Goal: Transaction & Acquisition: Download file/media

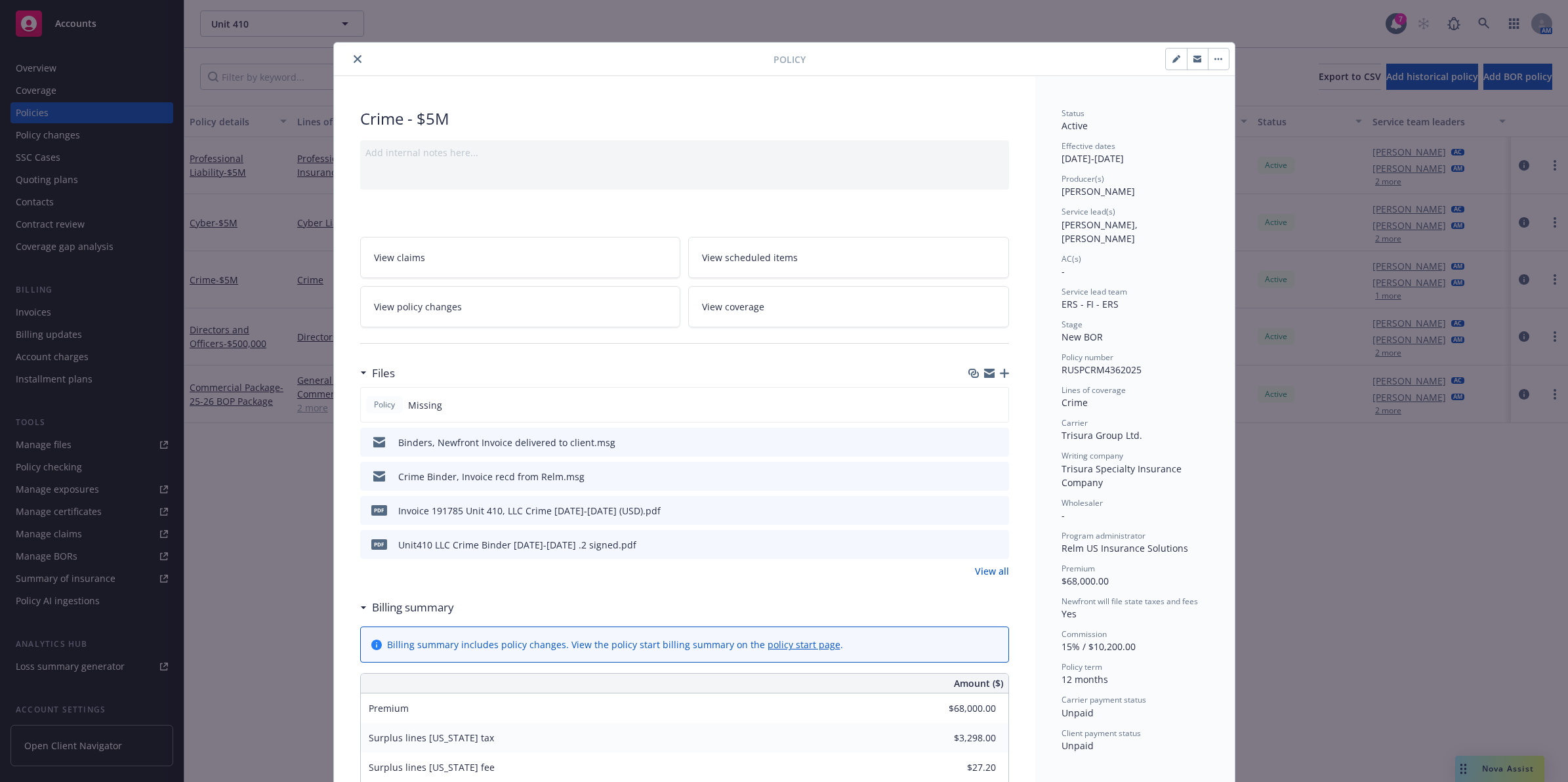
click at [350, 56] on button "close" at bounding box center [358, 59] width 16 height 16
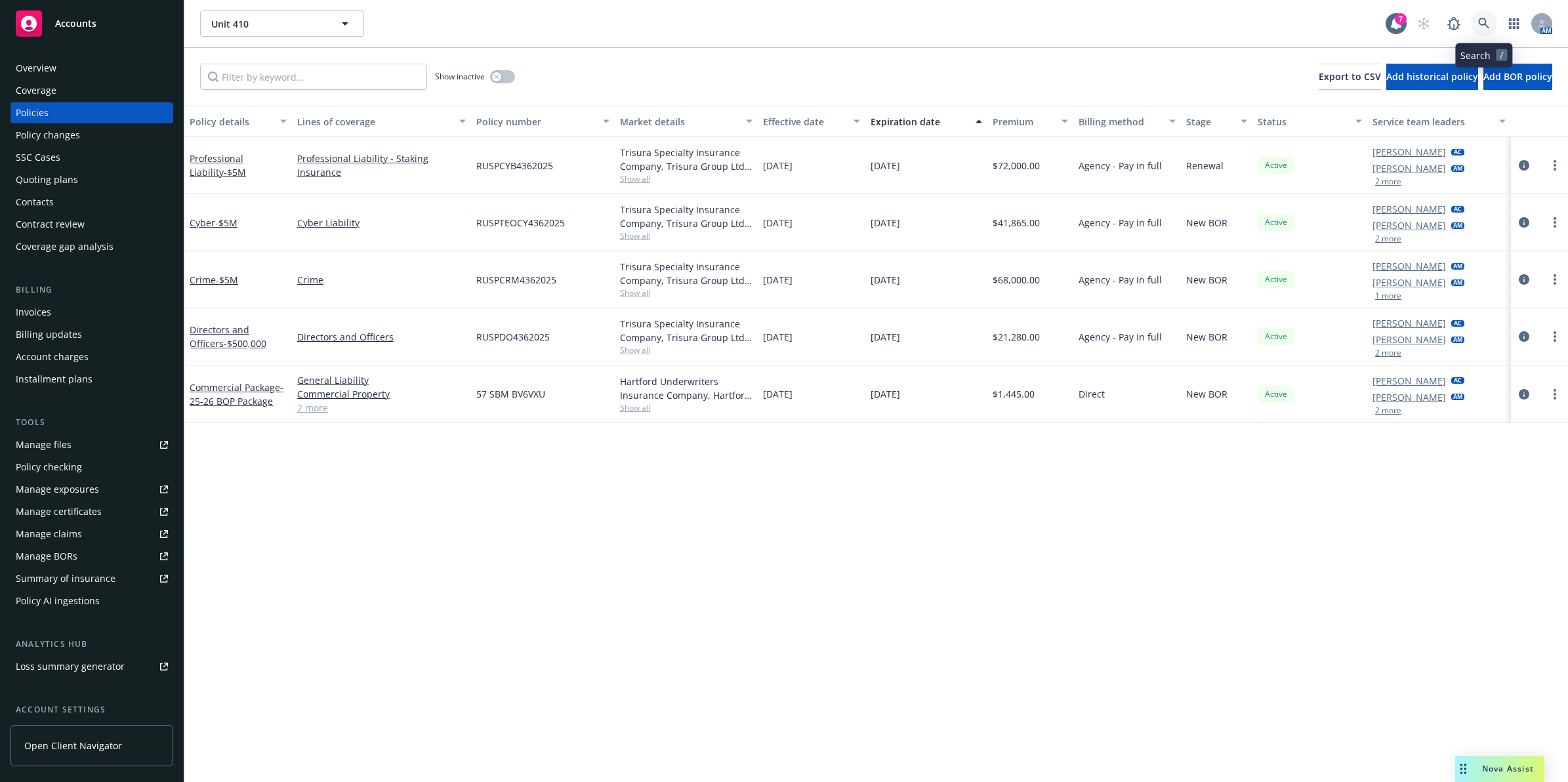
click at [1488, 26] on icon at bounding box center [1484, 23] width 11 height 11
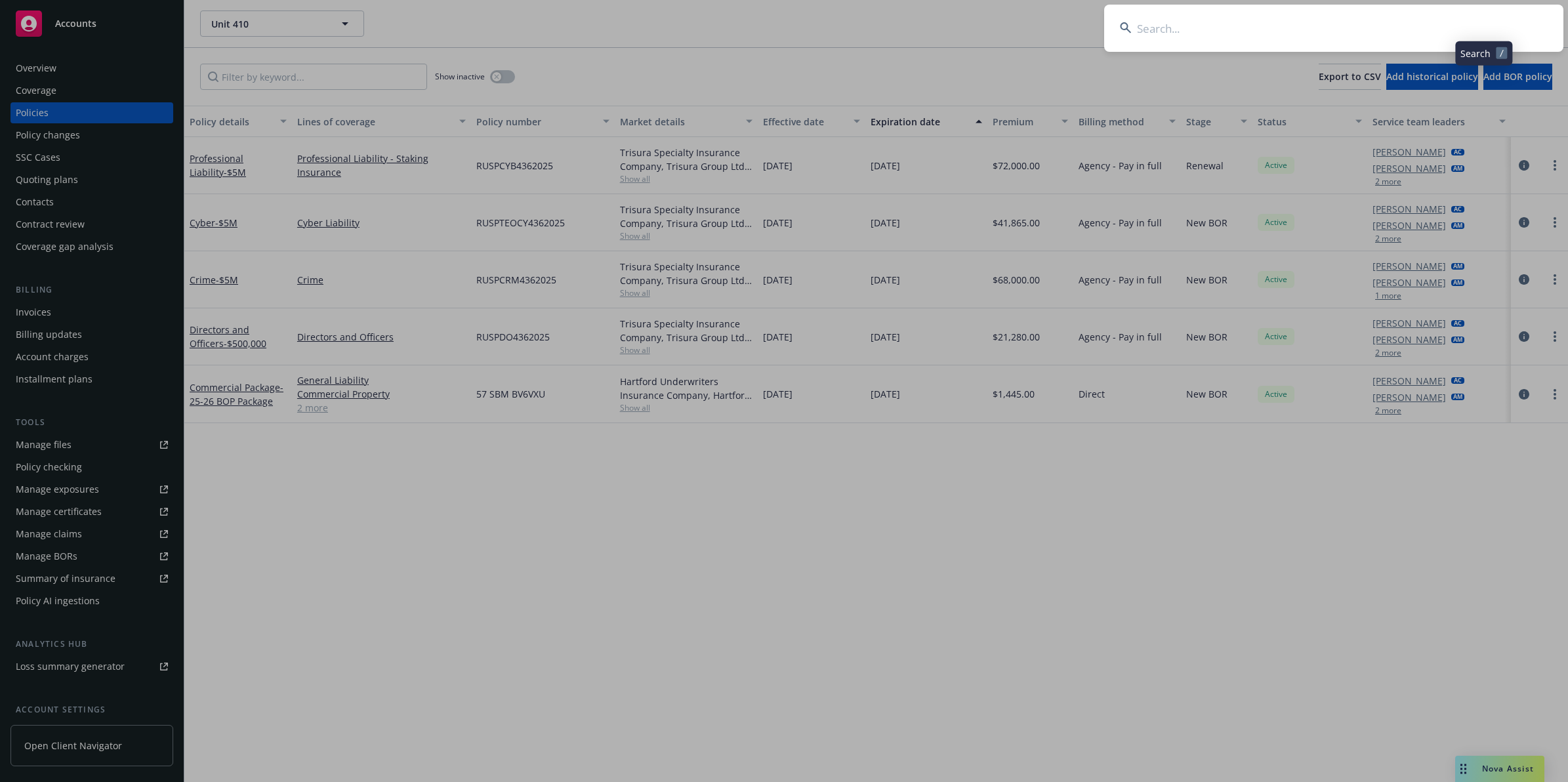
type input "b"
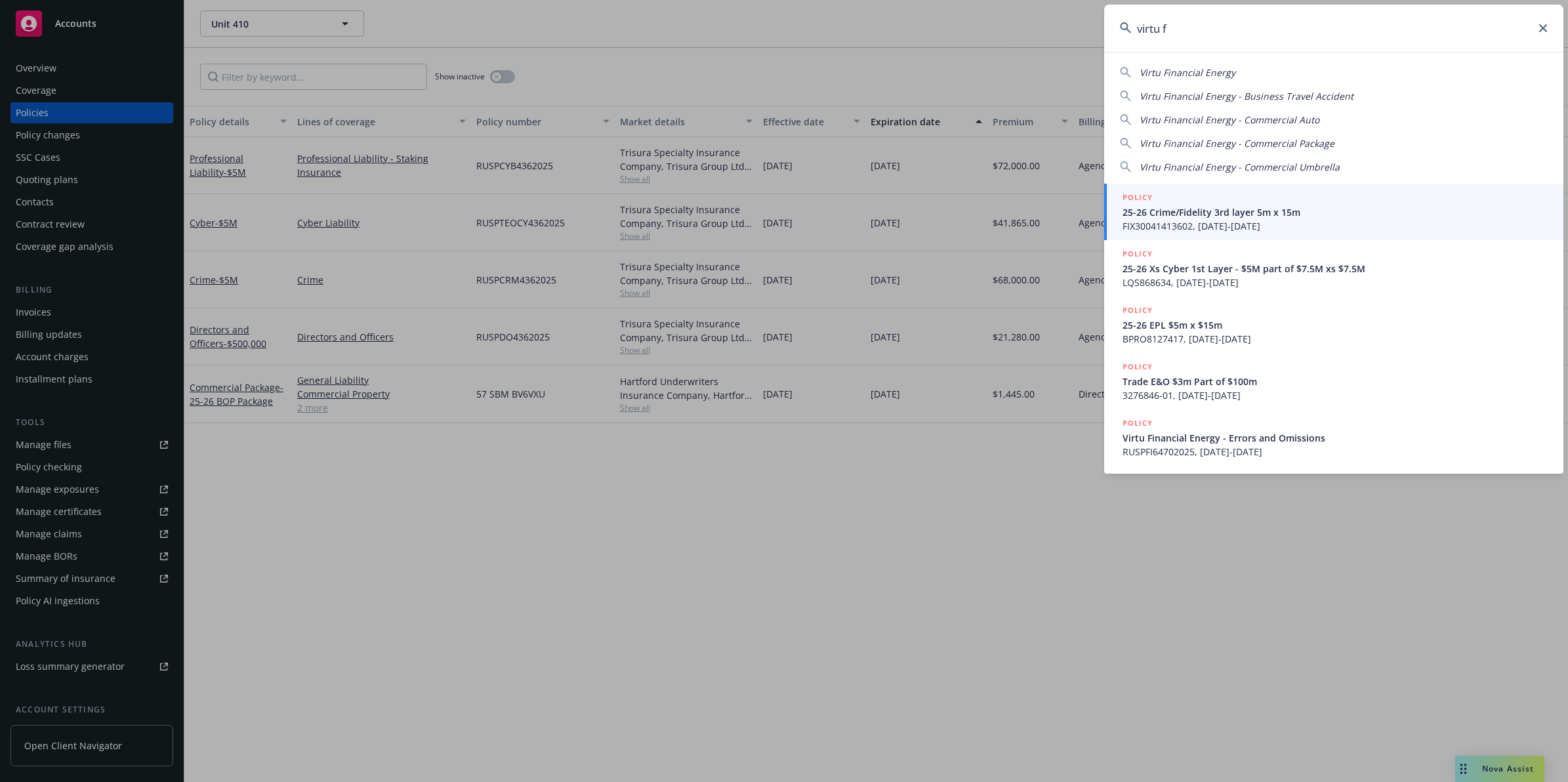
click at [1215, 67] on span "Virtu Financial Energy" at bounding box center [1188, 72] width 96 height 12
type input "Virtu Financial Energy"
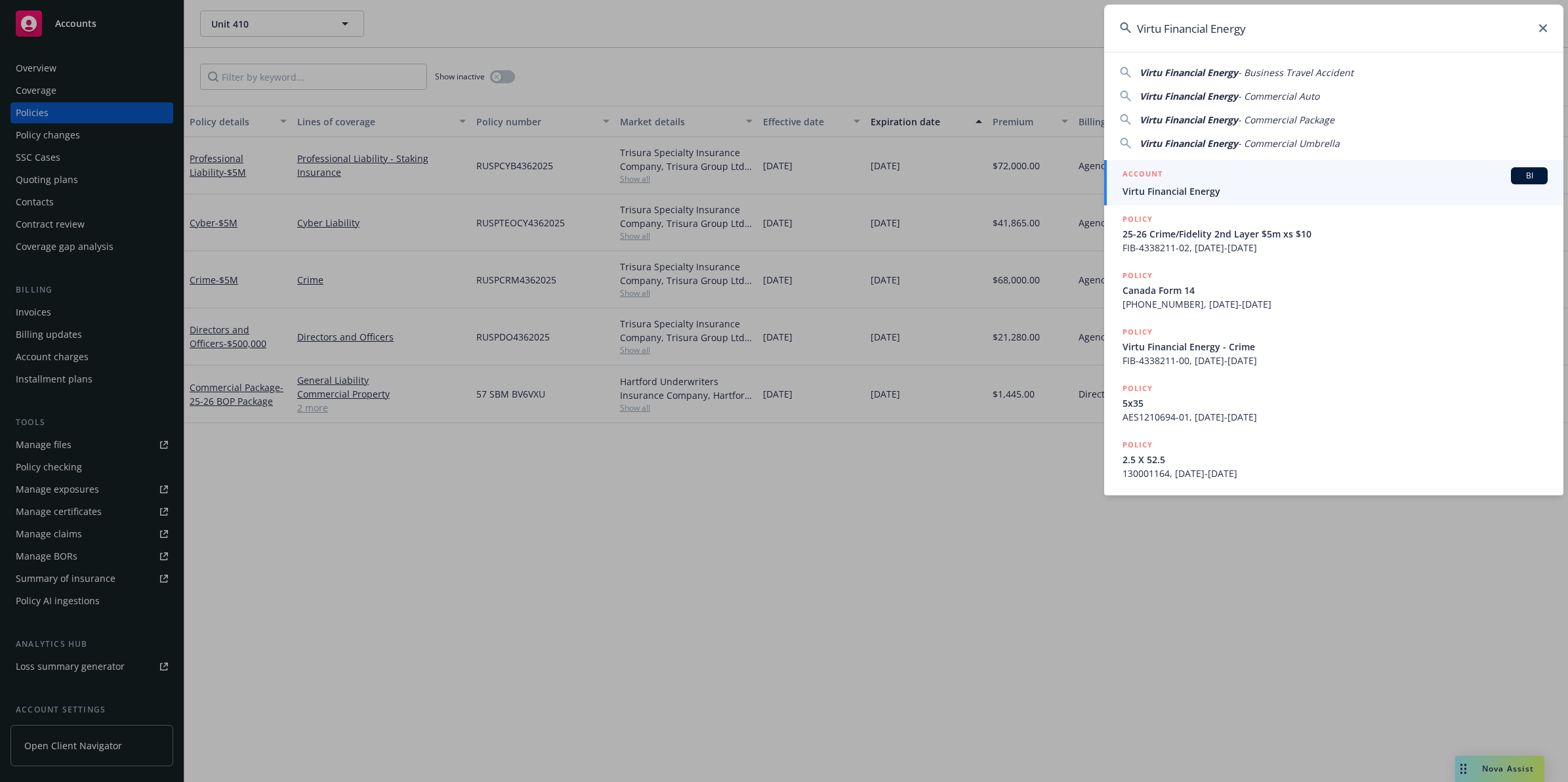
click at [1159, 181] on h5 "ACCOUNT" at bounding box center [1142, 175] width 40 height 16
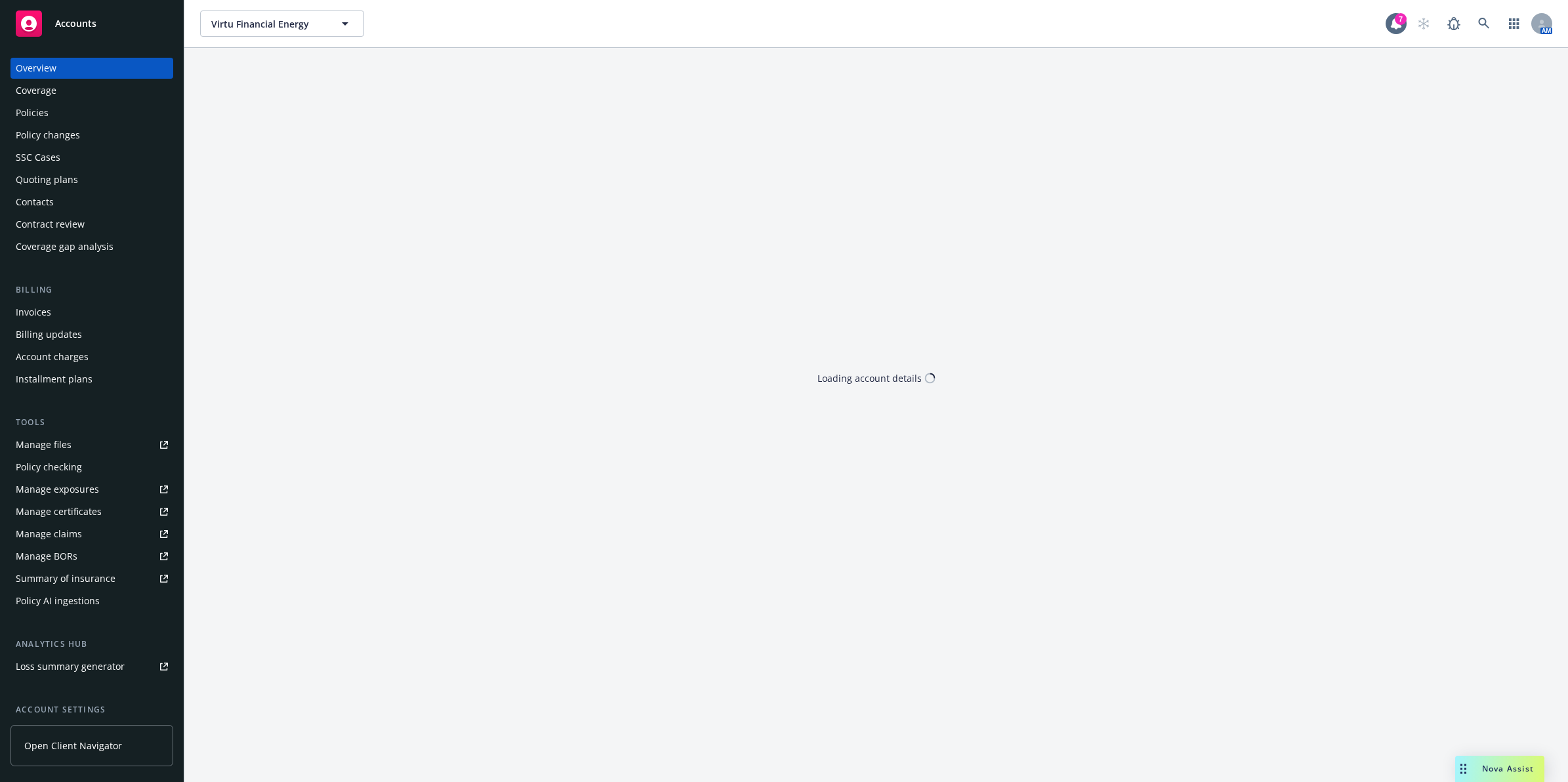
click at [73, 119] on div "Policies" at bounding box center [92, 113] width 153 height 21
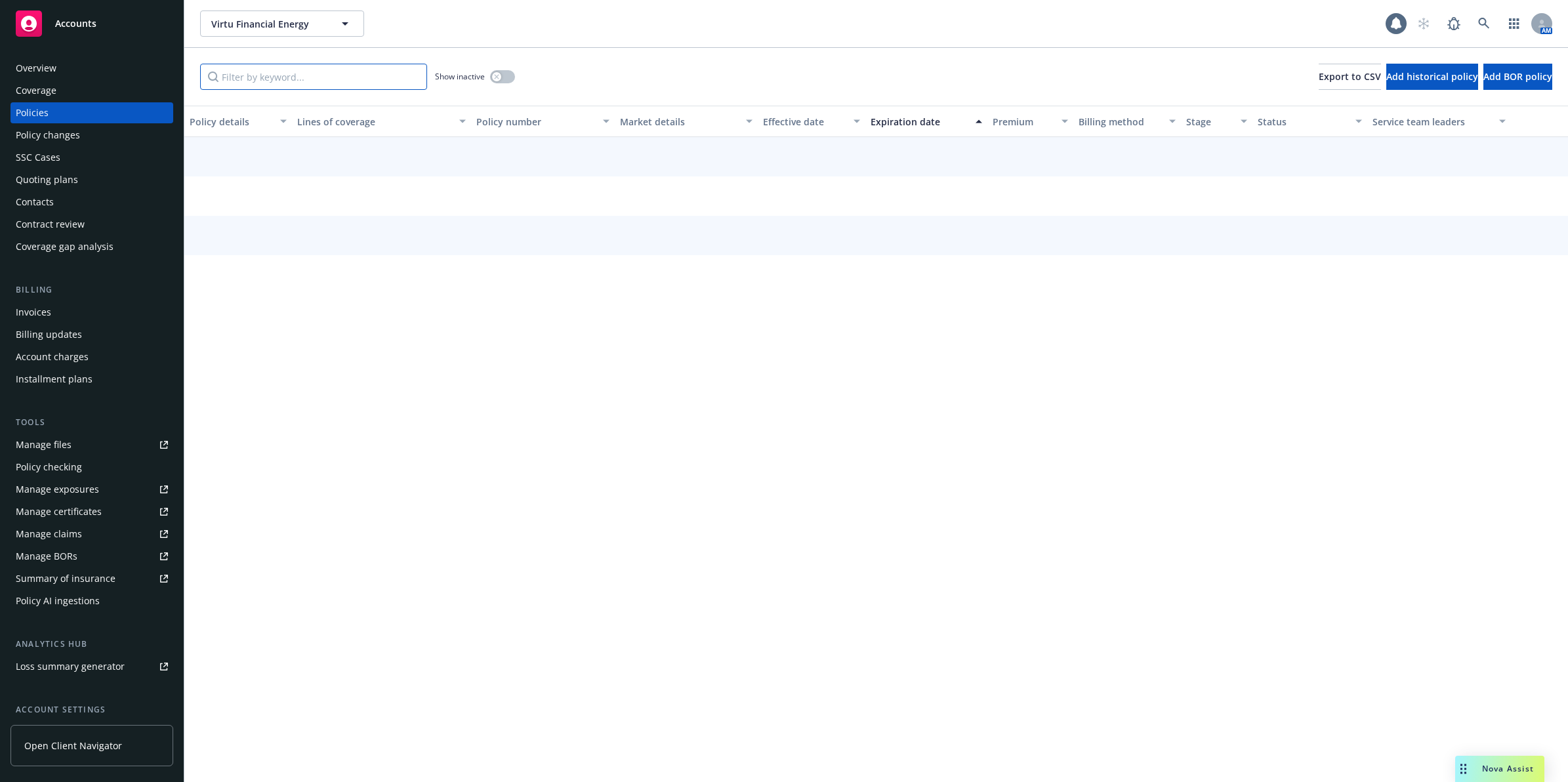
click at [365, 87] on input "Filter by keyword..." at bounding box center [313, 76] width 227 height 26
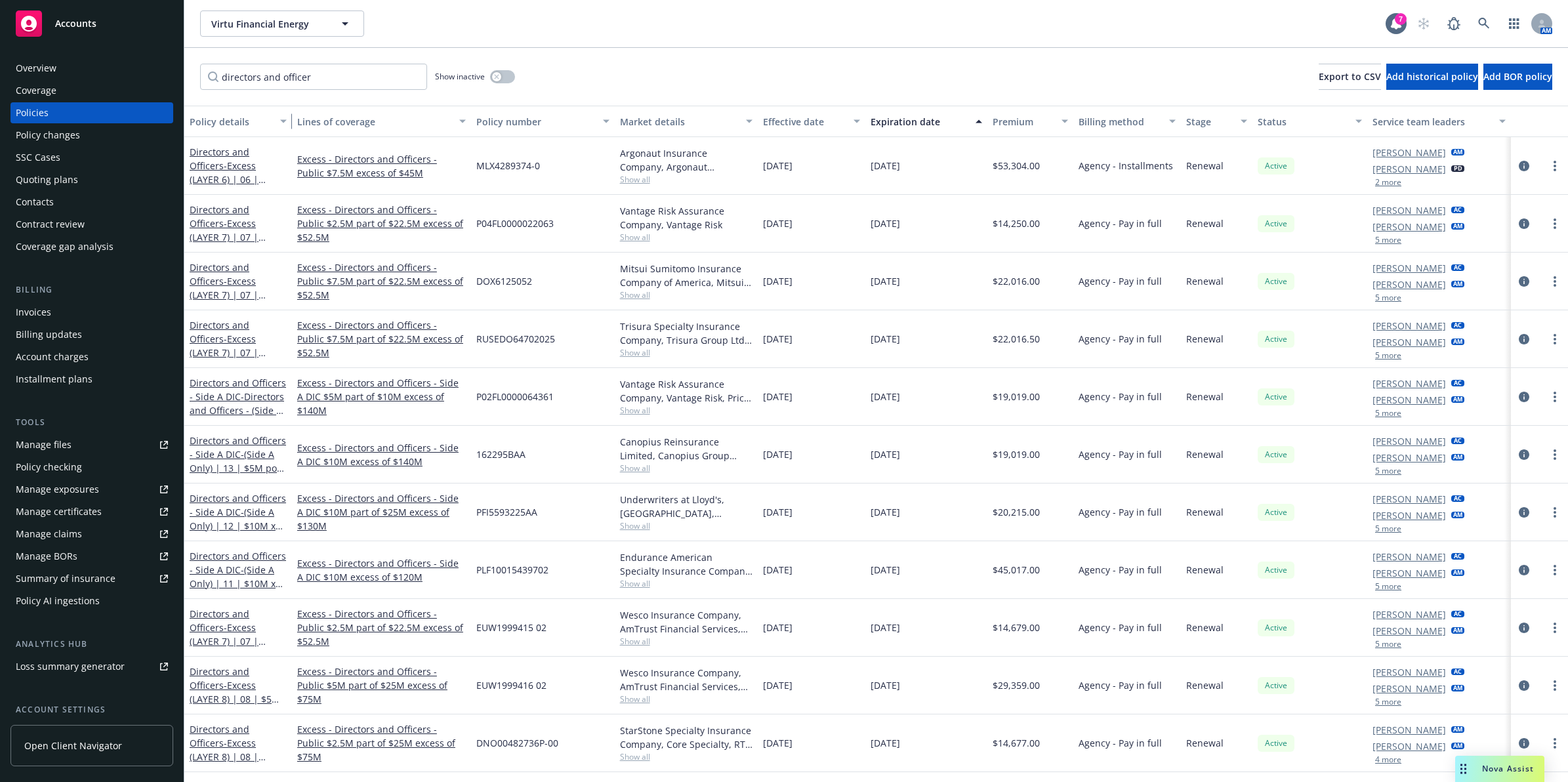
drag, startPoint x: 289, startPoint y: 120, endPoint x: 783, endPoint y: 162, distance: 495.8
click at [788, 162] on div "Policy details Lines of coverage Policy number Market details Effective date Ex…" at bounding box center [876, 444] width 1384 height 676
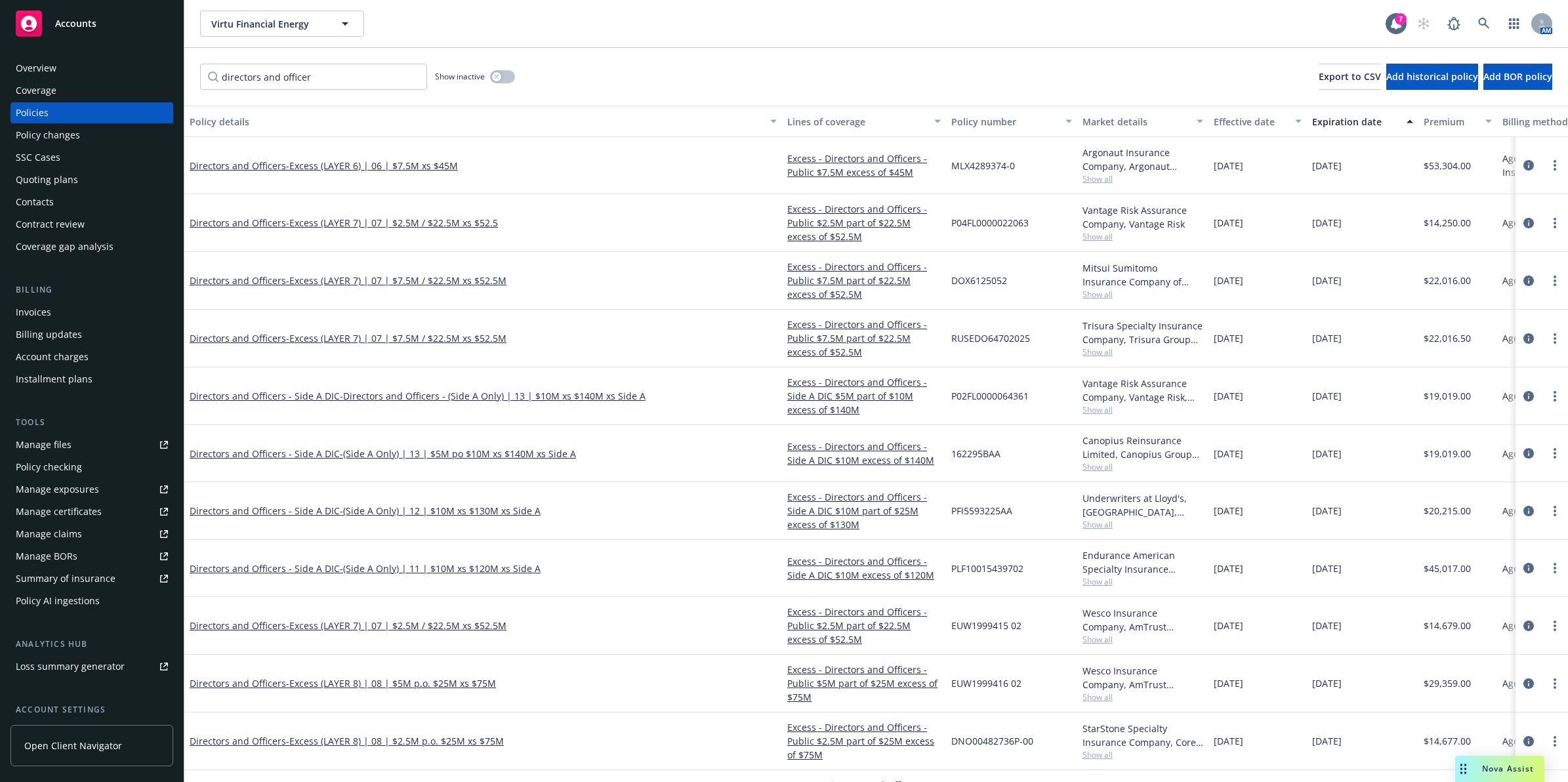
click at [244, 122] on div "Policy details" at bounding box center [476, 122] width 573 height 14
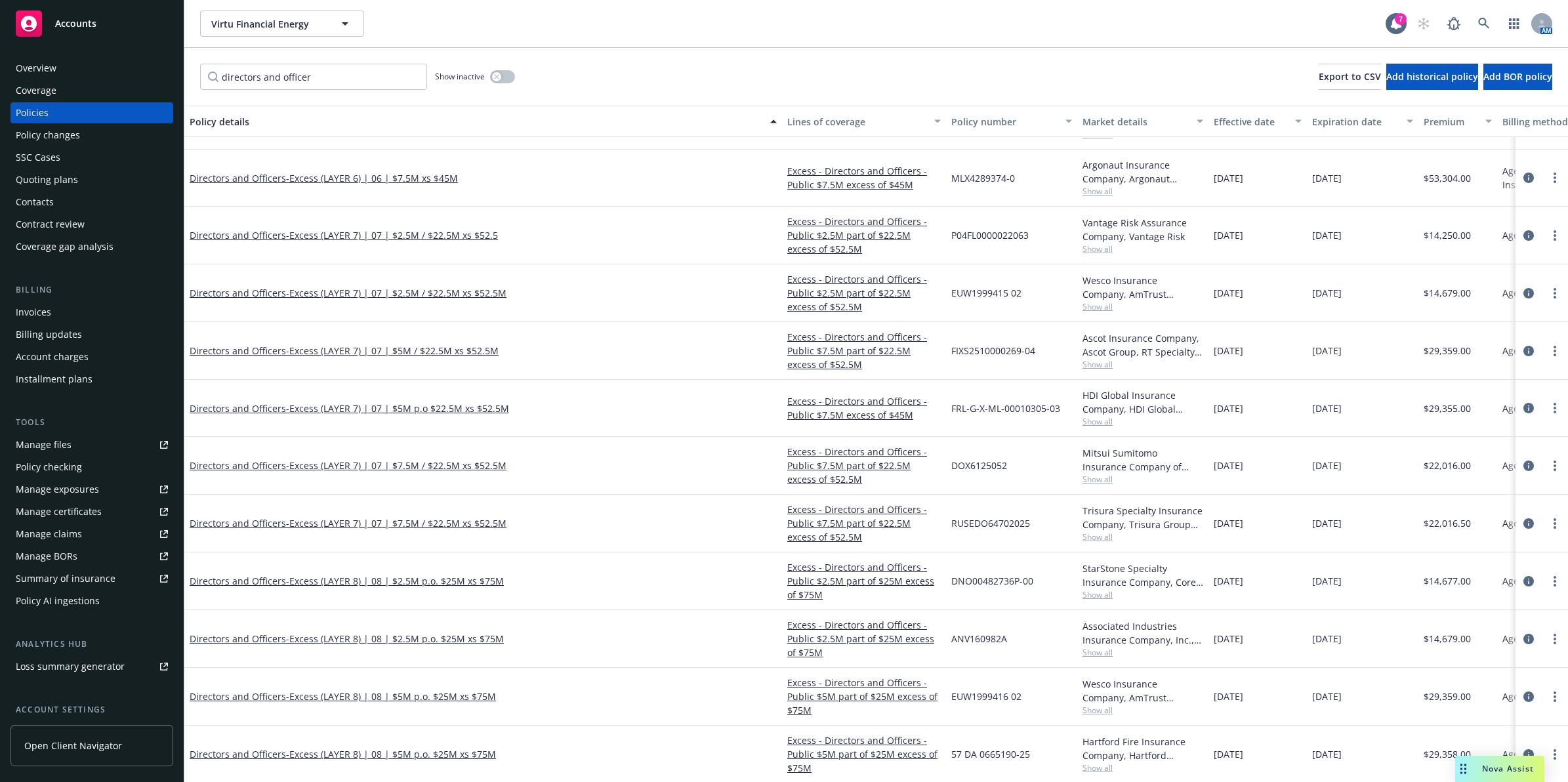
scroll to position [670, 0]
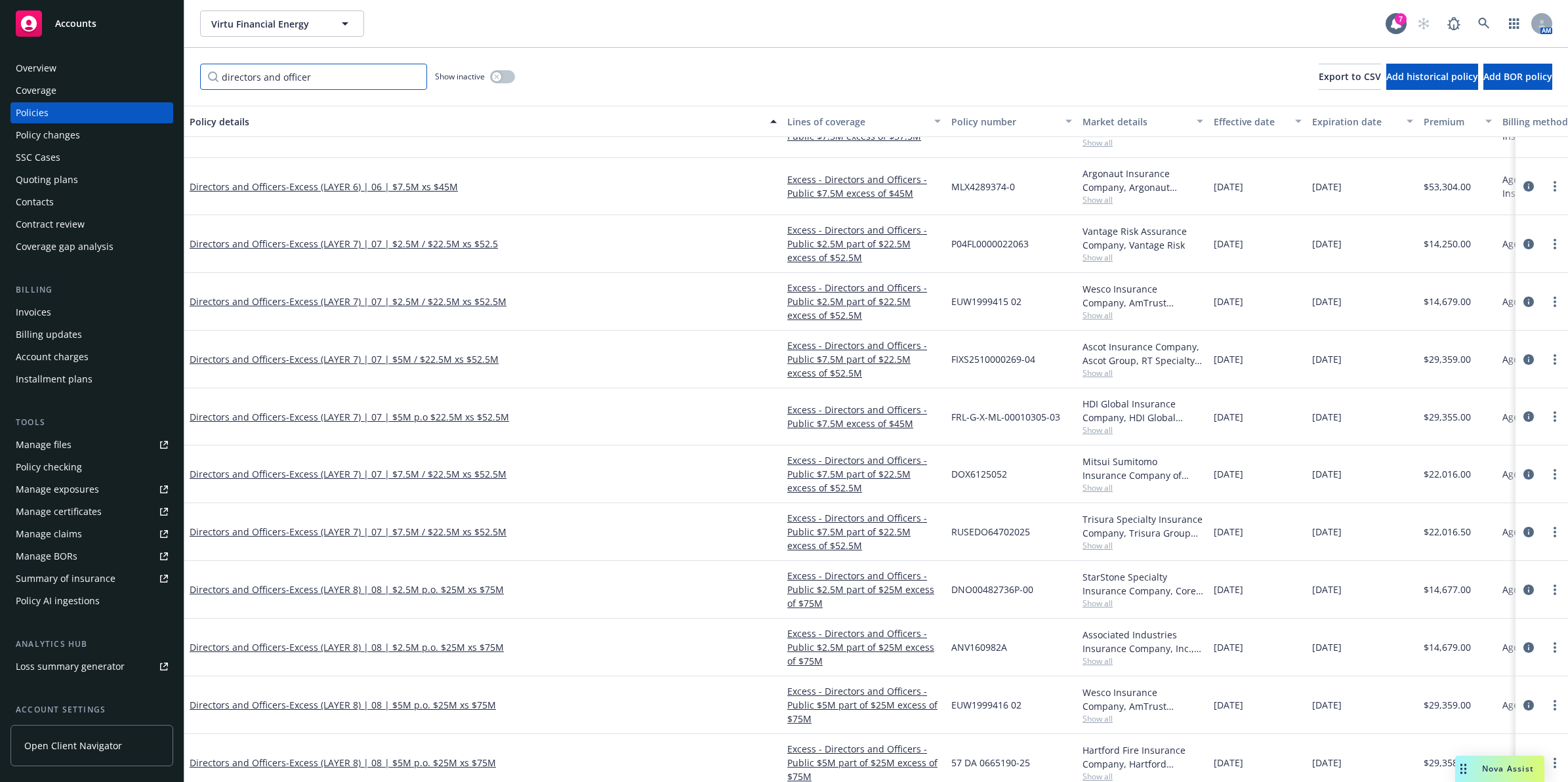
click at [365, 81] on input "directors and officer" at bounding box center [313, 76] width 227 height 26
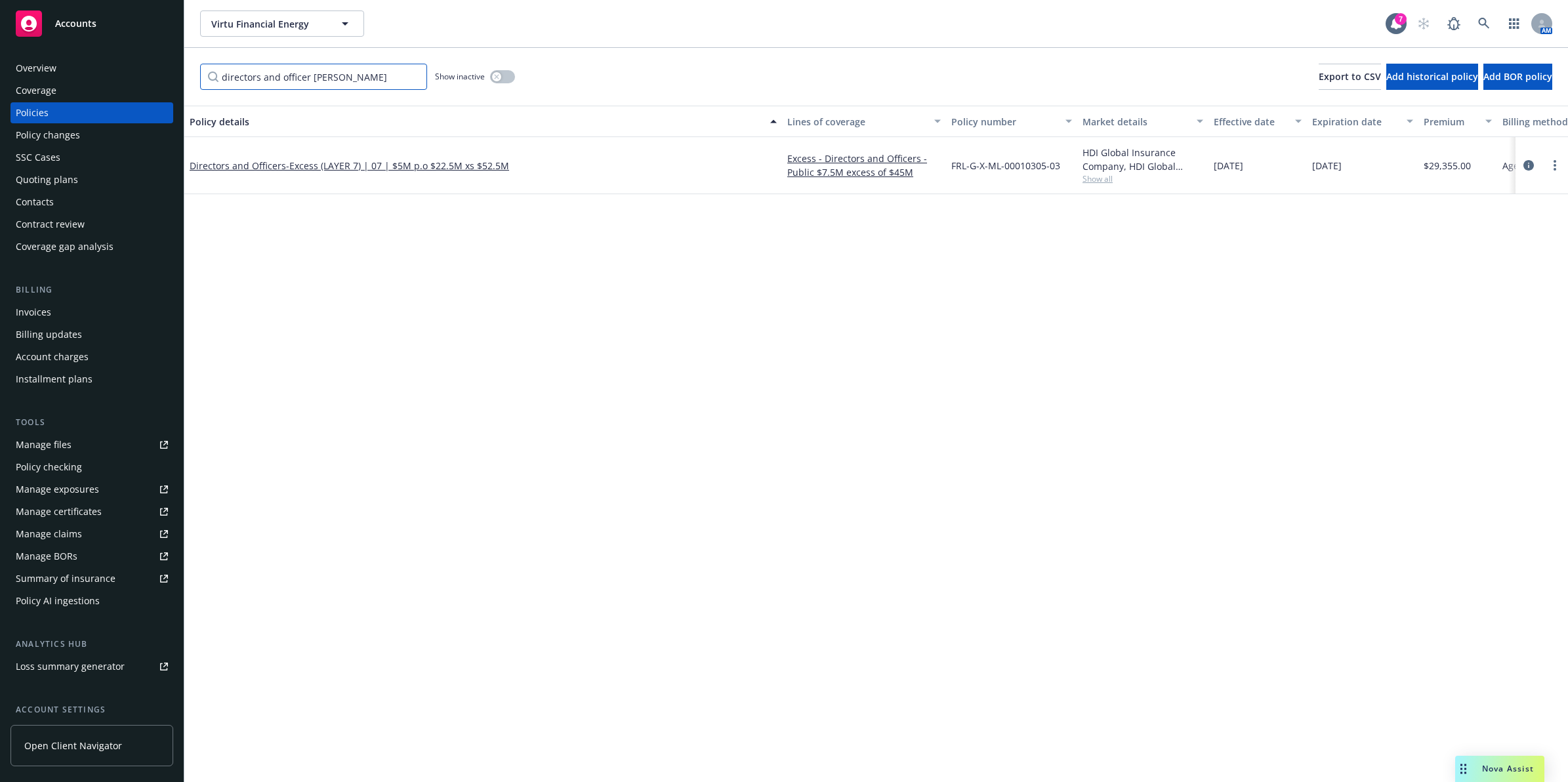
scroll to position [0, 0]
click at [435, 166] on span "- Excess (LAYER 7) | 07 | $5M p.o $22.5M xs $52.5M" at bounding box center [397, 165] width 223 height 12
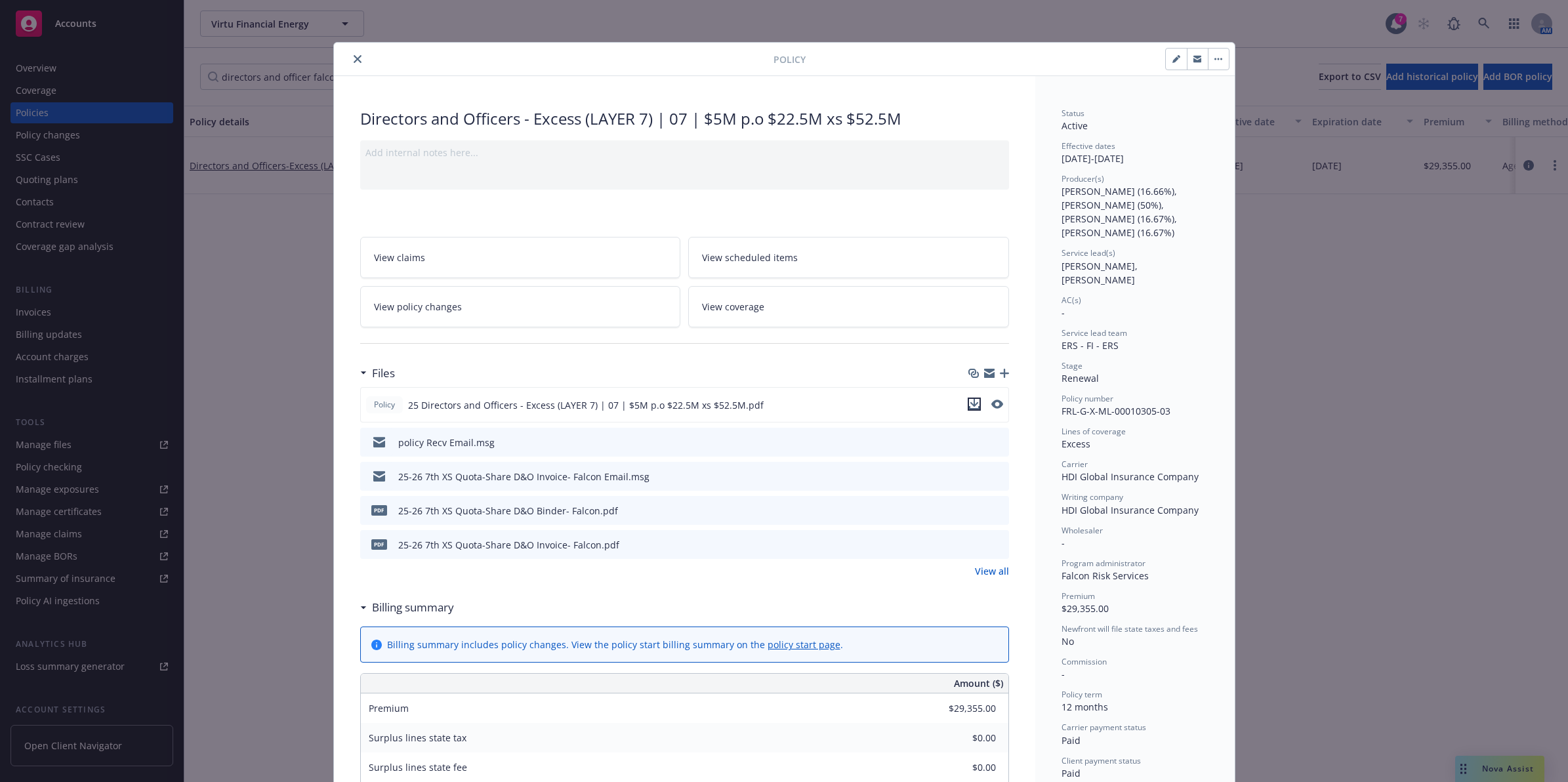
click at [969, 409] on icon "download file" at bounding box center [975, 408] width 11 height 3
drag, startPoint x: 346, startPoint y: 57, endPoint x: 382, endPoint y: 57, distance: 36.0
click at [354, 57] on icon "close" at bounding box center [358, 59] width 8 height 8
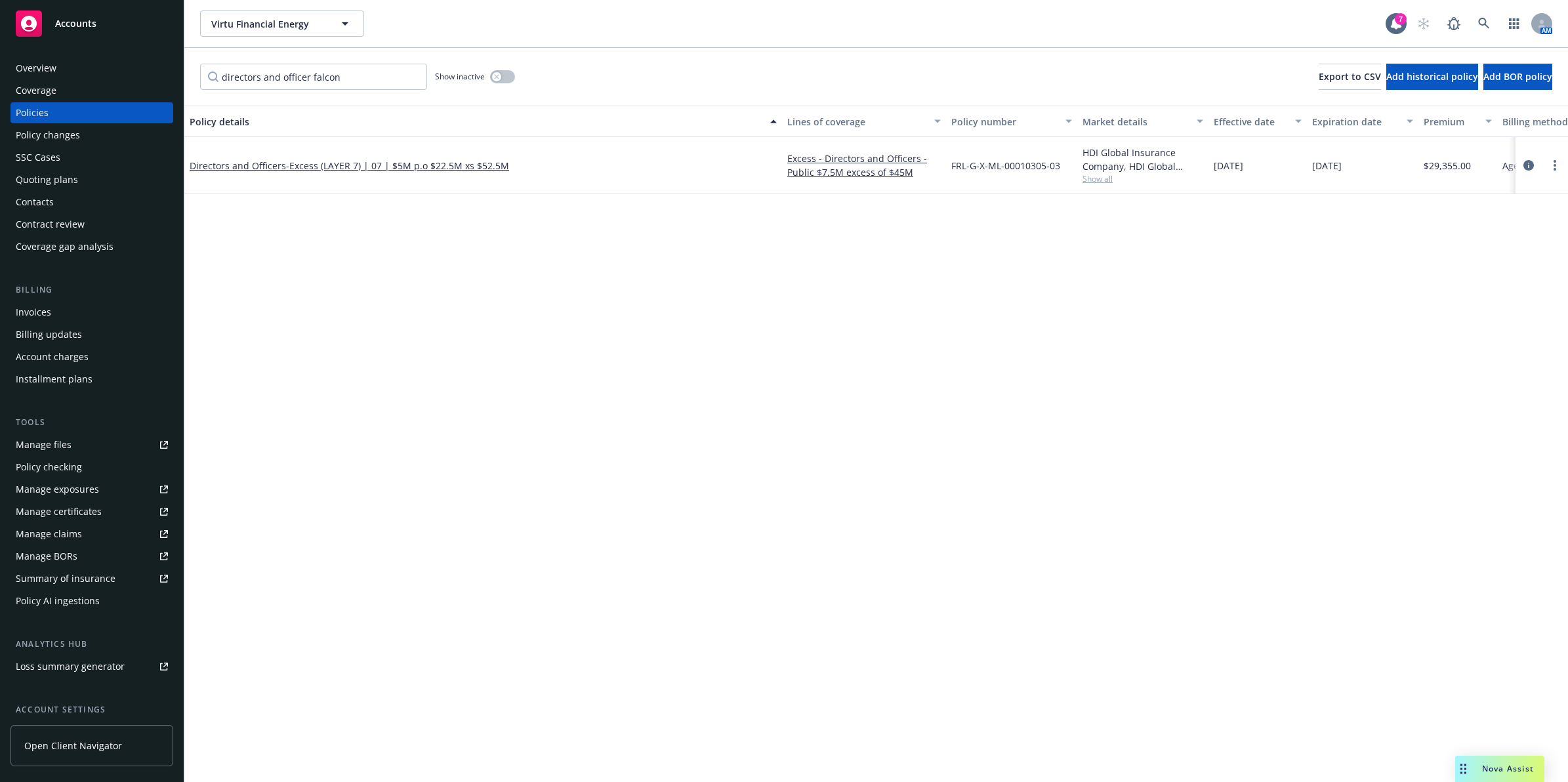
drag, startPoint x: 773, startPoint y: 329, endPoint x: 411, endPoint y: 66, distance: 447.5
click at [773, 329] on div "Policy details Lines of coverage Policy number Market details Effective date Ex…" at bounding box center [876, 444] width 1384 height 676
click at [399, 79] on input "directors and officer falcon" at bounding box center [313, 76] width 227 height 26
type input "directors and officer [PERSON_NAME]"
click at [362, 165] on span "- Excess (LAYER 7) | 07 | $7.5M / $22.5M xs $52.5M" at bounding box center [396, 165] width 220 height 12
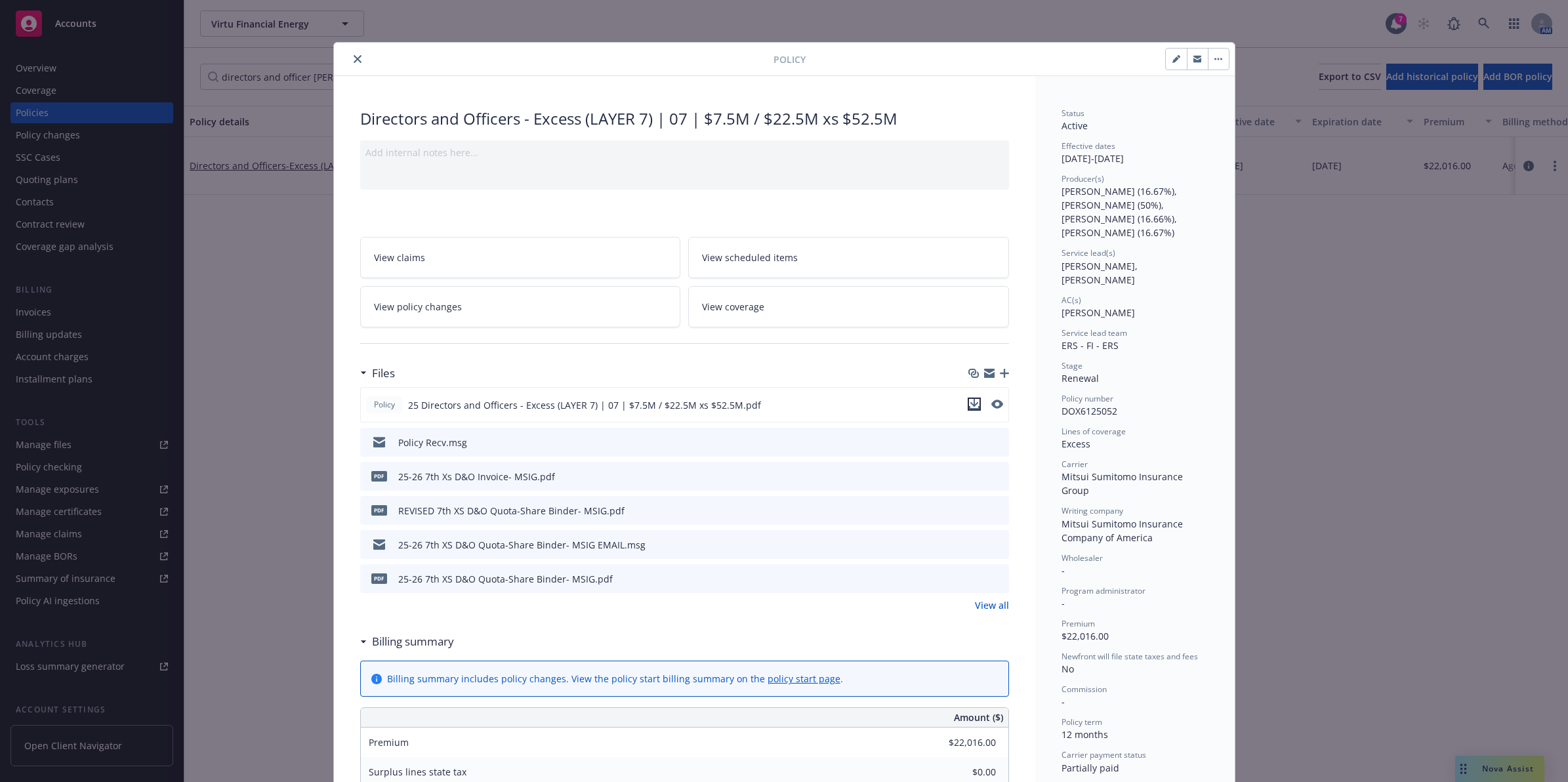
click at [971, 405] on icon "download file" at bounding box center [975, 404] width 11 height 11
click at [354, 55] on icon "close" at bounding box center [358, 59] width 8 height 8
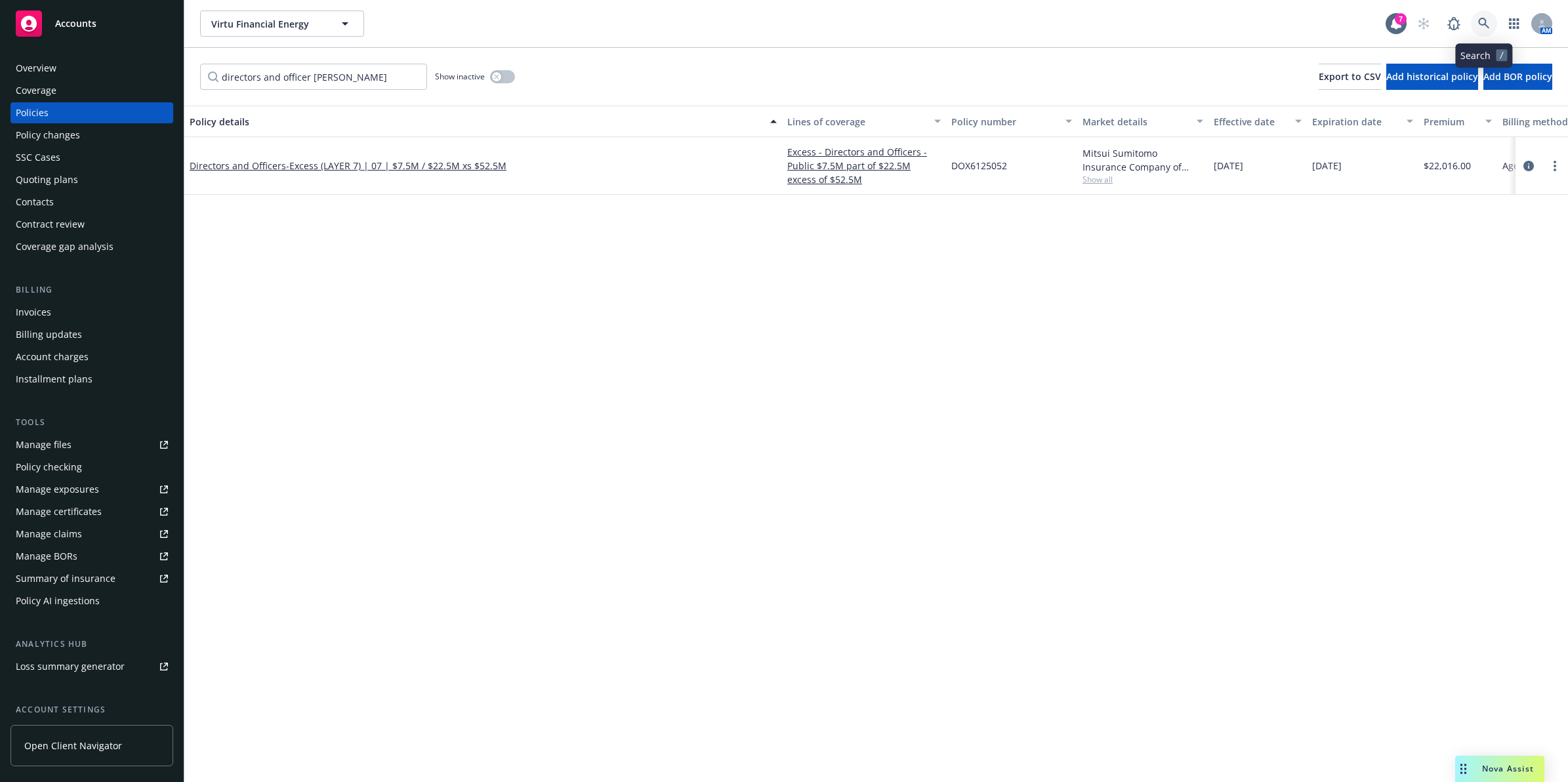
click at [1483, 18] on icon at bounding box center [1484, 23] width 11 height 11
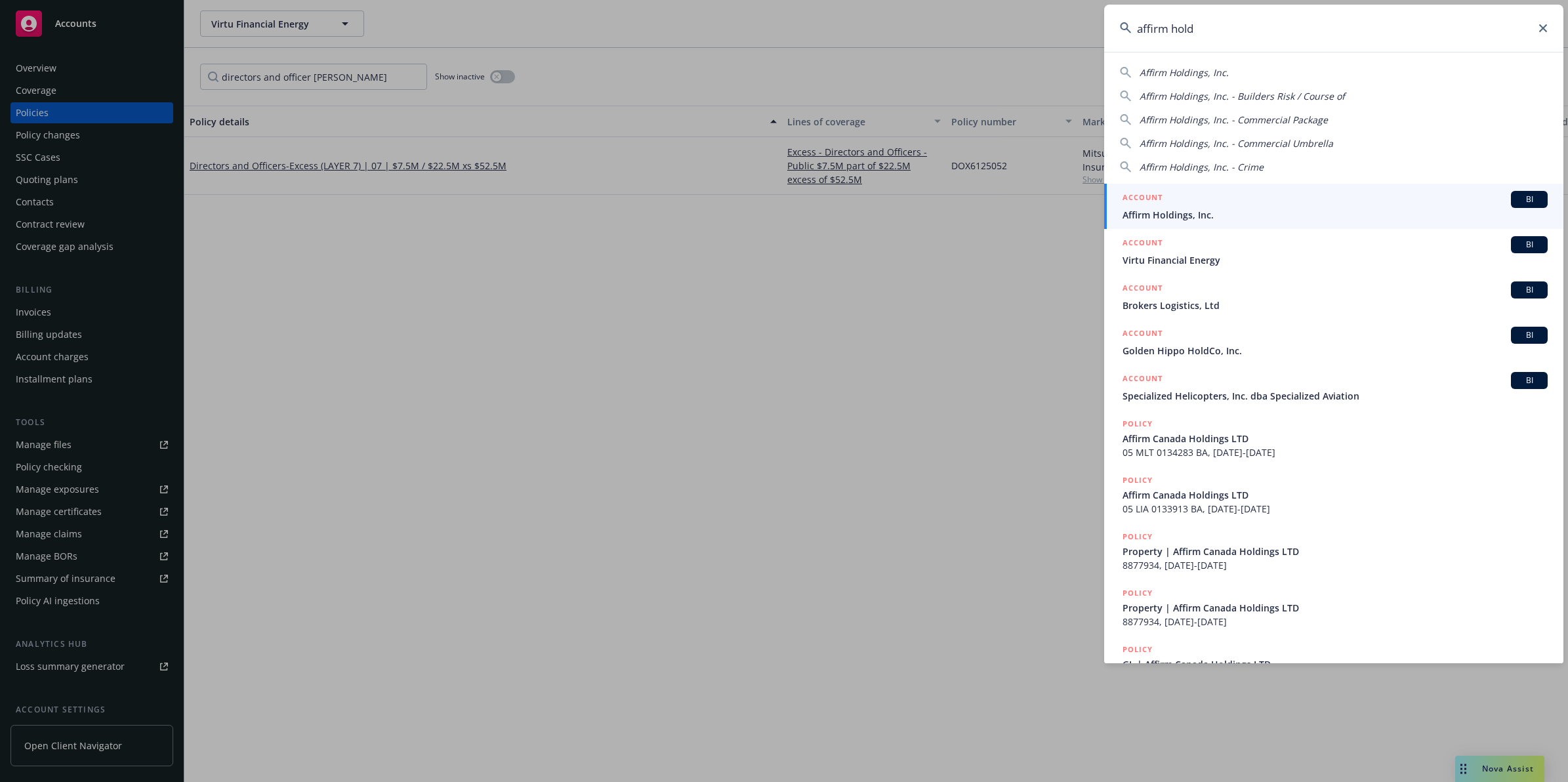
type input "affirm hold"
click at [1182, 220] on span "Affirm Holdings, Inc." at bounding box center [1335, 215] width 426 height 14
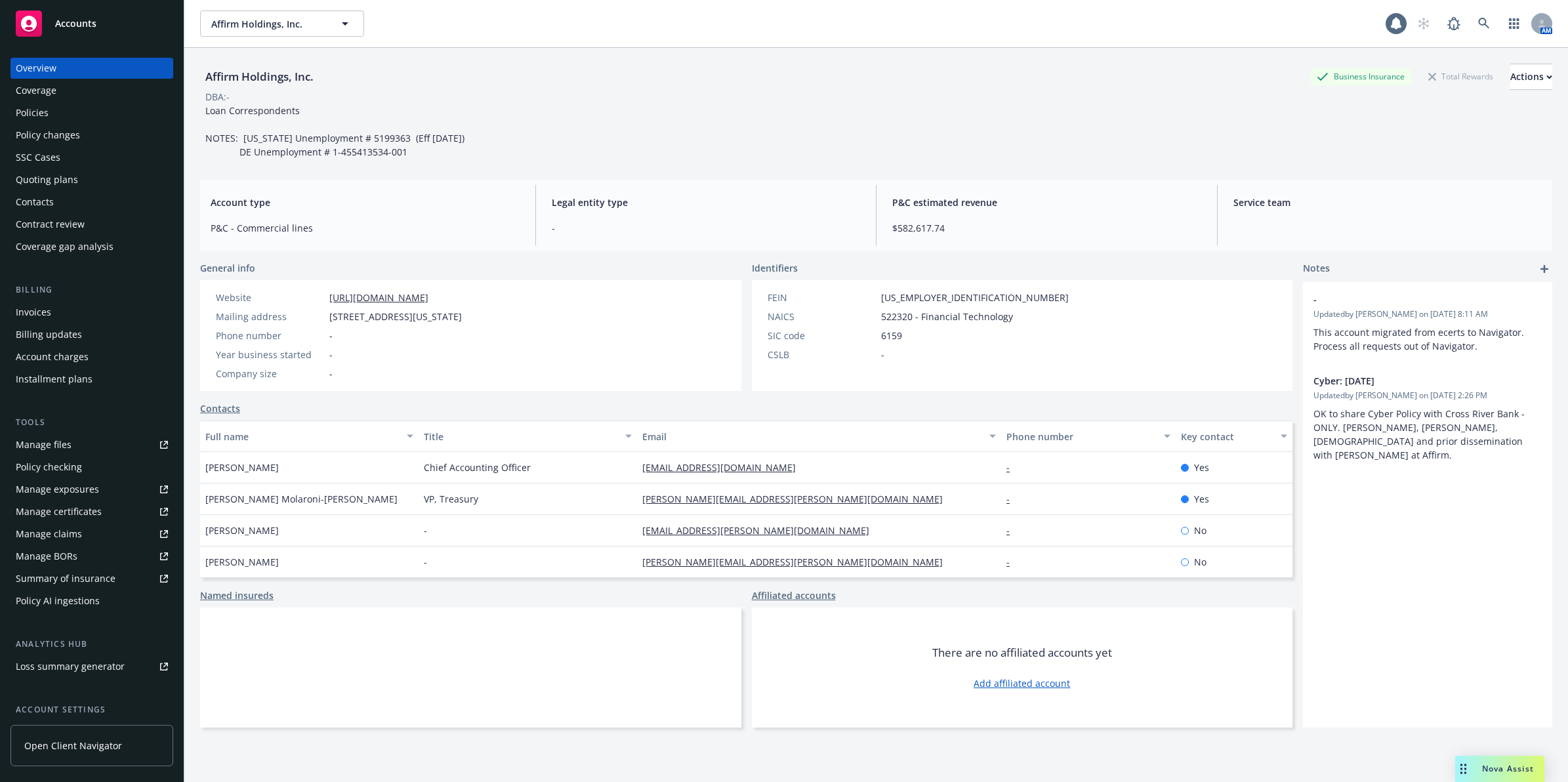
click at [43, 104] on div "Policies" at bounding box center [32, 113] width 33 height 21
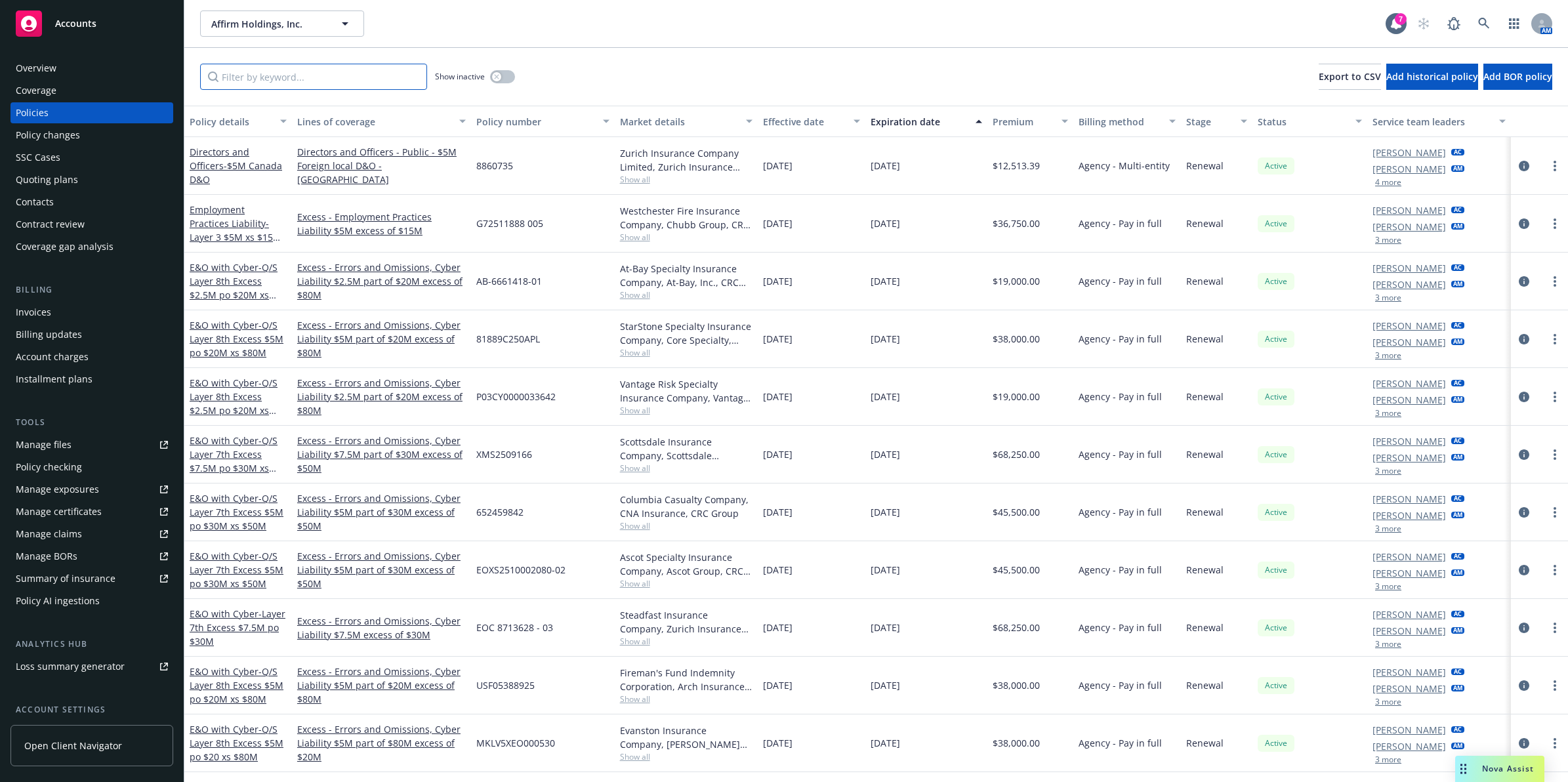
drag, startPoint x: 313, startPoint y: 73, endPoint x: 306, endPoint y: 58, distance: 16.6
click at [313, 73] on input "Filter by keyword..." at bounding box center [313, 76] width 227 height 26
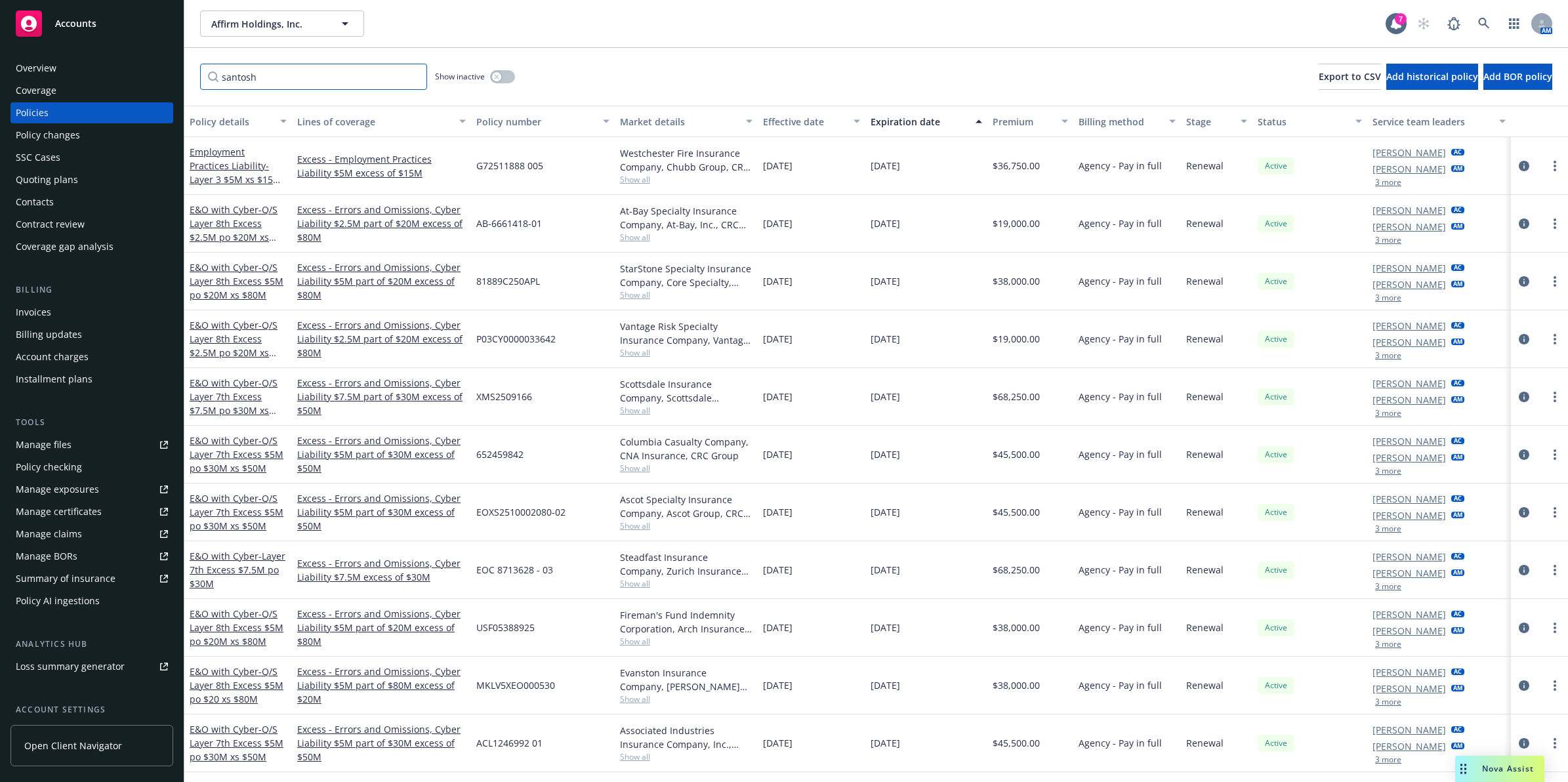
type input "santosh"
click at [233, 123] on div "Policy details" at bounding box center [231, 122] width 82 height 14
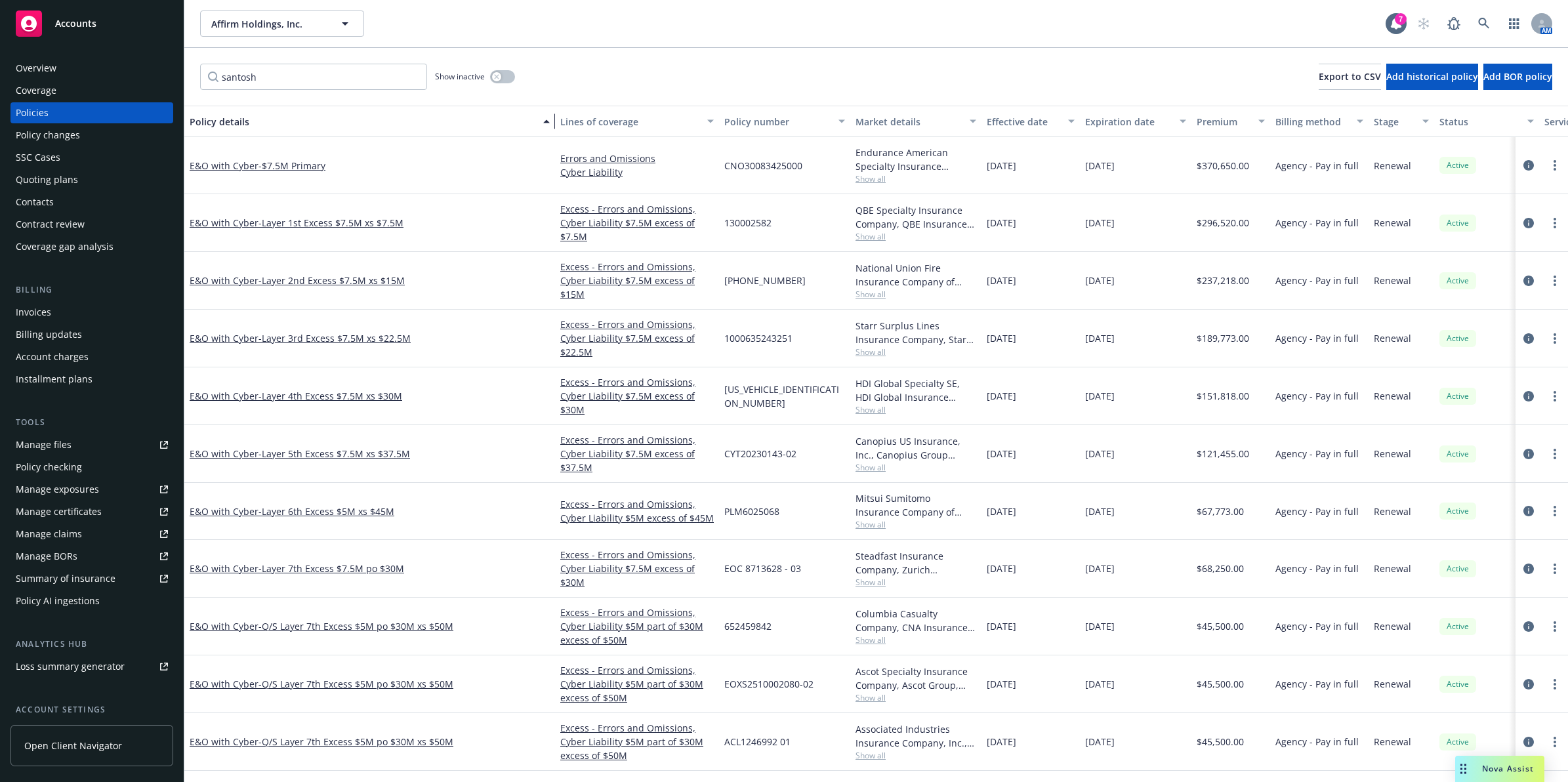
drag, startPoint x: 286, startPoint y: 119, endPoint x: 559, endPoint y: 118, distance: 273.0
click at [559, 118] on div "Policy details Lines of coverage Policy number Market details Effective date Ex…" at bounding box center [954, 121] width 1539 height 31
click at [309, 165] on span "- $7.5M Primary" at bounding box center [292, 165] width 67 height 12
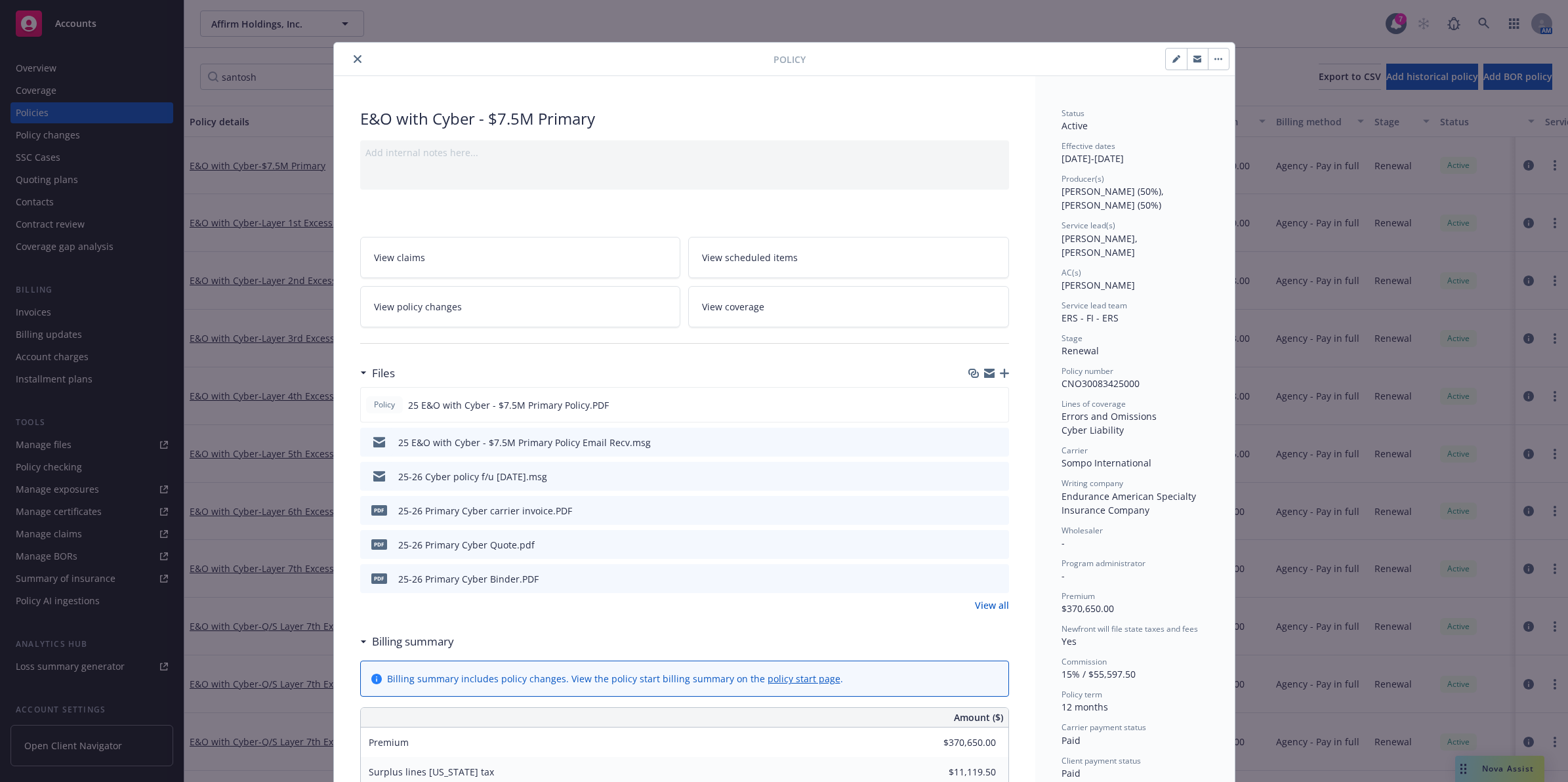
click at [354, 58] on icon "close" at bounding box center [358, 59] width 8 height 8
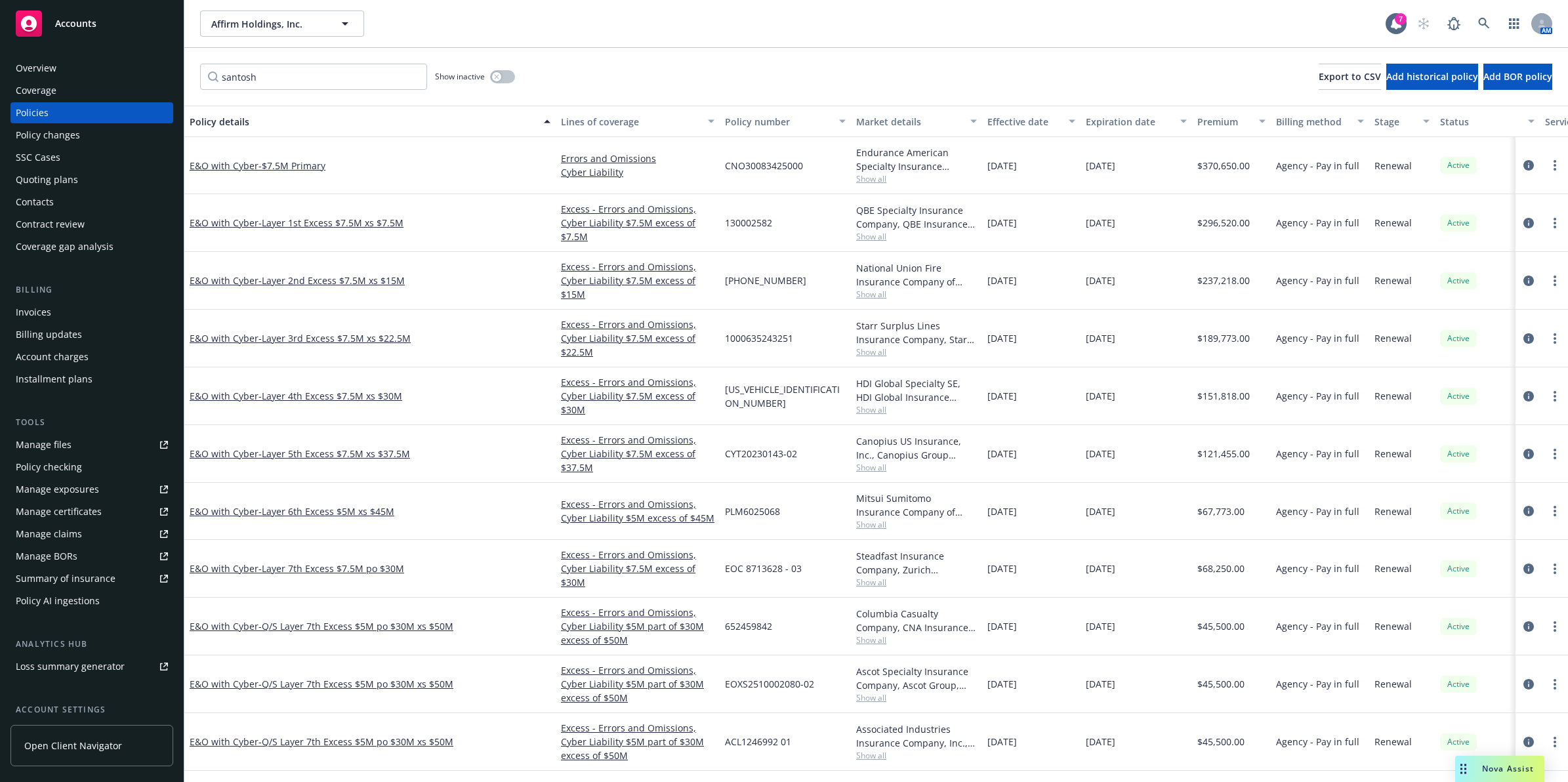
click at [316, 223] on span "- Layer 1st Excess $7.5M xs $7.5M" at bounding box center [331, 223] width 145 height 12
click at [325, 220] on div "Affirm Holdings, Inc. Affirm Holdings, Inc. 7 AM santosh Show inactive Export t…" at bounding box center [876, 391] width 1384 height 782
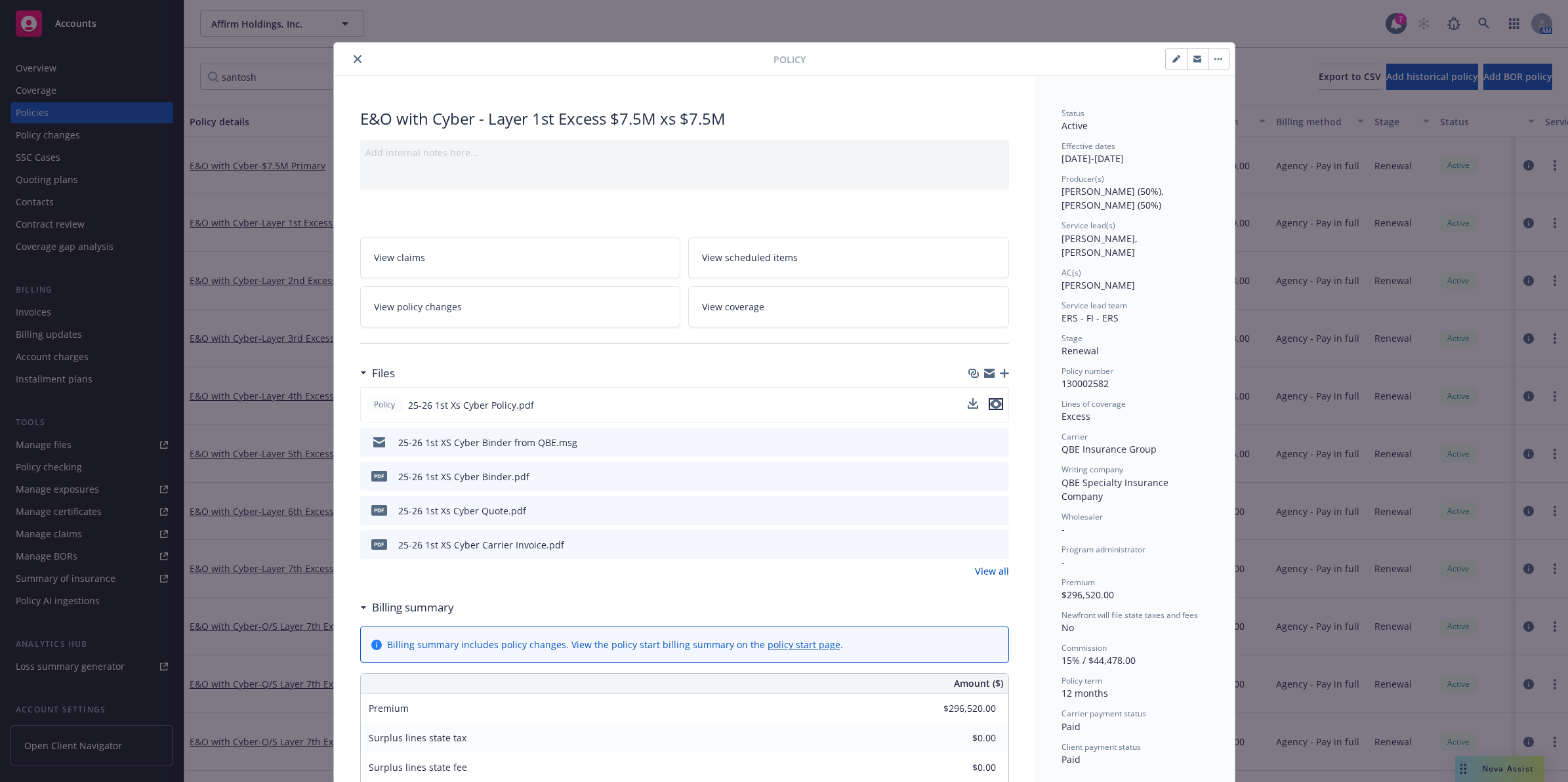
drag, startPoint x: 990, startPoint y: 405, endPoint x: 999, endPoint y: 417, distance: 15.0
click at [990, 404] on icon "preview file" at bounding box center [995, 404] width 11 height 9
click at [354, 55] on icon "close" at bounding box center [358, 59] width 8 height 8
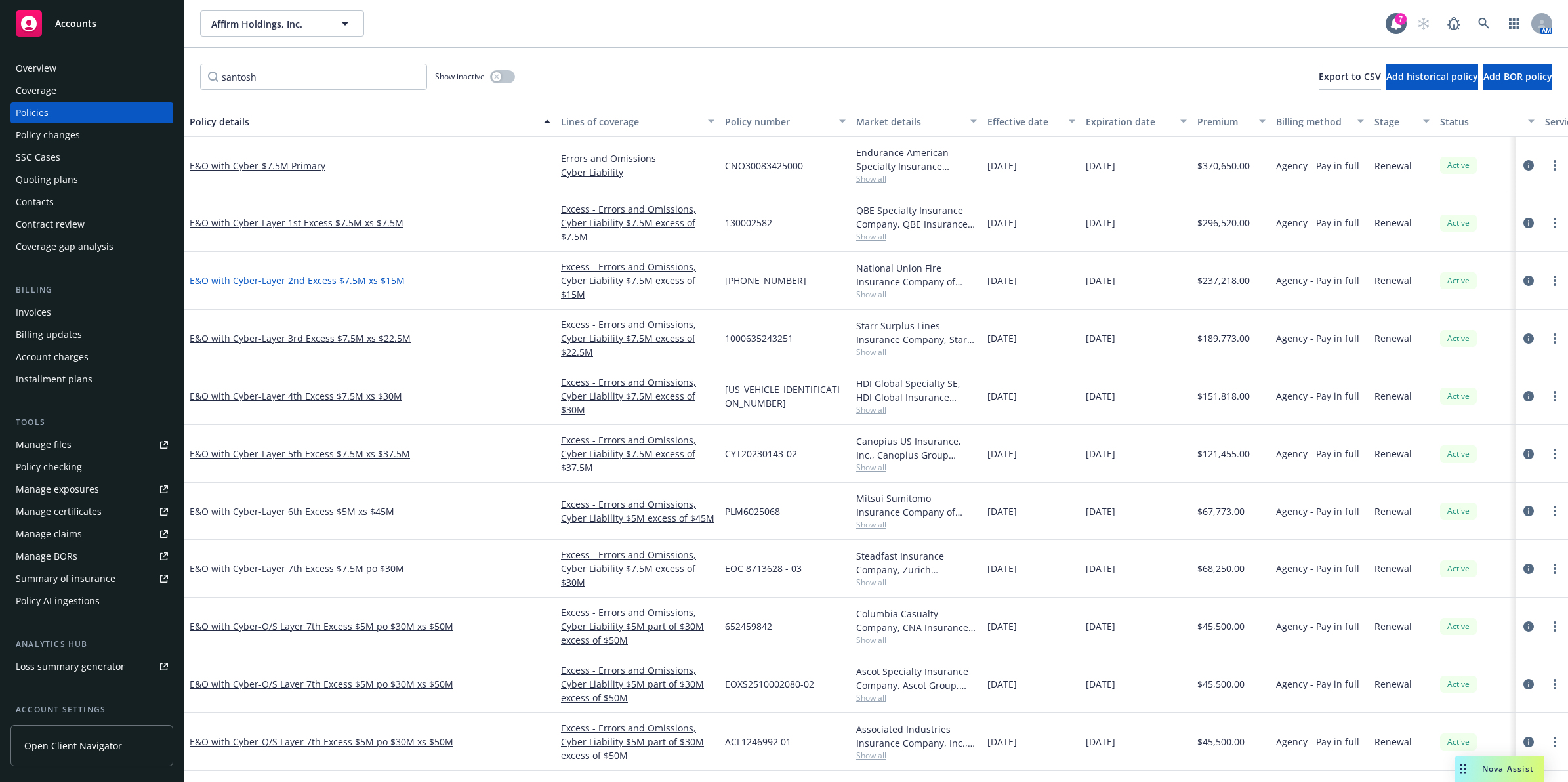
click at [306, 284] on span "- Layer 2nd Excess $7.5M xs $15M" at bounding box center [332, 280] width 146 height 12
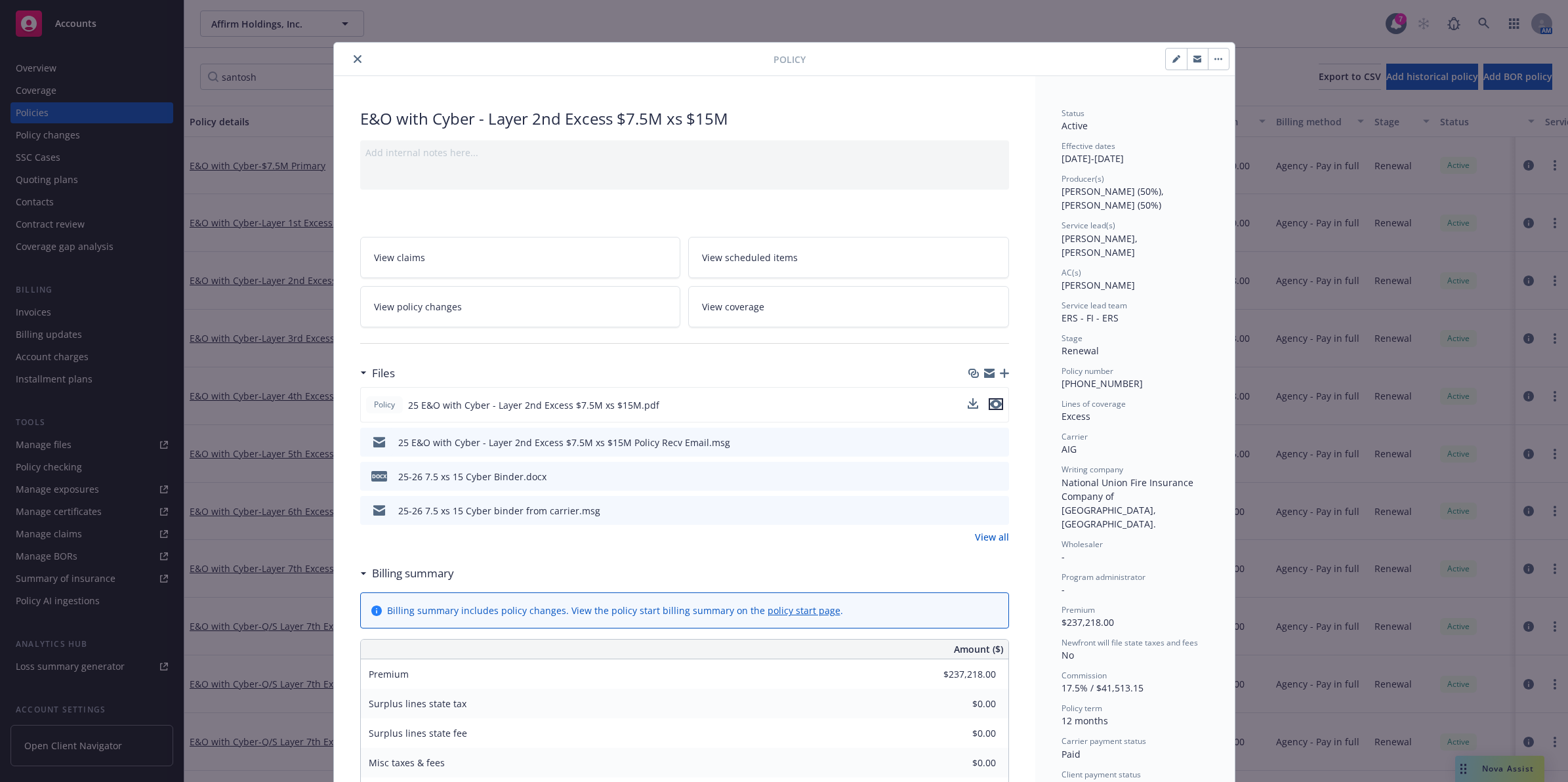
click at [991, 400] on icon "preview file" at bounding box center [995, 404] width 11 height 9
click at [354, 60] on icon "close" at bounding box center [358, 59] width 8 height 8
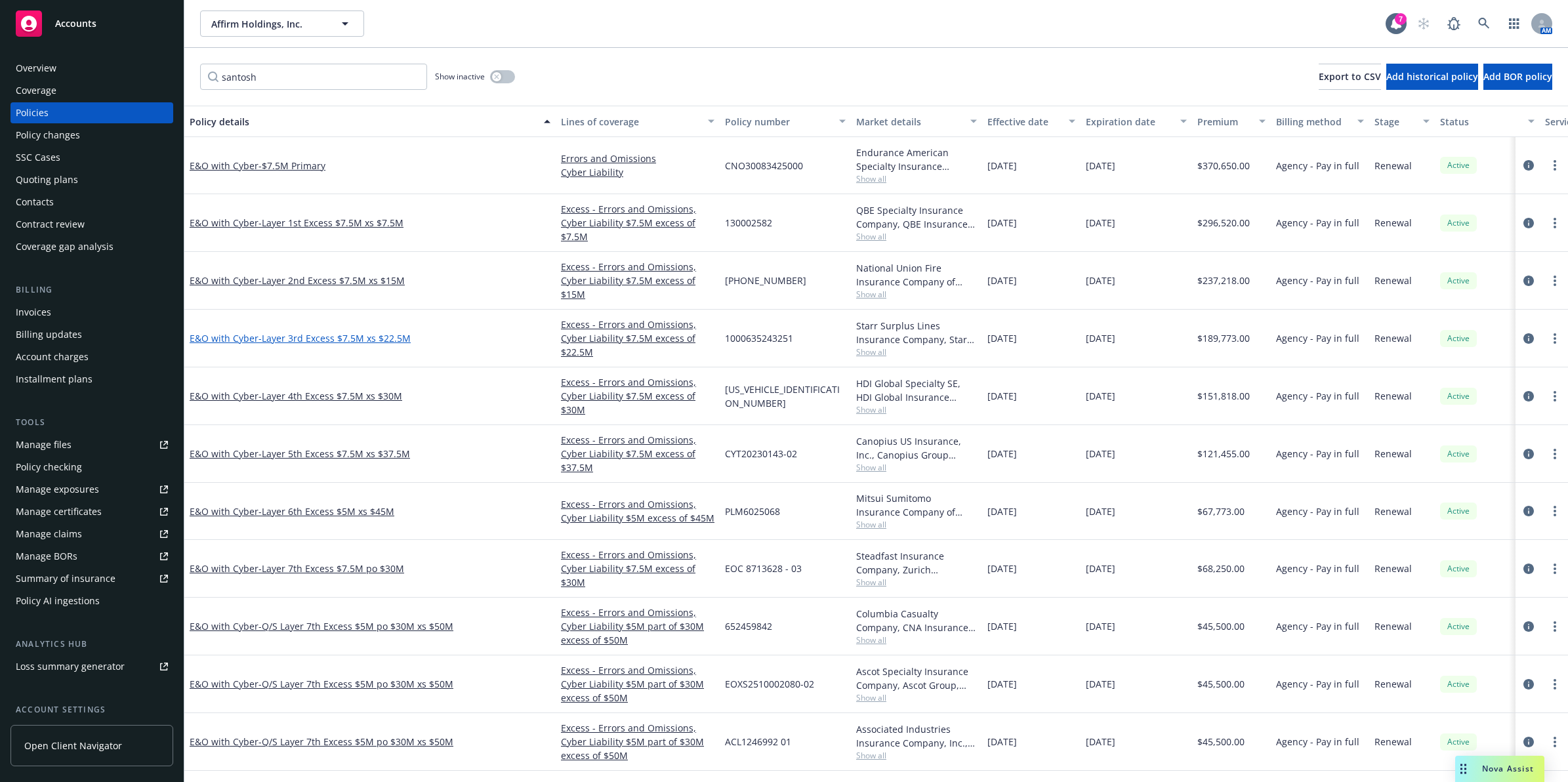
click at [341, 341] on span "- Layer 3rd Excess $7.5M xs $22.5M" at bounding box center [335, 338] width 153 height 12
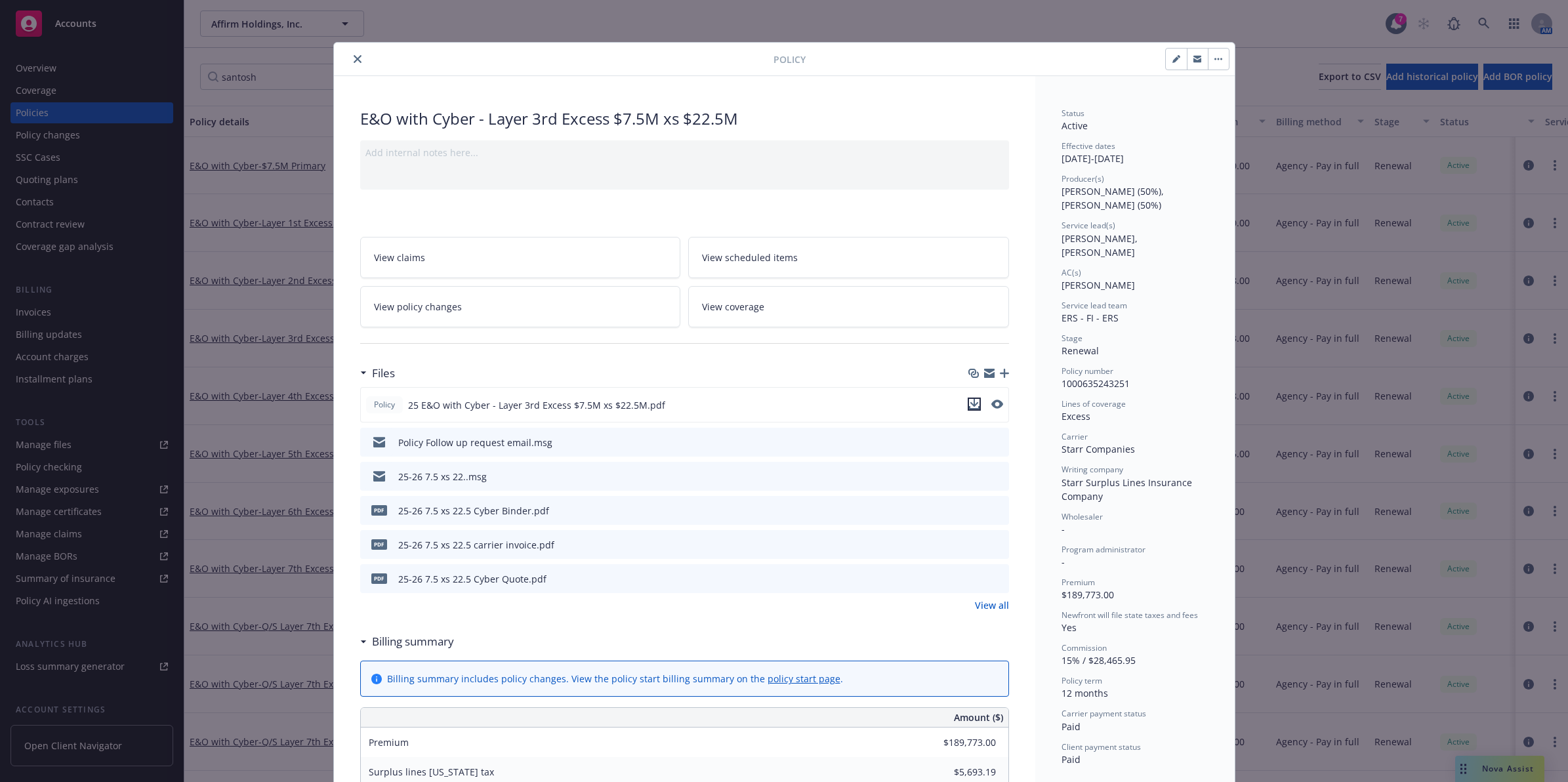
click at [969, 401] on icon "download file" at bounding box center [975, 404] width 11 height 11
click at [354, 60] on icon "close" at bounding box center [358, 59] width 8 height 8
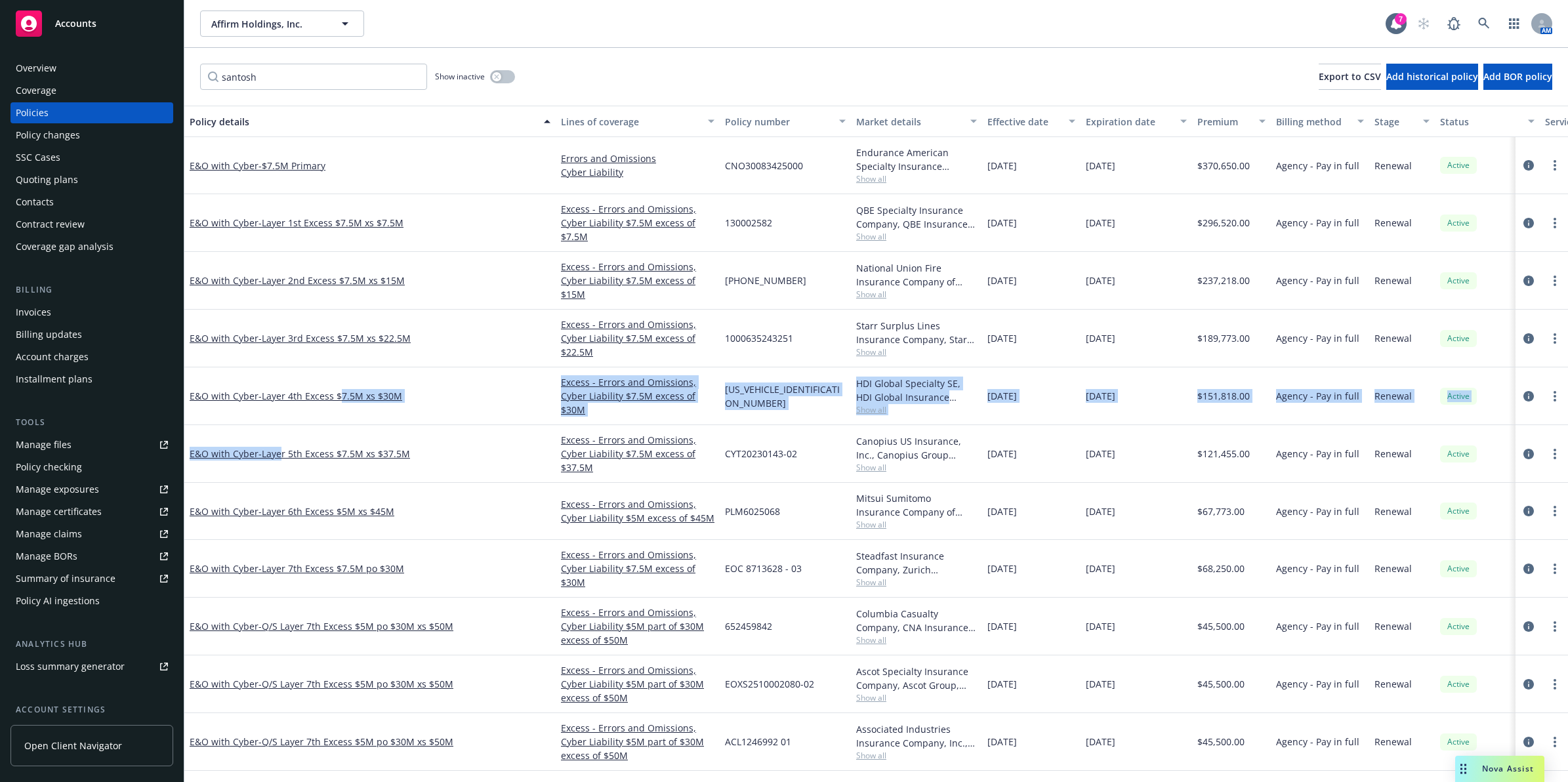
drag, startPoint x: 284, startPoint y: 450, endPoint x: 345, endPoint y: 421, distance: 67.5
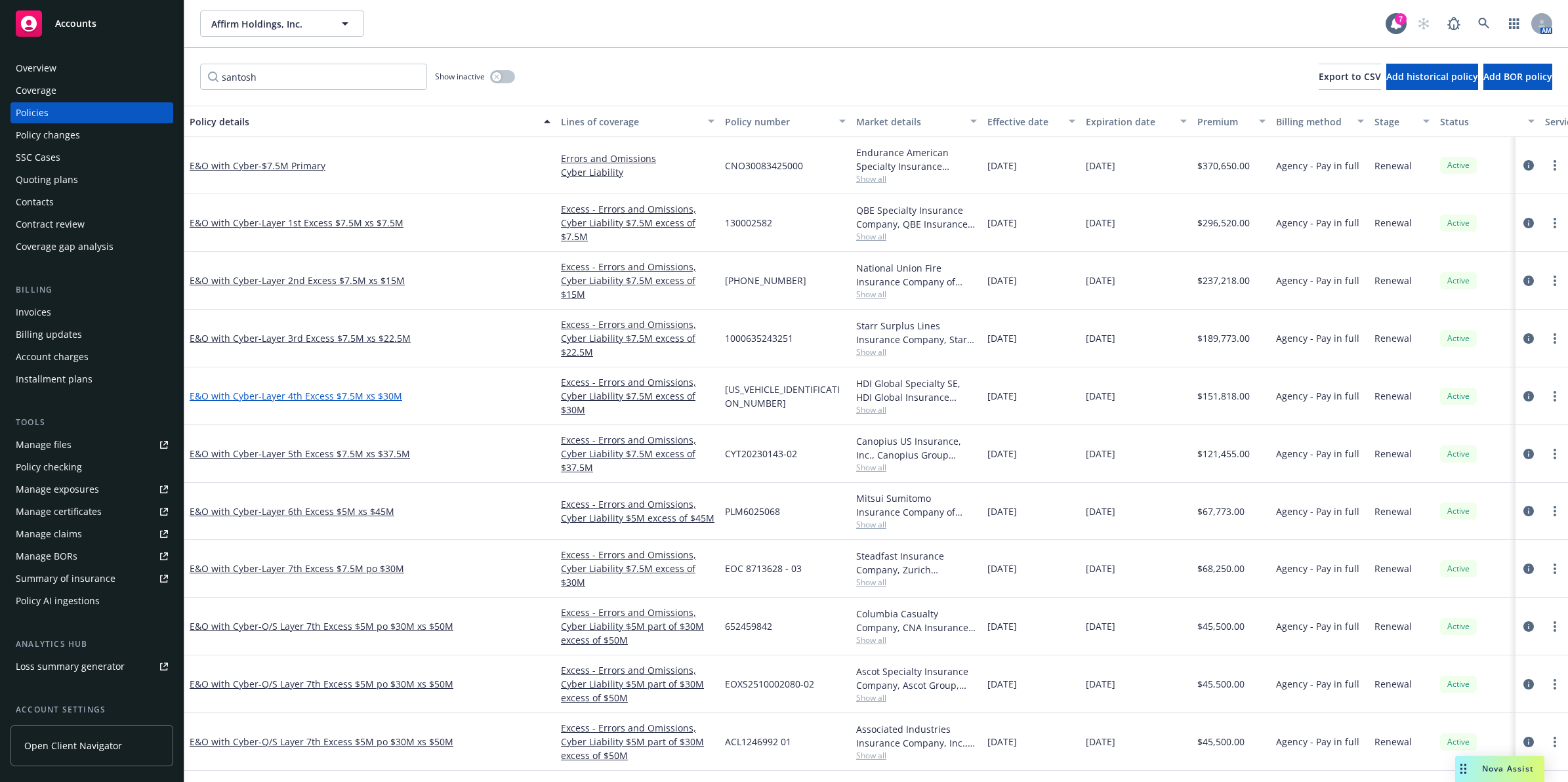
drag, startPoint x: 345, startPoint y: 421, endPoint x: 316, endPoint y: 397, distance: 37.6
click at [319, 405] on div "E&O with Cyber - Layer 4th Excess $7.5M xs $30M" at bounding box center [370, 396] width 371 height 58
click at [306, 399] on span "- Layer 4th Excess $7.5M xs $30M" at bounding box center [330, 396] width 143 height 12
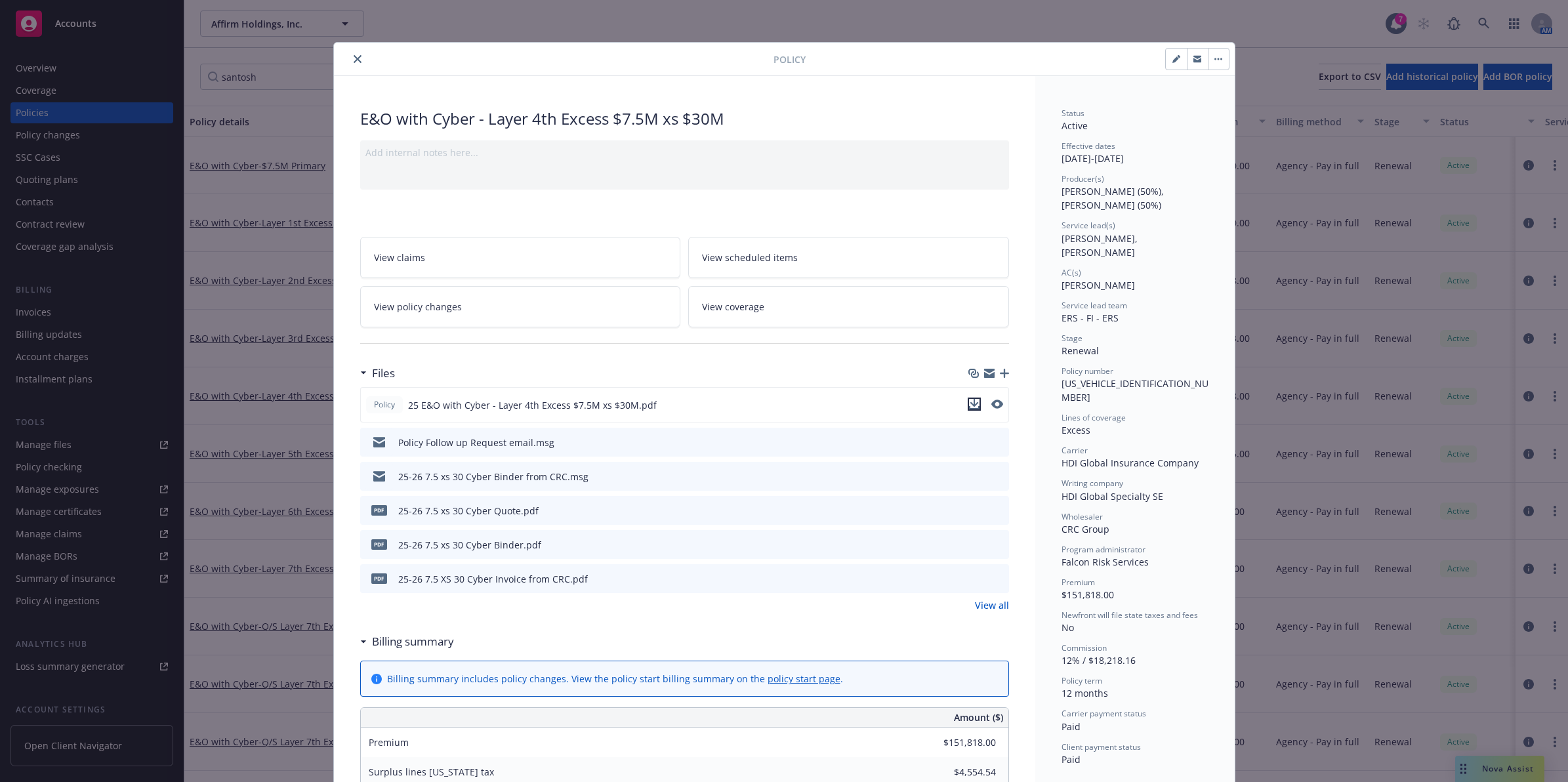
click at [969, 402] on icon "download file" at bounding box center [975, 404] width 11 height 11
drag, startPoint x: 352, startPoint y: 57, endPoint x: 350, endPoint y: 63, distance: 6.3
click at [354, 57] on icon "close" at bounding box center [358, 59] width 8 height 8
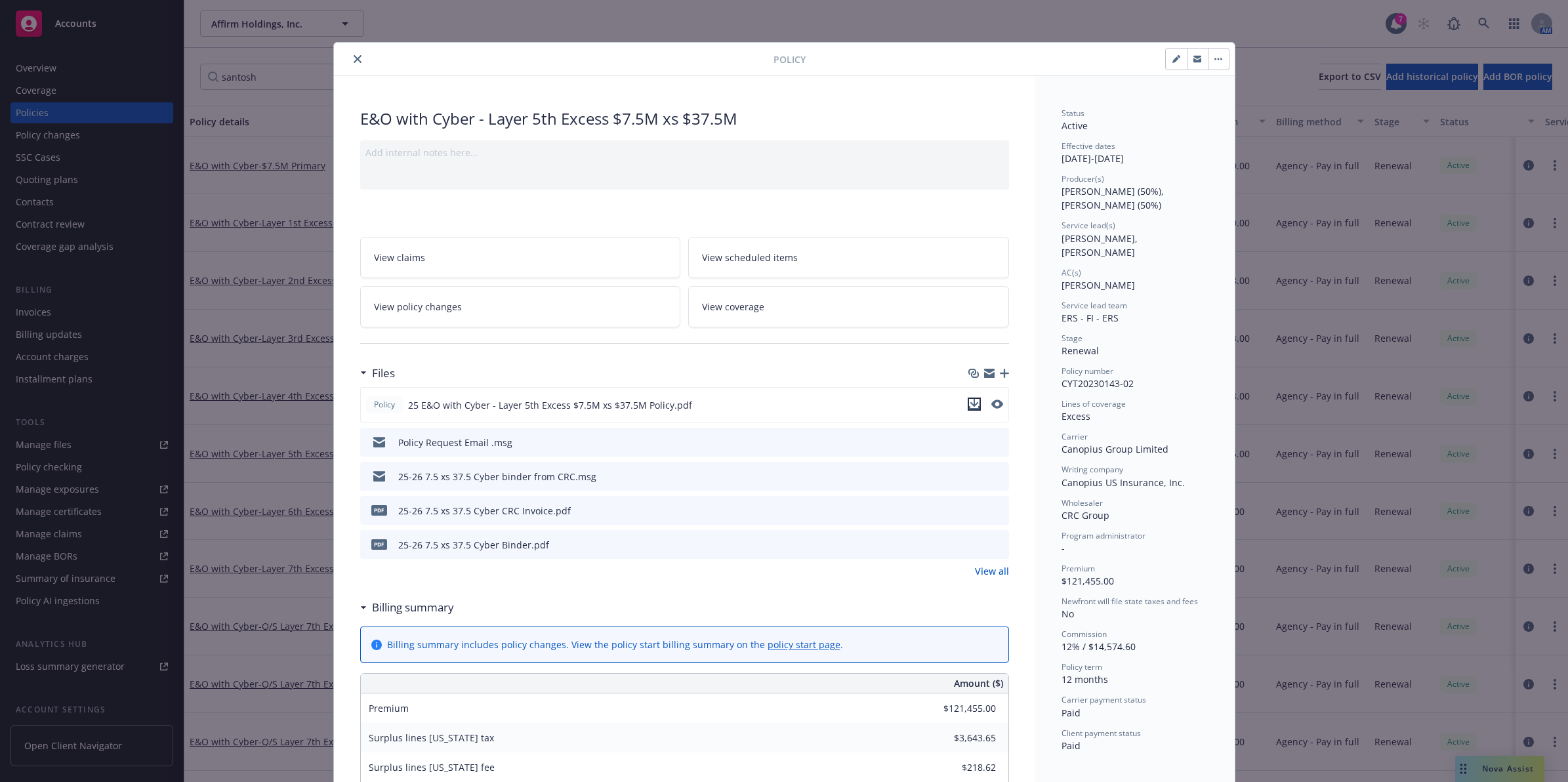
click at [969, 402] on icon "download file" at bounding box center [975, 404] width 11 height 11
click at [350, 56] on button "close" at bounding box center [358, 59] width 16 height 16
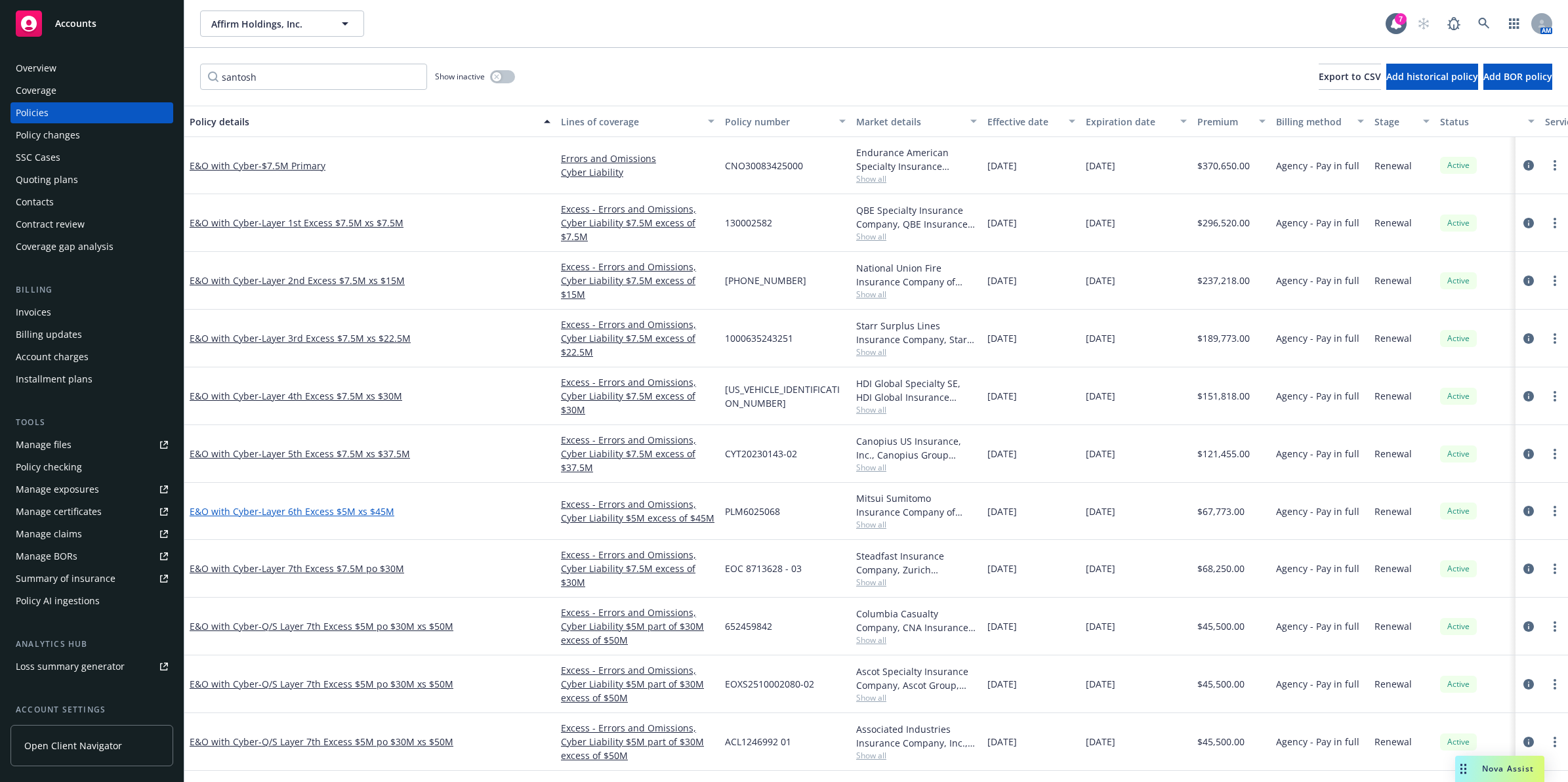
click at [310, 511] on span "- Layer 6th Excess $5M xs $45M" at bounding box center [326, 511] width 136 height 12
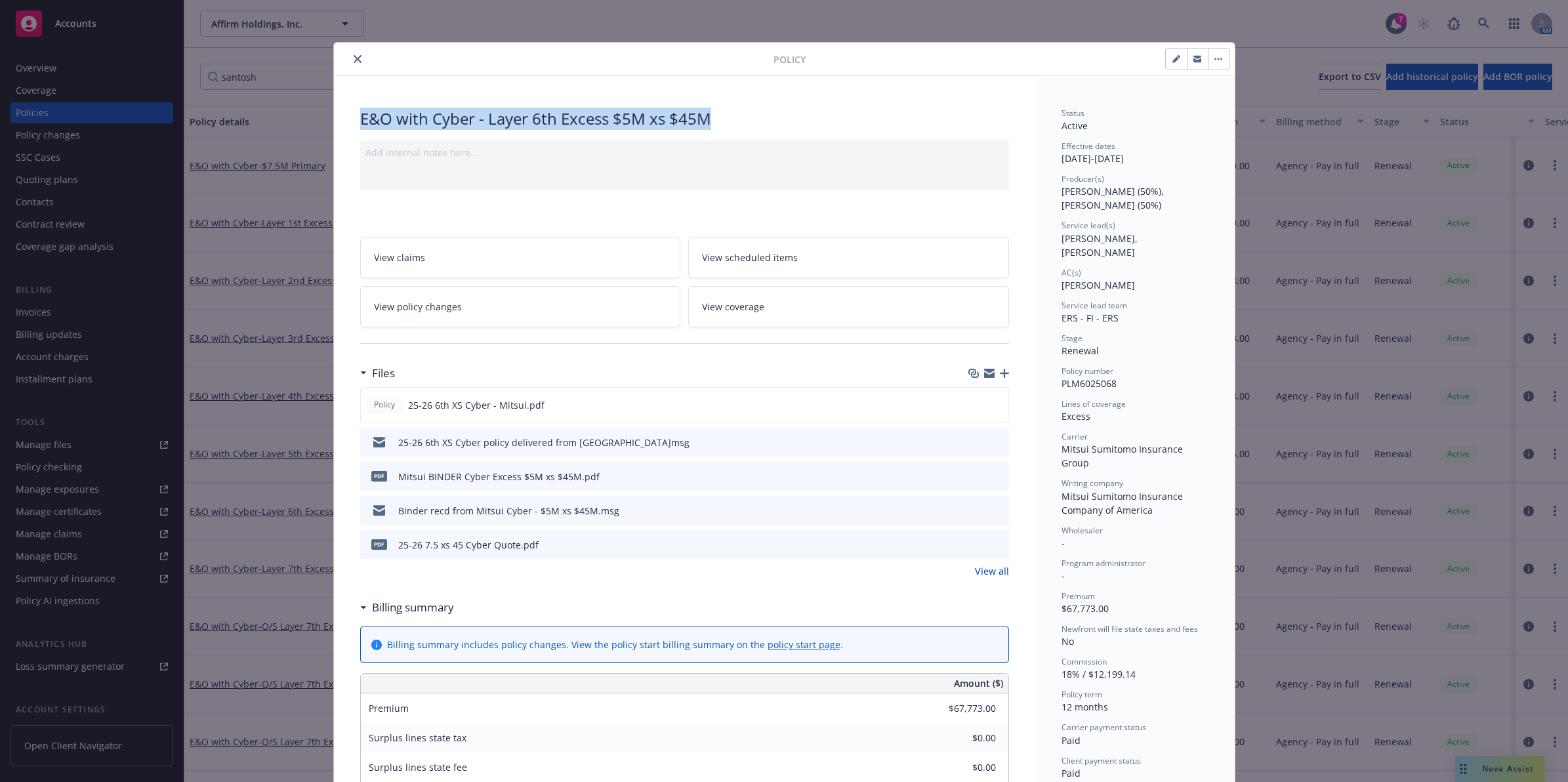
drag, startPoint x: 712, startPoint y: 121, endPoint x: 348, endPoint y: 120, distance: 364.0
copy div "E&O with Cyber - Layer 6th Excess $5M xs $45M"
click at [354, 63] on icon "close" at bounding box center [358, 59] width 8 height 8
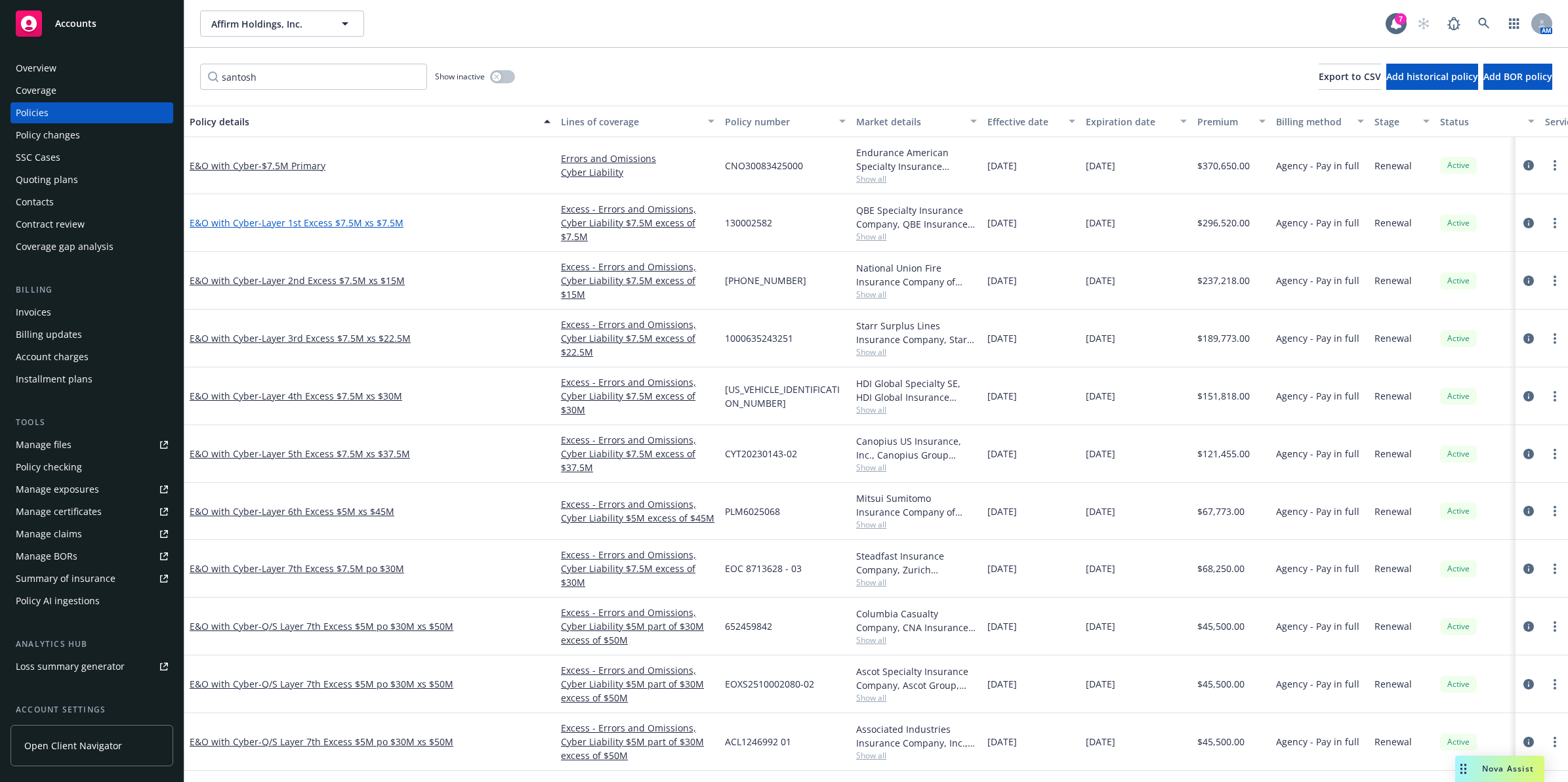
click at [359, 228] on span "- Layer 1st Excess $7.5M xs $7.5M" at bounding box center [331, 223] width 145 height 12
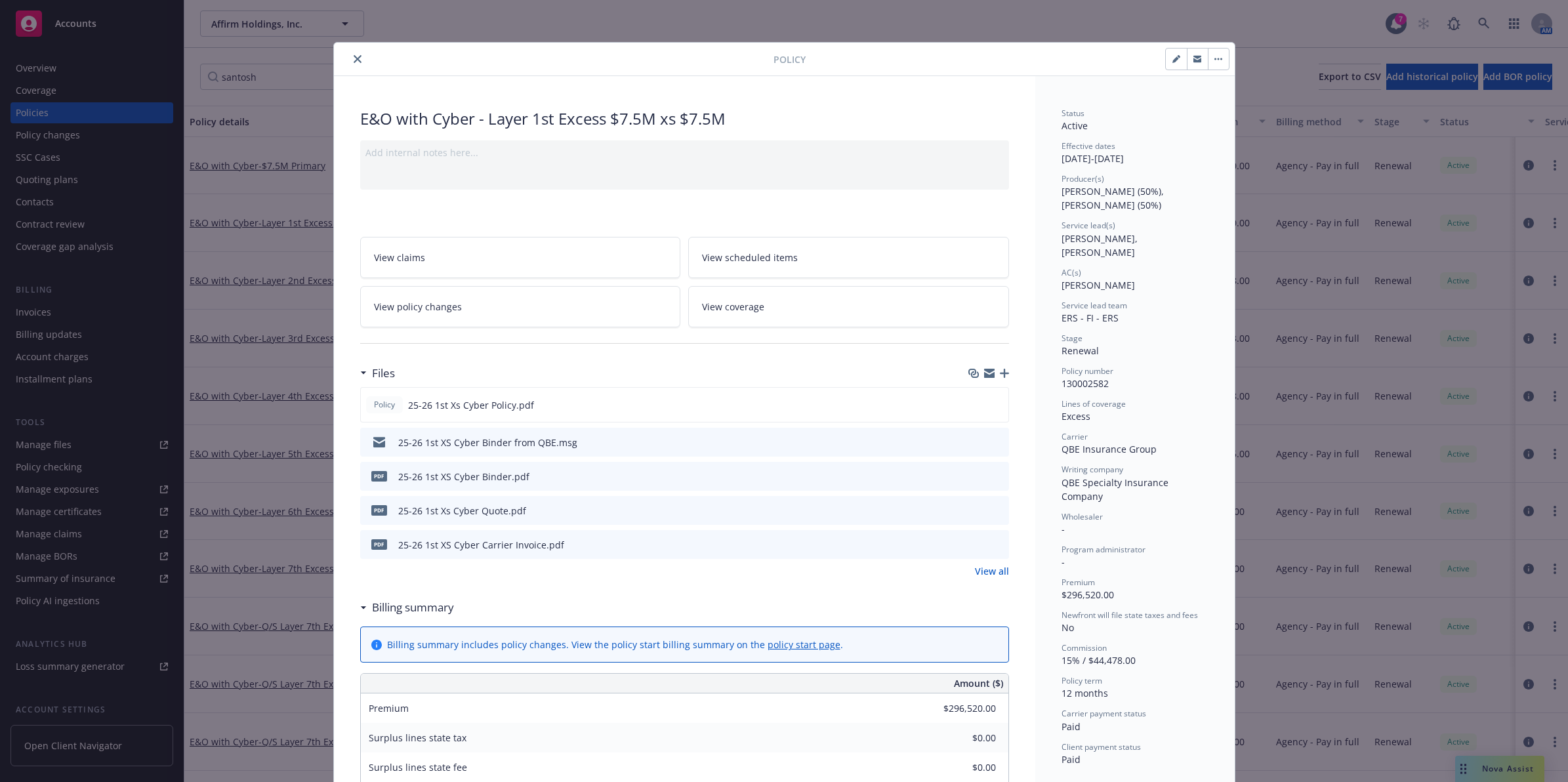
scroll to position [40, 0]
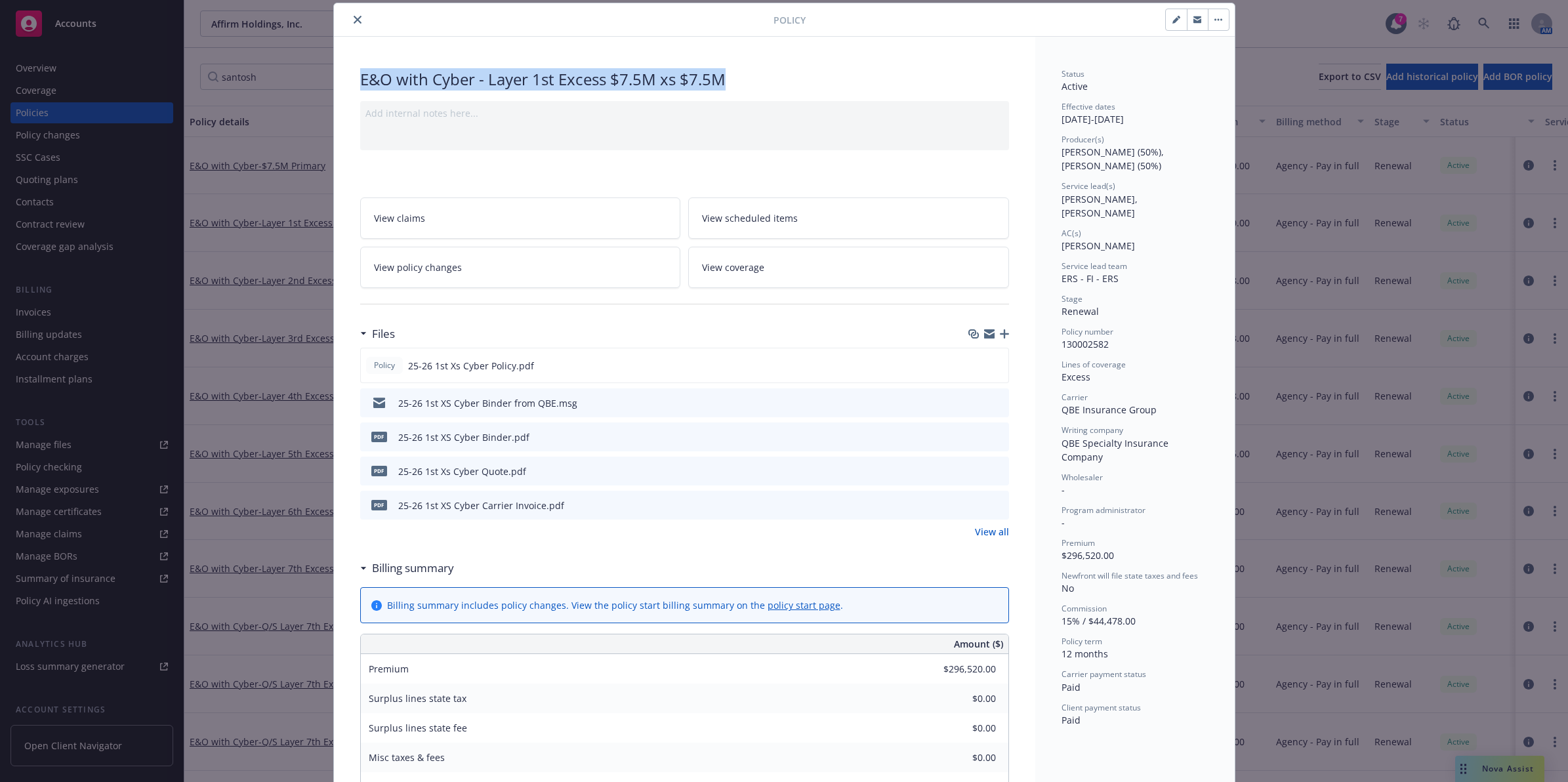
drag, startPoint x: 720, startPoint y: 75, endPoint x: 300, endPoint y: 84, distance: 420.1
click at [300, 84] on div "Policy E&O with Cyber - Layer 1st Excess $7.5M xs $7.5M Add internal notes here…" at bounding box center [784, 391] width 1568 height 782
copy div "E&O with Cyber - Layer 1st Excess $7.5M xs $7.5M"
click at [355, 18] on icon "close" at bounding box center [358, 20] width 8 height 8
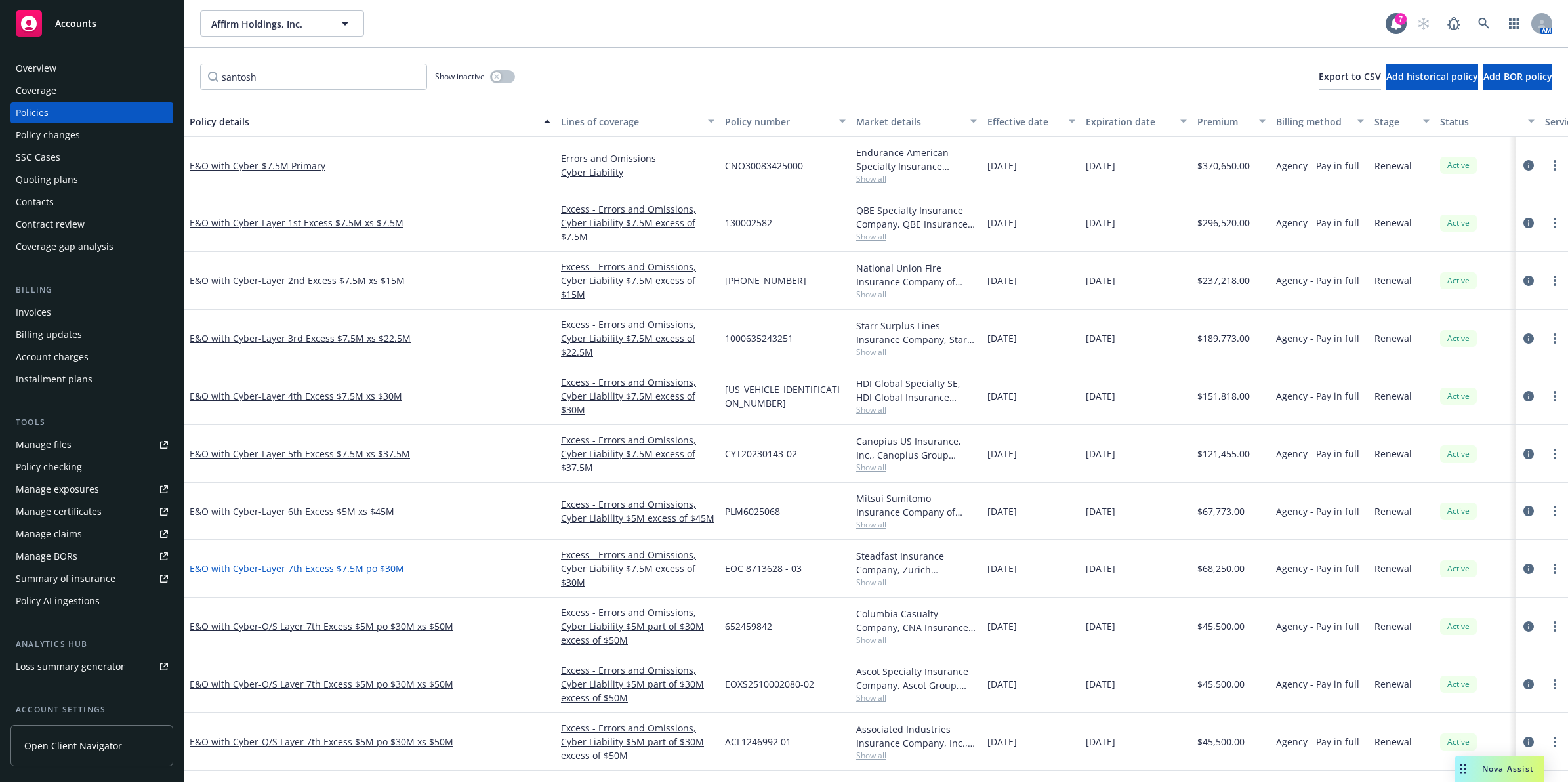
click at [333, 569] on span "- Layer 7th Excess $7.5M po $30M" at bounding box center [331, 568] width 146 height 12
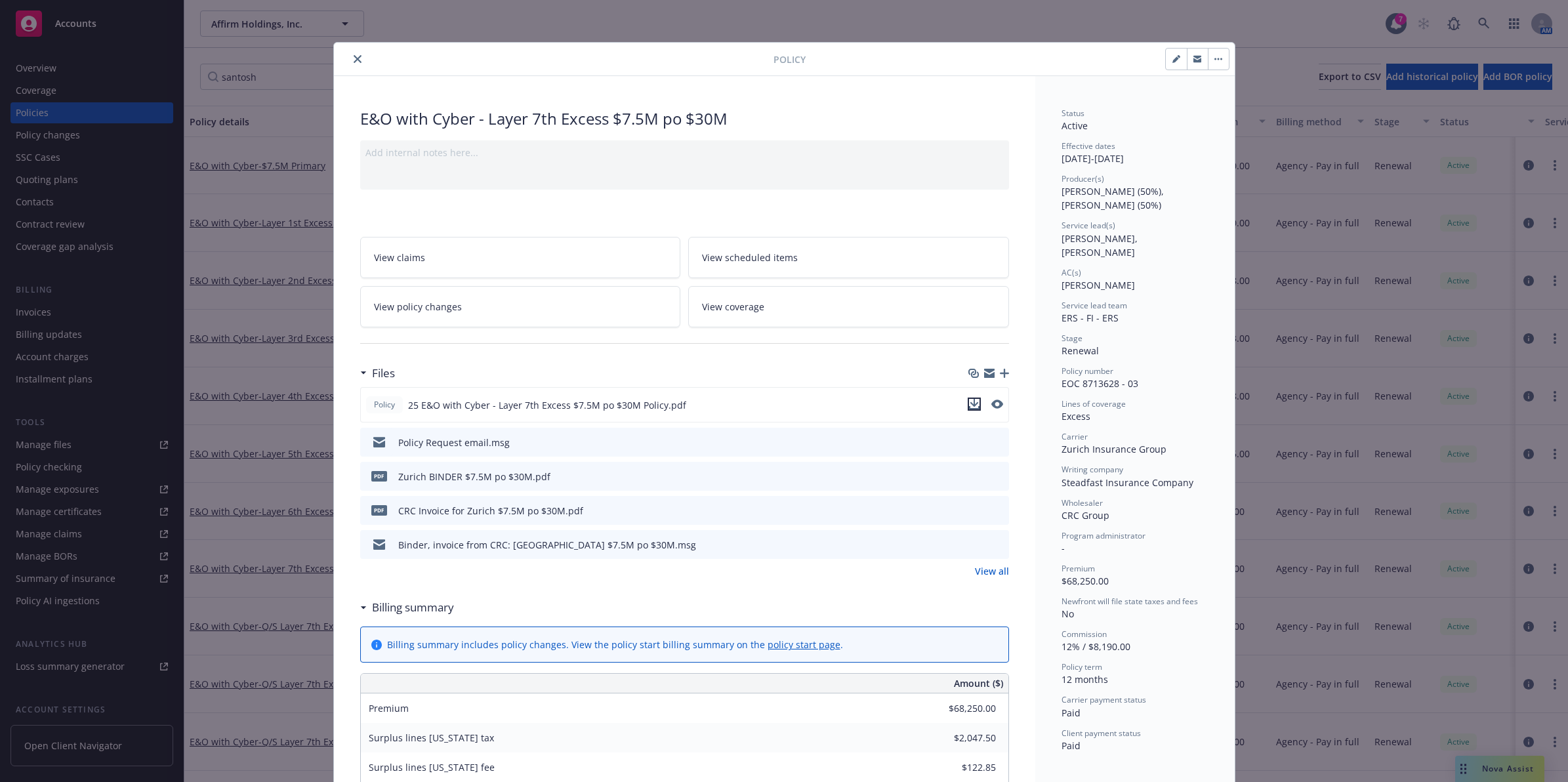
click at [972, 403] on icon "download file" at bounding box center [974, 402] width 8 height 8
click at [354, 59] on icon "close" at bounding box center [358, 59] width 8 height 8
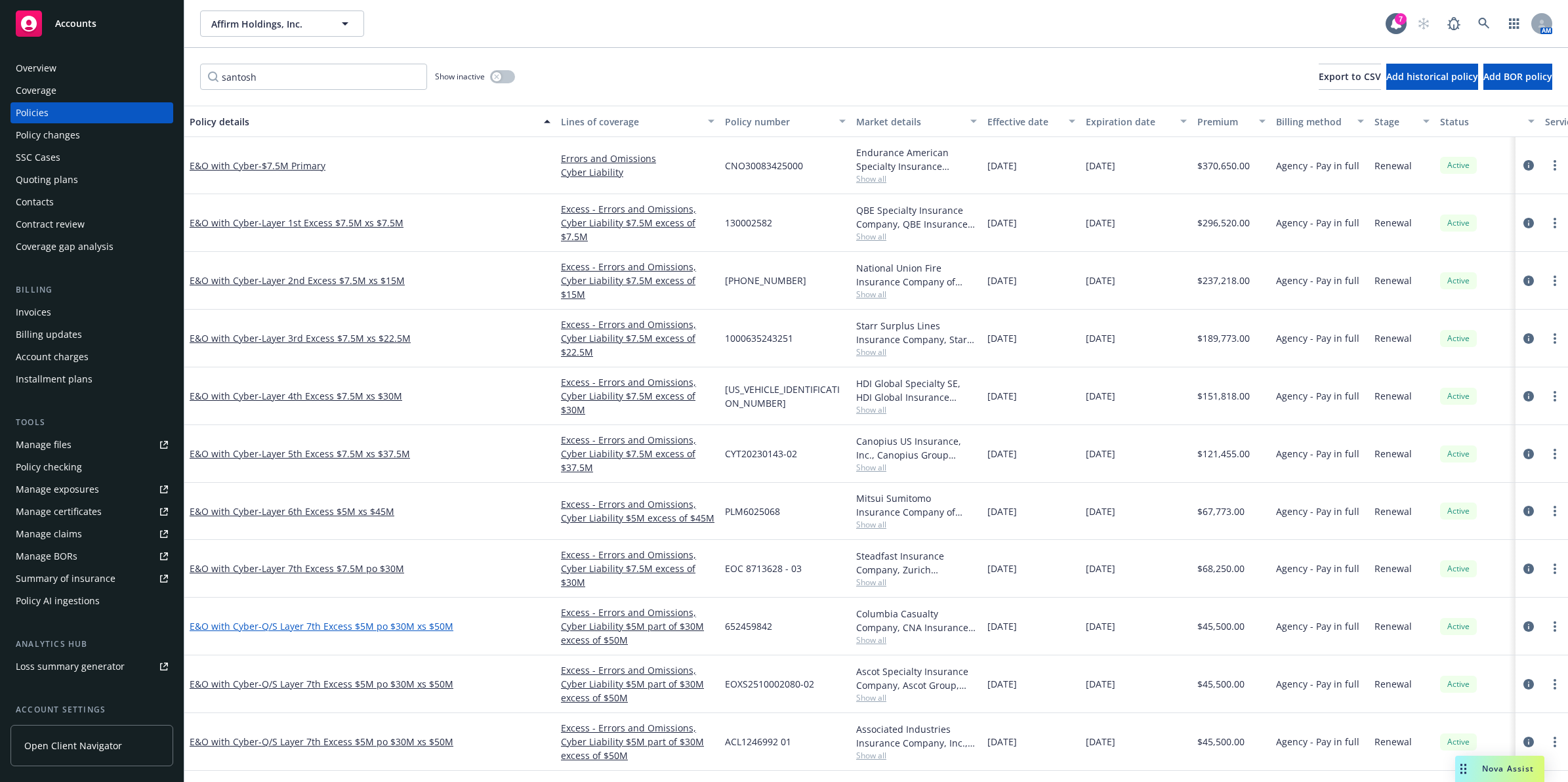
click at [361, 625] on span "- Q/S Layer 7th Excess $5M po $30M xs $50M" at bounding box center [356, 626] width 195 height 12
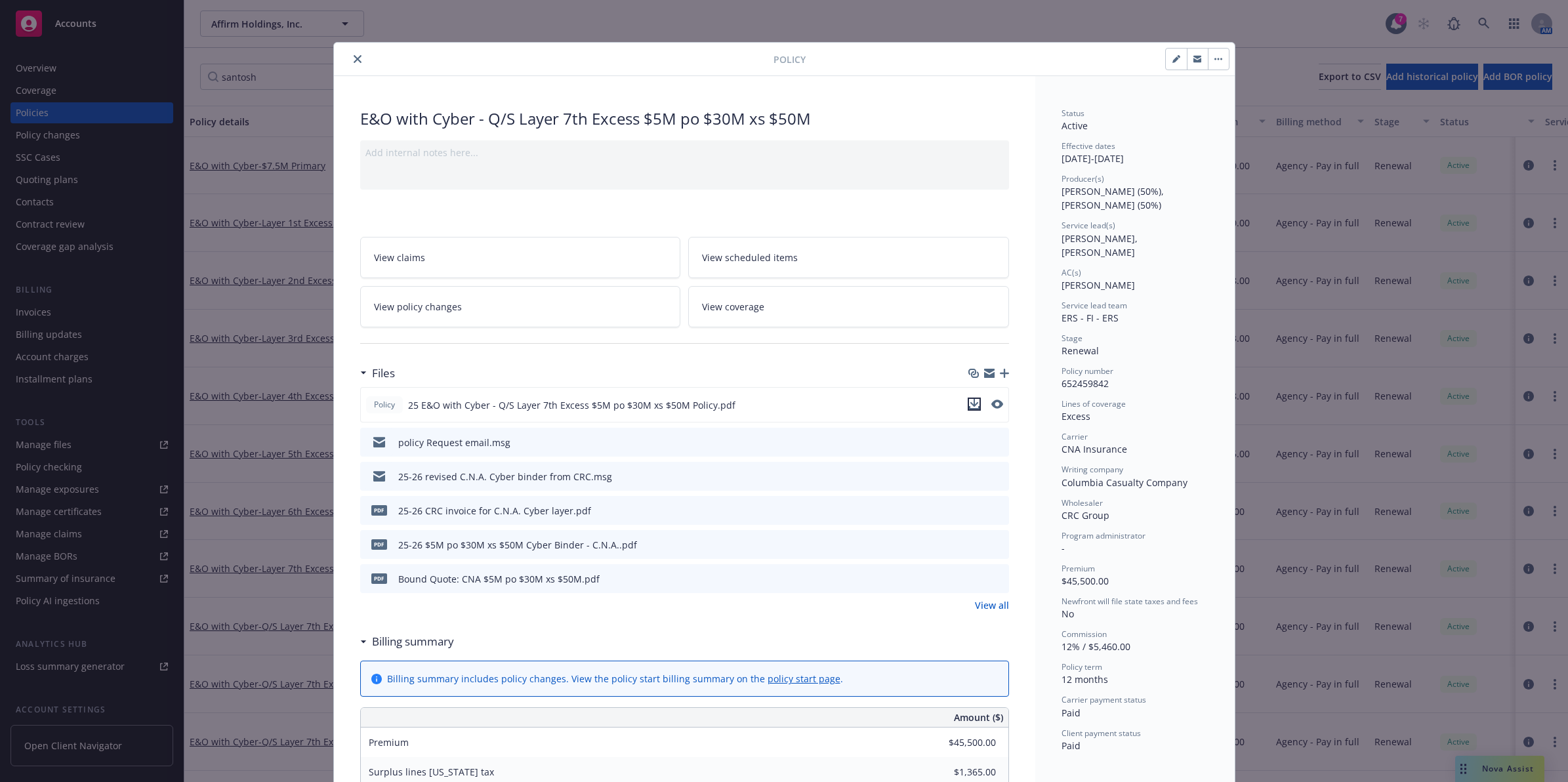
click at [972, 407] on icon "download file" at bounding box center [975, 404] width 11 height 11
click at [350, 63] on button "close" at bounding box center [358, 59] width 16 height 16
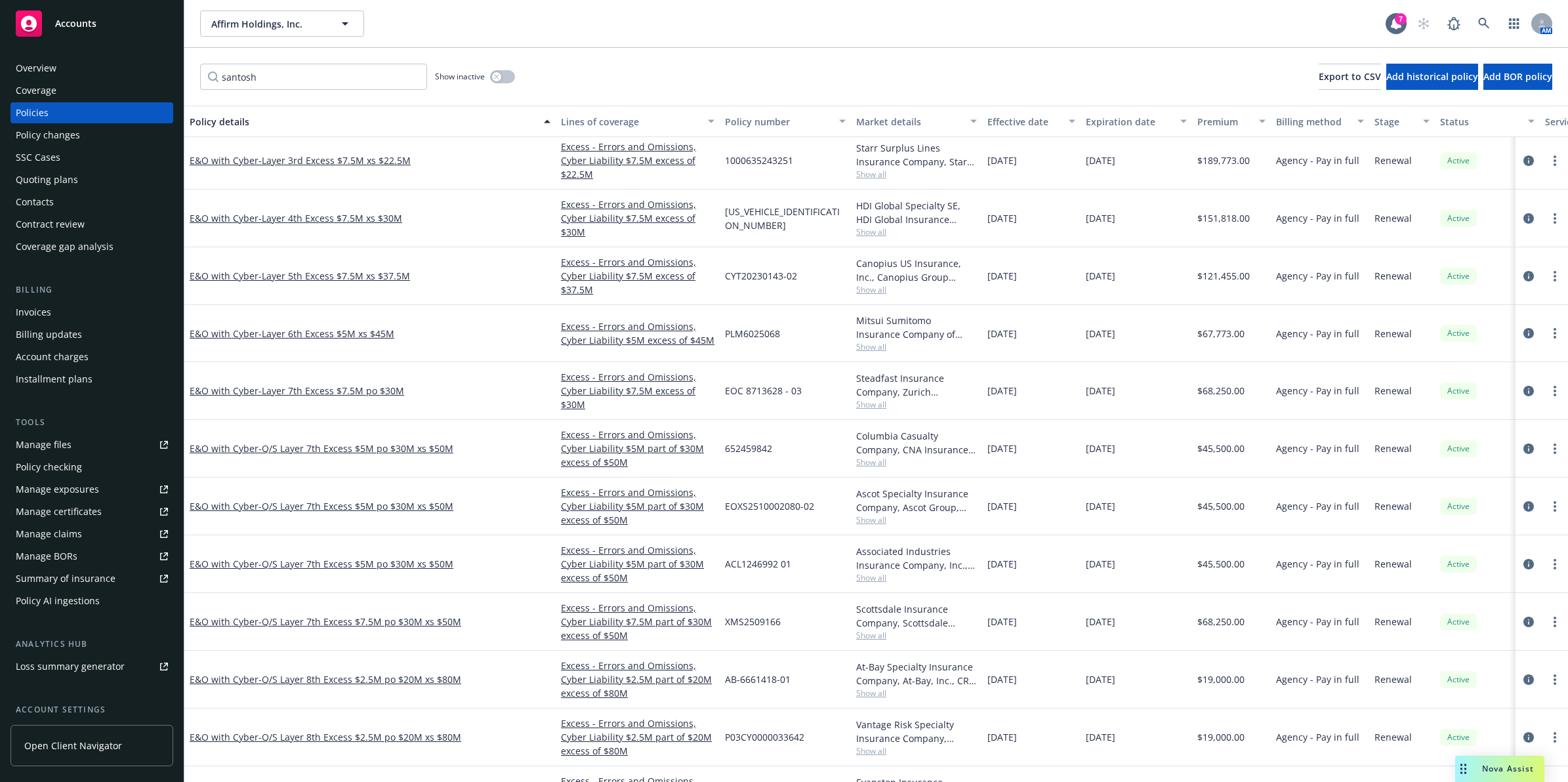
scroll to position [226, 0]
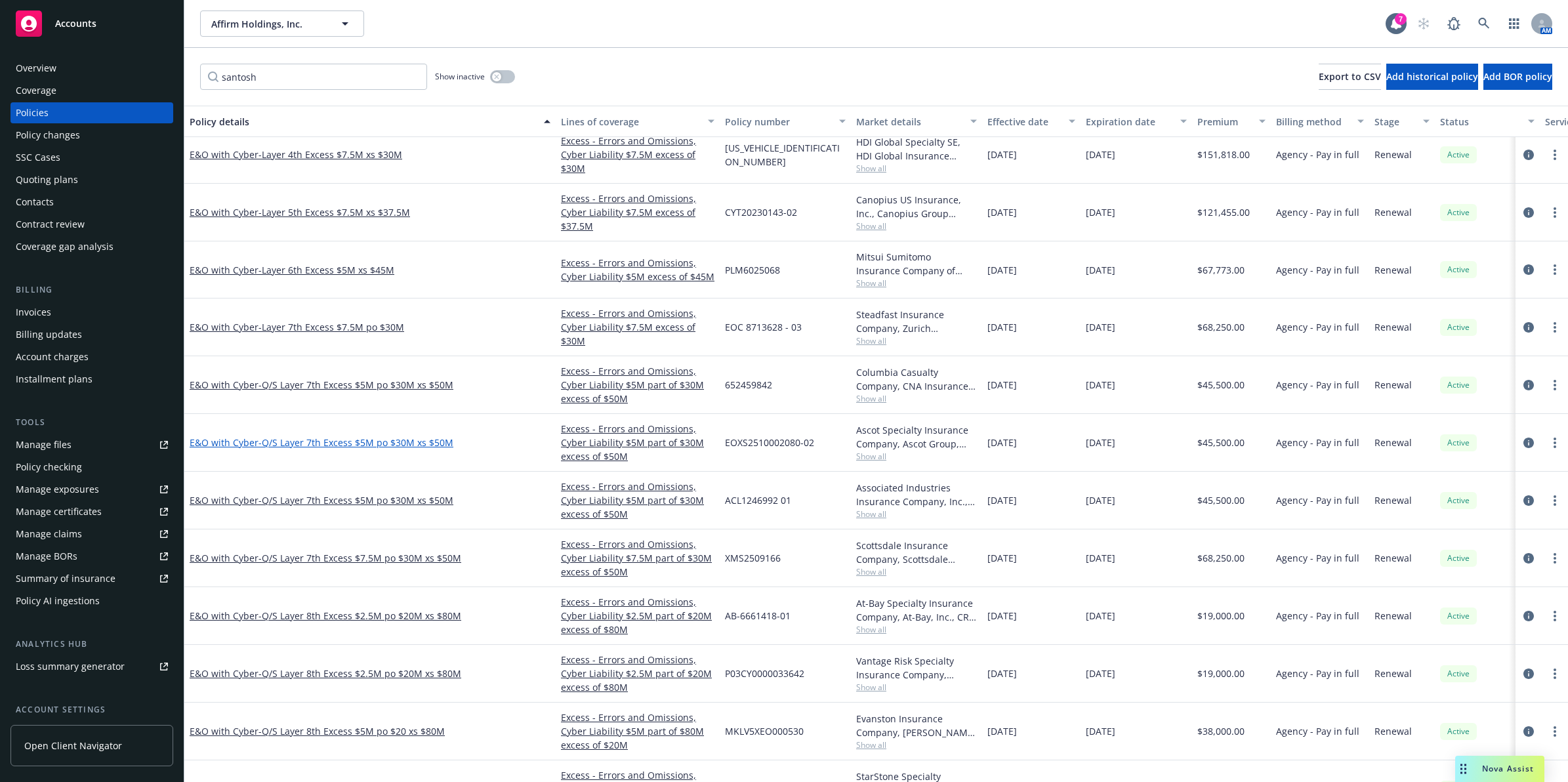
click at [345, 444] on span "- Q/S Layer 7th Excess $5M po $30M xs $50M" at bounding box center [356, 442] width 195 height 12
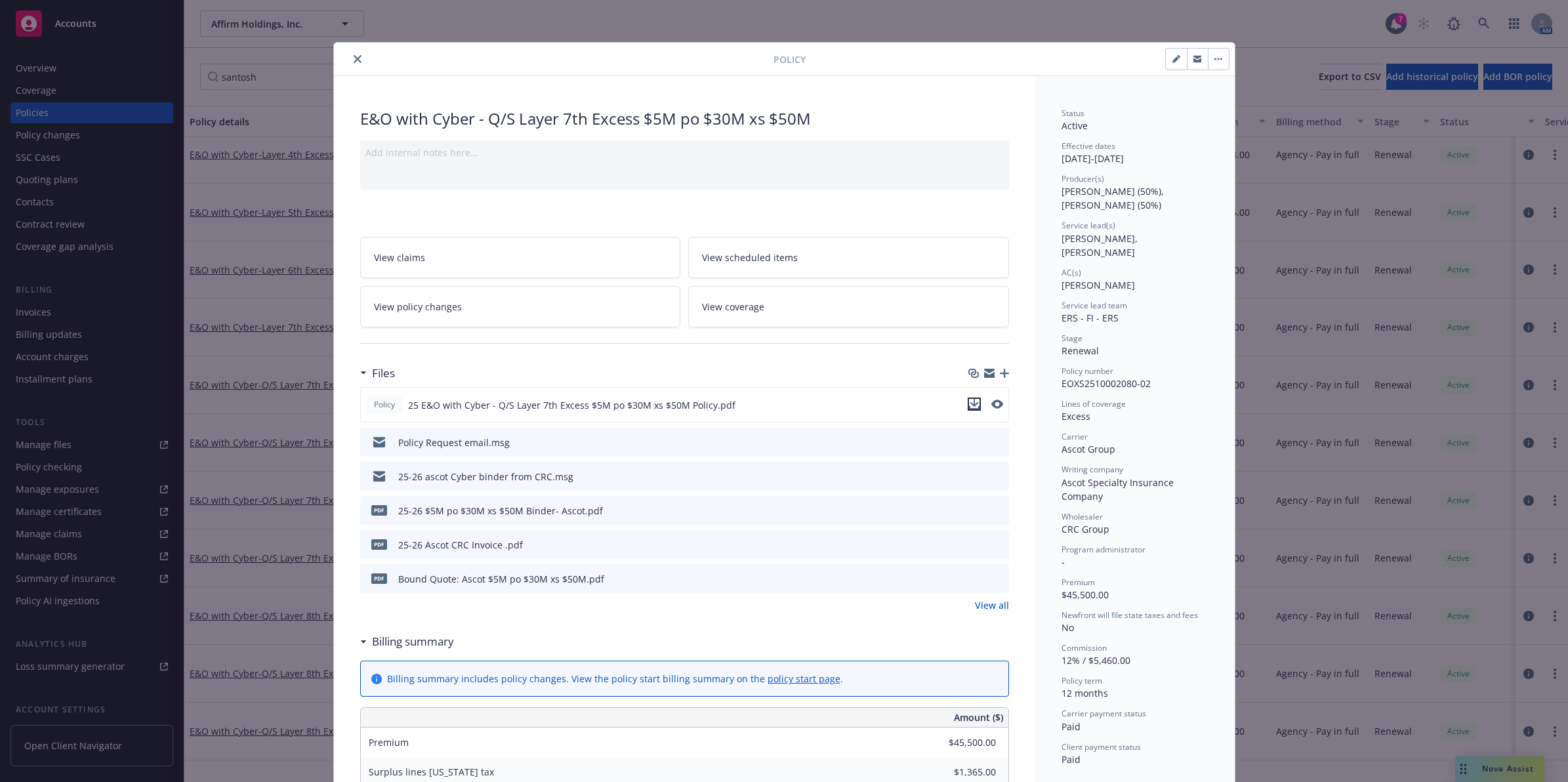
click at [970, 405] on icon "download file" at bounding box center [974, 402] width 8 height 8
click at [354, 56] on icon "close" at bounding box center [358, 59] width 8 height 8
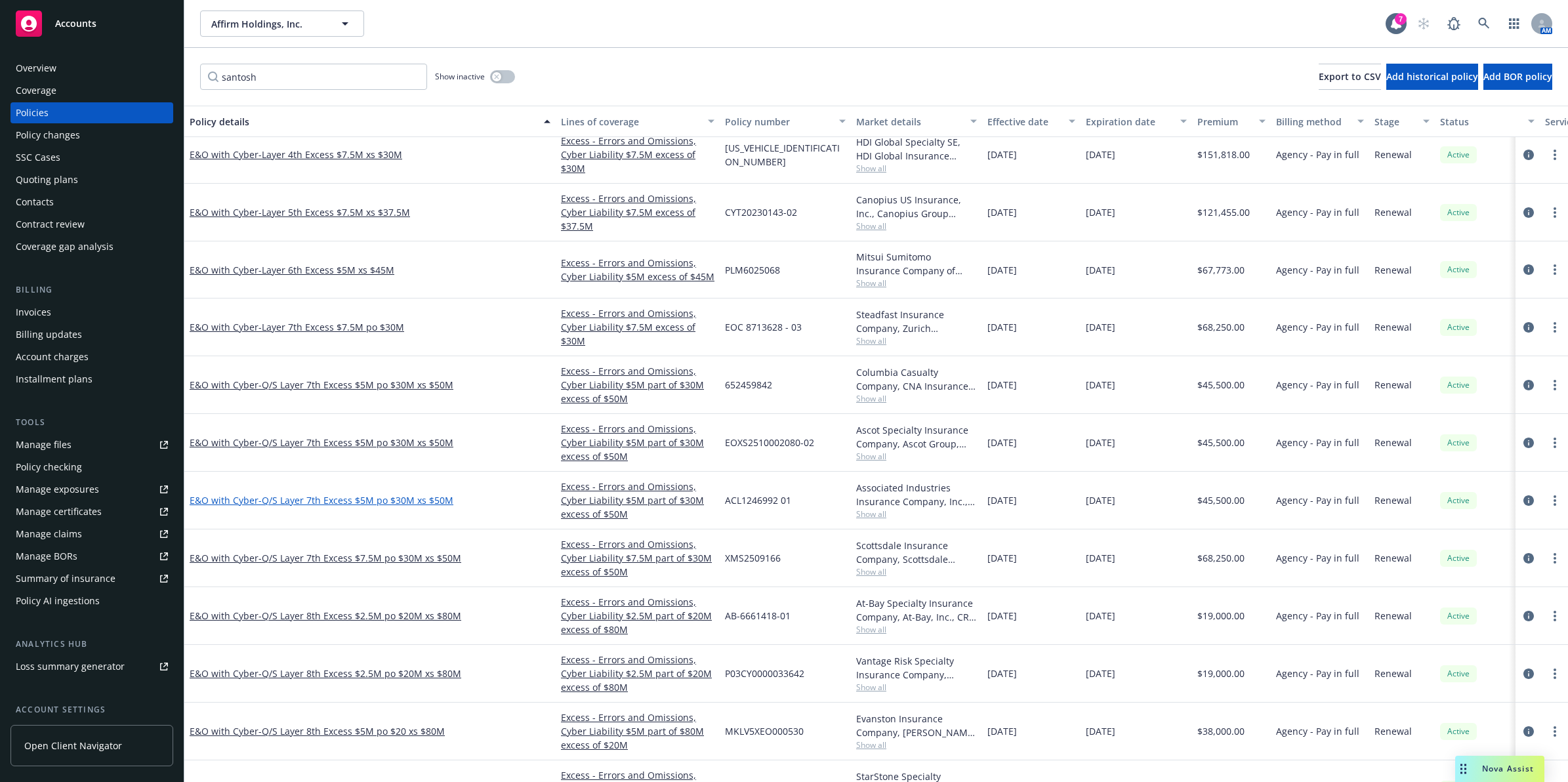
click at [410, 502] on div "E&O with Cyber - Q/S Layer 7th Excess $5M po $30M xs $50M" at bounding box center [370, 500] width 361 height 14
click at [396, 500] on span "- Q/S Layer 7th Excess $5M po $30M xs $50M" at bounding box center [356, 500] width 195 height 12
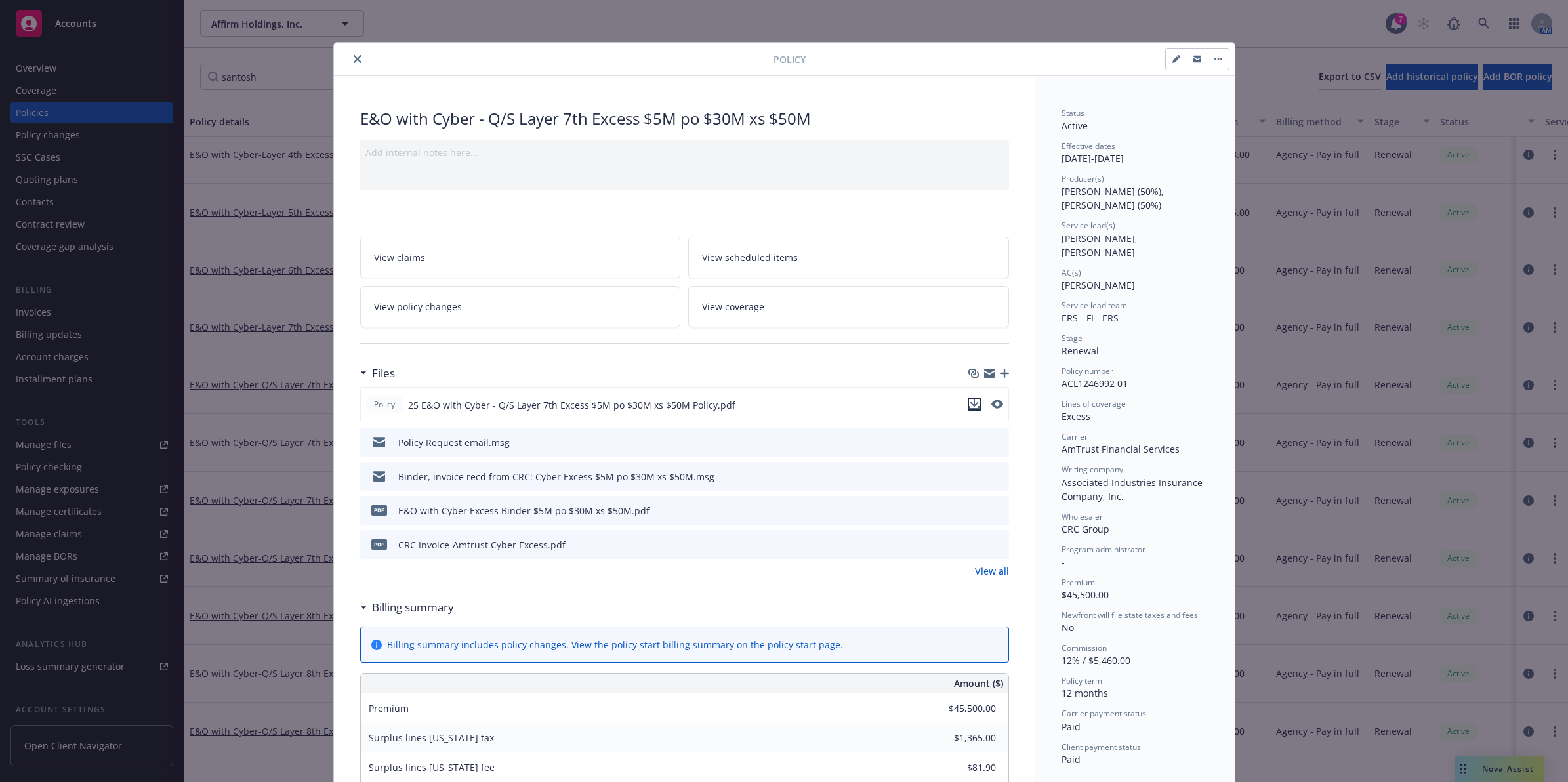
click at [969, 399] on icon "download file" at bounding box center [975, 404] width 11 height 11
click at [350, 66] on button "close" at bounding box center [358, 59] width 16 height 16
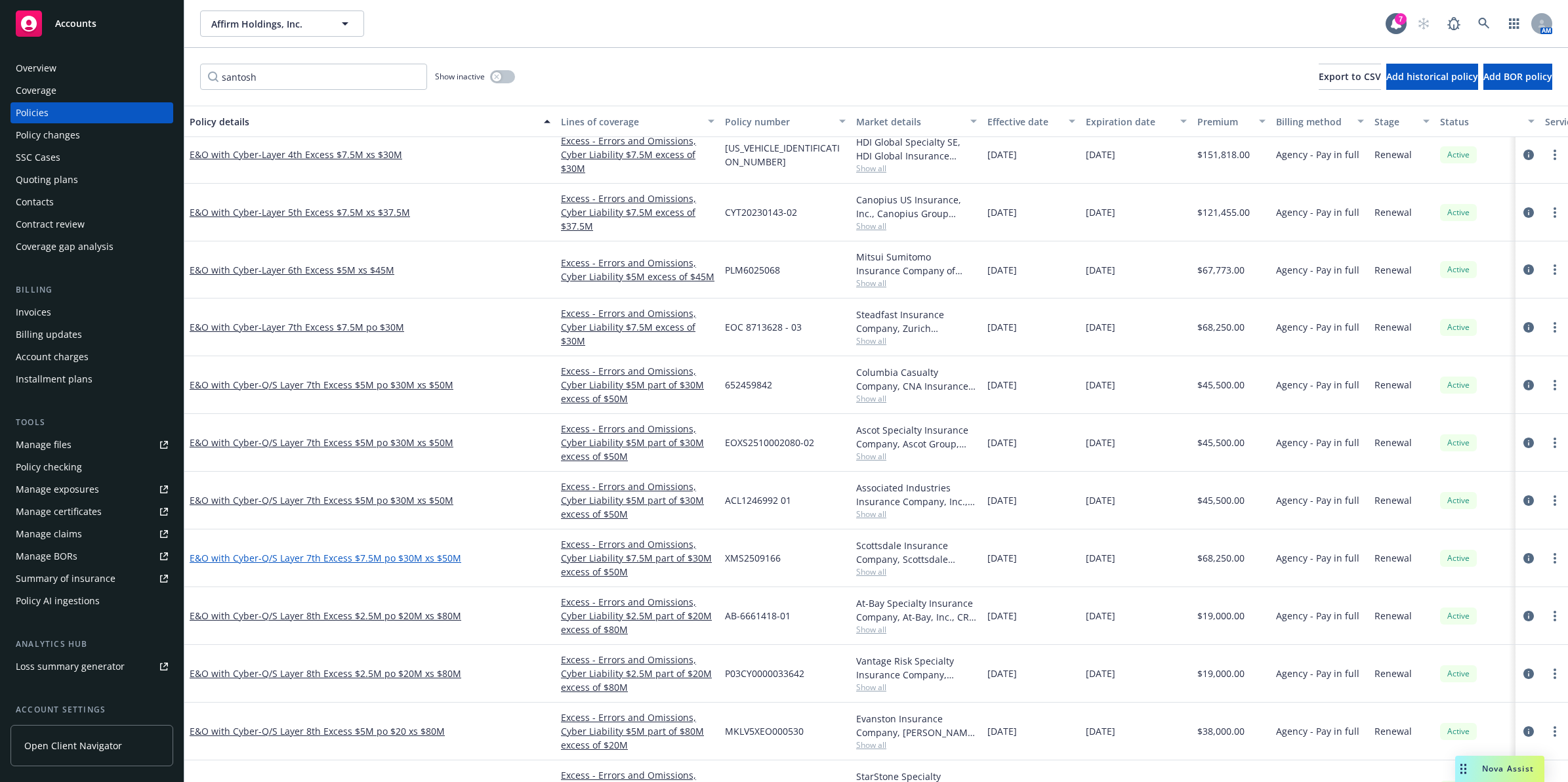
click at [430, 562] on span "- Q/S Layer 7th Excess $7.5M po $30M xs $50M" at bounding box center [360, 558] width 203 height 12
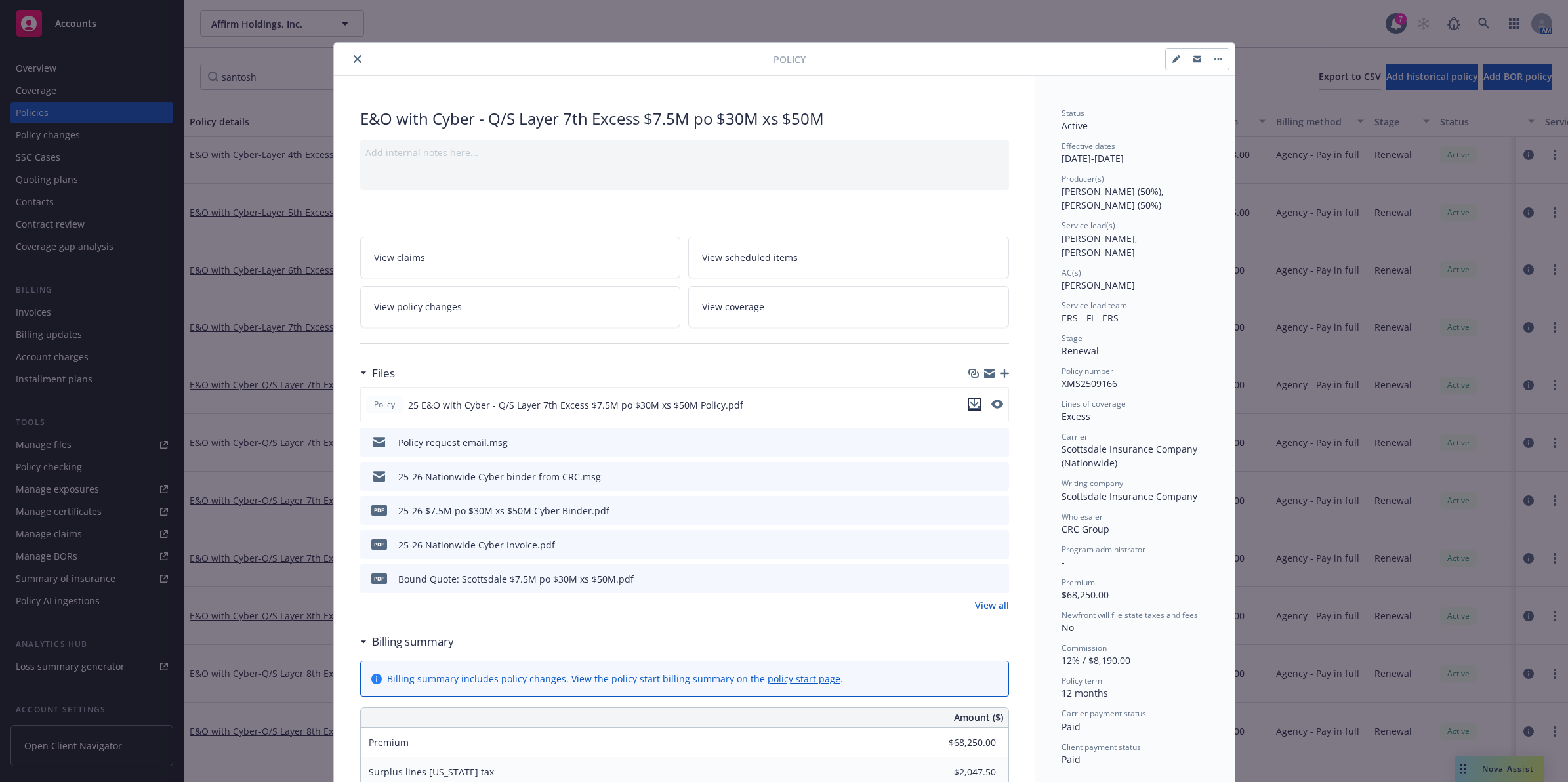
click at [970, 403] on icon "download file" at bounding box center [974, 402] width 8 height 8
click at [351, 63] on button "close" at bounding box center [358, 59] width 16 height 16
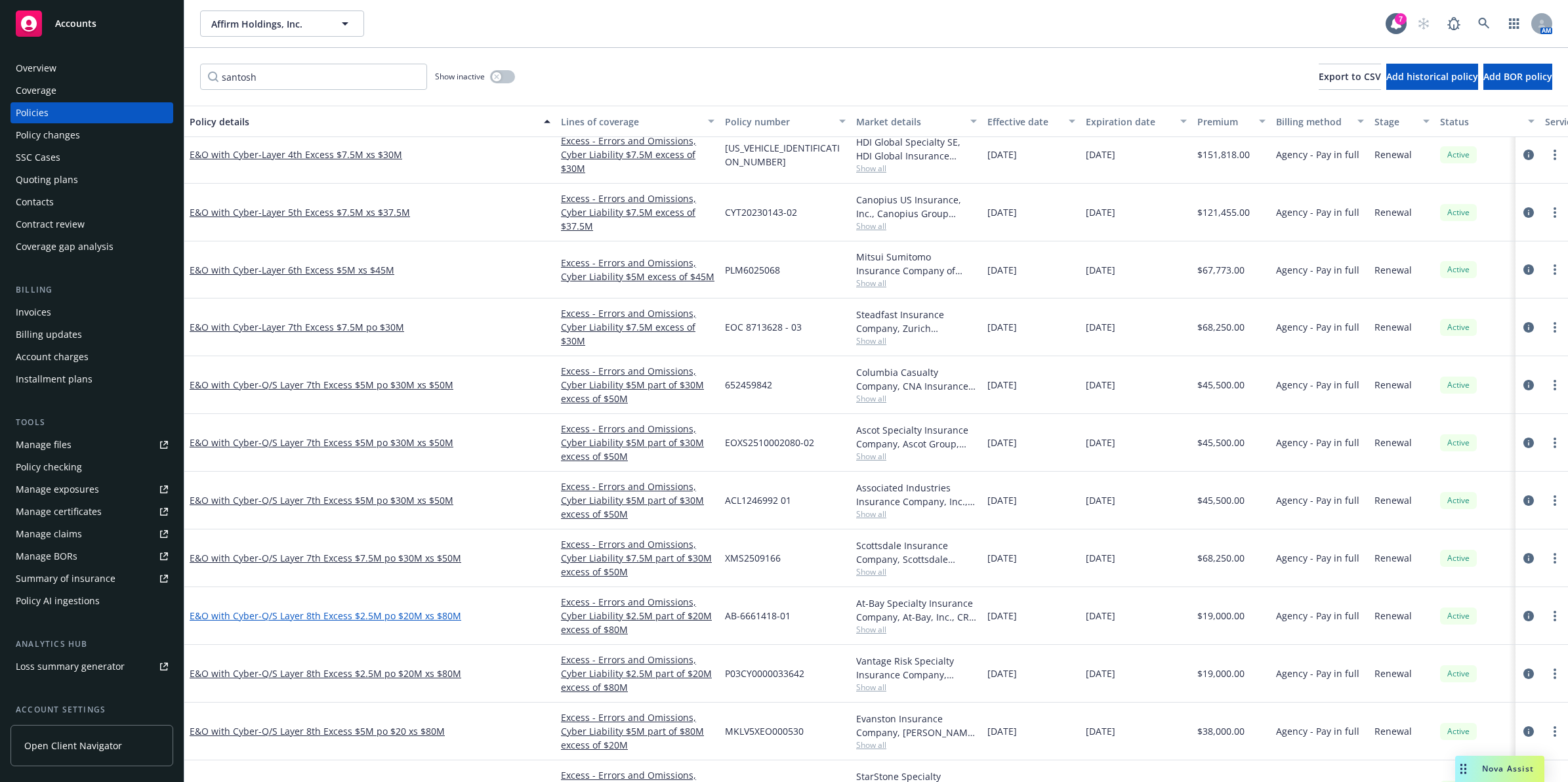
click at [390, 621] on span "- Q/S Layer 8th Excess $2.5M po $20M xs $80M" at bounding box center [360, 615] width 203 height 12
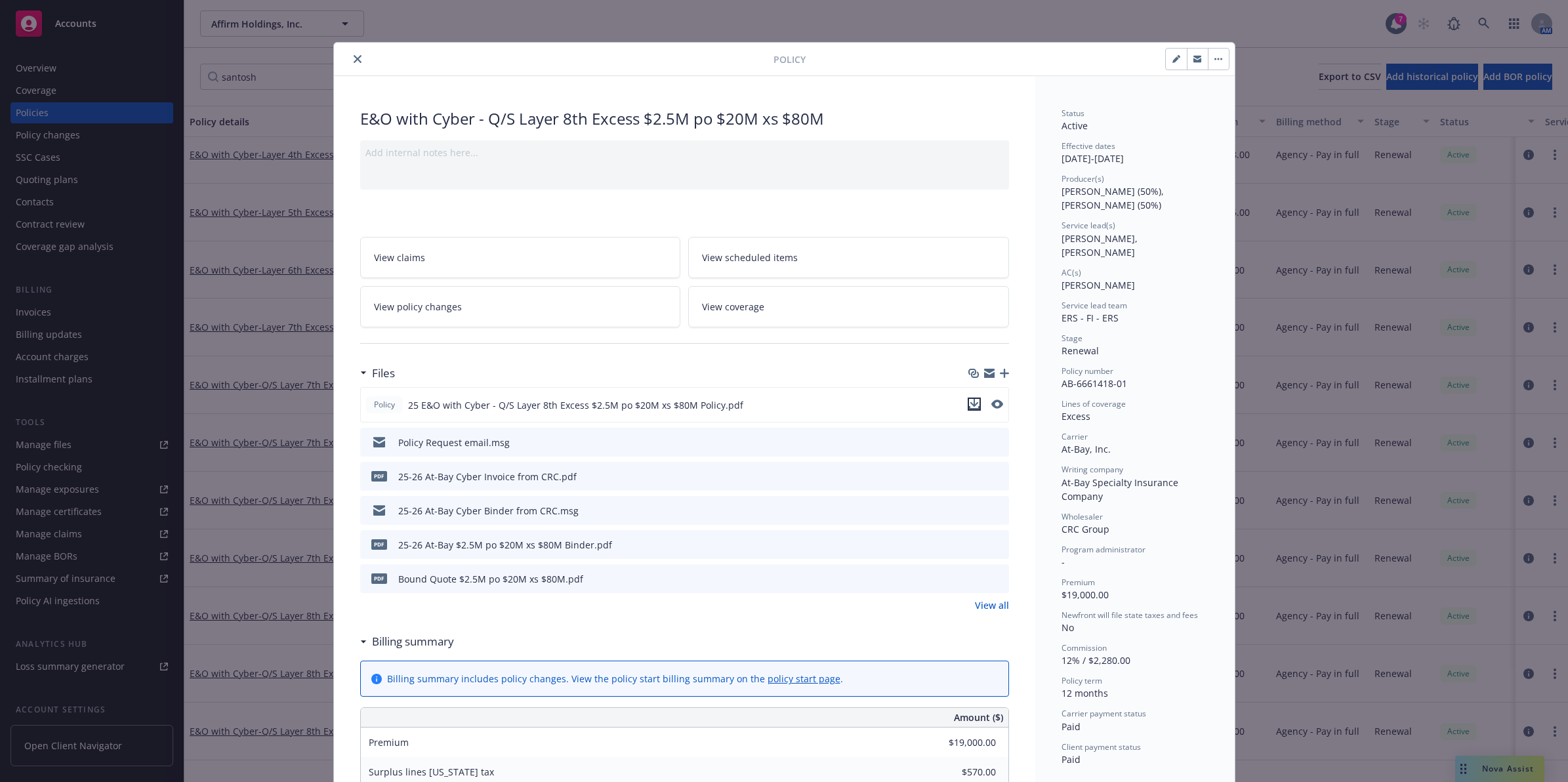
click at [969, 402] on icon "download file" at bounding box center [975, 404] width 11 height 11
click at [352, 63] on button "close" at bounding box center [358, 59] width 16 height 16
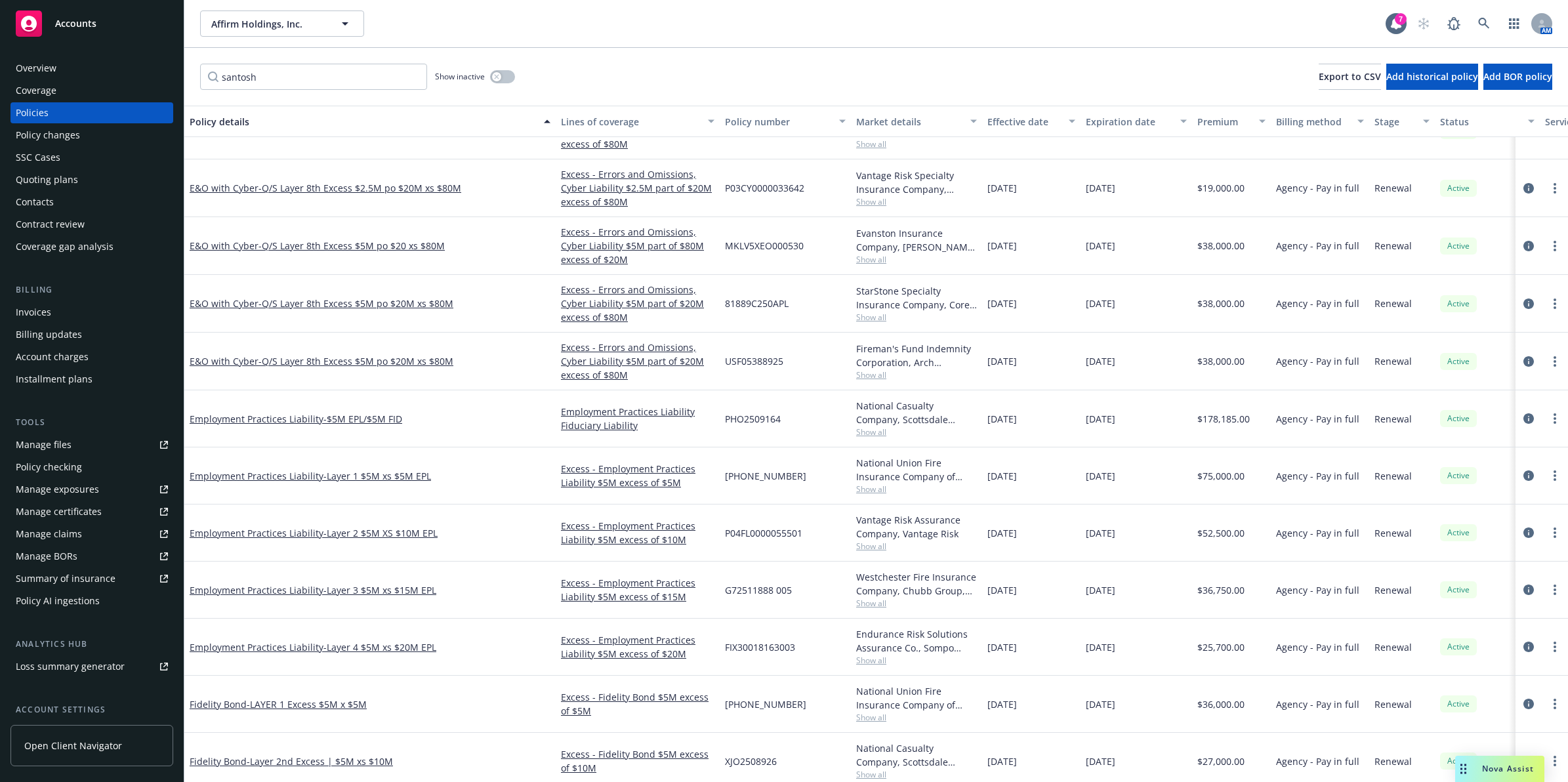
scroll to position [667, 0]
click at [419, 194] on span "- Q/S Layer 8th Excess $2.5M po $20M xs $80M" at bounding box center [360, 191] width 203 height 12
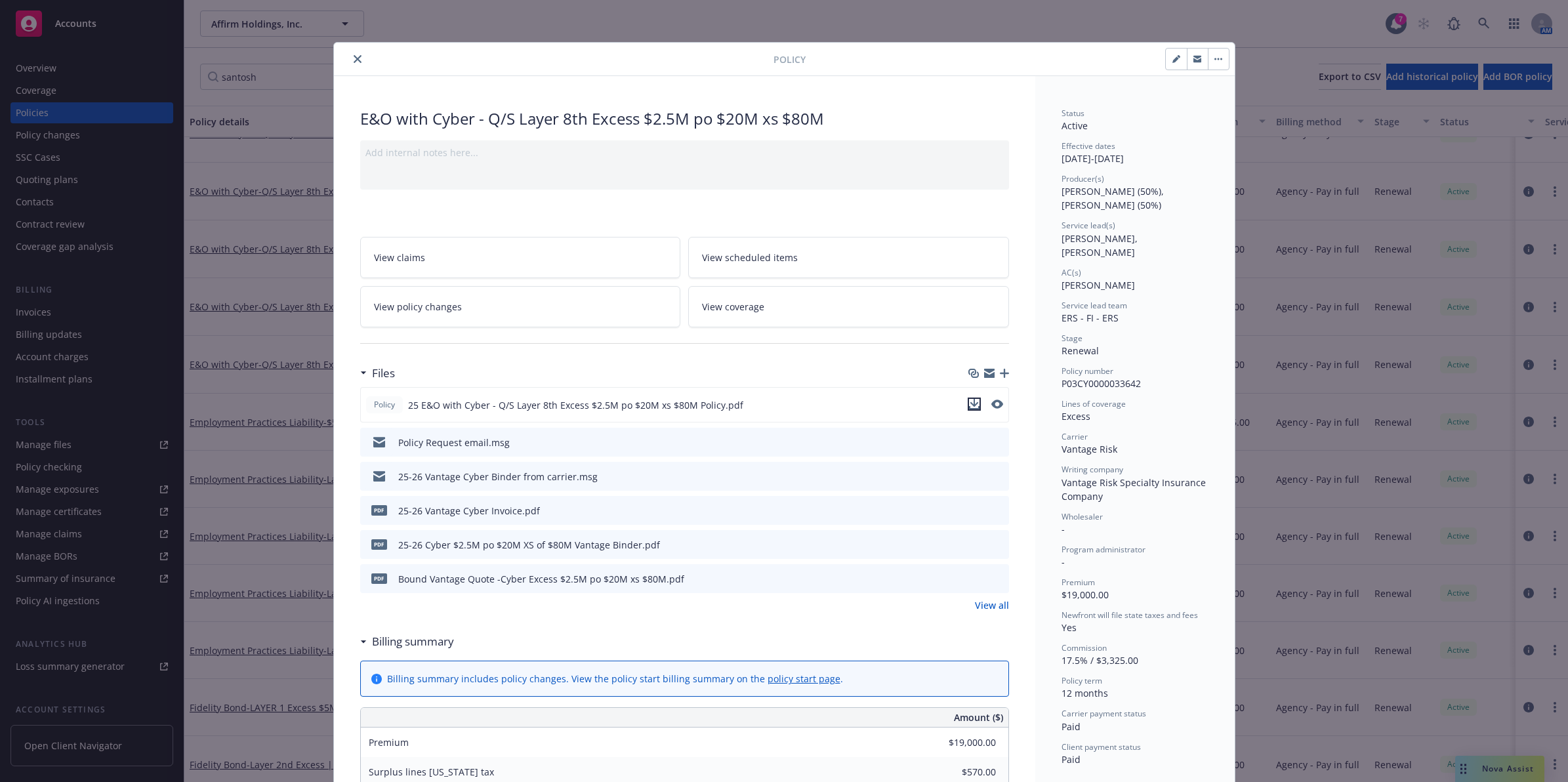
click at [969, 407] on icon "download file" at bounding box center [975, 404] width 11 height 11
click at [354, 59] on icon "close" at bounding box center [358, 59] width 8 height 8
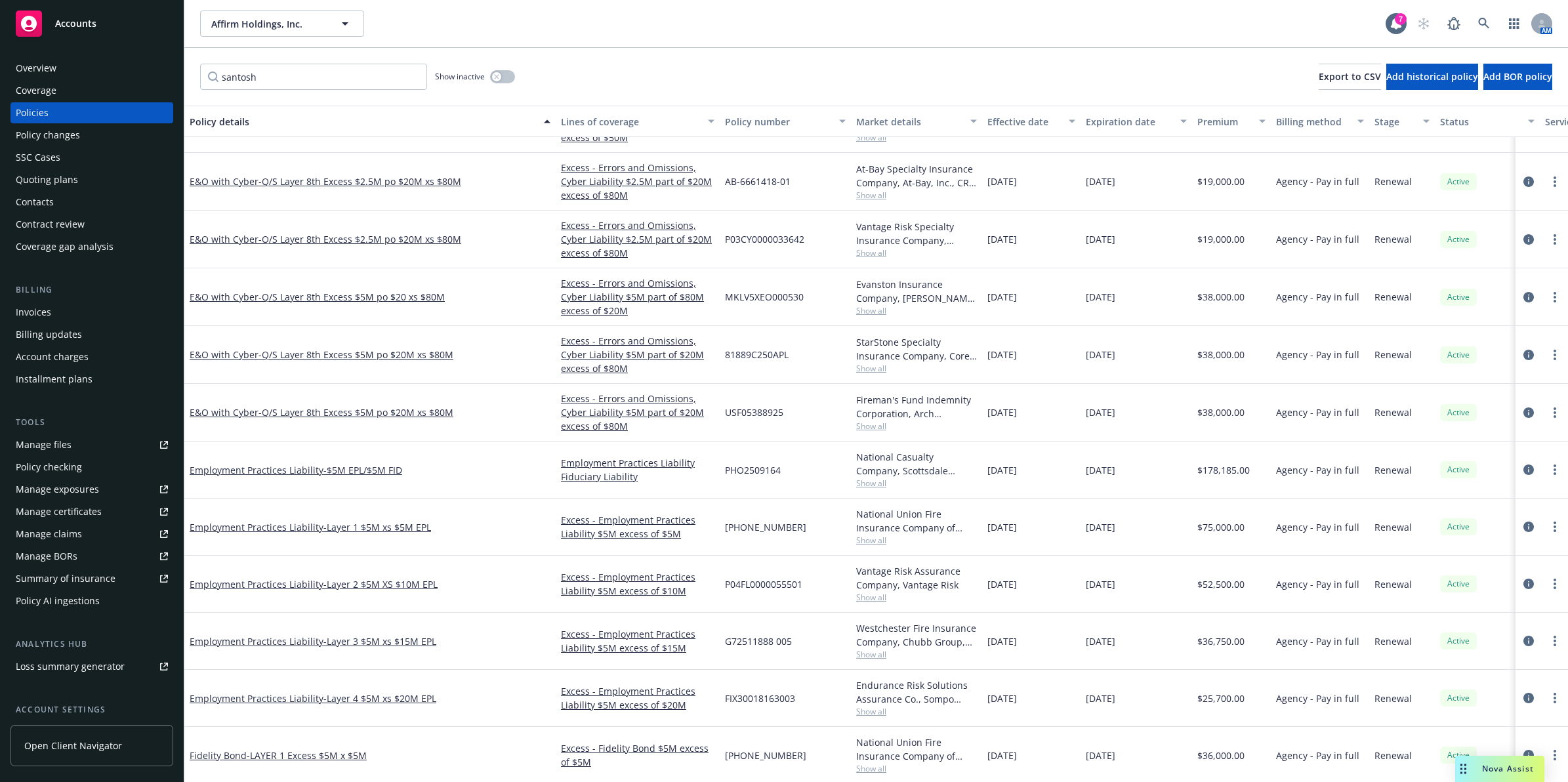
scroll to position [618, 0]
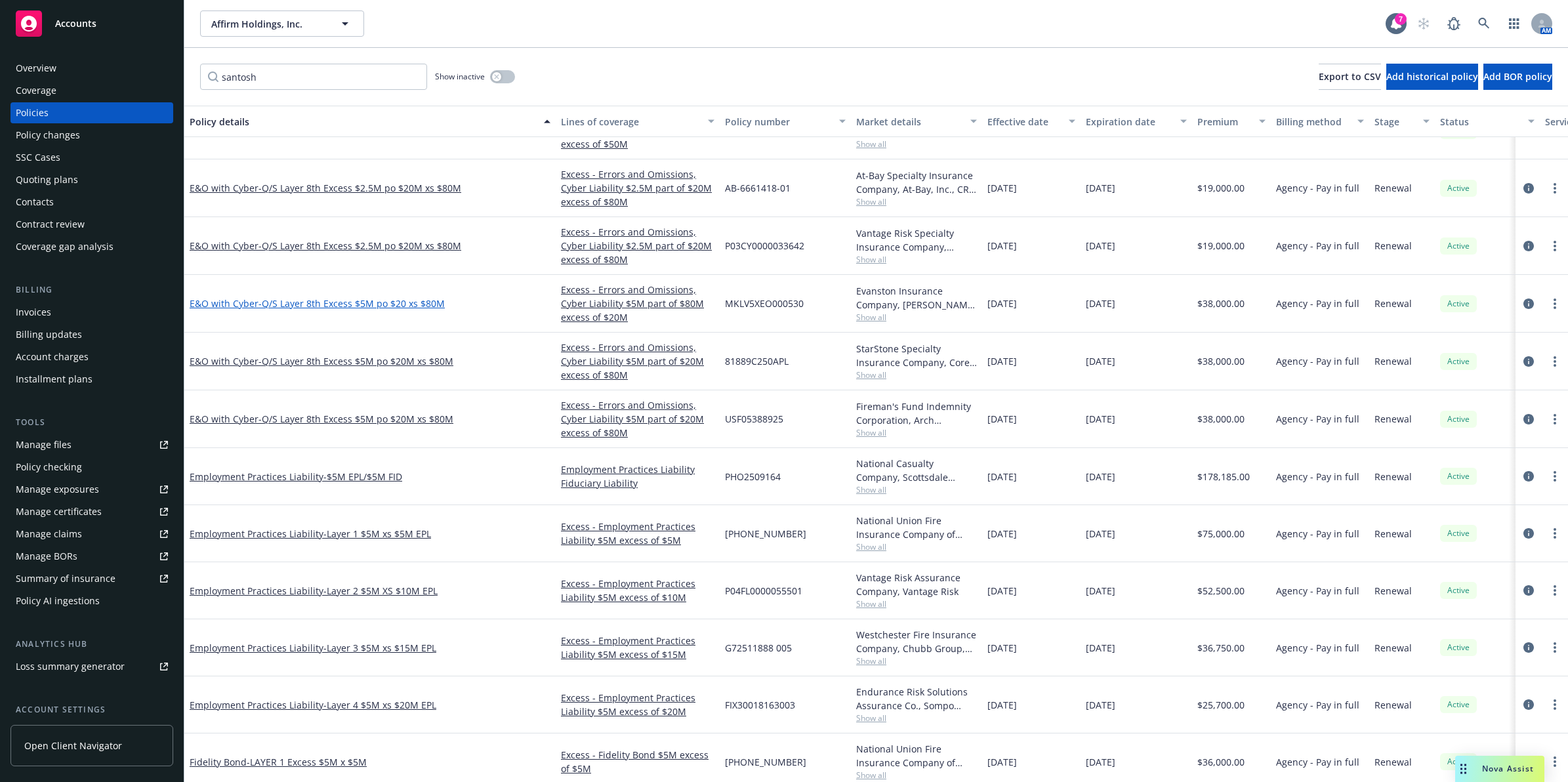
click at [382, 299] on span "- Q/S Layer 8th Excess $5M po $20 xs $80M" at bounding box center [352, 303] width 186 height 12
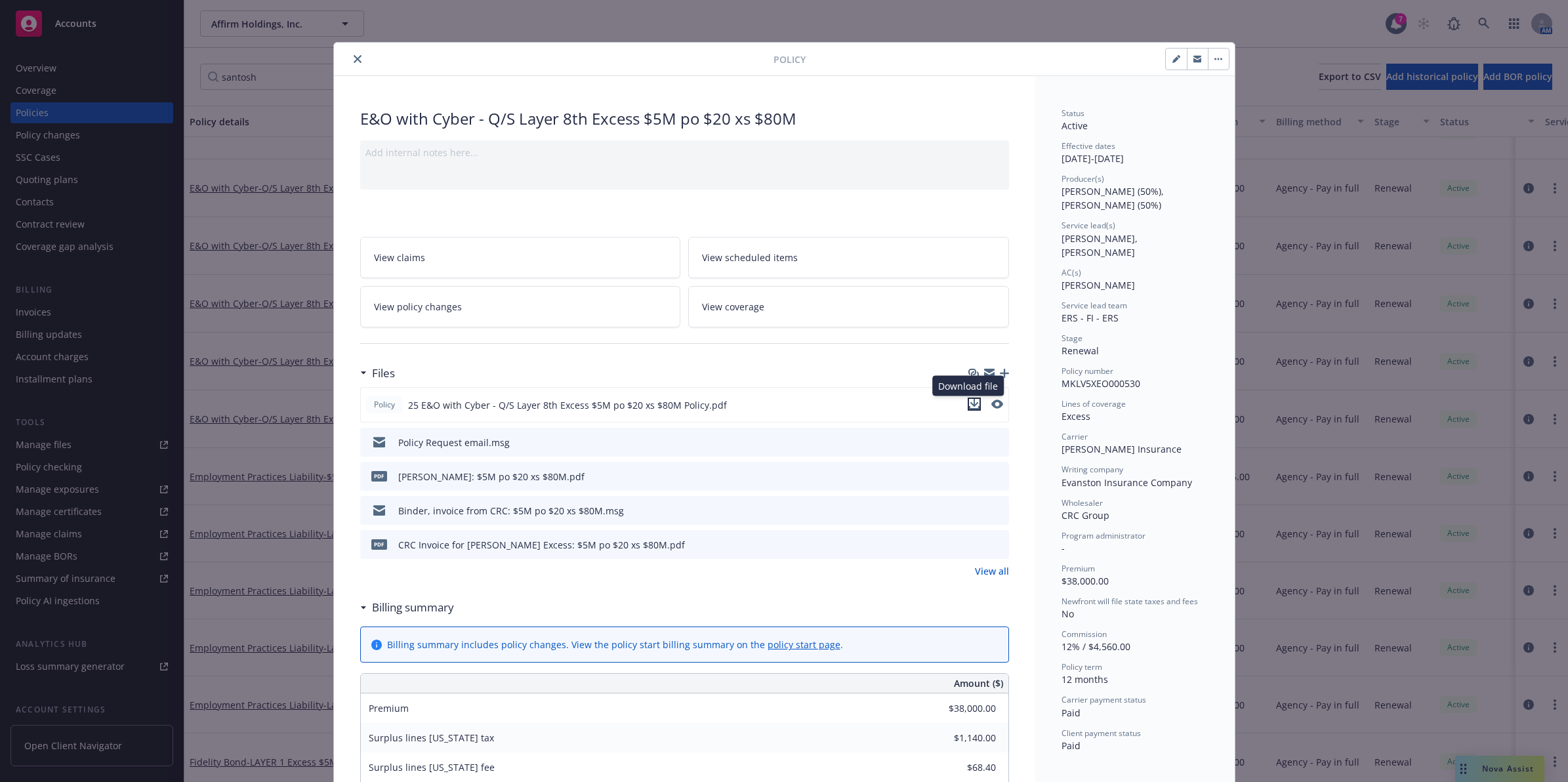
click at [969, 400] on icon "download file" at bounding box center [975, 404] width 11 height 11
click at [354, 57] on icon "close" at bounding box center [358, 59] width 8 height 8
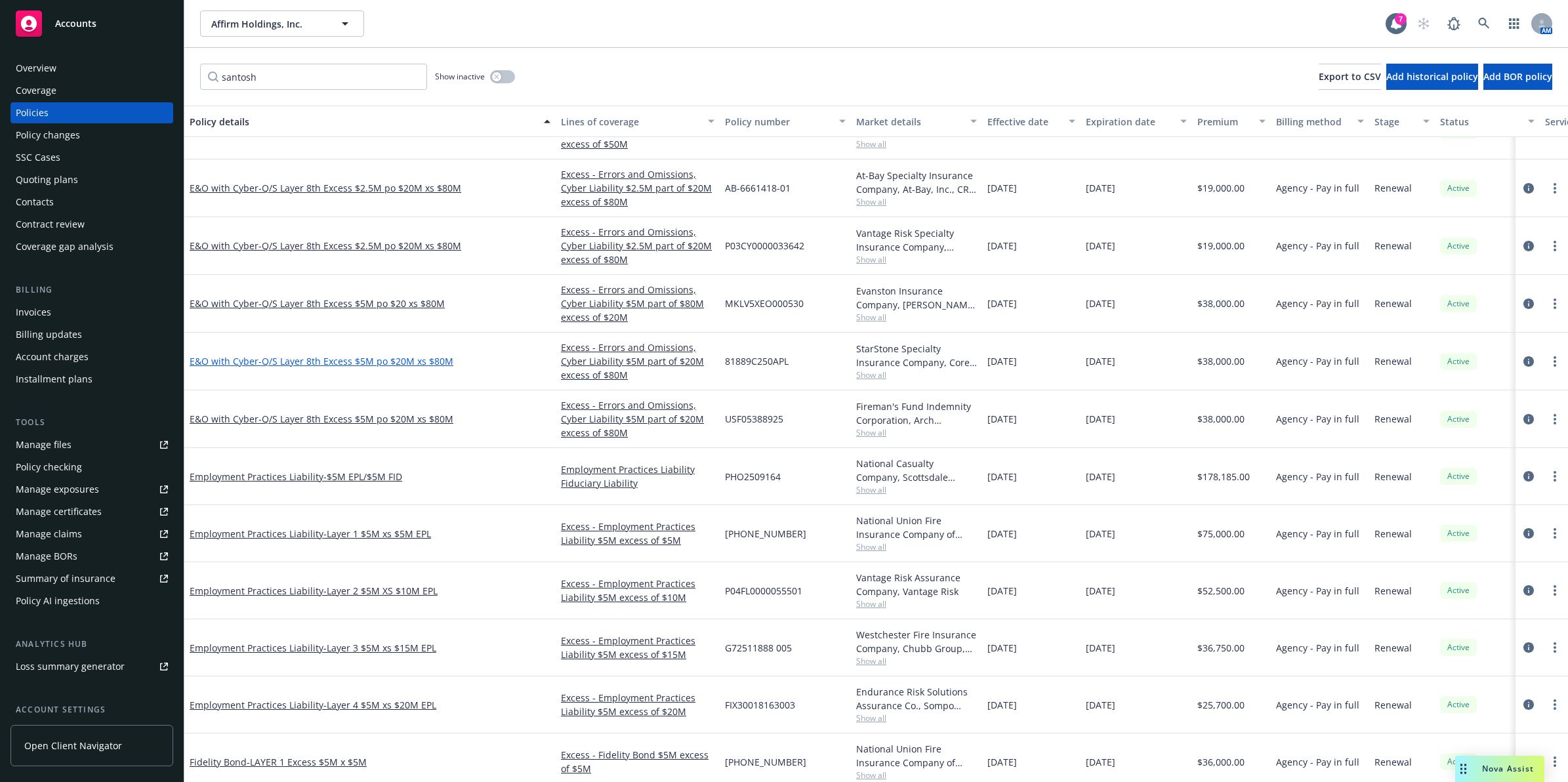
click at [391, 363] on span "- Q/S Layer 8th Excess $5M po $20M xs $80M" at bounding box center [356, 361] width 195 height 12
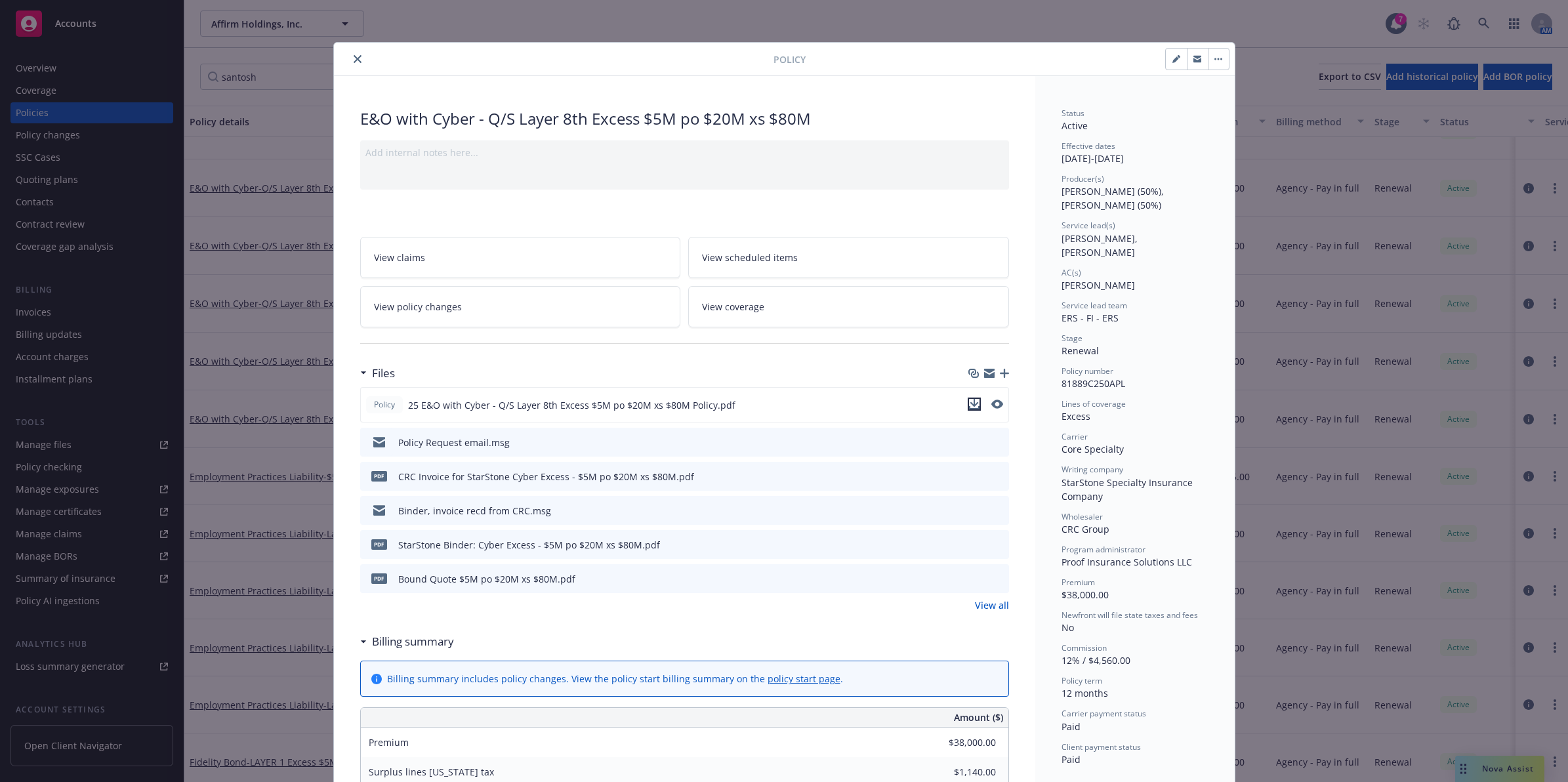
click at [969, 402] on icon "download file" at bounding box center [975, 404] width 11 height 11
click at [354, 60] on icon "close" at bounding box center [358, 59] width 8 height 8
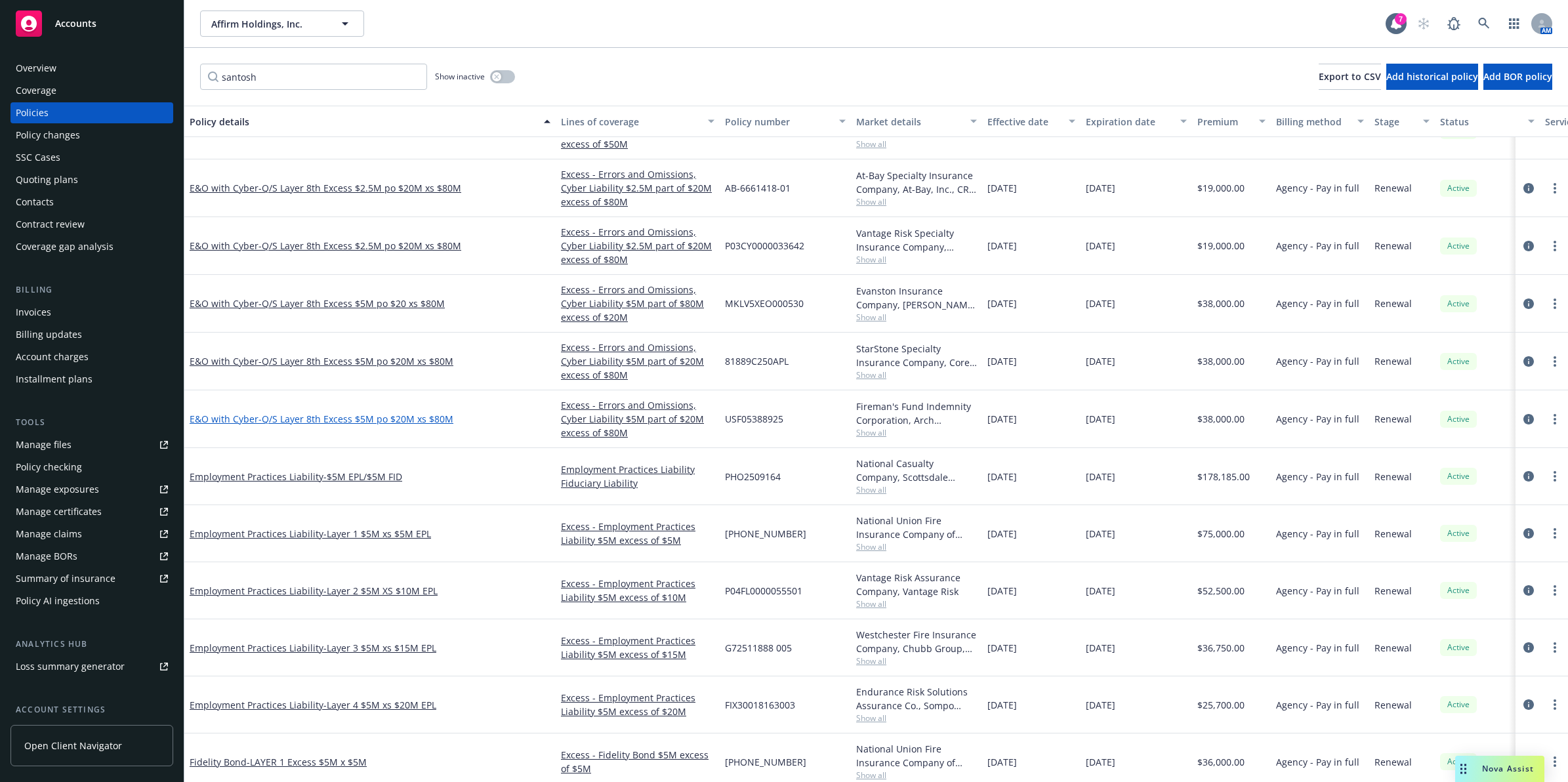
click at [416, 415] on span "- Q/S Layer 8th Excess $5M po $20M xs $80M" at bounding box center [356, 418] width 195 height 12
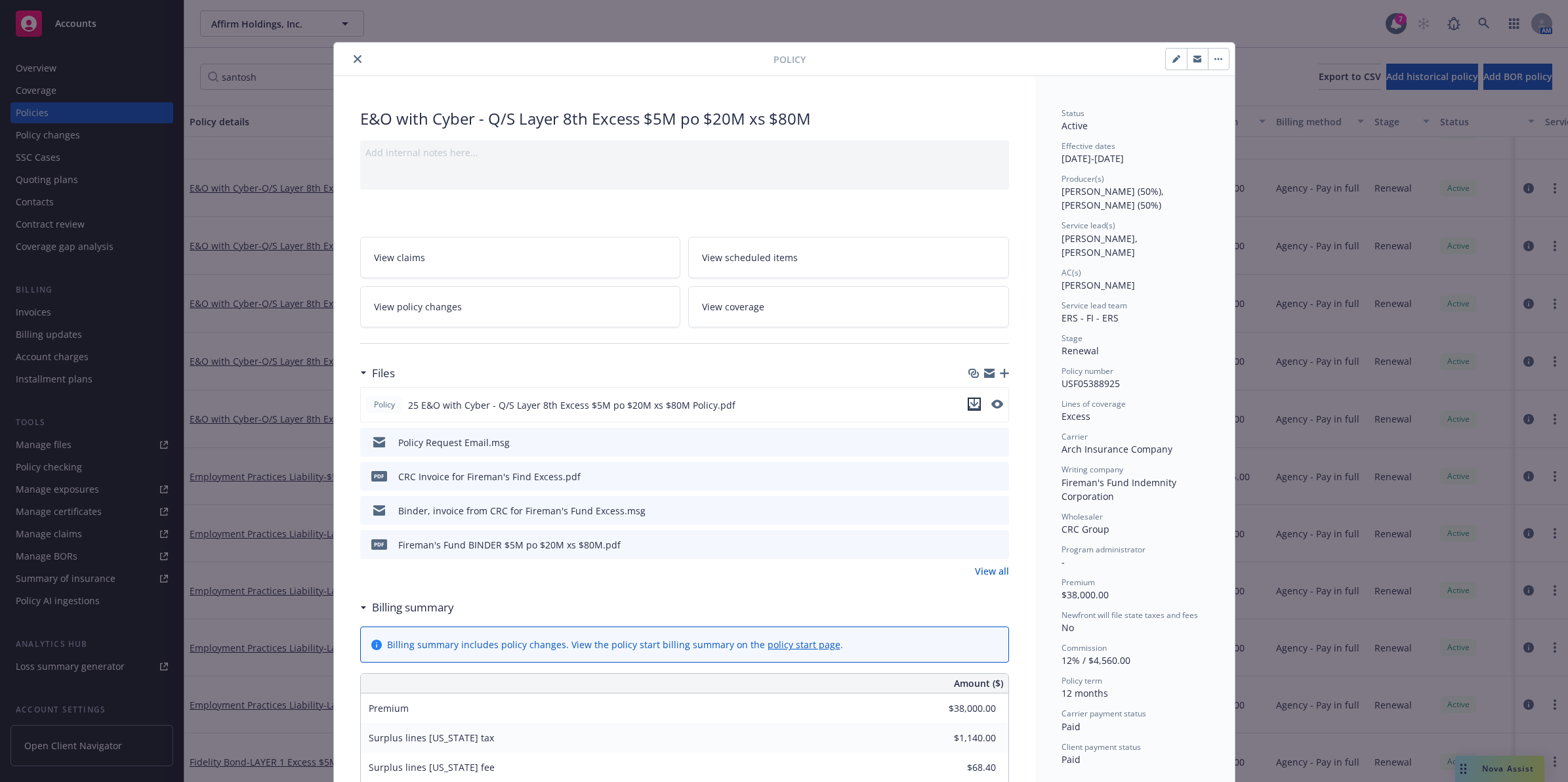
click at [969, 403] on icon "download file" at bounding box center [975, 404] width 11 height 11
click at [350, 56] on button "close" at bounding box center [358, 59] width 16 height 16
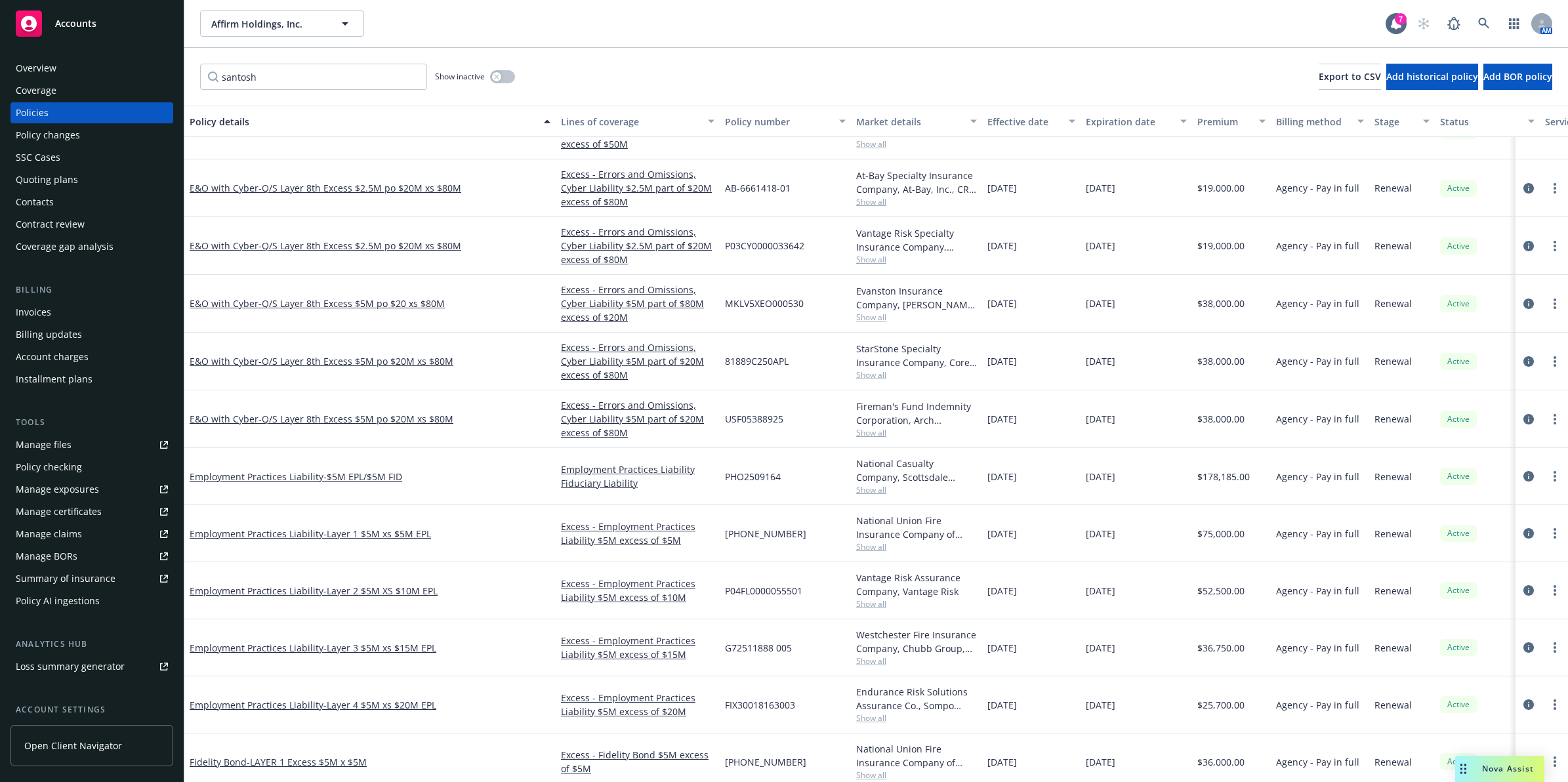
click at [349, 58] on div "santosh Show inactive Export to CSV Add historical policy Add BOR policy" at bounding box center [876, 77] width 1384 height 58
click at [379, 473] on span "- $5M EPL/$5M FID" at bounding box center [362, 476] width 79 height 12
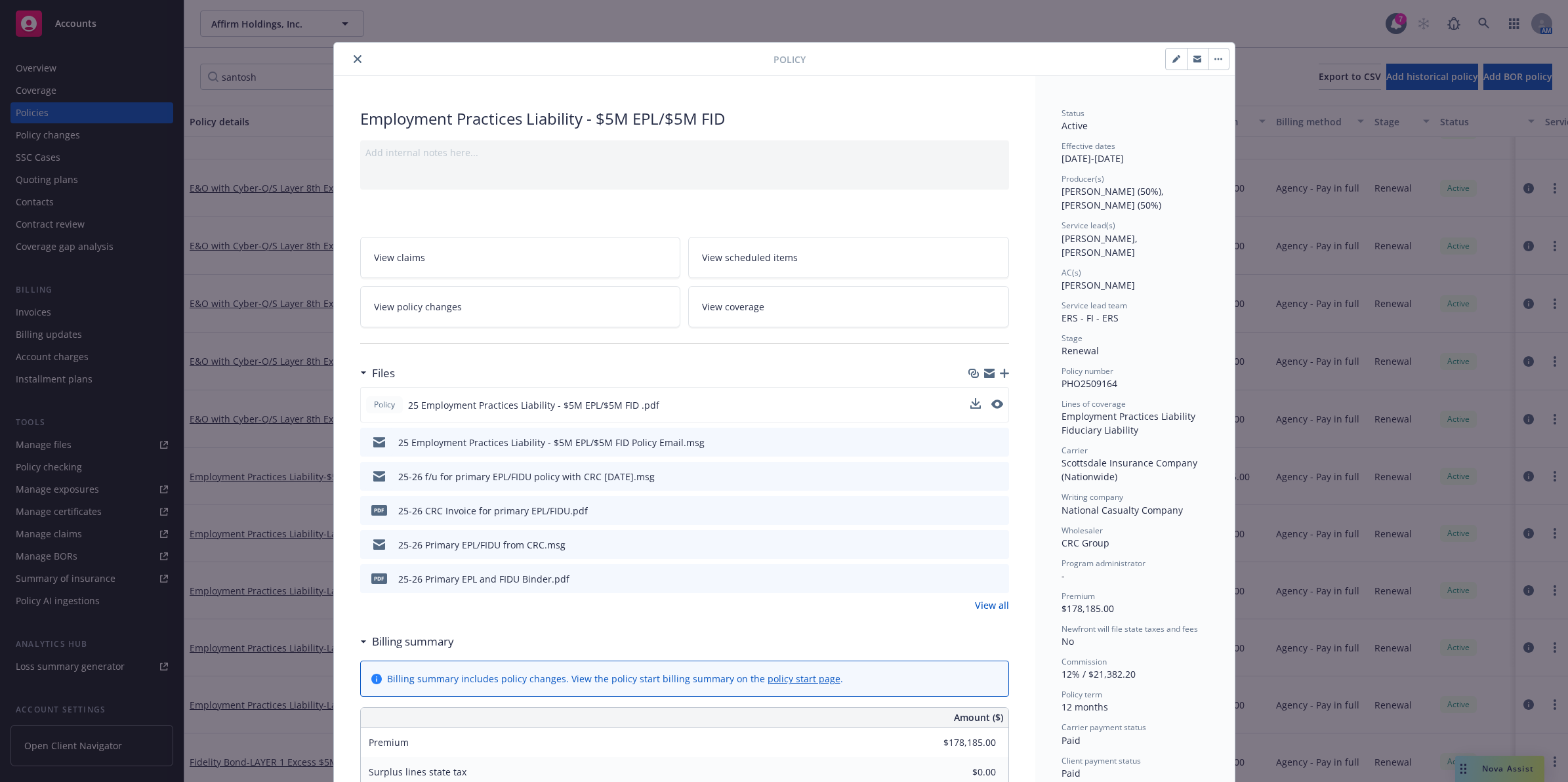
click at [712, 399] on div "Policy 25 Employment Practices Liability - $5M EPL/$5M FID .pdf" at bounding box center [684, 405] width 649 height 35
click at [991, 407] on icon "preview file" at bounding box center [995, 404] width 11 height 9
click at [355, 56] on button "close" at bounding box center [358, 59] width 16 height 16
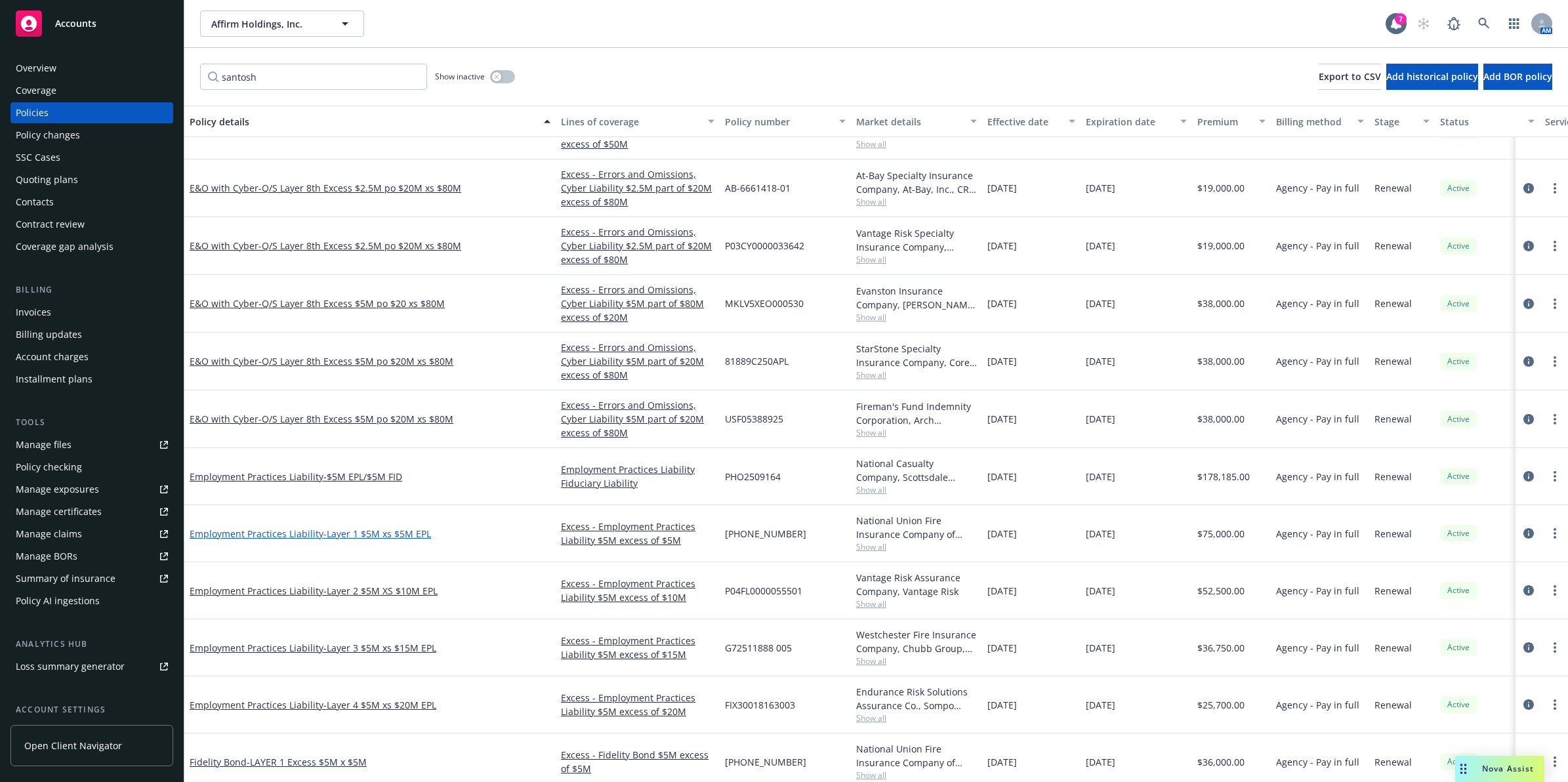
click at [369, 535] on span "- Layer 1 $5M xs $5M EPL" at bounding box center [377, 534] width 108 height 12
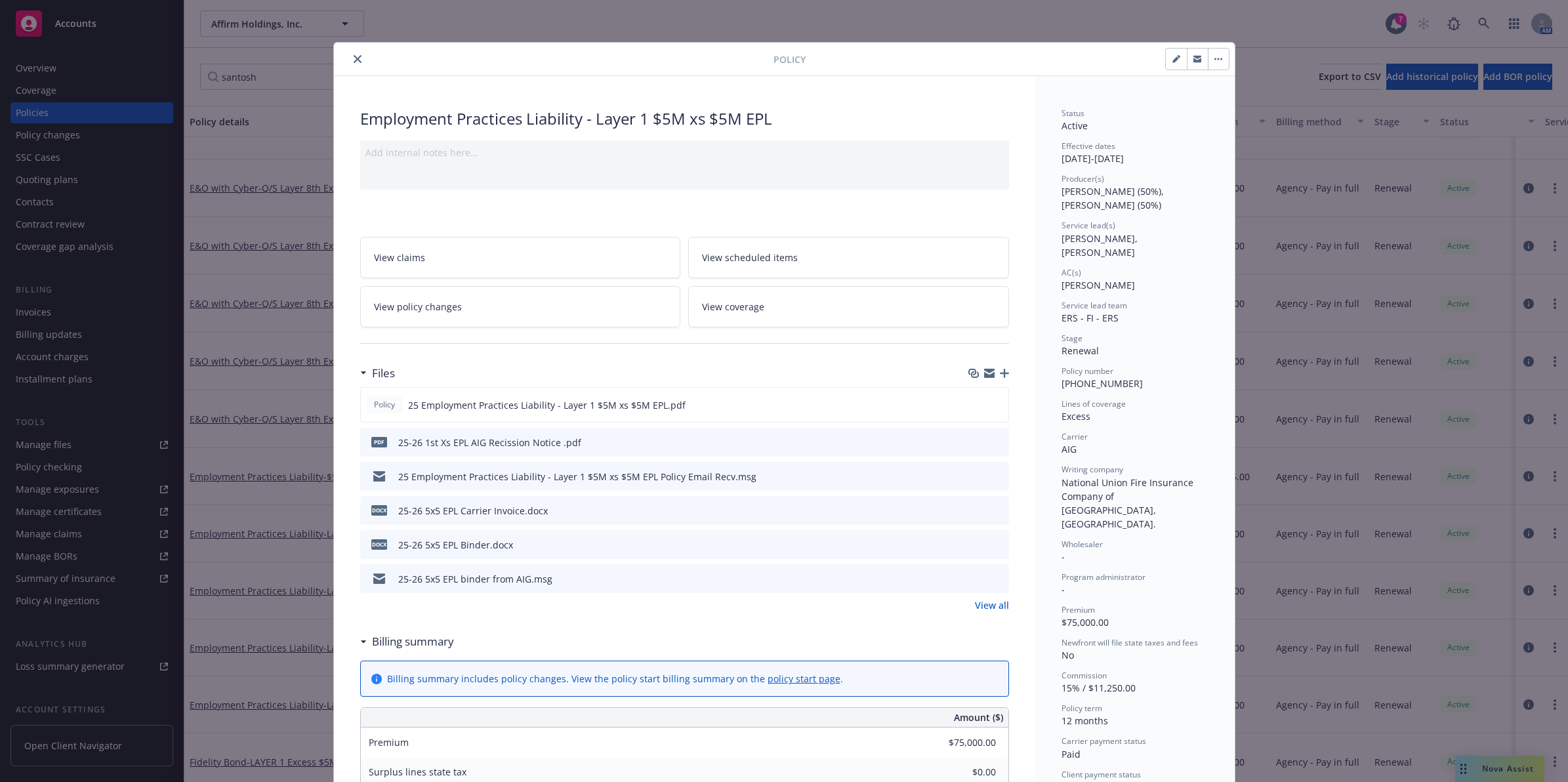
click at [355, 58] on icon "close" at bounding box center [358, 59] width 8 height 8
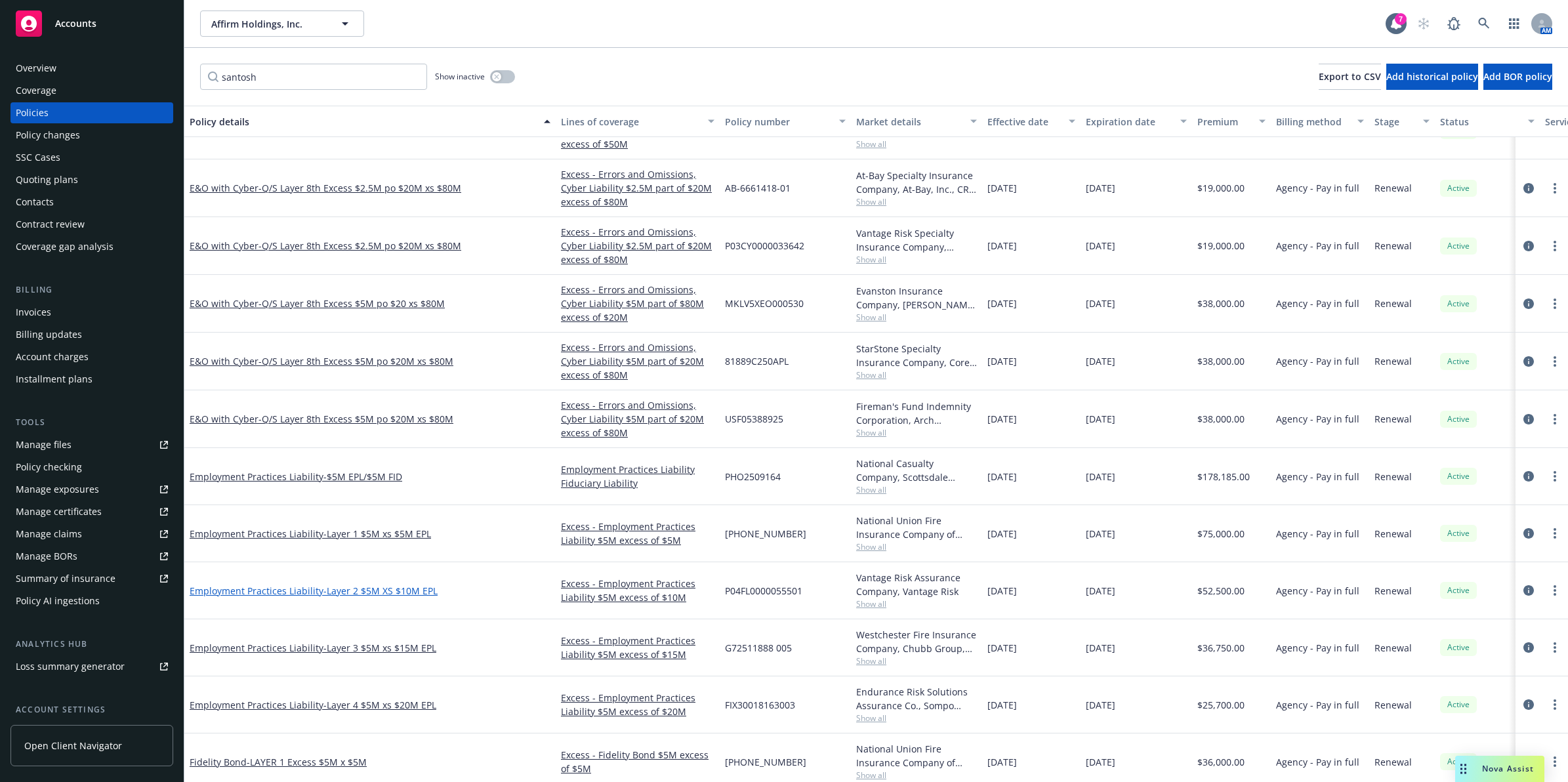
click at [330, 585] on span "- Layer 2 $5M XS $10M EPL" at bounding box center [381, 591] width 114 height 12
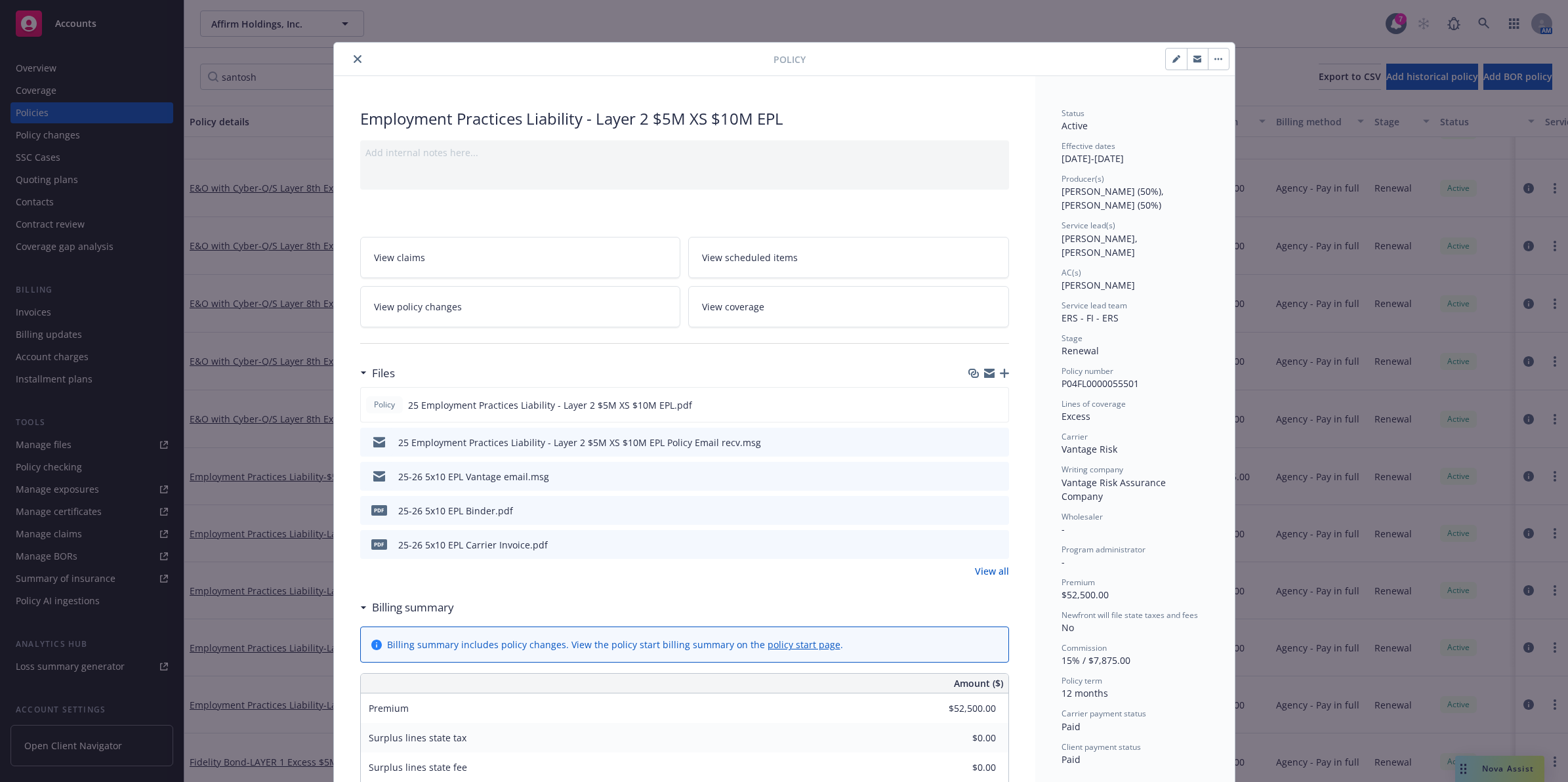
click at [354, 58] on icon "close" at bounding box center [358, 59] width 8 height 8
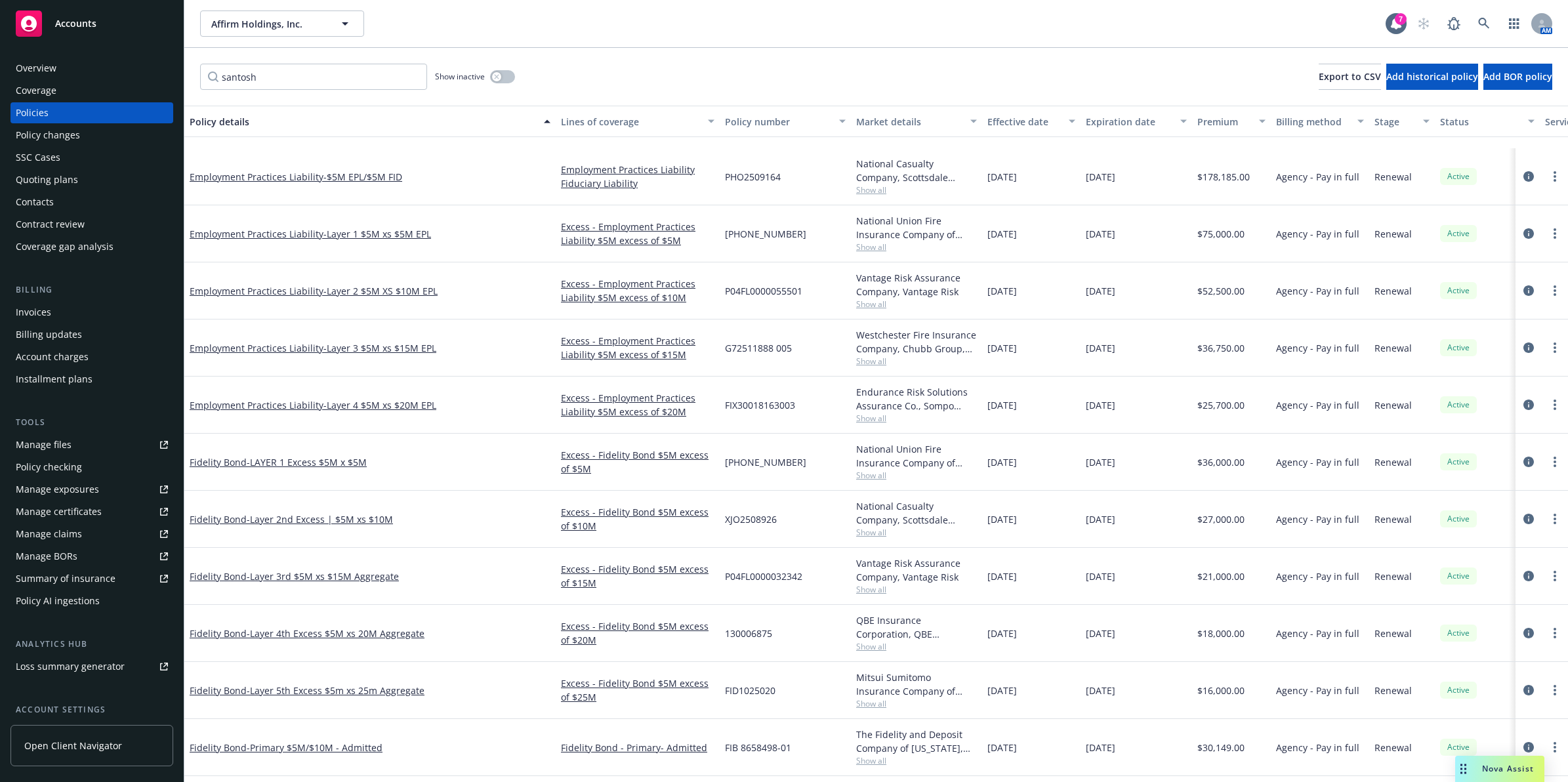
scroll to position [952, 0]
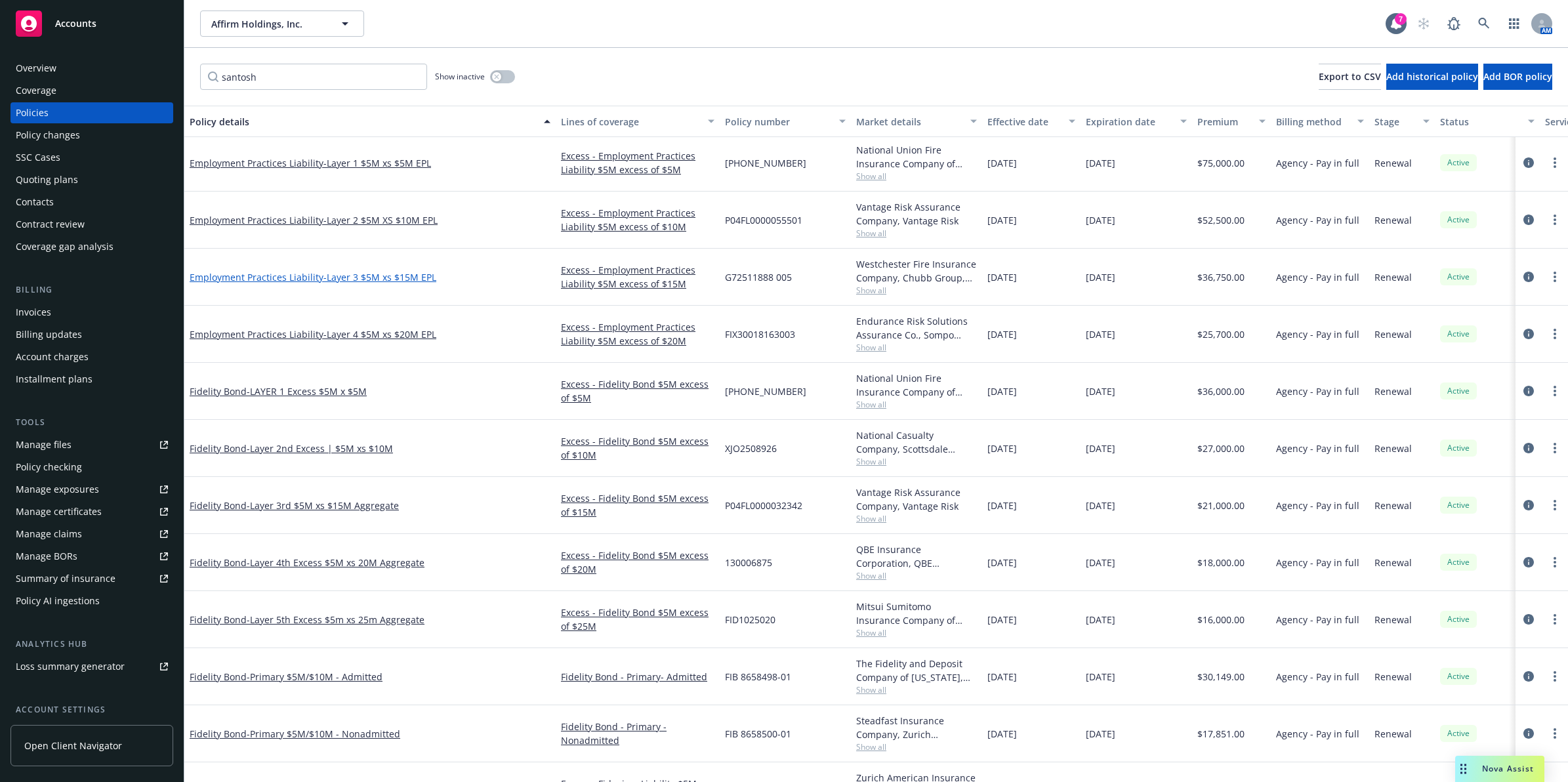
click at [369, 280] on span "- Layer 3 $5M xs $15M EPL" at bounding box center [380, 277] width 113 height 12
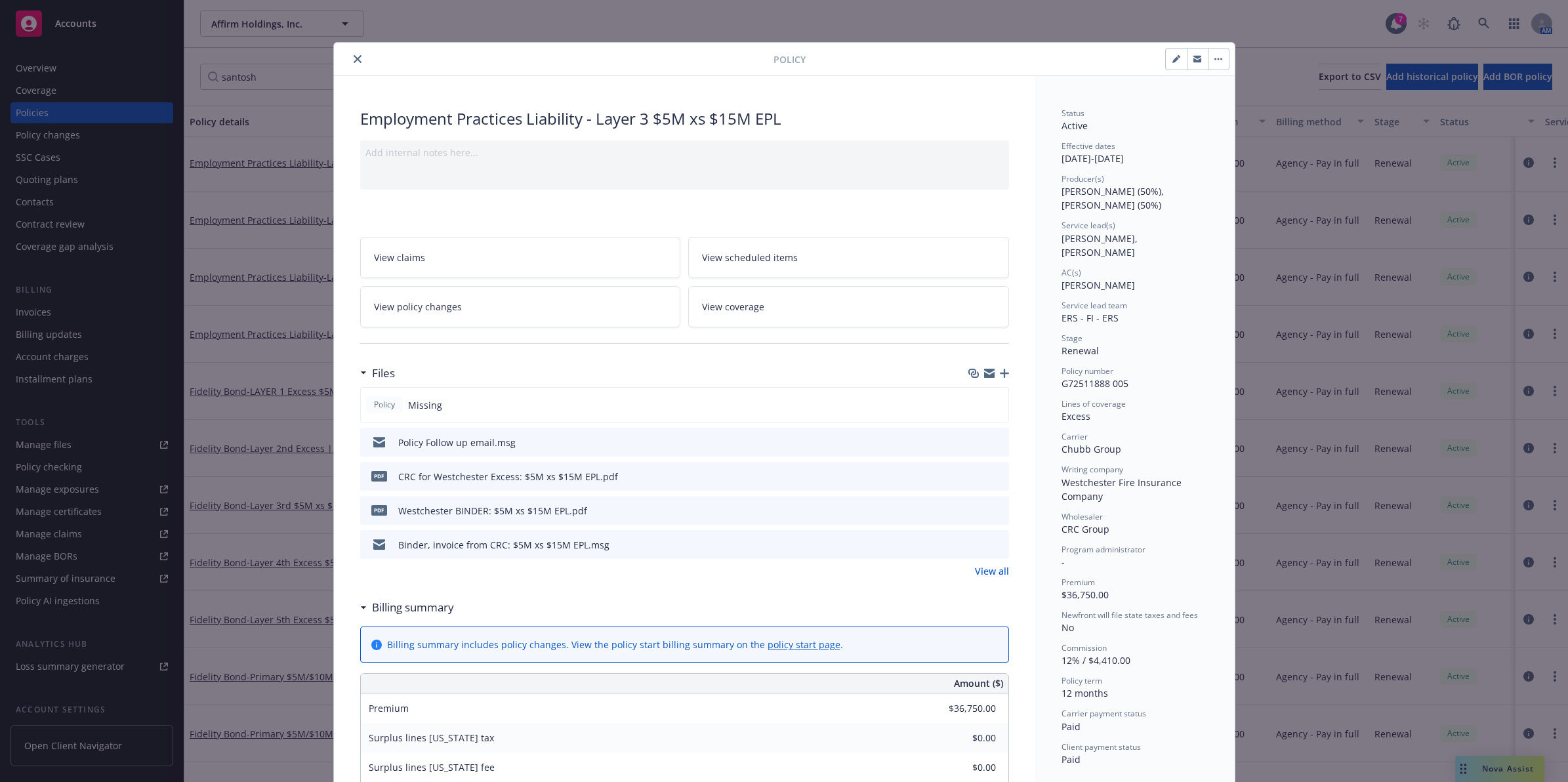
click at [991, 440] on icon "preview file" at bounding box center [996, 441] width 11 height 9
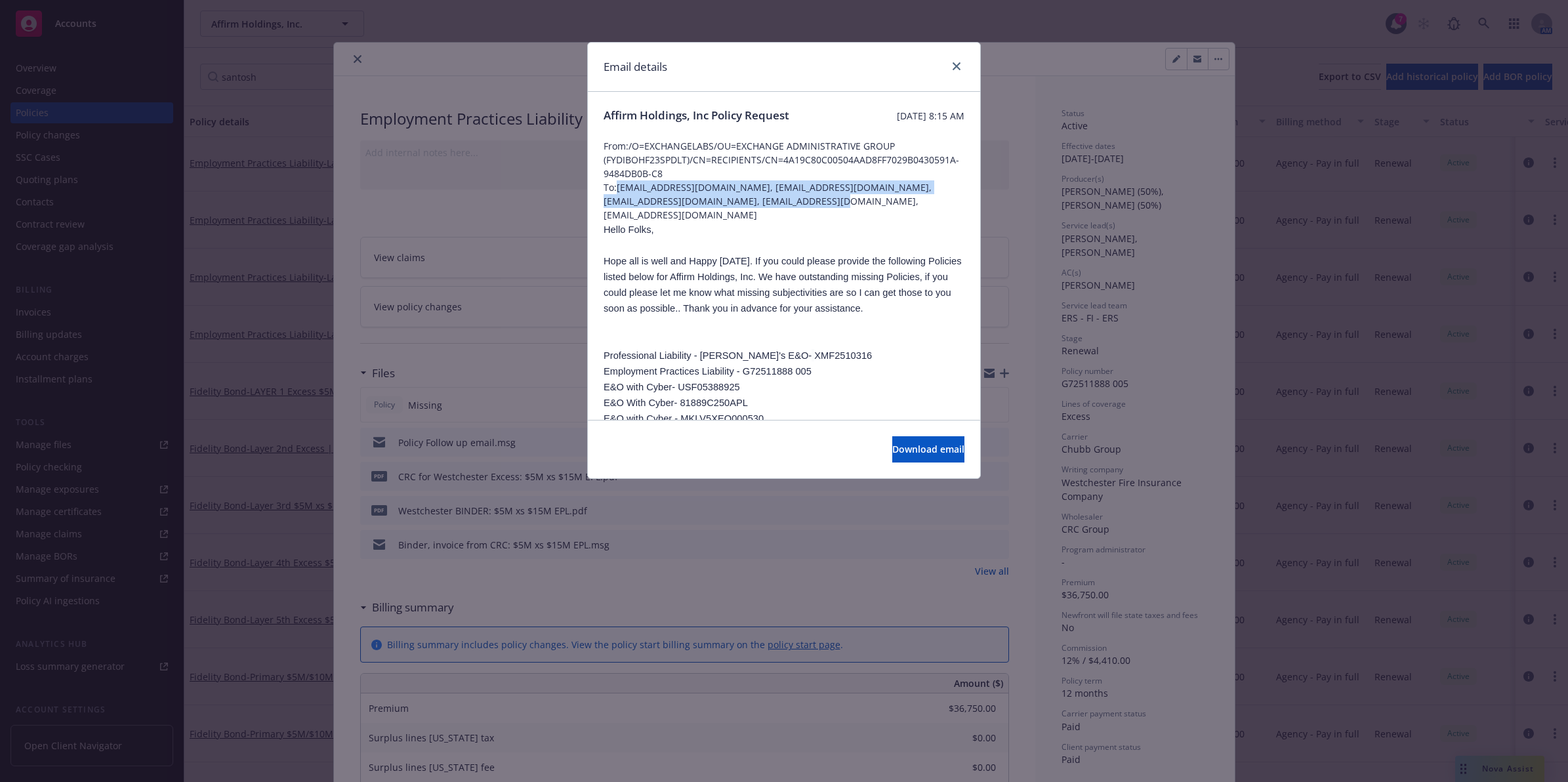
drag, startPoint x: 619, startPoint y: 187, endPoint x: 827, endPoint y: 200, distance: 208.4
click at [827, 200] on span "To: [EMAIL_ADDRESS][DOMAIN_NAME], [EMAIL_ADDRESS][DOMAIN_NAME], [EMAIL_ADDRESS]…" at bounding box center [784, 201] width 361 height 41
drag, startPoint x: 872, startPoint y: 188, endPoint x: 670, endPoint y: 189, distance: 202.0
click at [872, 188] on span "To: [EMAIL_ADDRESS][DOMAIN_NAME], [EMAIL_ADDRESS][DOMAIN_NAME], [EMAIL_ADDRESS]…" at bounding box center [784, 201] width 361 height 41
drag, startPoint x: 619, startPoint y: 185, endPoint x: 821, endPoint y: 197, distance: 202.4
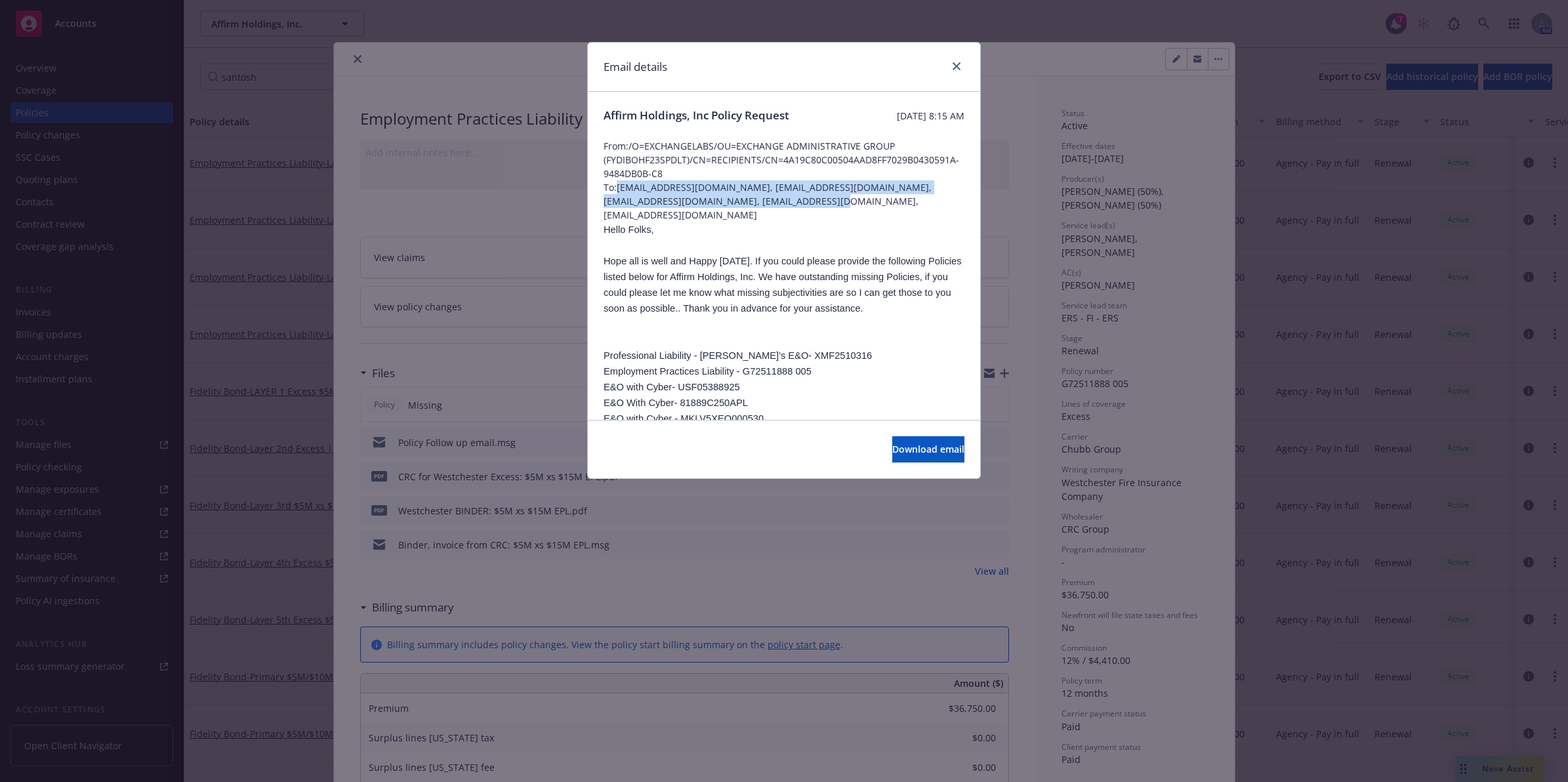
click at [821, 197] on span "To: [EMAIL_ADDRESS][DOMAIN_NAME], [EMAIL_ADDRESS][DOMAIN_NAME], [EMAIL_ADDRESS]…" at bounding box center [784, 201] width 361 height 41
copy span "[EMAIL_ADDRESS][DOMAIN_NAME], [EMAIL_ADDRESS][DOMAIN_NAME], [EMAIL_ADDRESS][DOM…"
drag, startPoint x: 868, startPoint y: 187, endPoint x: 838, endPoint y: 195, distance: 31.0
click at [868, 187] on span "To: [EMAIL_ADDRESS][DOMAIN_NAME], [EMAIL_ADDRESS][DOMAIN_NAME], [EMAIL_ADDRESS]…" at bounding box center [784, 201] width 361 height 41
drag, startPoint x: 605, startPoint y: 115, endPoint x: 802, endPoint y: 115, distance: 197.0
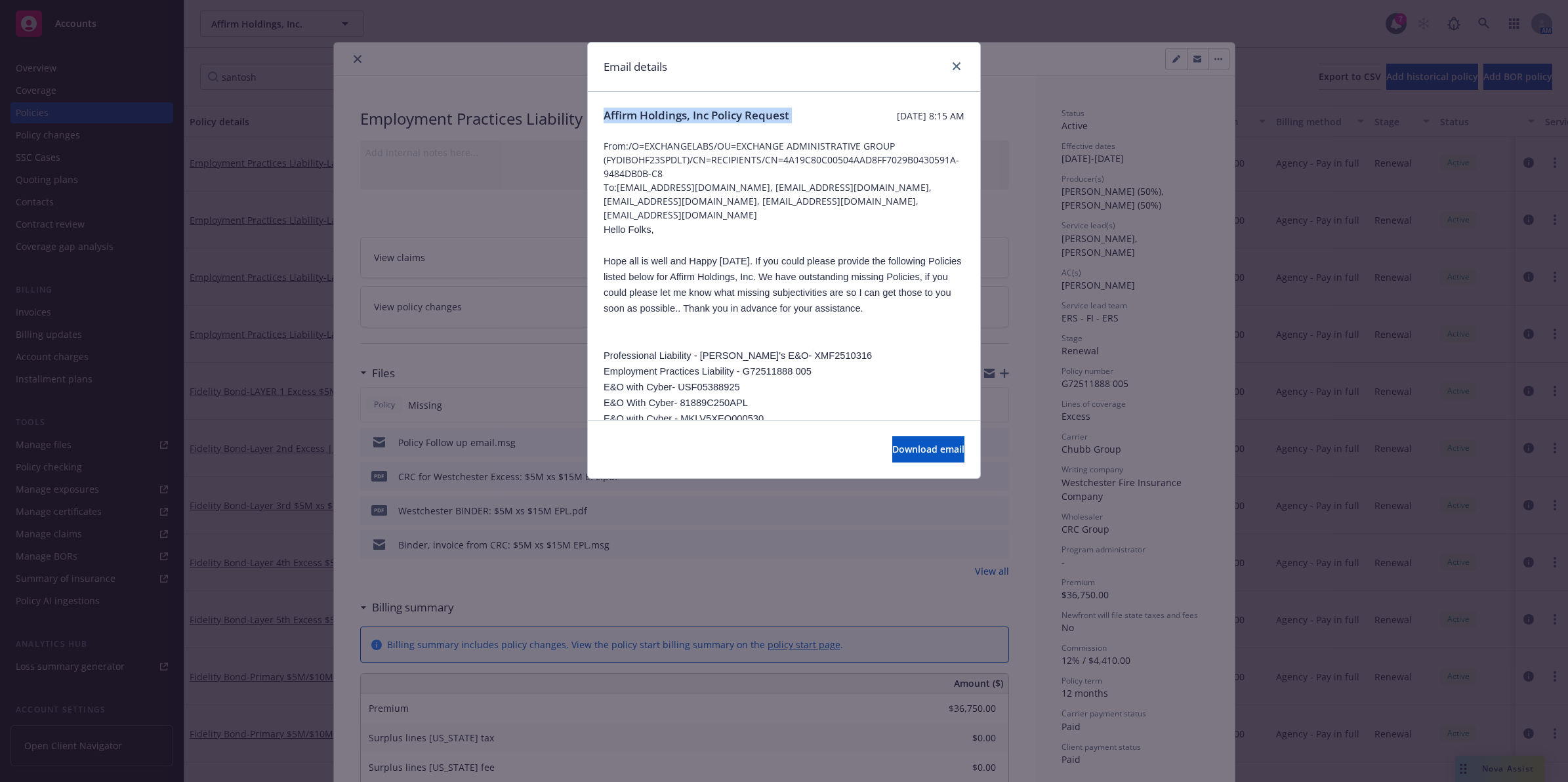
click at [802, 115] on div "Affirm Holdings, Inc Policy Request [DATE] 8:15 AM" at bounding box center [784, 115] width 361 height 16
copy span "Affirm Holdings, Inc Policy Request"
click at [955, 62] on icon "close" at bounding box center [956, 66] width 8 height 8
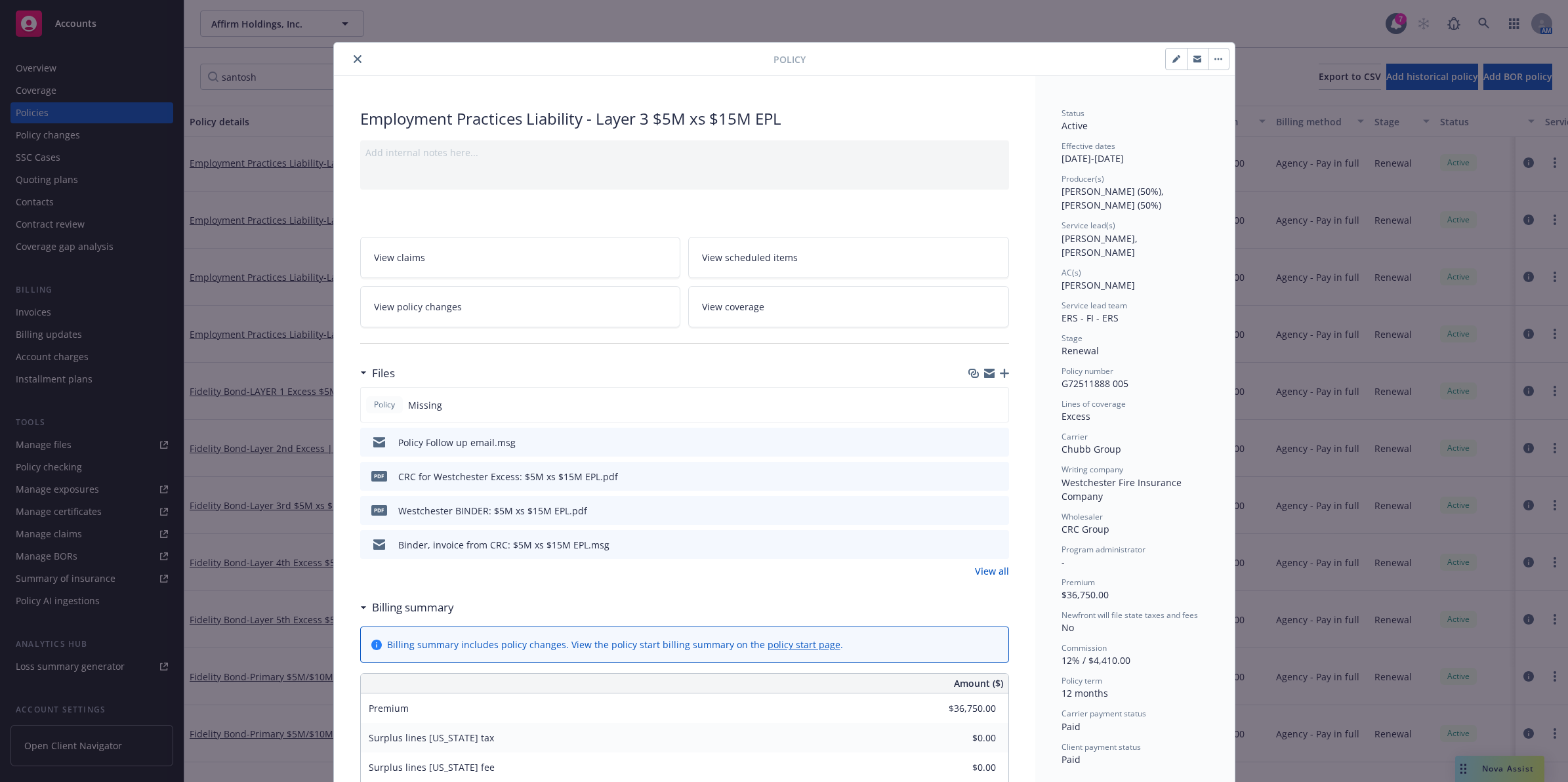
click at [991, 441] on icon "preview file" at bounding box center [996, 441] width 11 height 9
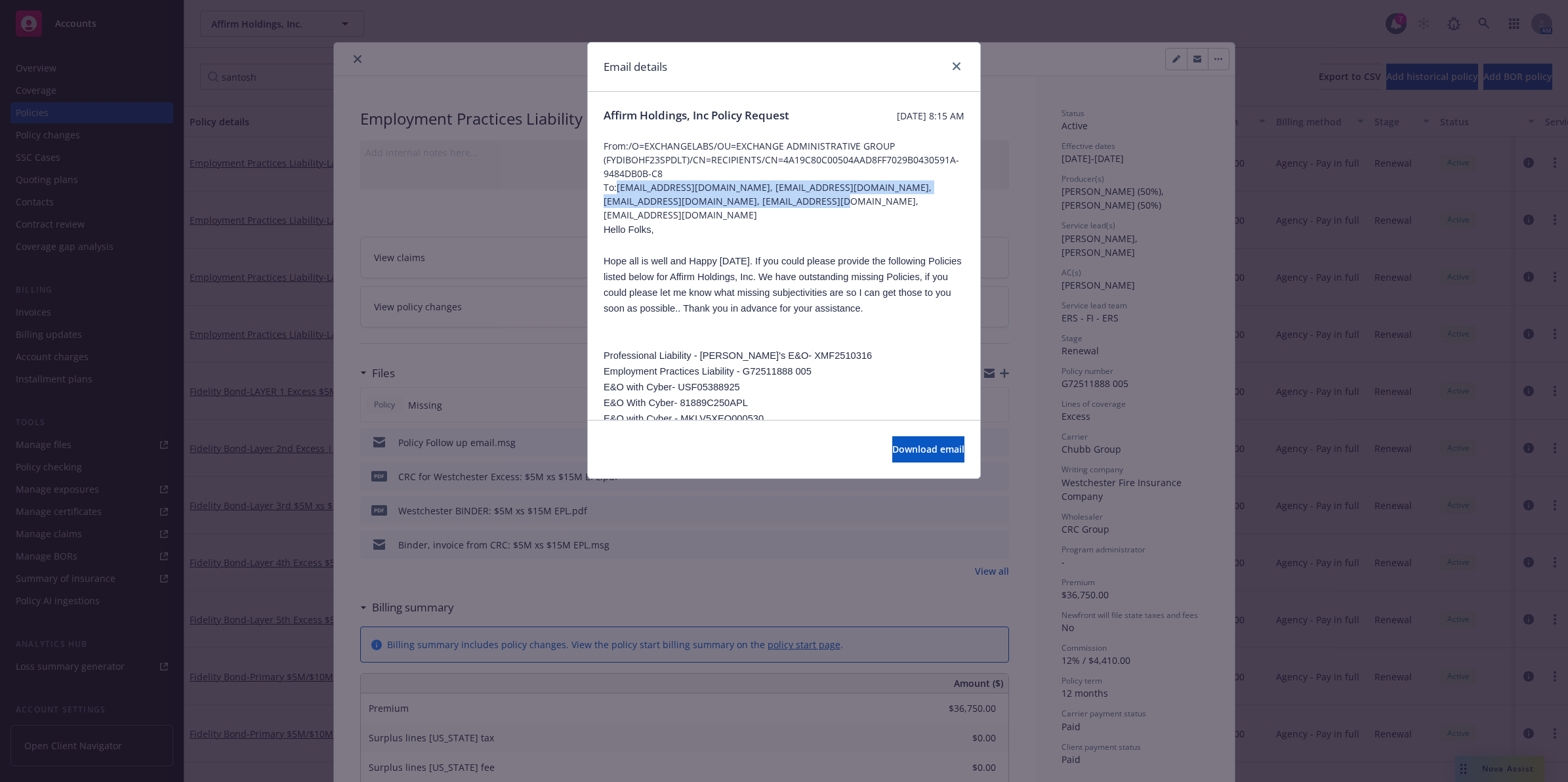
drag, startPoint x: 617, startPoint y: 191, endPoint x: 818, endPoint y: 204, distance: 201.4
click at [818, 204] on span "To: [EMAIL_ADDRESS][DOMAIN_NAME], [EMAIL_ADDRESS][DOMAIN_NAME], [EMAIL_ADDRESS]…" at bounding box center [784, 201] width 361 height 41
copy span "[EMAIL_ADDRESS][DOMAIN_NAME], [EMAIL_ADDRESS][DOMAIN_NAME], [EMAIL_ADDRESS][DOM…"
click at [958, 63] on icon "close" at bounding box center [956, 66] width 8 height 8
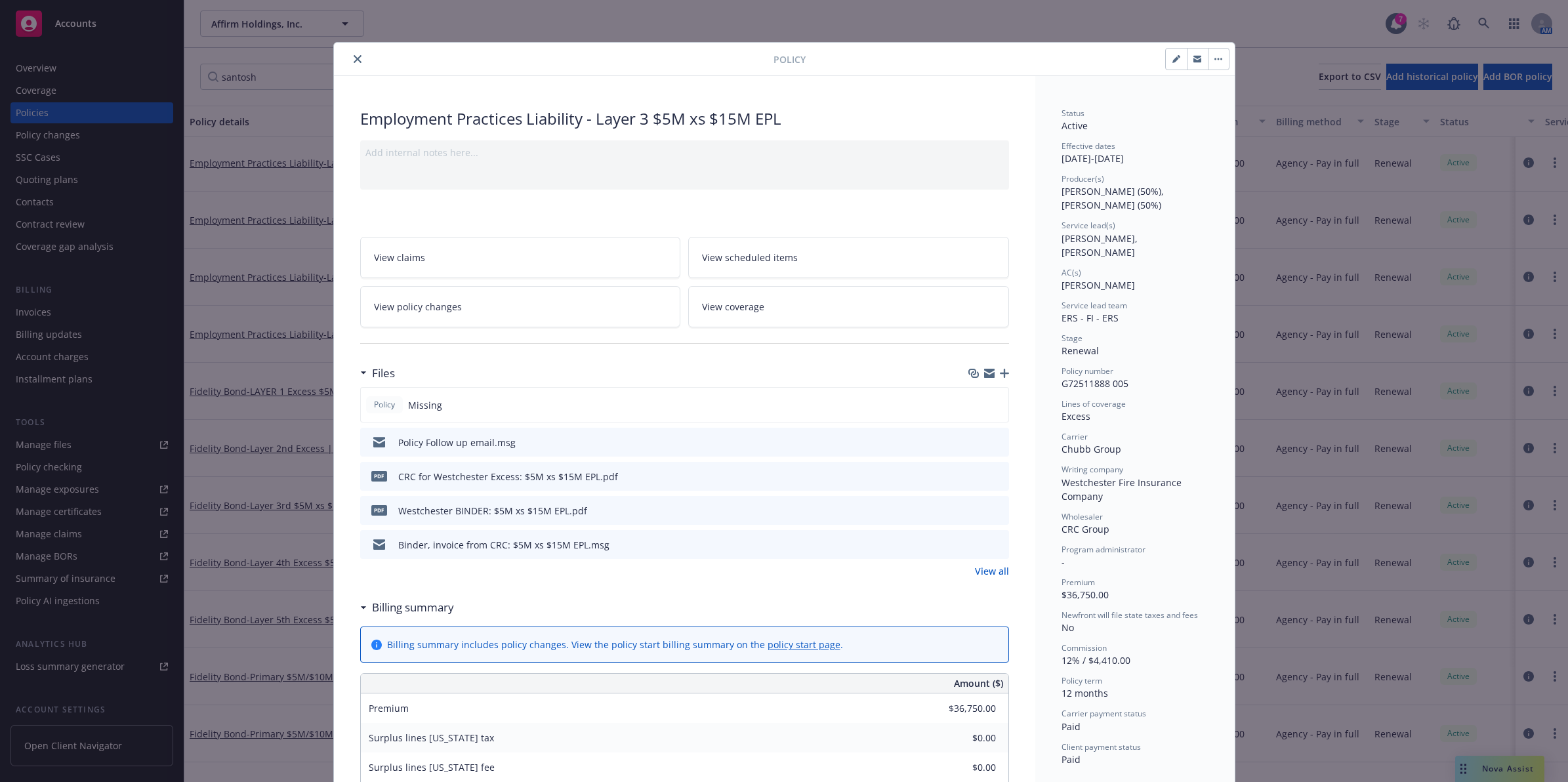
click at [354, 59] on icon "close" at bounding box center [358, 59] width 8 height 8
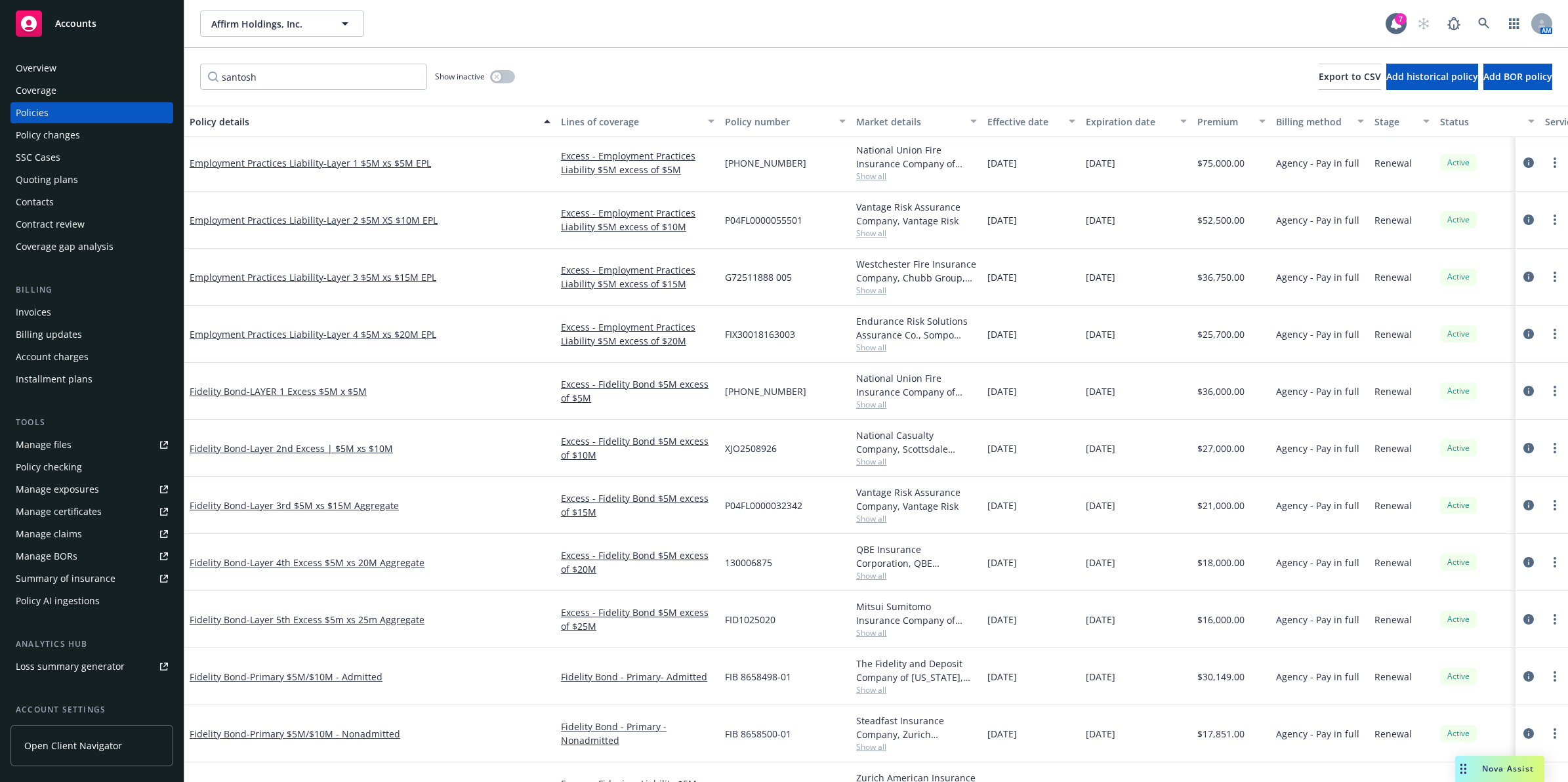
click at [874, 341] on span "Show all" at bounding box center [917, 347] width 120 height 11
click at [877, 328] on div "Endurance Risk Solutions Assurance Co., Sompo International" at bounding box center [917, 328] width 120 height 27
click at [378, 335] on span "- Layer 4 $5M xs $20M EPL" at bounding box center [380, 334] width 113 height 12
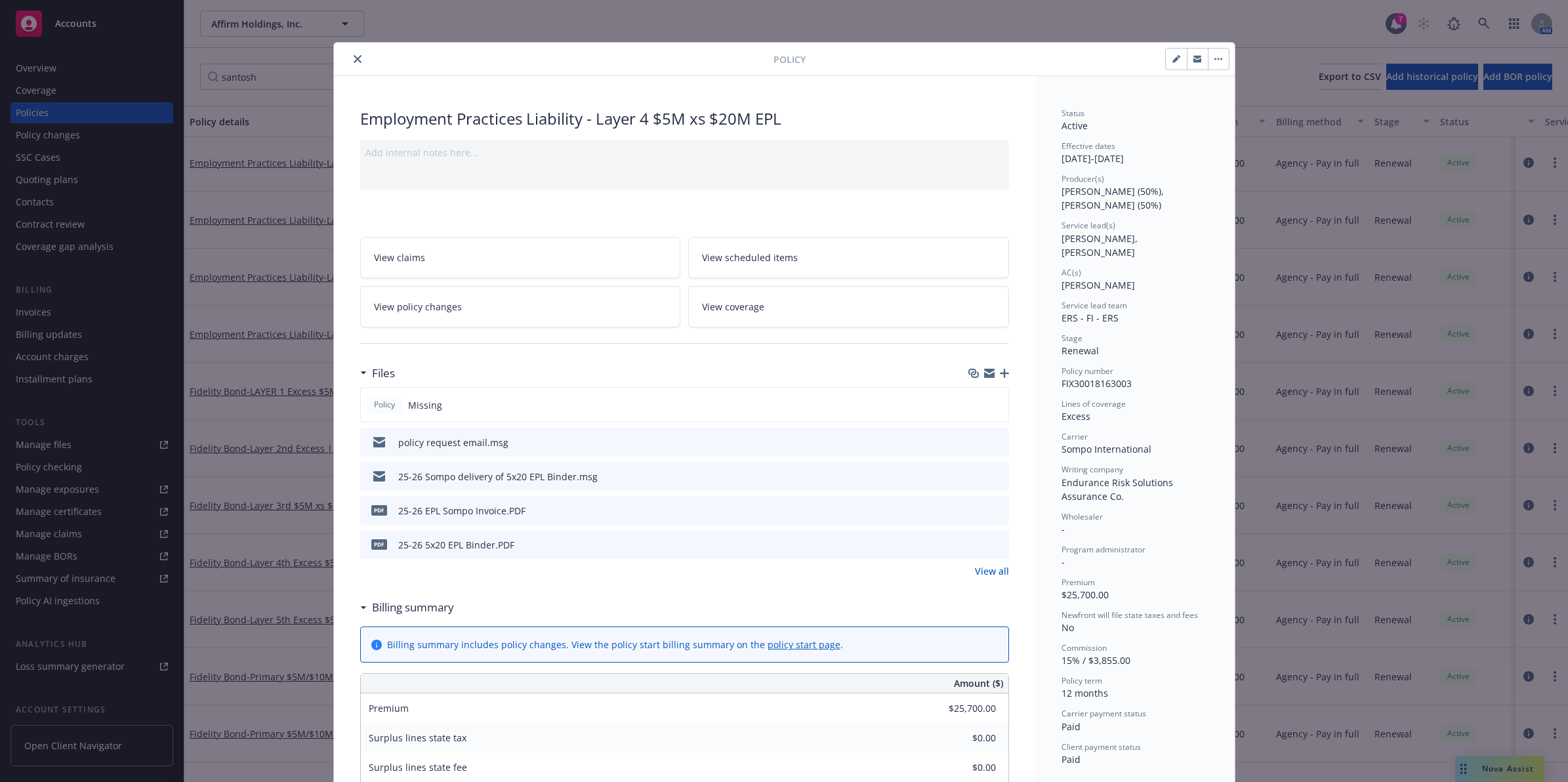
click at [991, 441] on icon "preview file" at bounding box center [996, 441] width 11 height 9
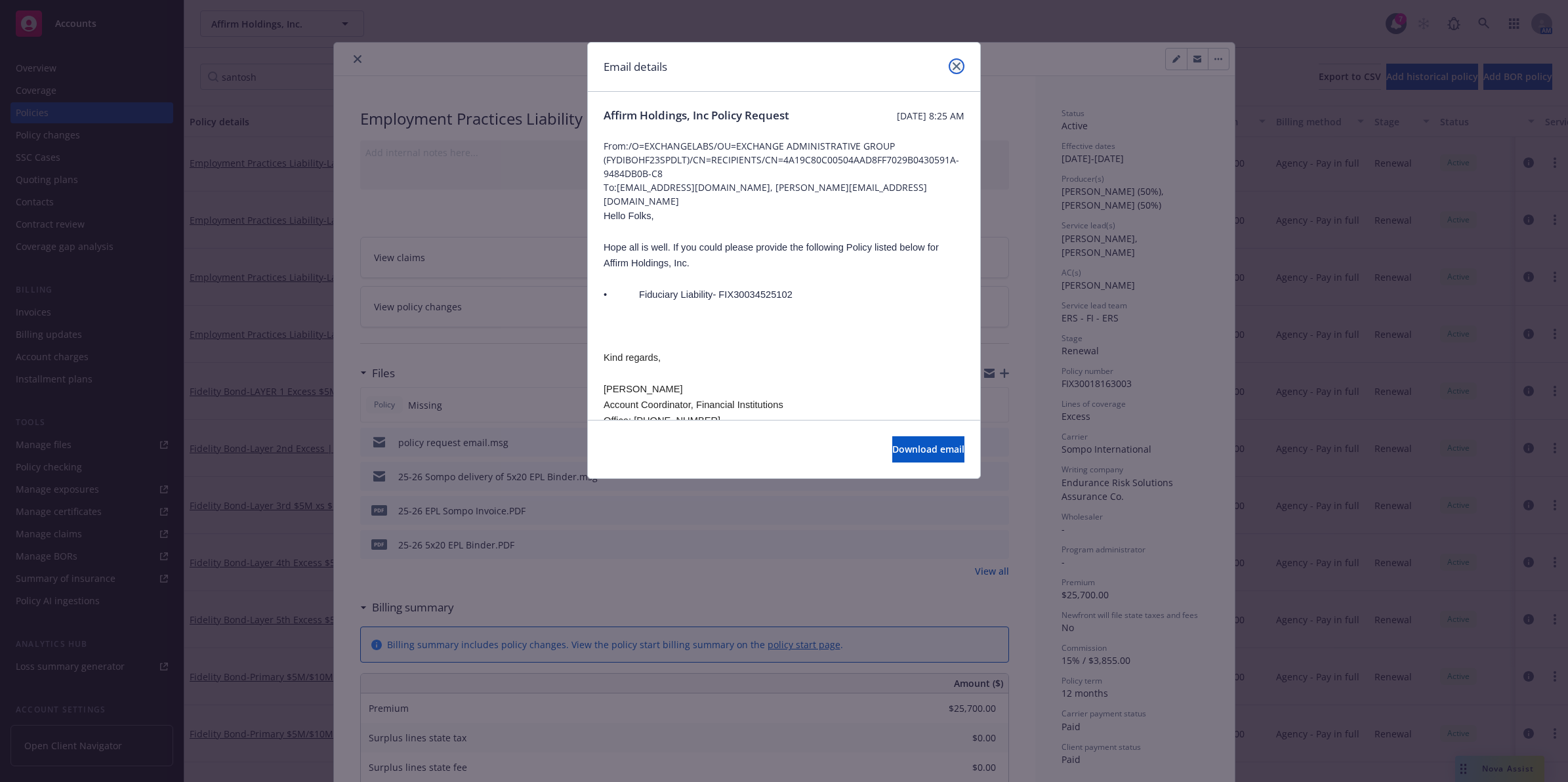
click at [953, 64] on icon "close" at bounding box center [956, 66] width 8 height 8
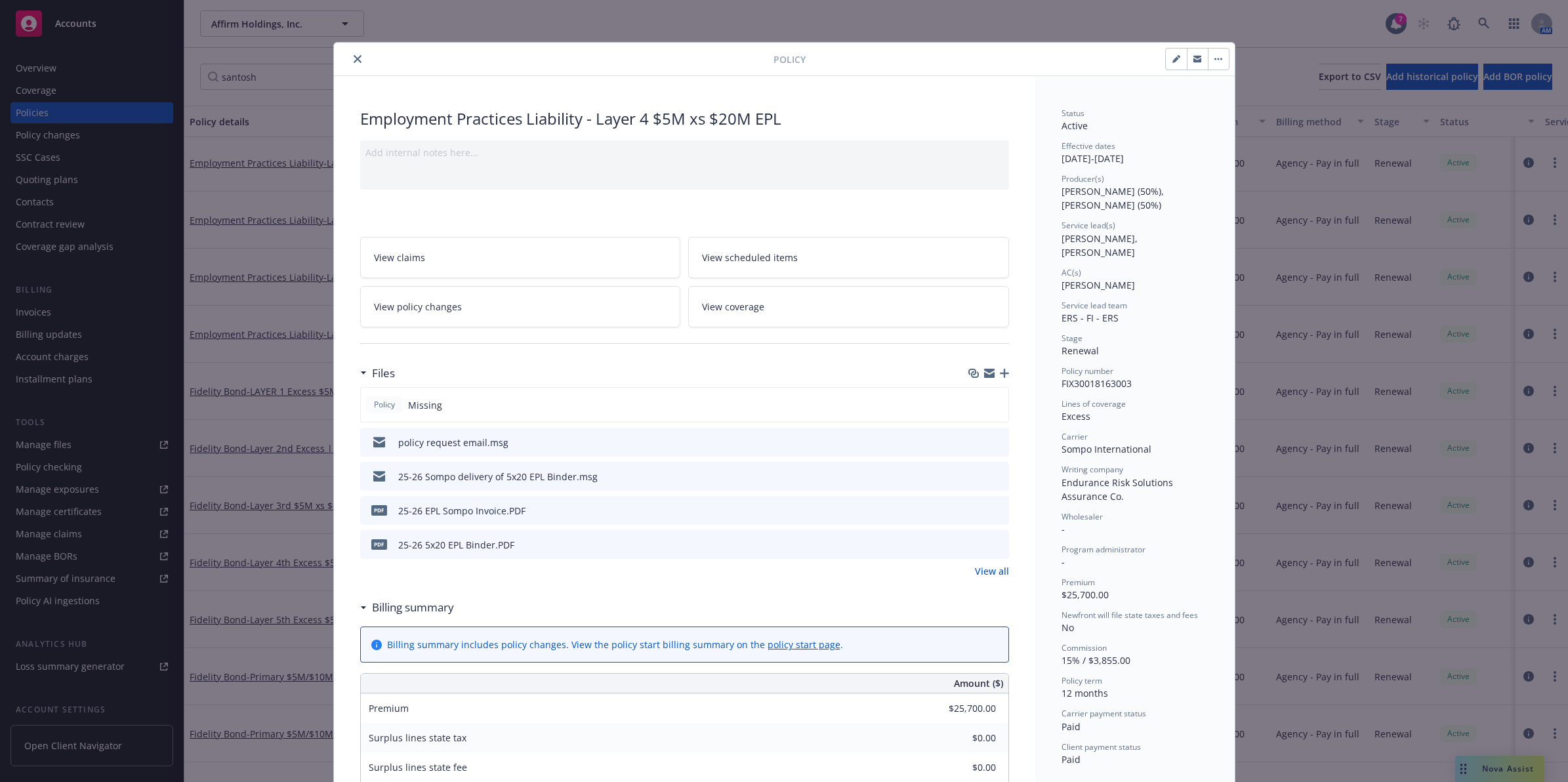
click at [991, 476] on icon "preview file" at bounding box center [996, 476] width 11 height 9
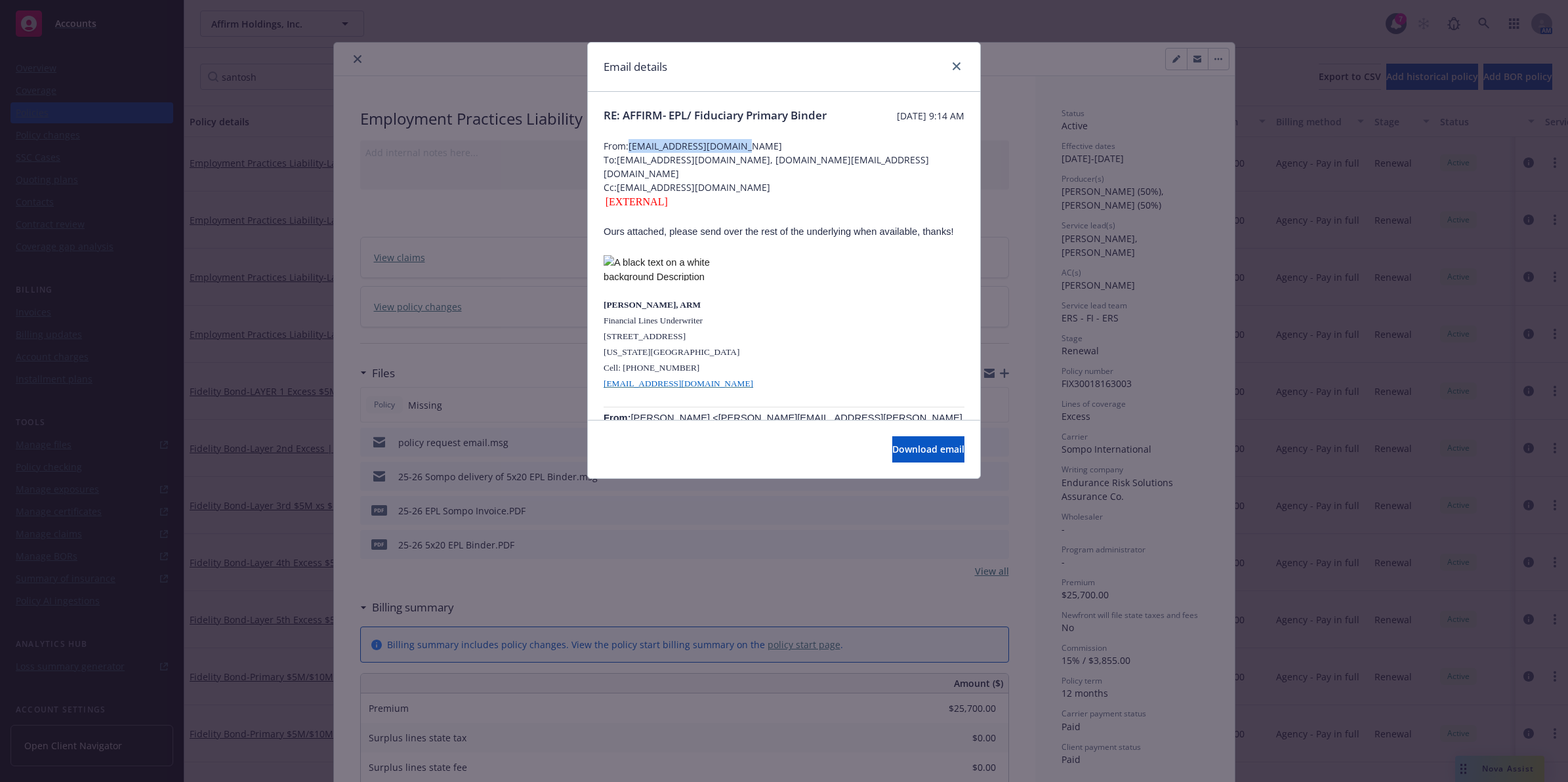
drag, startPoint x: 746, startPoint y: 159, endPoint x: 633, endPoint y: 159, distance: 113.0
click at [633, 152] on span "From: [EMAIL_ADDRESS][DOMAIN_NAME]" at bounding box center [784, 146] width 361 height 14
copy span "[EMAIL_ADDRESS][DOMAIN_NAME]"
click at [957, 64] on icon "close" at bounding box center [956, 66] width 8 height 8
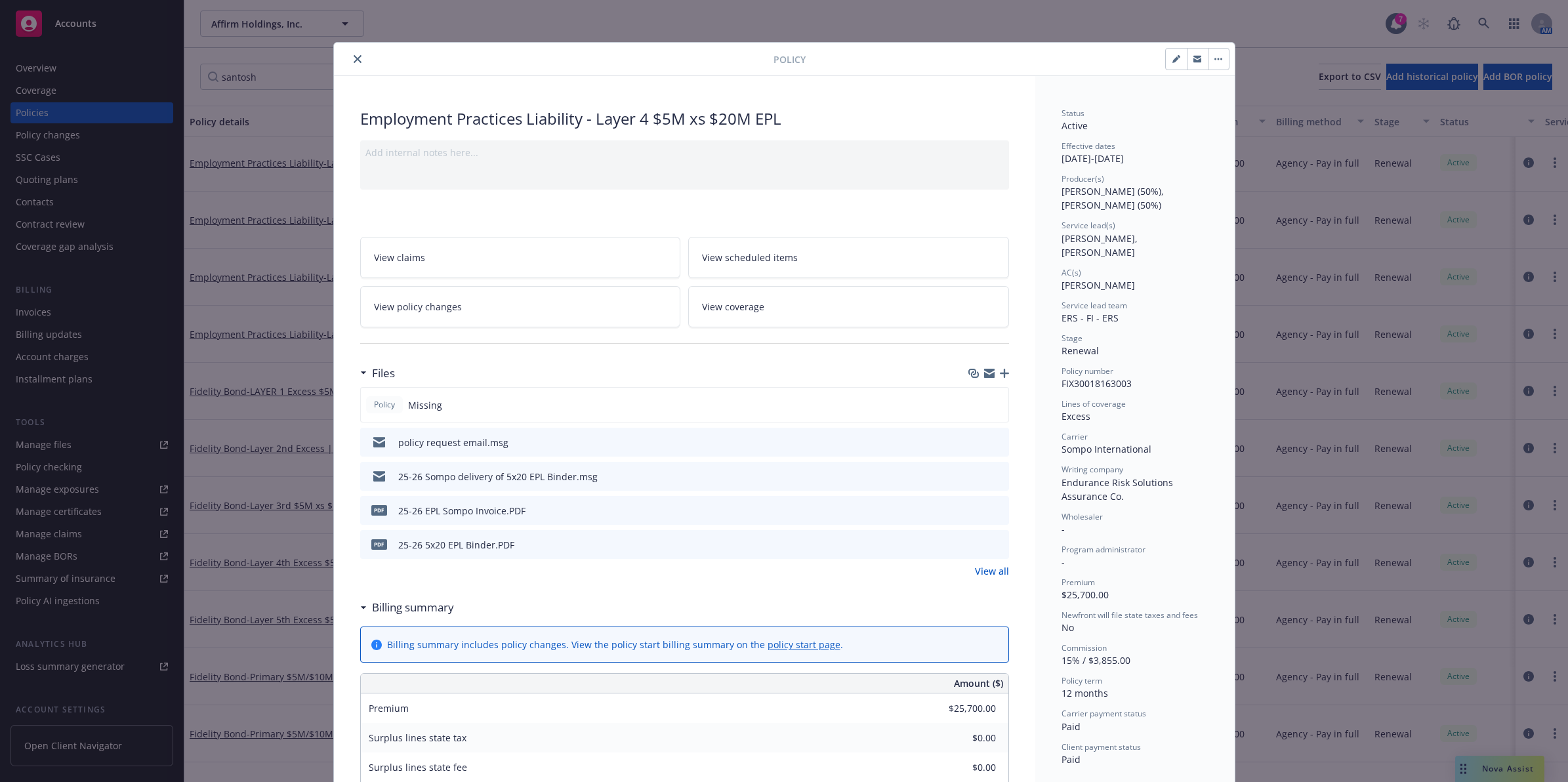
click at [350, 54] on button "close" at bounding box center [358, 59] width 16 height 16
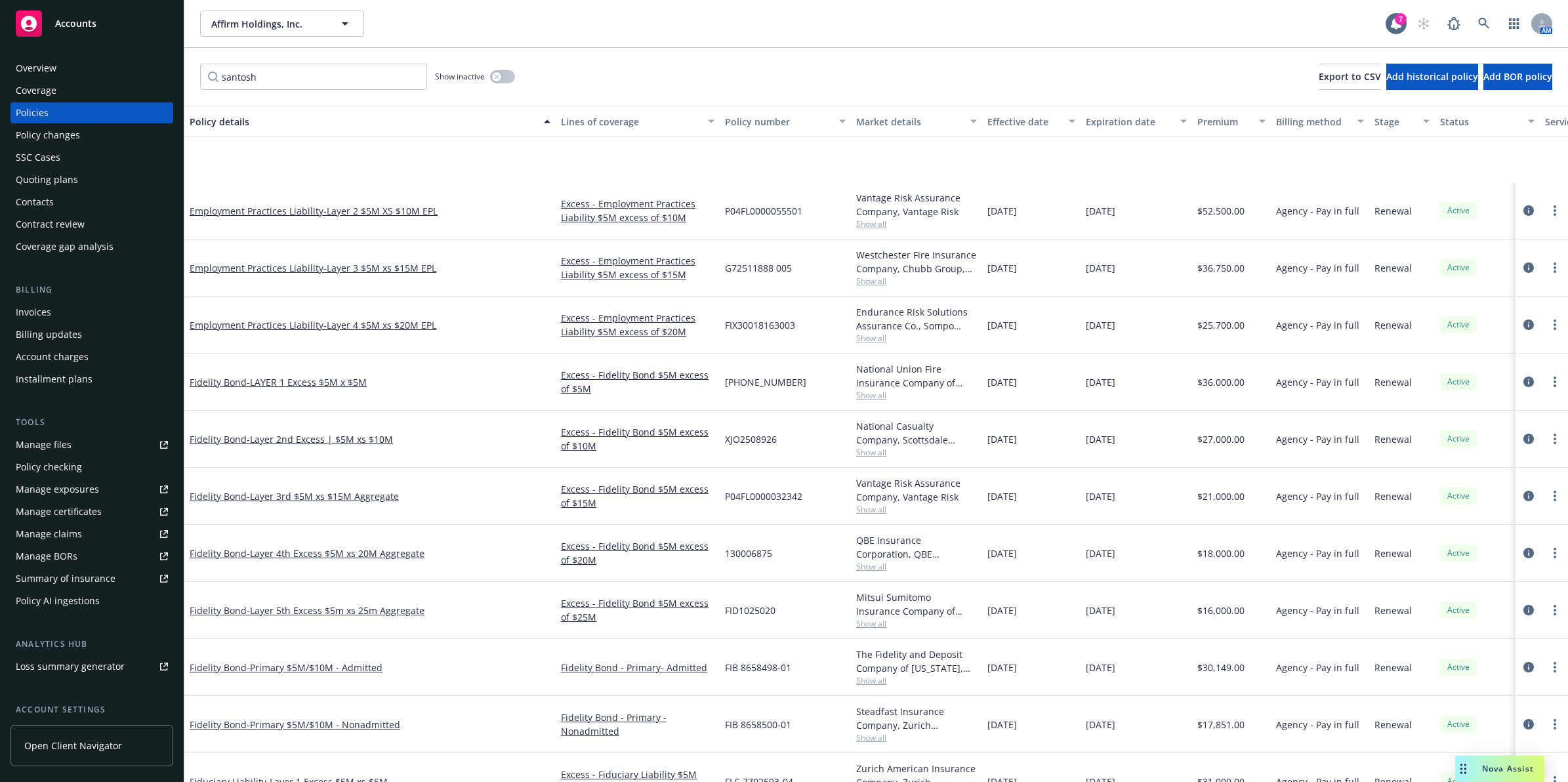
scroll to position [1074, 0]
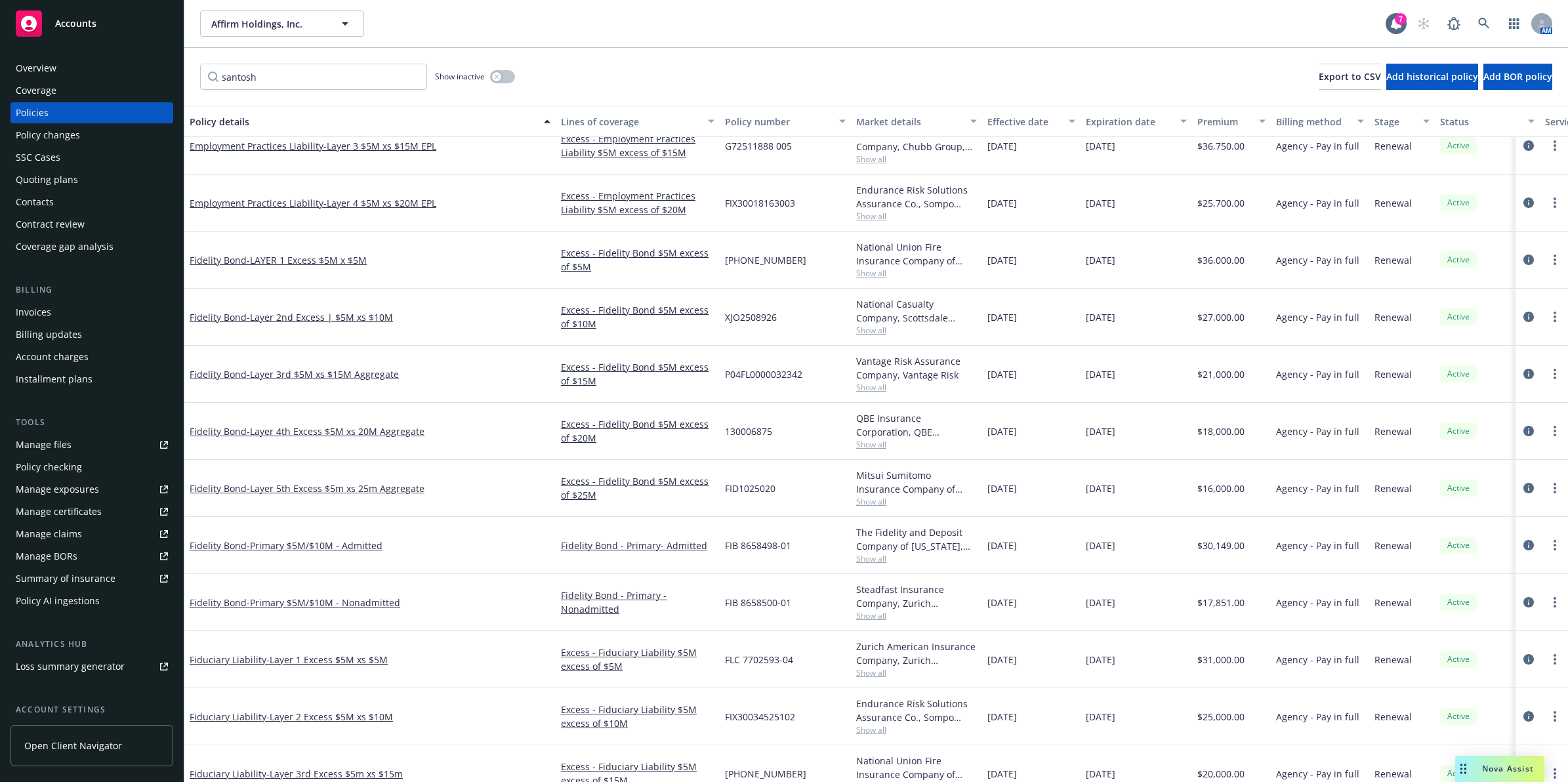
click at [785, 204] on span "FIX30018163003" at bounding box center [760, 203] width 70 height 14
copy span "FIX30018163003"
drag, startPoint x: 785, startPoint y: 720, endPoint x: 776, endPoint y: 720, distance: 9.0
click at [785, 720] on span "FIX30034525102" at bounding box center [760, 716] width 70 height 14
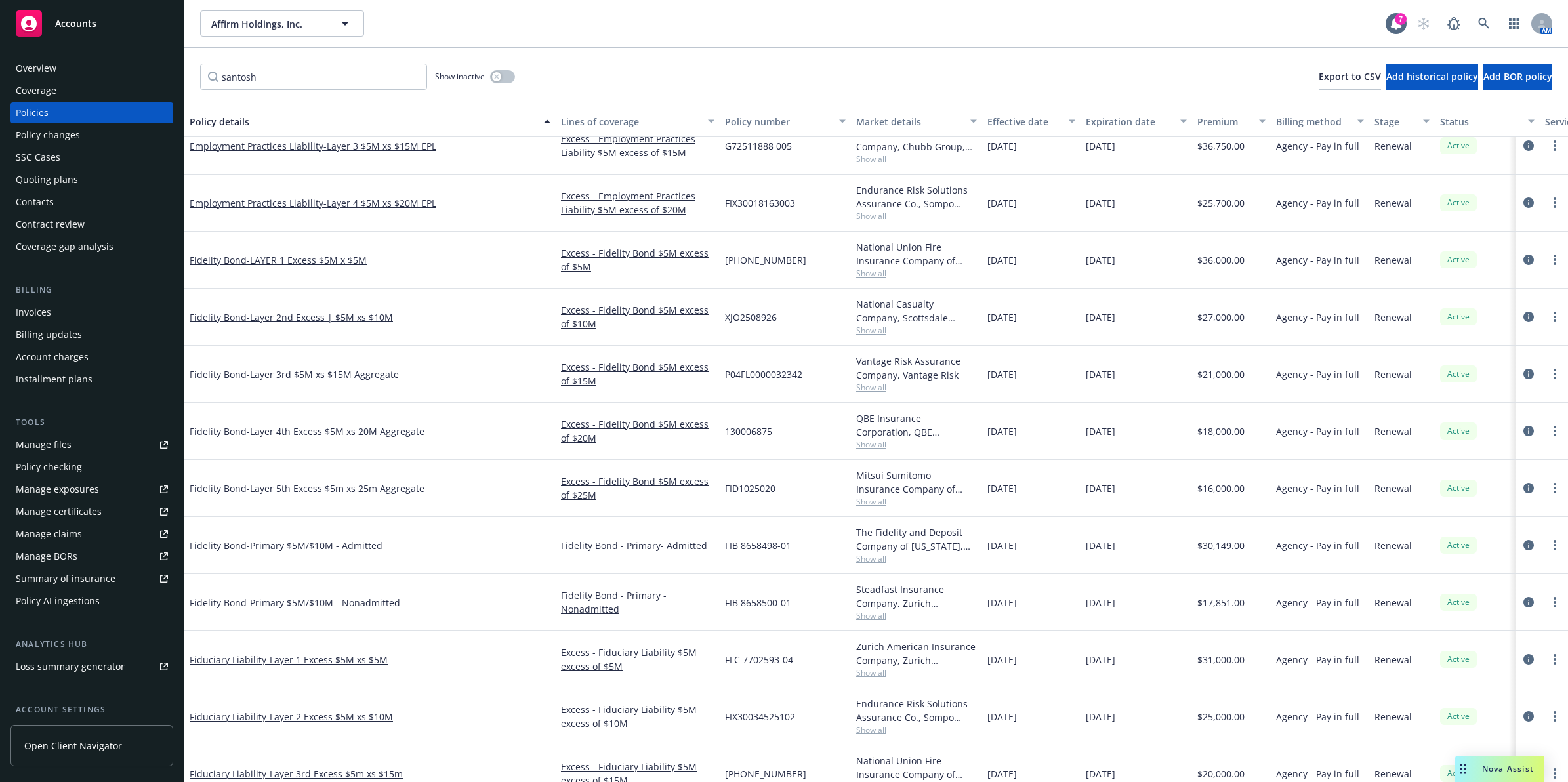
click at [776, 720] on span "FIX30034525102" at bounding box center [760, 716] width 70 height 14
copy span "FIX30034525102"
click at [313, 720] on span "- Layer 2 Excess $5M xs $10M" at bounding box center [329, 716] width 127 height 12
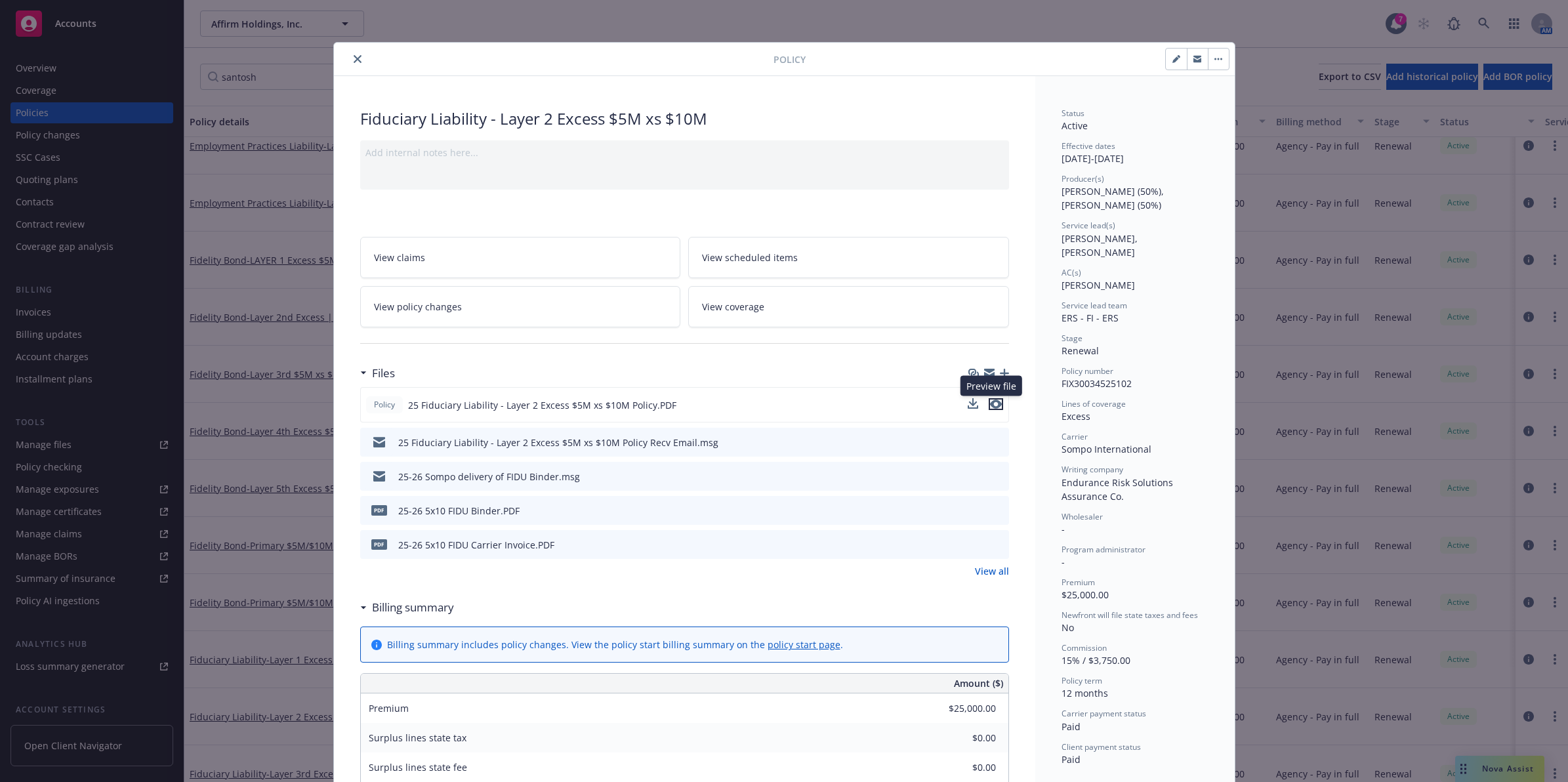
click at [992, 405] on icon "preview file" at bounding box center [995, 404] width 11 height 9
drag, startPoint x: 348, startPoint y: 63, endPoint x: 506, endPoint y: 299, distance: 284.0
click at [354, 63] on icon "close" at bounding box center [358, 59] width 8 height 8
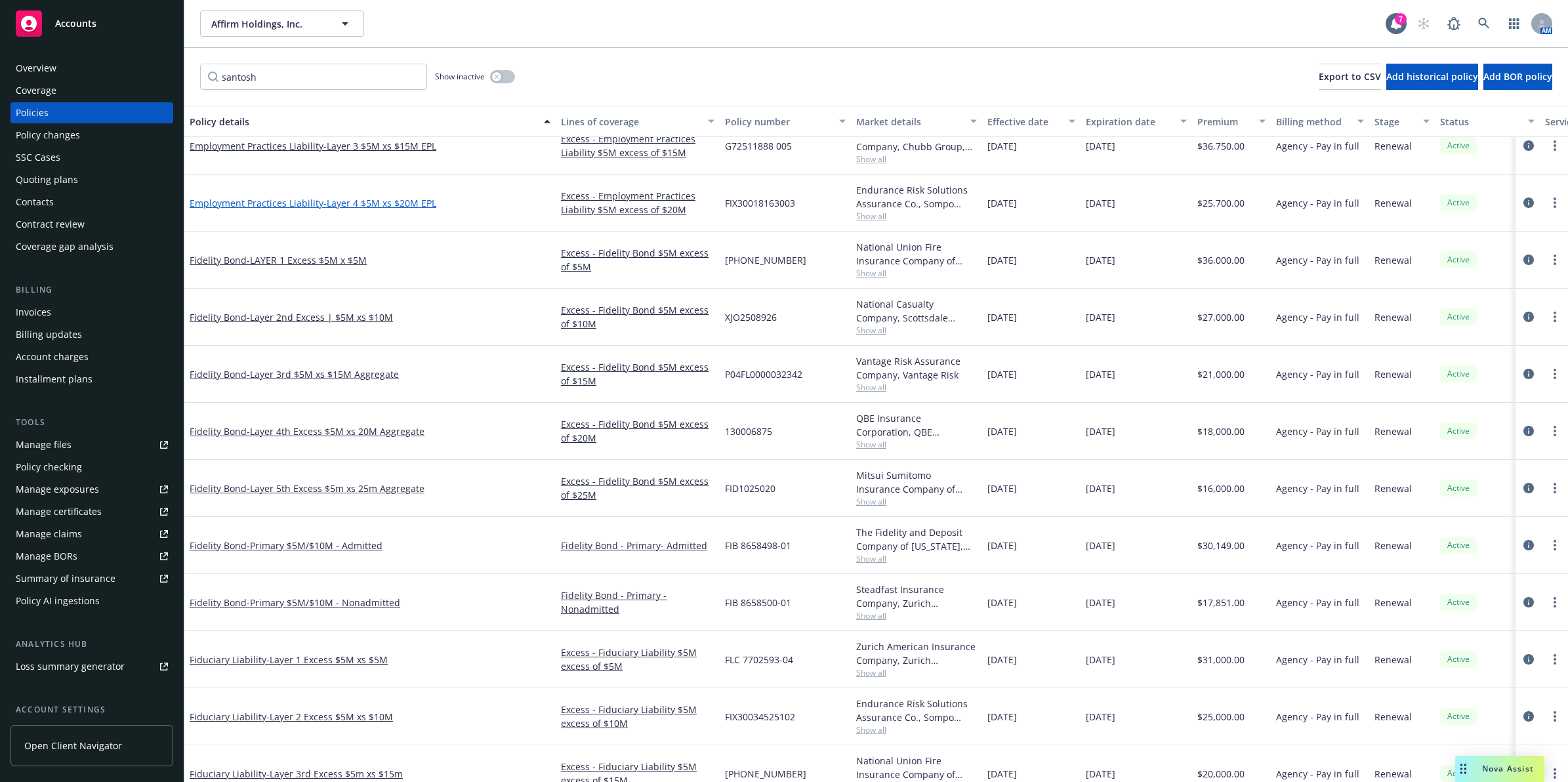
click at [392, 202] on span "- Layer 4 $5M xs $20M EPL" at bounding box center [380, 203] width 113 height 12
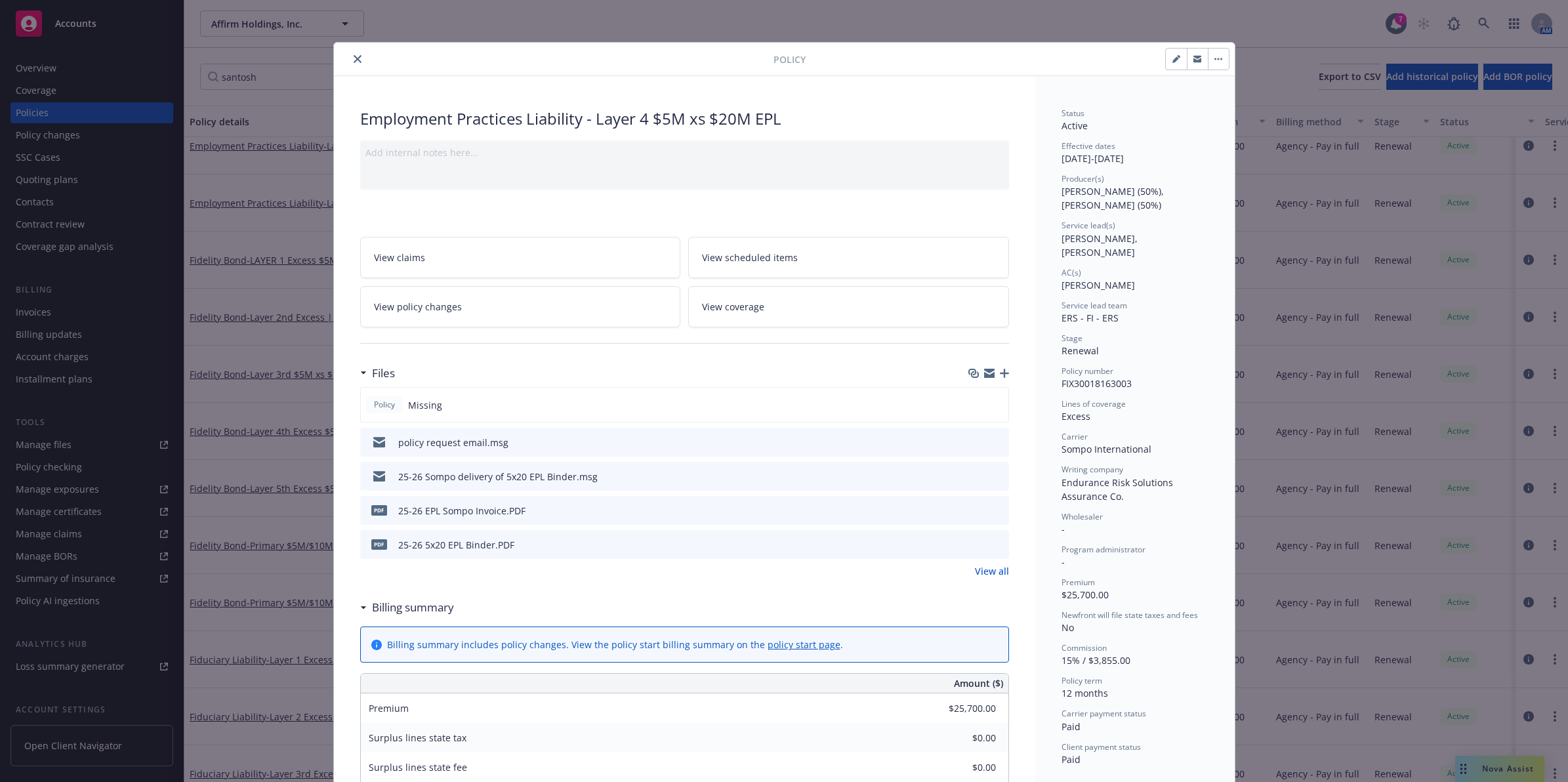
scroll to position [40, 0]
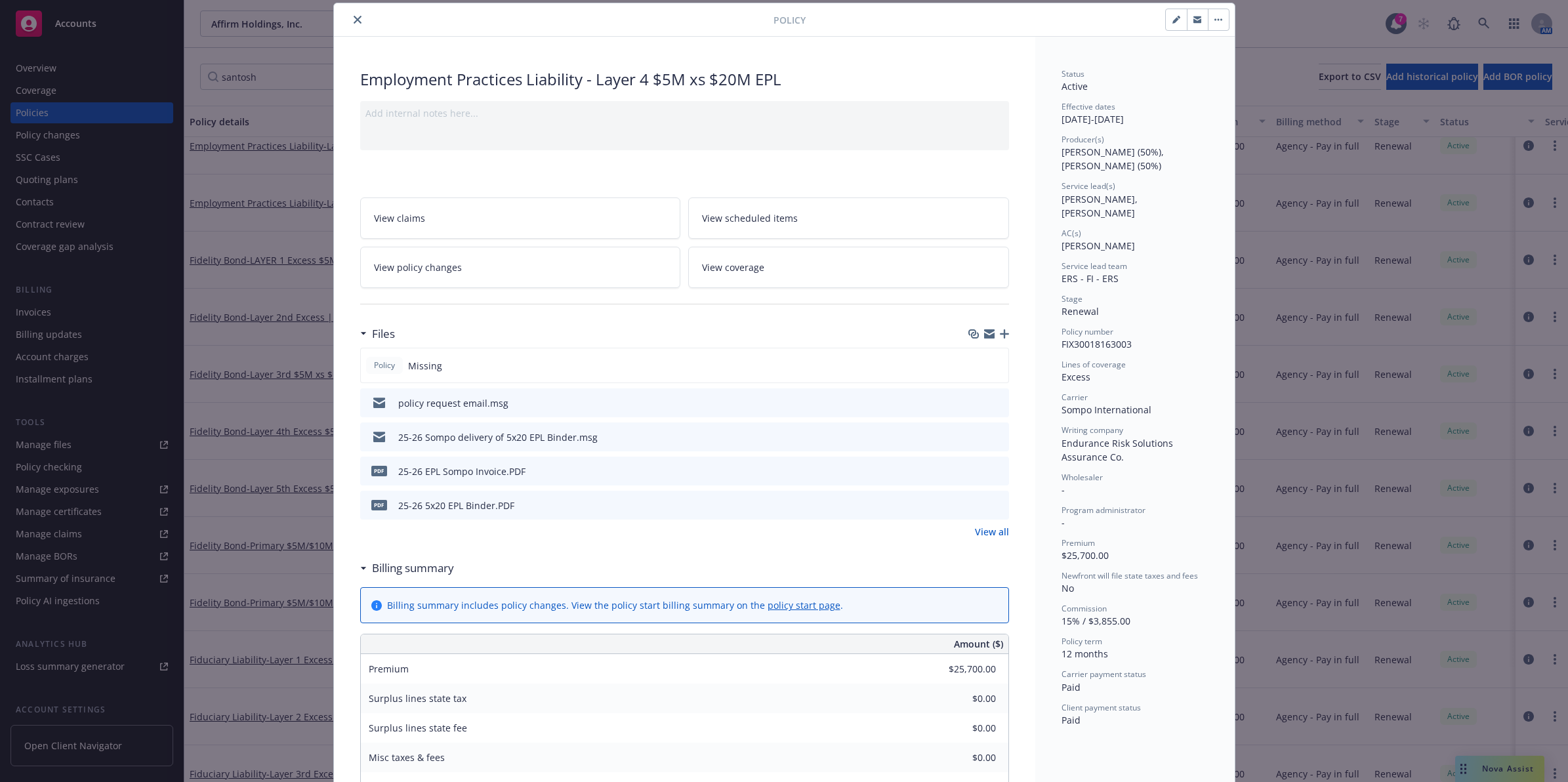
click at [354, 23] on icon "close" at bounding box center [358, 20] width 8 height 8
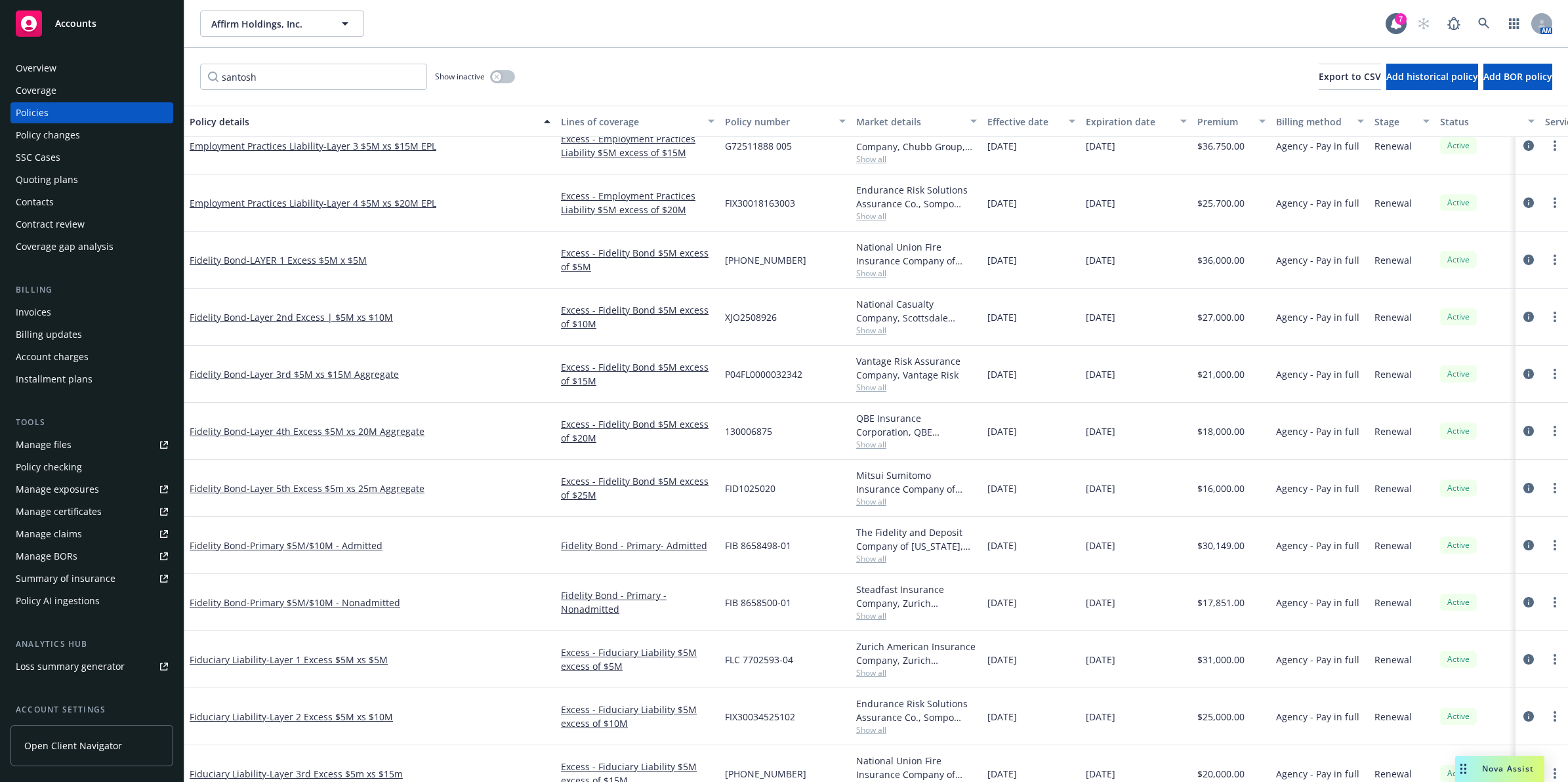
click at [299, 248] on div "Fidelity Bond - LAYER 1 Excess $5M x $5M" at bounding box center [370, 260] width 371 height 57
click at [297, 258] on span "- LAYER 1 Excess $5M x $5M" at bounding box center [307, 260] width 120 height 12
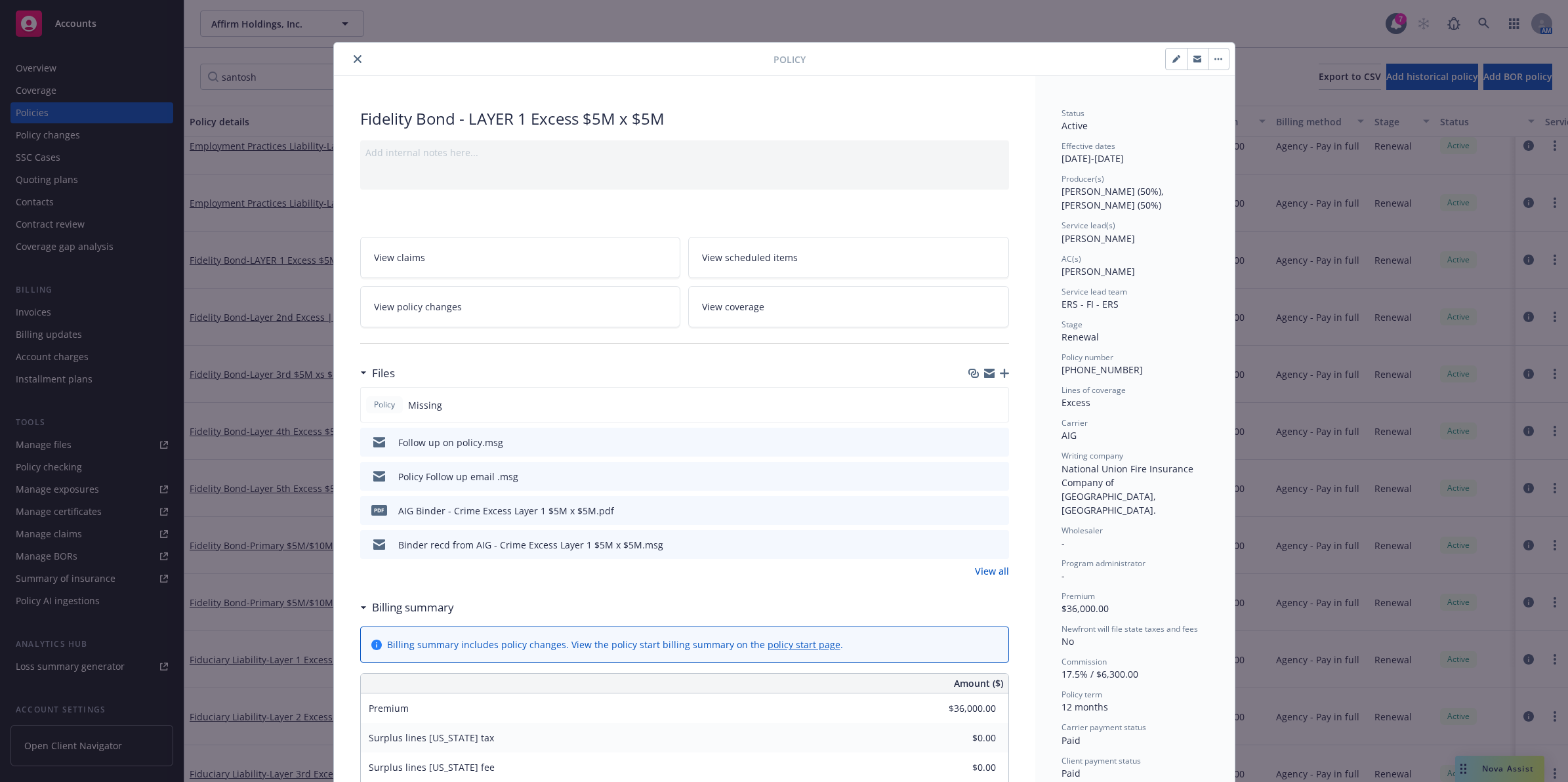
click at [993, 440] on div "Follow up on policy.msg" at bounding box center [684, 442] width 649 height 29
click at [993, 440] on icon "preview file" at bounding box center [996, 441] width 11 height 9
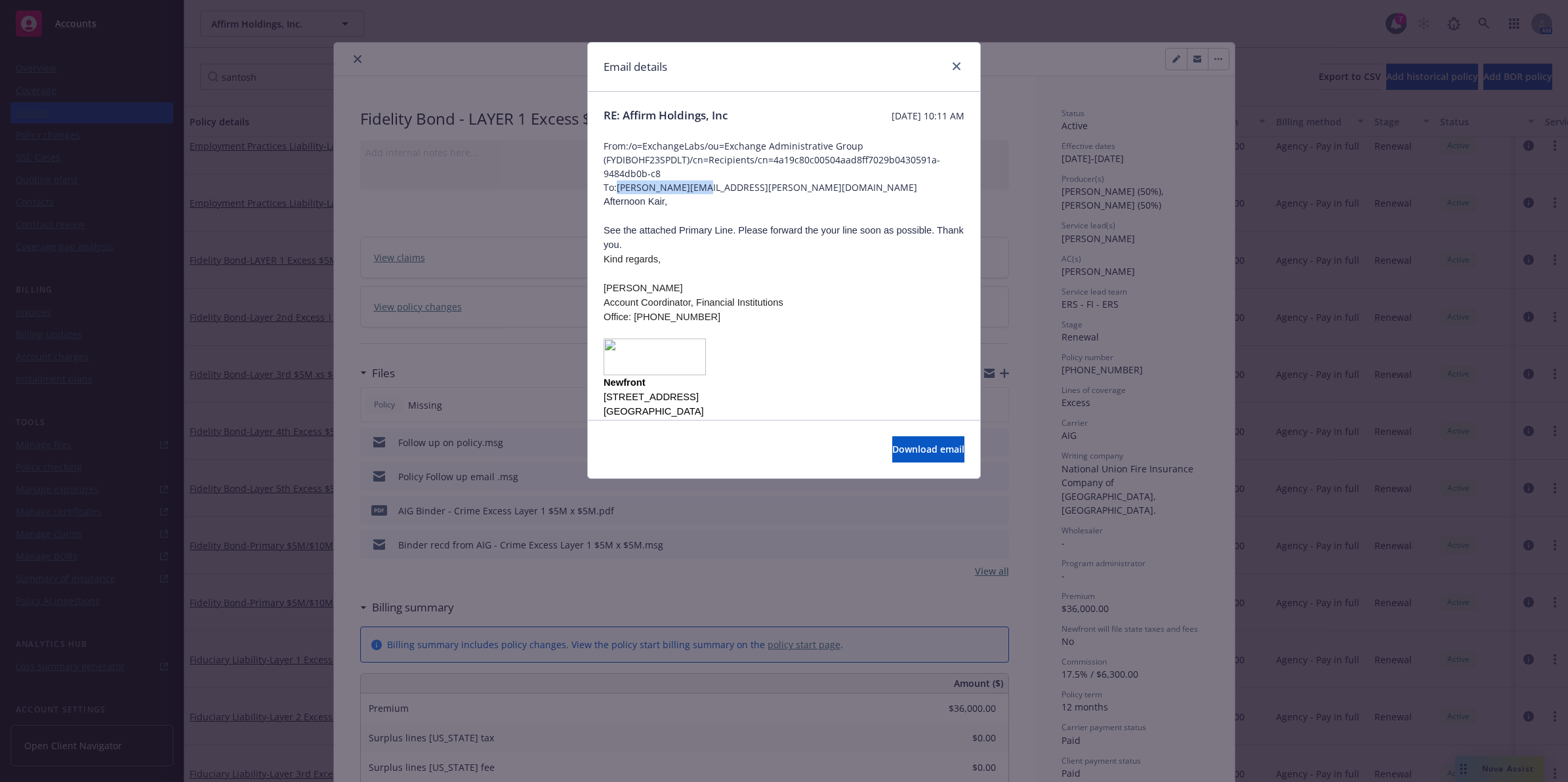
drag, startPoint x: 710, startPoint y: 188, endPoint x: 621, endPoint y: 191, distance: 89.1
click at [621, 191] on span "To: [PERSON_NAME][EMAIL_ADDRESS][PERSON_NAME][DOMAIN_NAME]" at bounding box center [784, 187] width 361 height 14
copy span "[PERSON_NAME][EMAIL_ADDRESS][PERSON_NAME][DOMAIN_NAME]"
drag, startPoint x: 957, startPoint y: 67, endPoint x: 802, endPoint y: 64, distance: 155.0
click at [957, 67] on icon "close" at bounding box center [956, 66] width 8 height 8
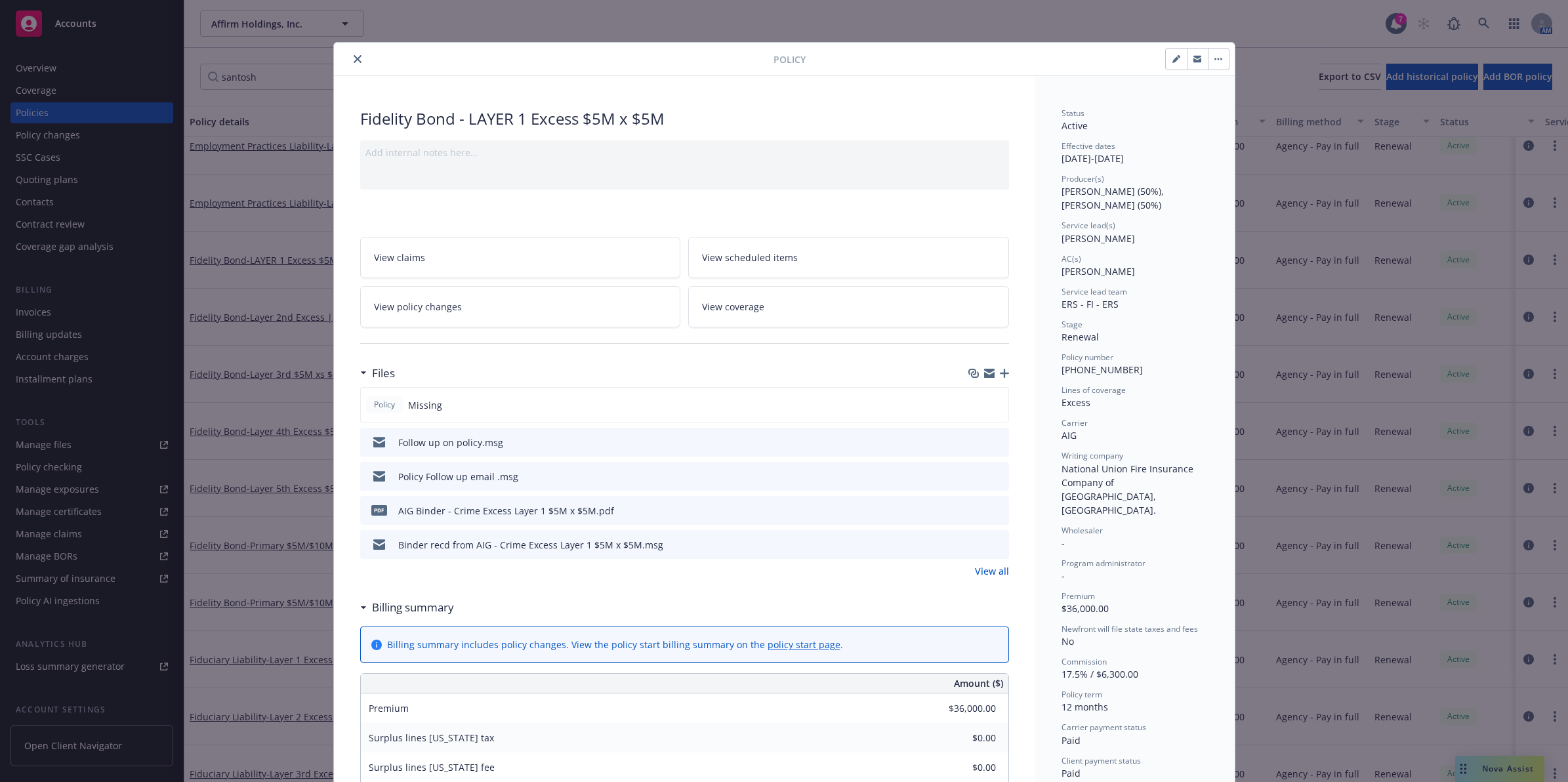
click at [354, 61] on icon "close" at bounding box center [358, 59] width 8 height 8
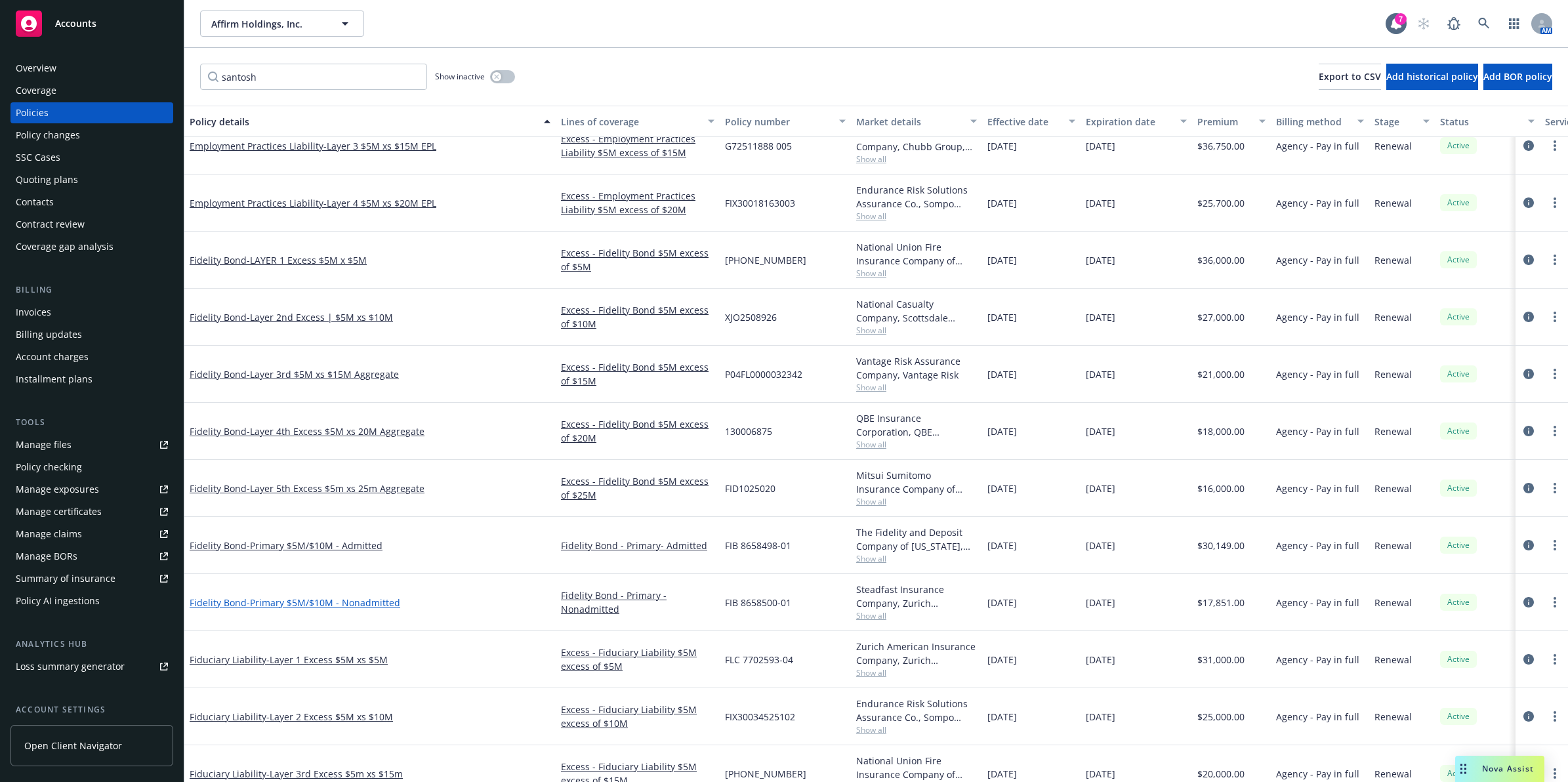
click at [323, 604] on span "- Primary $5M/$10M - Nonadmitted" at bounding box center [323, 602] width 153 height 12
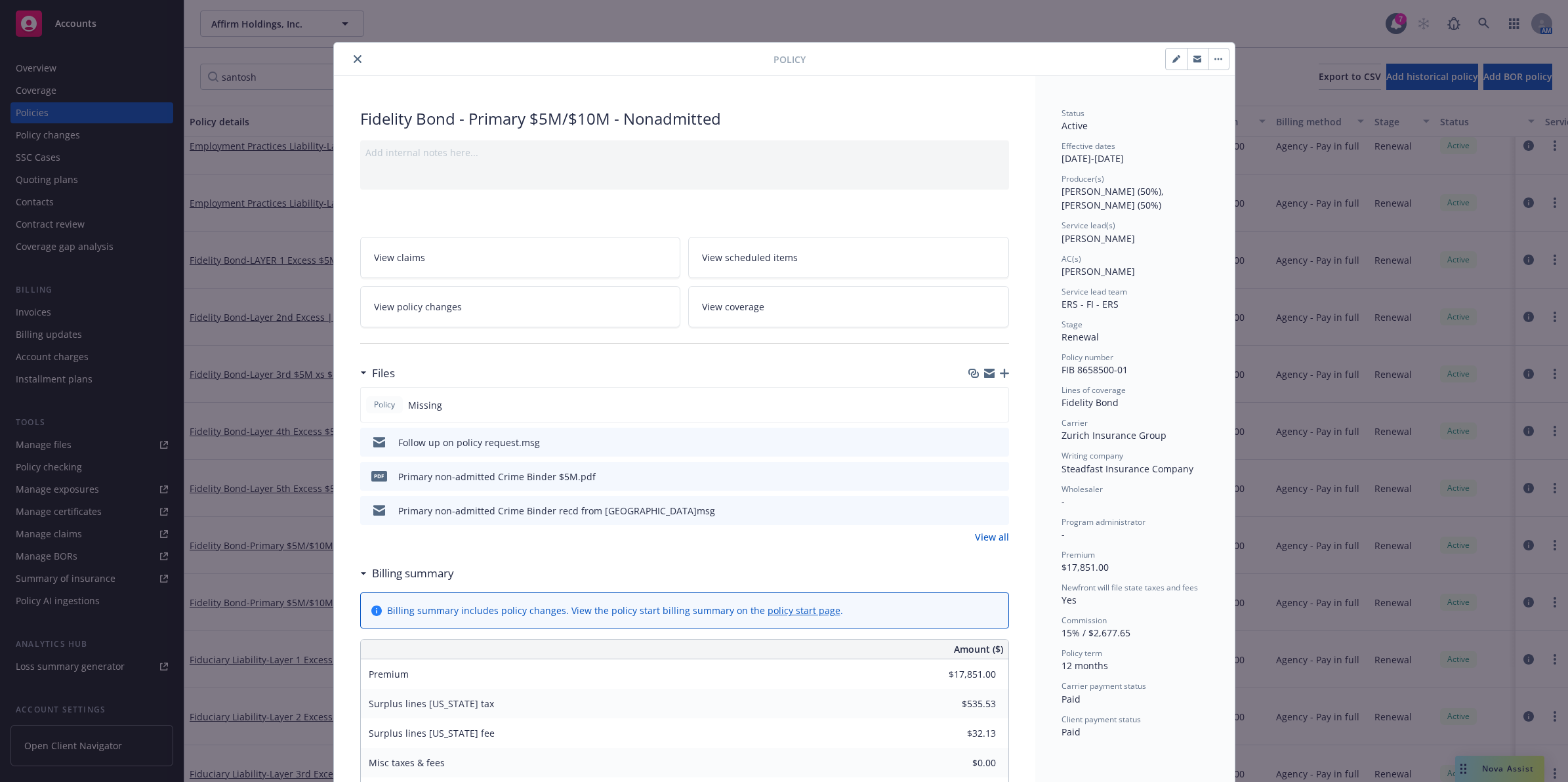
click at [991, 434] on div "Follow up on policy request.msg" at bounding box center [684, 442] width 649 height 29
click at [991, 440] on icon "preview file" at bounding box center [996, 441] width 11 height 9
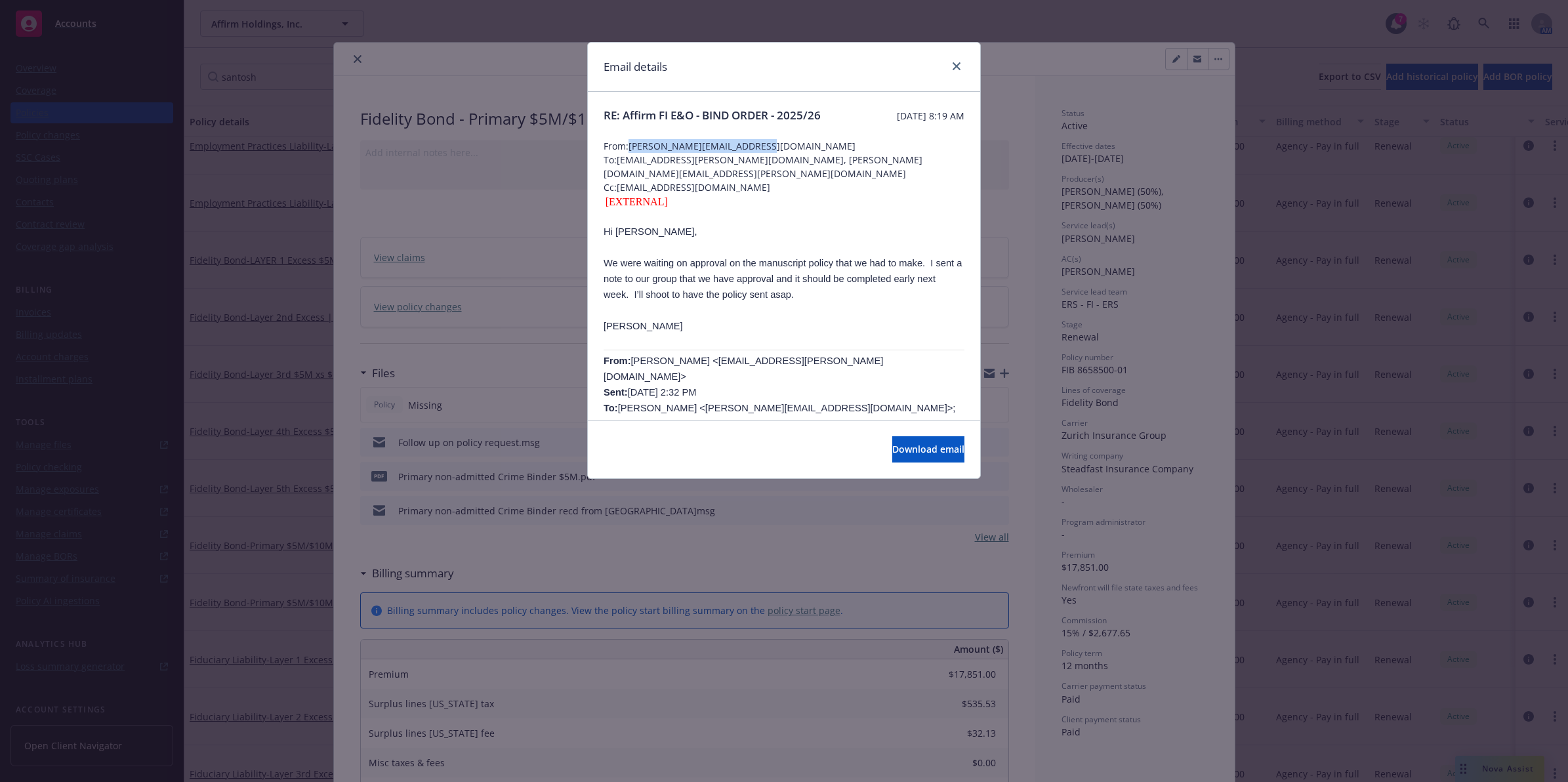
drag, startPoint x: 771, startPoint y: 164, endPoint x: 631, endPoint y: 161, distance: 140.0
click at [631, 152] on span "From: [PERSON_NAME][EMAIL_ADDRESS][DOMAIN_NAME]" at bounding box center [784, 146] width 361 height 14
copy span "[PERSON_NAME][EMAIL_ADDRESS][DOMAIN_NAME]"
drag, startPoint x: 956, startPoint y: 64, endPoint x: 946, endPoint y: 64, distance: 10.0
click at [956, 64] on icon "close" at bounding box center [956, 66] width 8 height 8
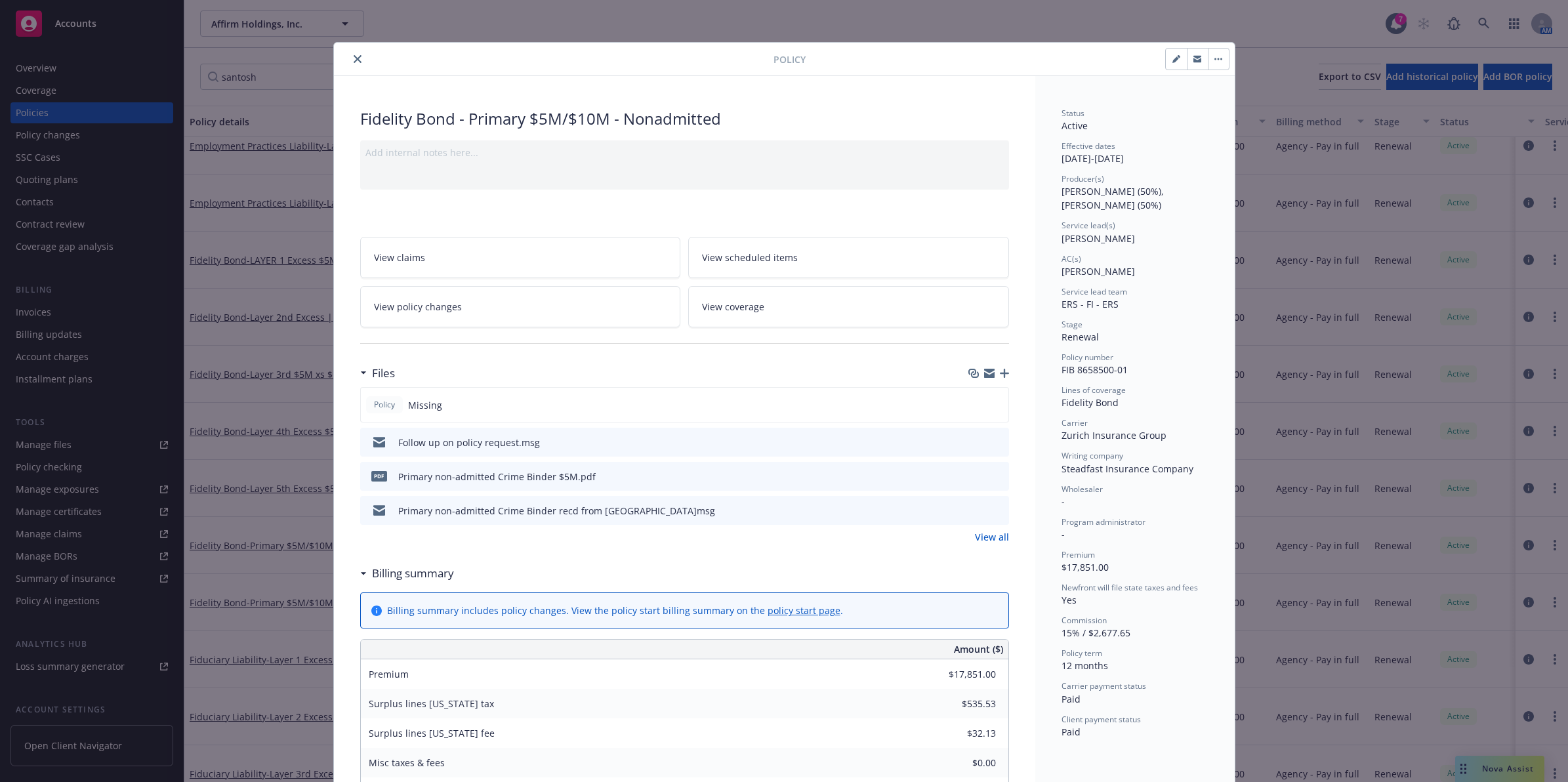
click at [971, 477] on icon "download file" at bounding box center [975, 474] width 8 height 8
drag, startPoint x: 351, startPoint y: 56, endPoint x: 425, endPoint y: 76, distance: 76.7
click at [354, 56] on icon "close" at bounding box center [358, 59] width 8 height 8
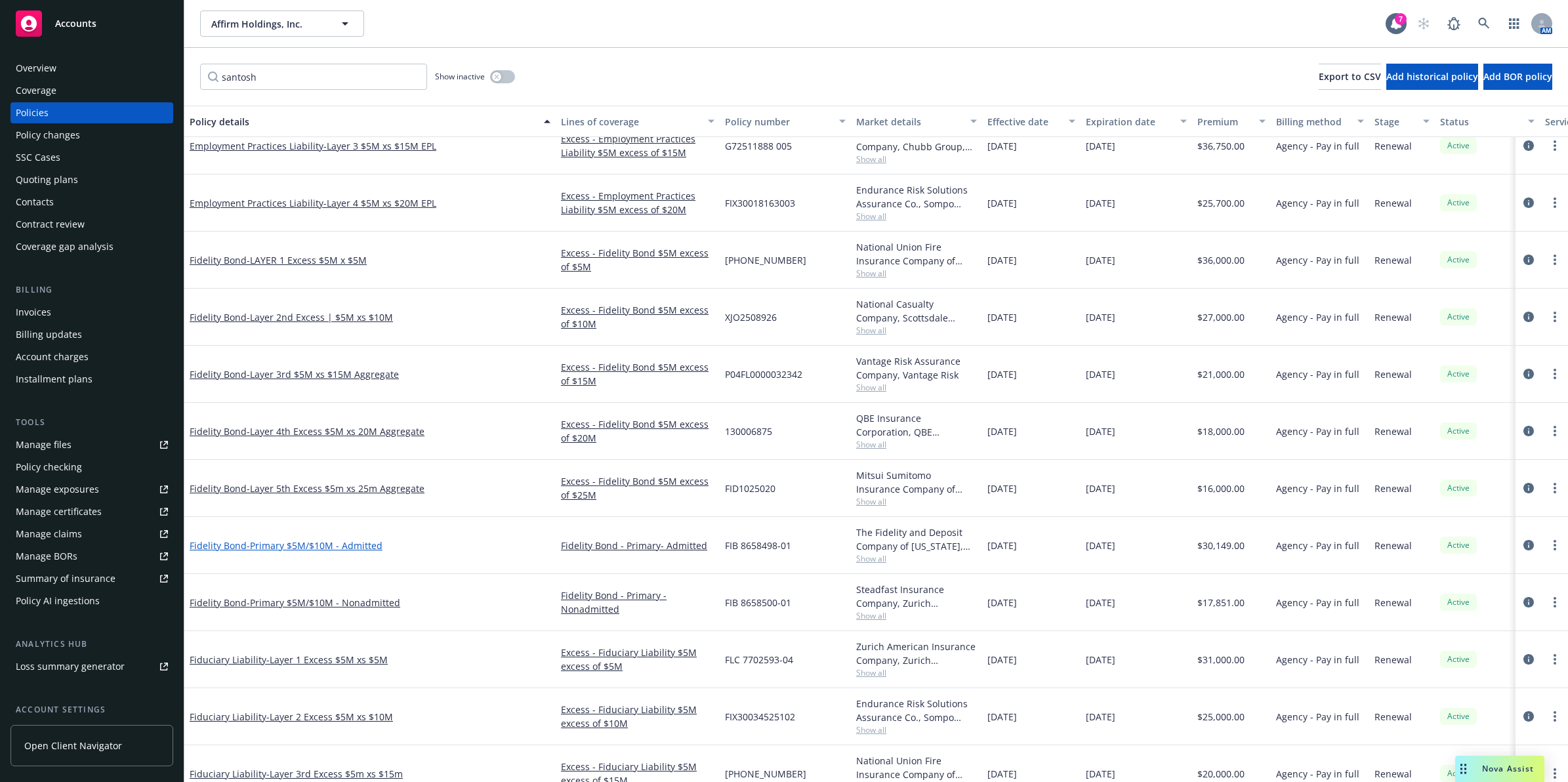
click at [358, 542] on span "- Primary $5M/$10M - Admitted" at bounding box center [315, 545] width 136 height 12
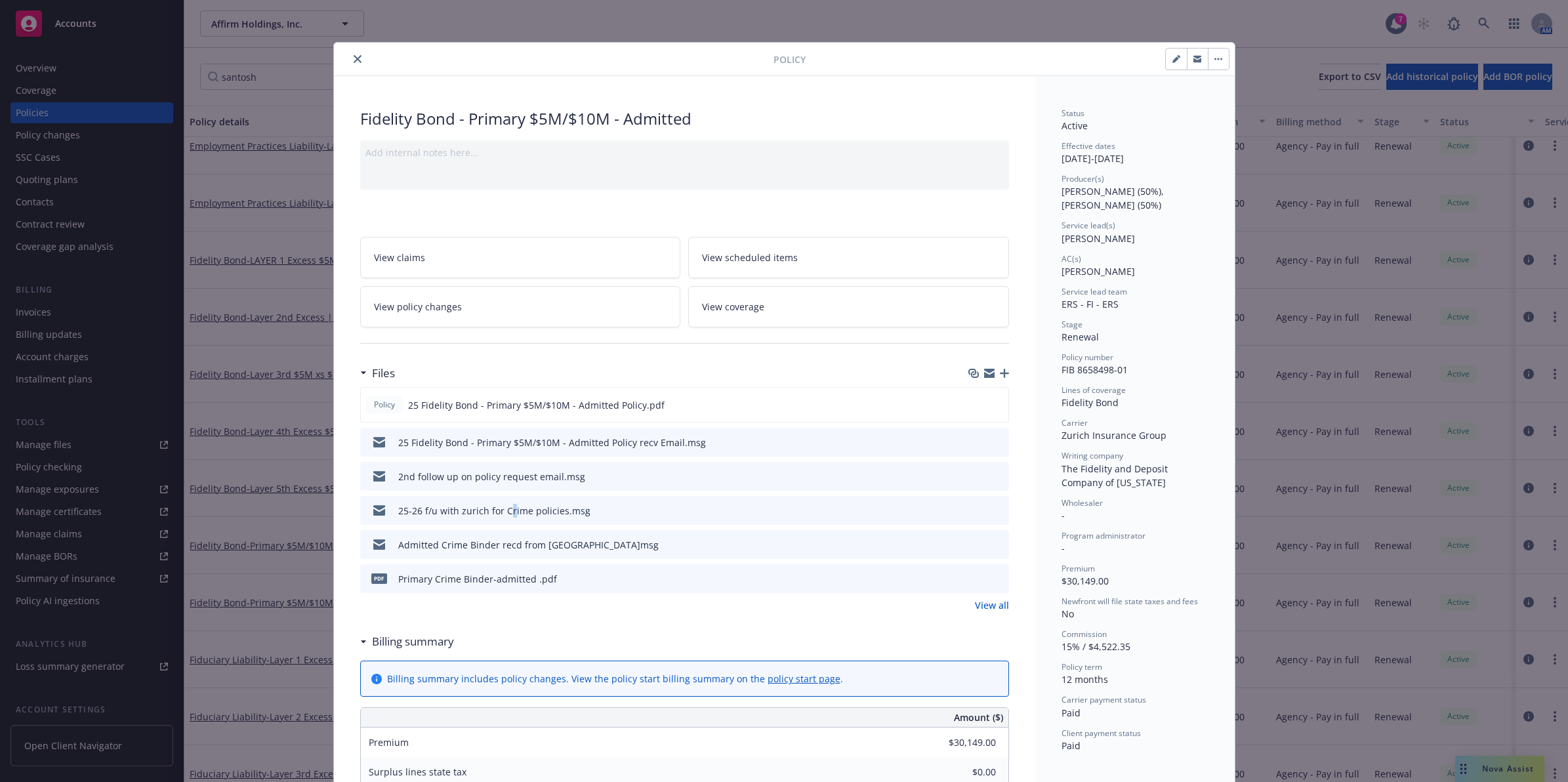
click at [501, 516] on div "25-26 f/u with zurich for Crime policies.msg" at bounding box center [494, 511] width 192 height 14
click at [970, 574] on icon "download file" at bounding box center [975, 578] width 11 height 11
click at [354, 58] on icon "close" at bounding box center [358, 59] width 8 height 8
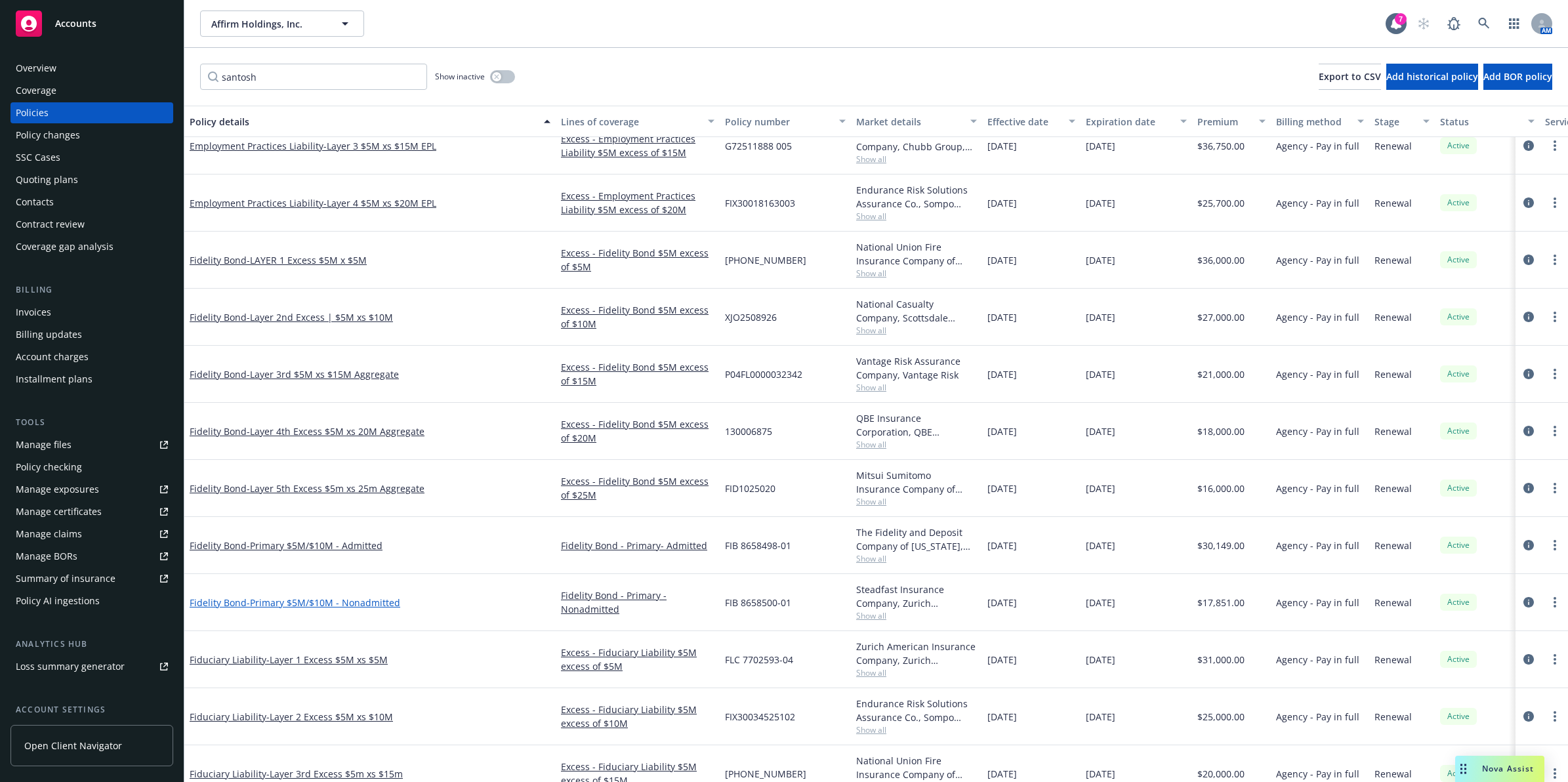
click at [274, 607] on span "- Primary $5M/$10M - Nonadmitted" at bounding box center [323, 602] width 153 height 12
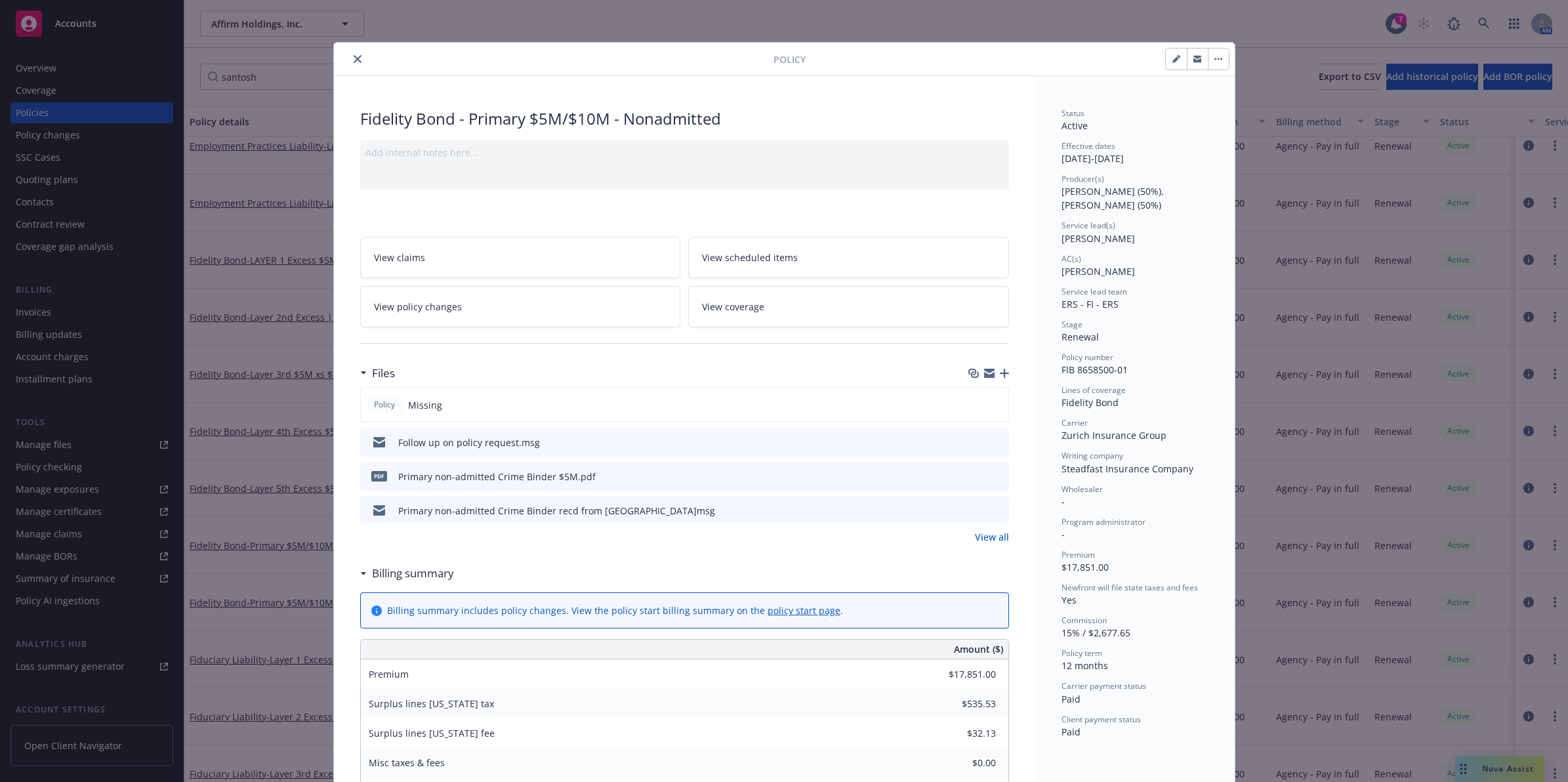
scroll to position [40, 0]
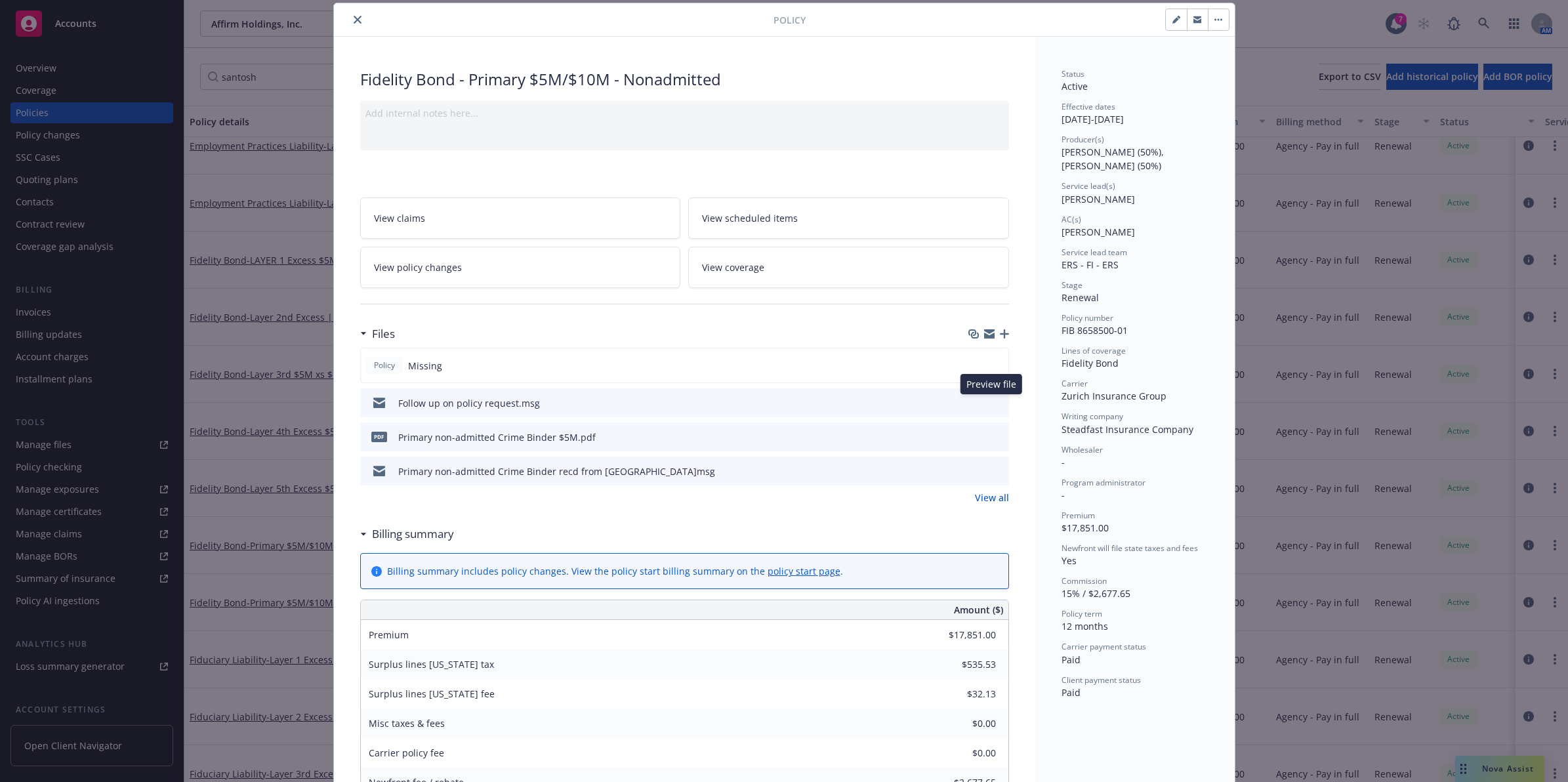
click at [991, 403] on icon "preview file" at bounding box center [996, 402] width 11 height 9
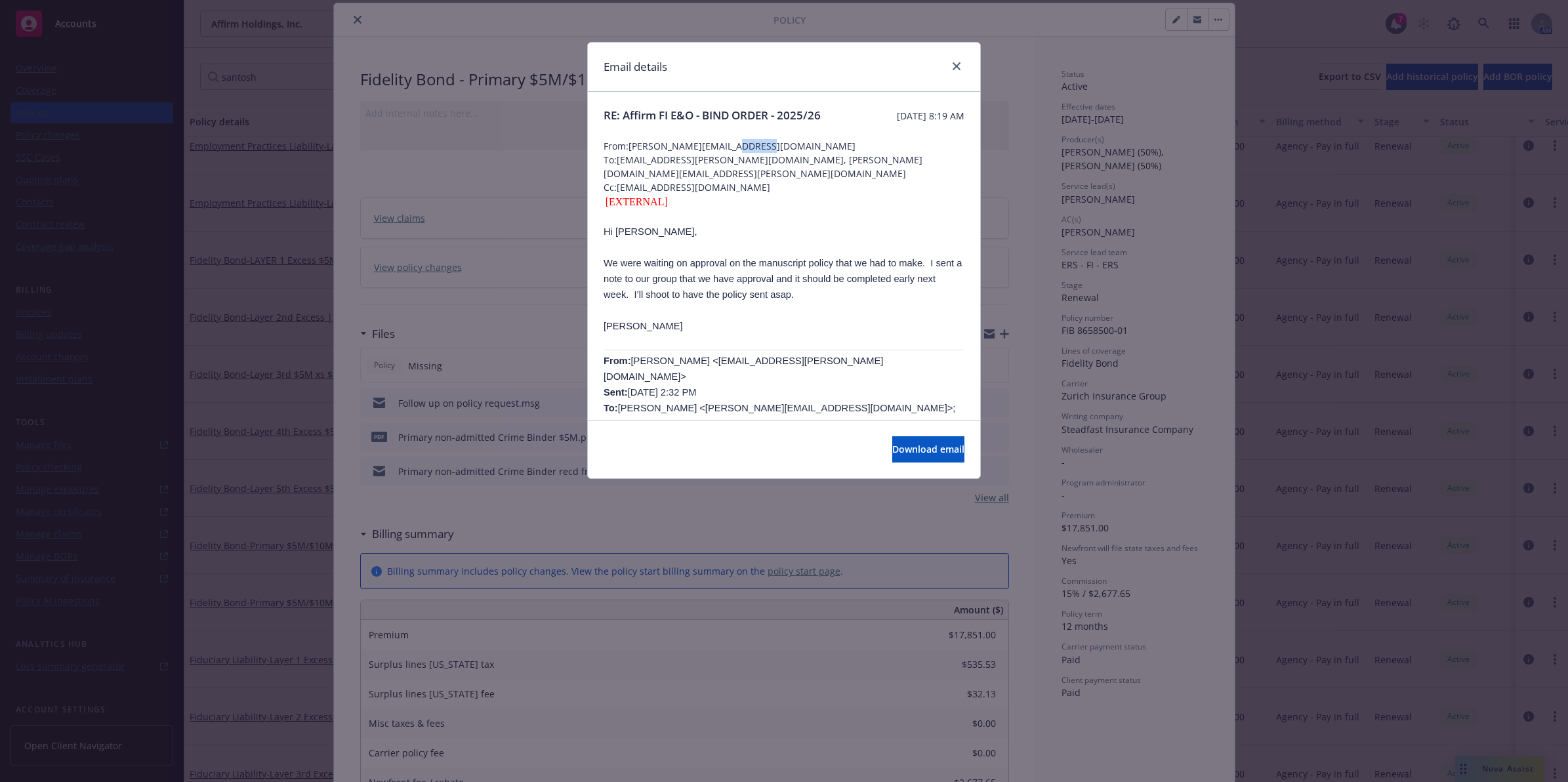
drag, startPoint x: 770, startPoint y: 165, endPoint x: 736, endPoint y: 165, distance: 34.0
click at [736, 152] on span "From: [PERSON_NAME][EMAIL_ADDRESS][DOMAIN_NAME]" at bounding box center [784, 146] width 361 height 14
drag, startPoint x: 736, startPoint y: 165, endPoint x: 828, endPoint y: 168, distance: 92.0
click at [819, 152] on span "From: [PERSON_NAME][EMAIL_ADDRESS][DOMAIN_NAME]" at bounding box center [784, 146] width 361 height 14
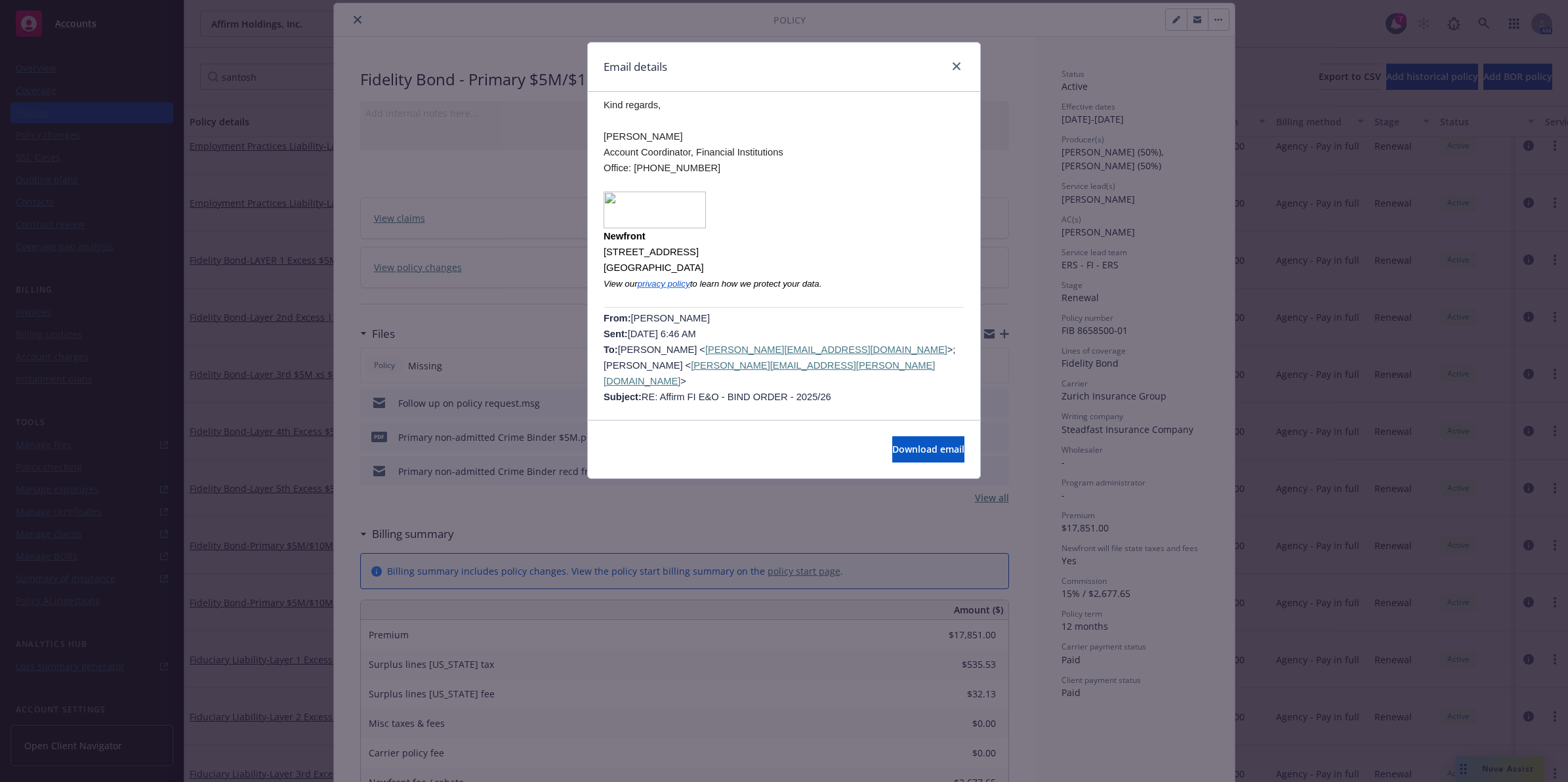
scroll to position [780, 0]
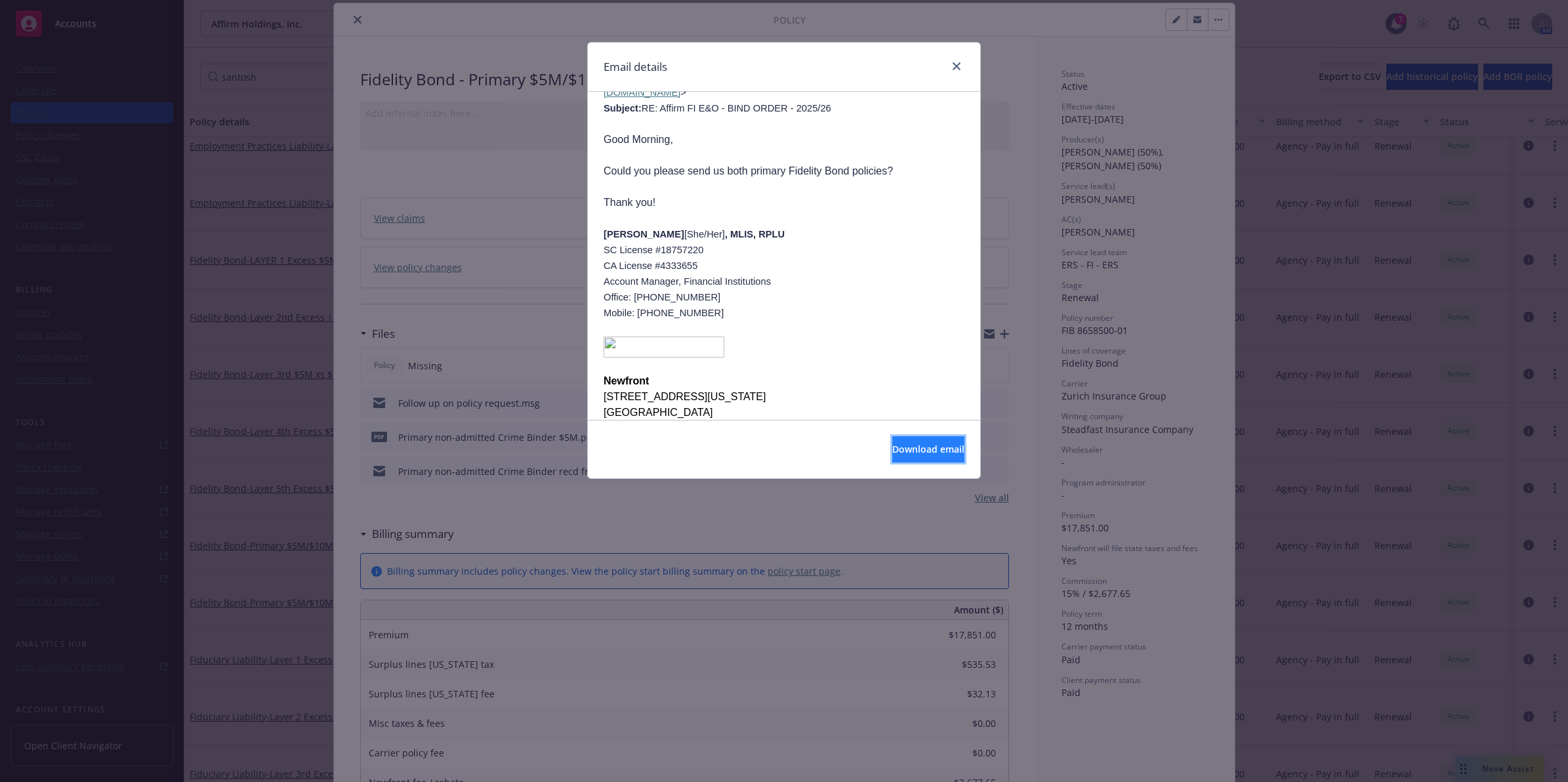
click at [915, 449] on span "Download email" at bounding box center [928, 449] width 72 height 12
click at [956, 59] on link "close" at bounding box center [956, 66] width 16 height 16
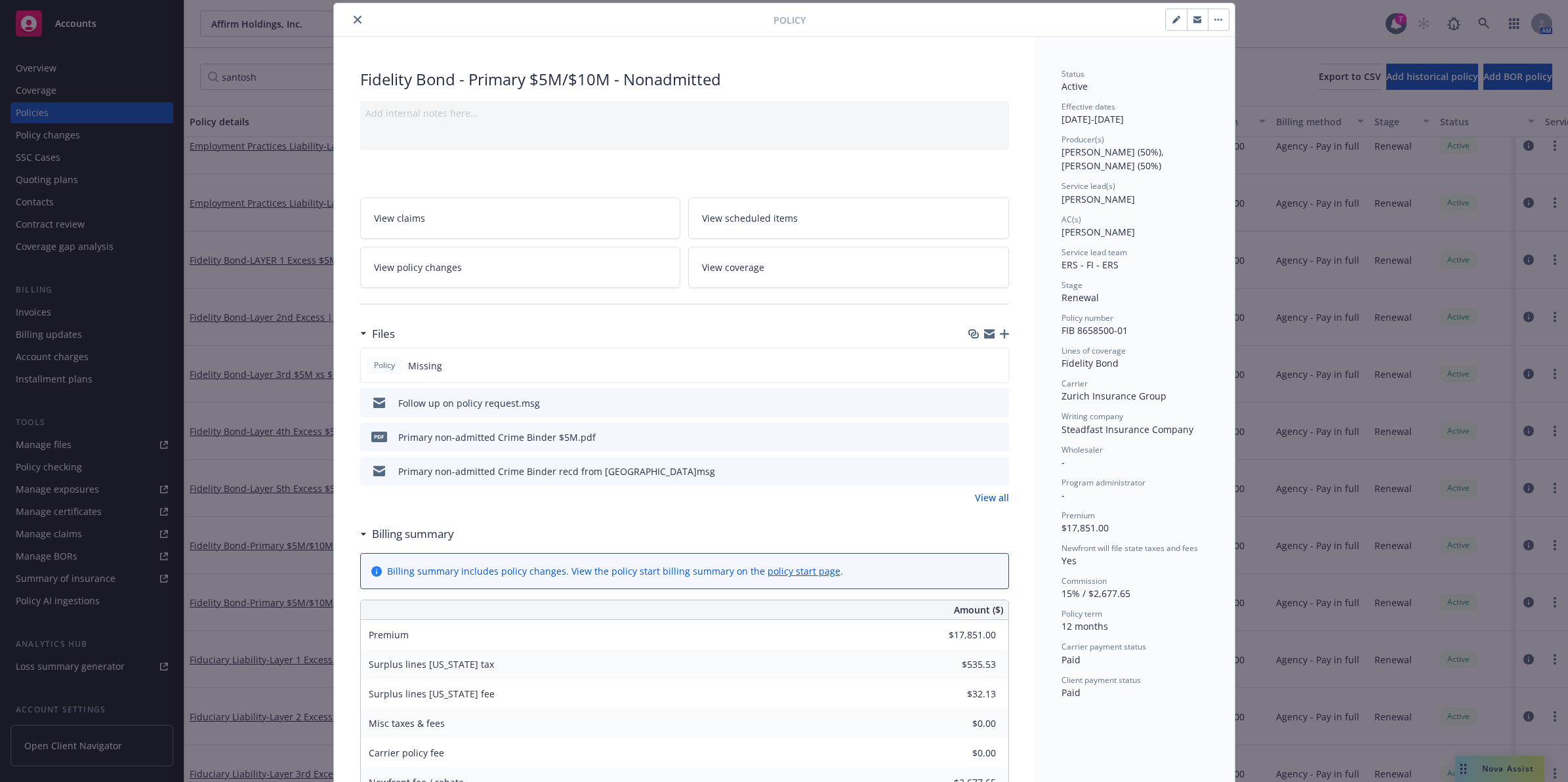
click at [354, 21] on icon "close" at bounding box center [358, 20] width 8 height 8
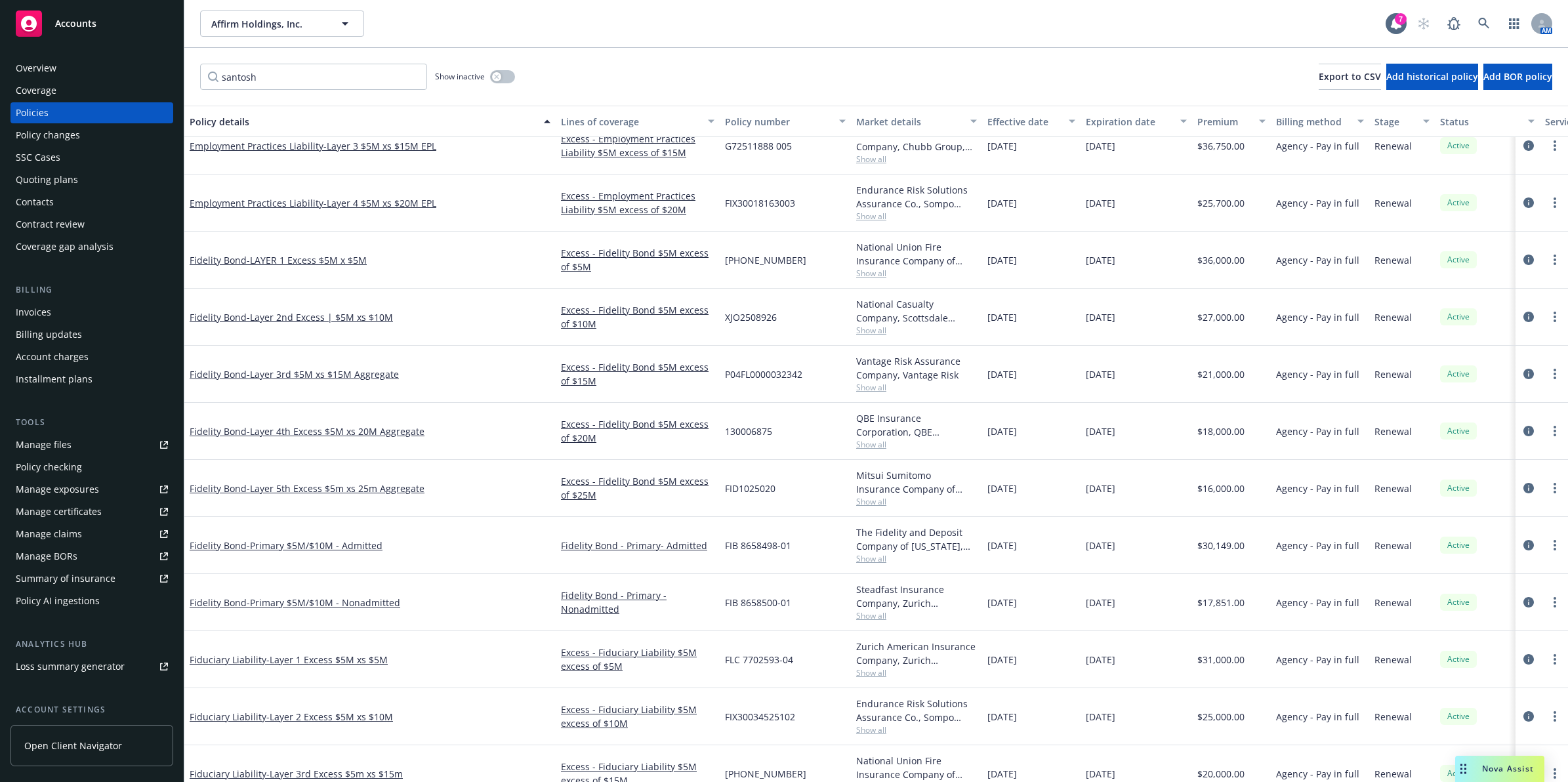
click at [744, 605] on span "FIB 8658500-01" at bounding box center [758, 602] width 66 height 14
click at [863, 558] on span "Show all" at bounding box center [917, 558] width 120 height 11
click at [950, 554] on span "Show all" at bounding box center [917, 558] width 120 height 11
click at [773, 607] on span "FIB 8658500-01" at bounding box center [758, 602] width 66 height 14
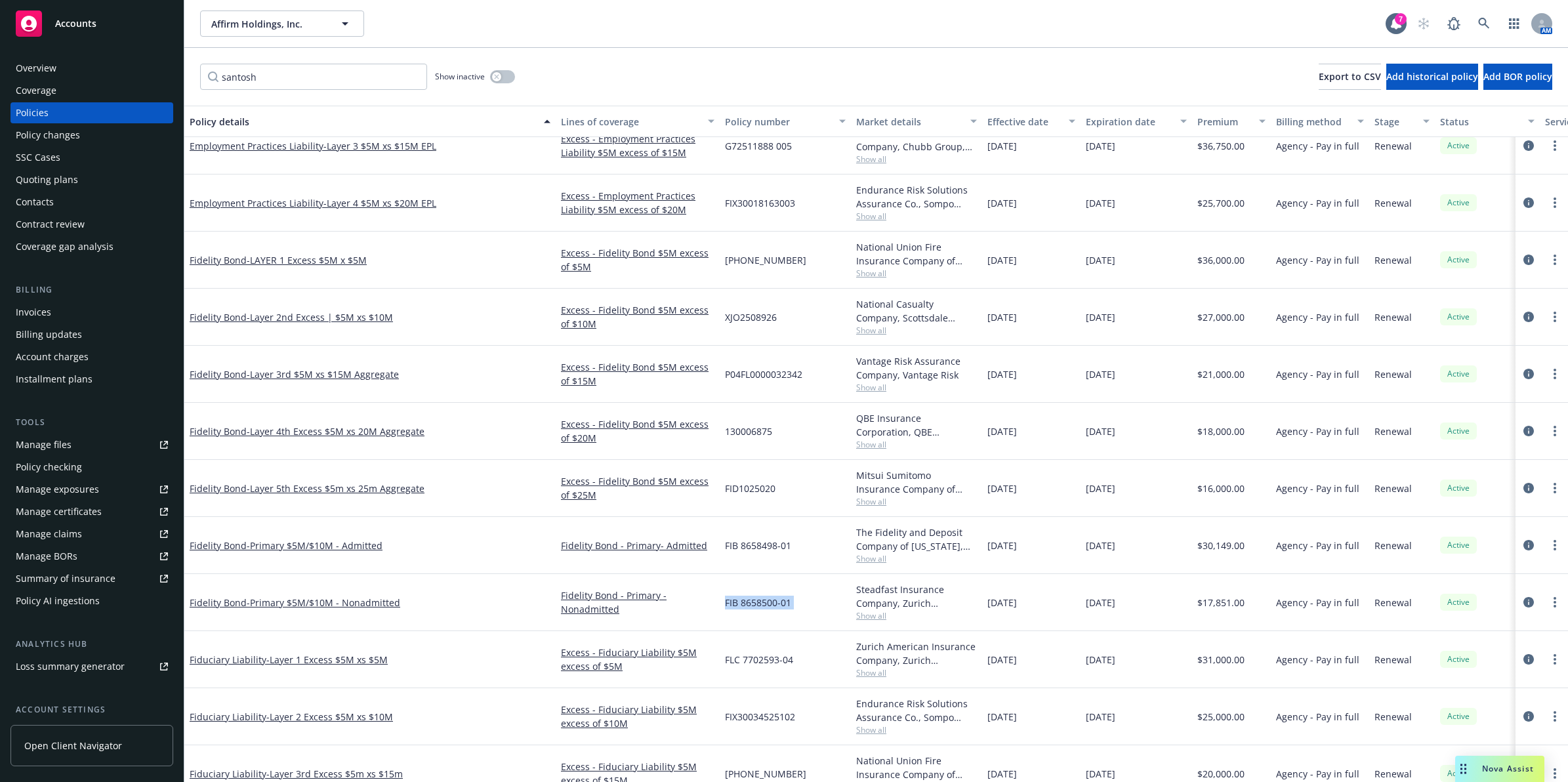
click at [773, 607] on span "FIB 8658500-01" at bounding box center [758, 602] width 66 height 14
click at [760, 601] on span "FIB 8658500-01" at bounding box center [758, 602] width 66 height 14
click at [316, 604] on span "- Primary $5M/$10M - Nonadmitted" at bounding box center [323, 602] width 153 height 12
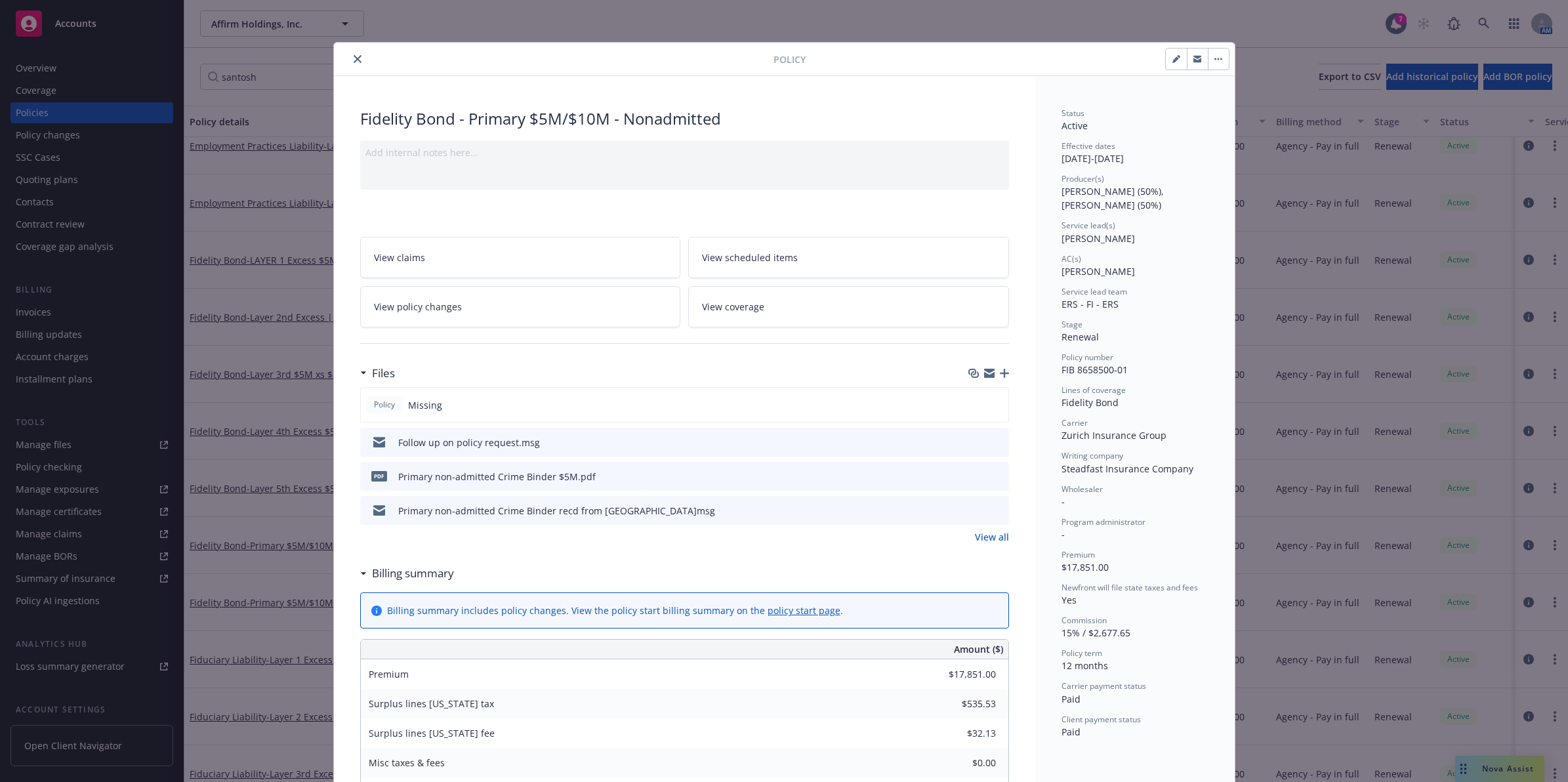
scroll to position [40, 0]
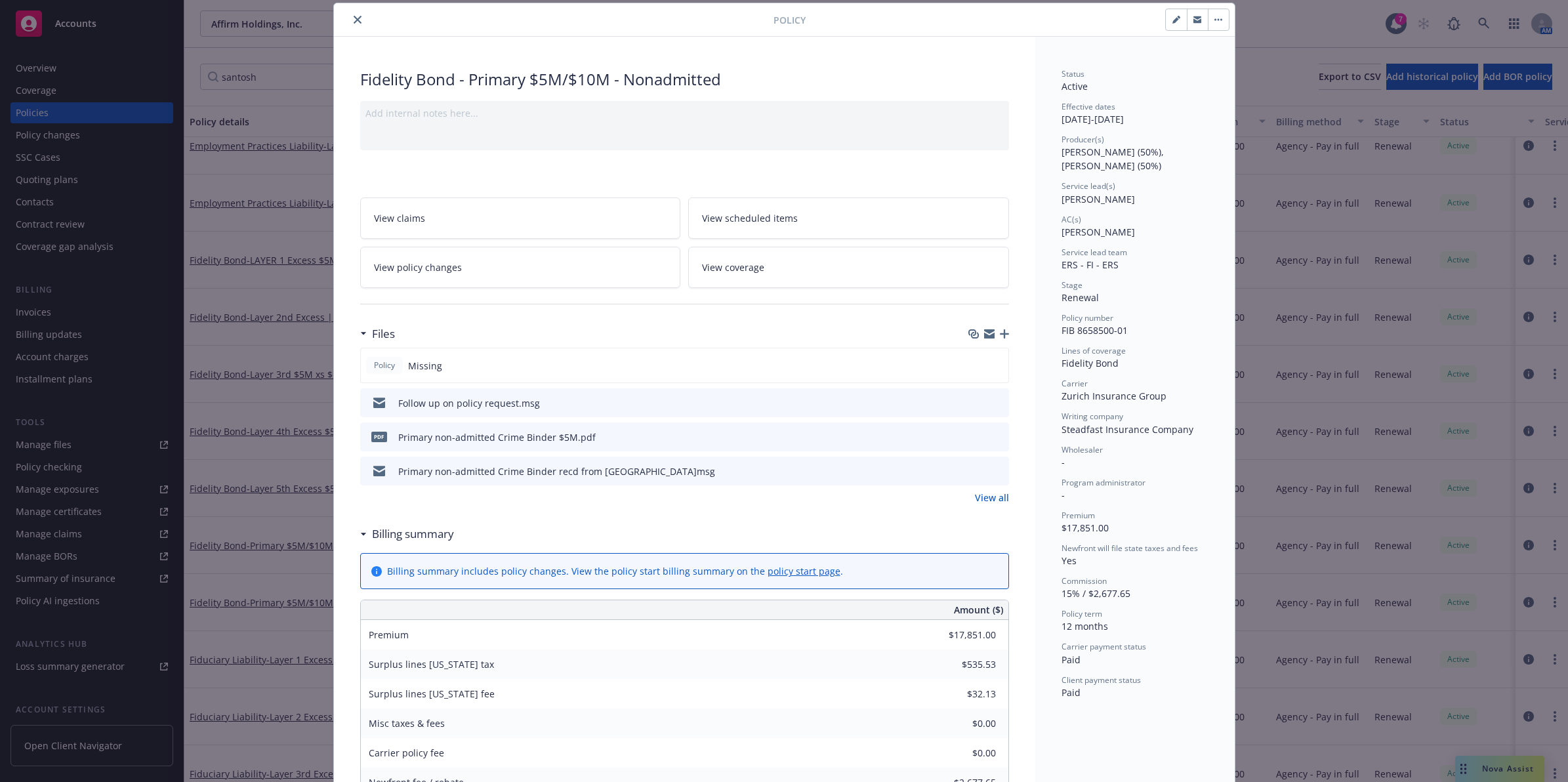
click at [1000, 336] on icon "button" at bounding box center [1004, 334] width 9 height 9
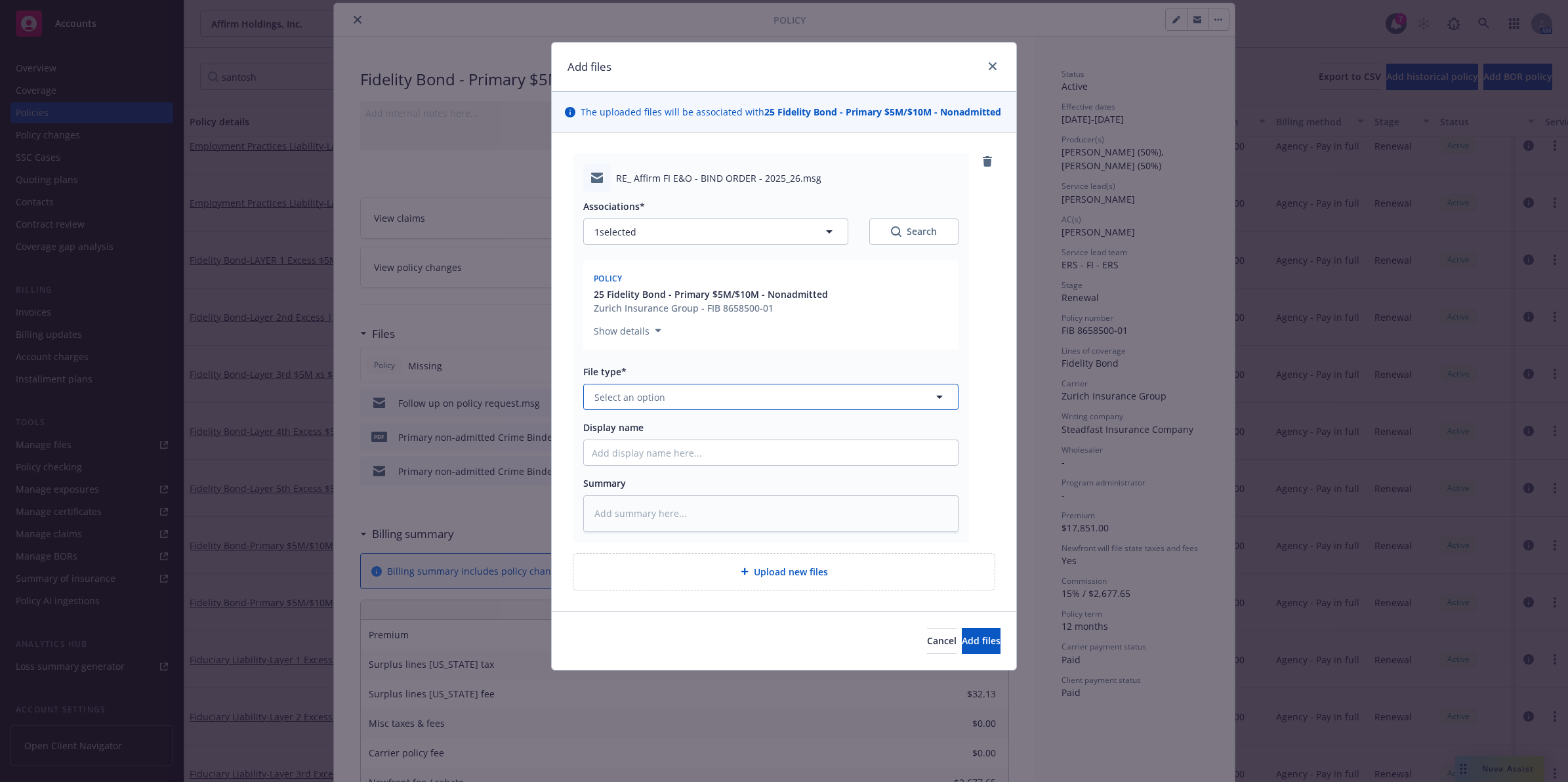
click at [666, 397] on button "Select an option" at bounding box center [771, 396] width 375 height 26
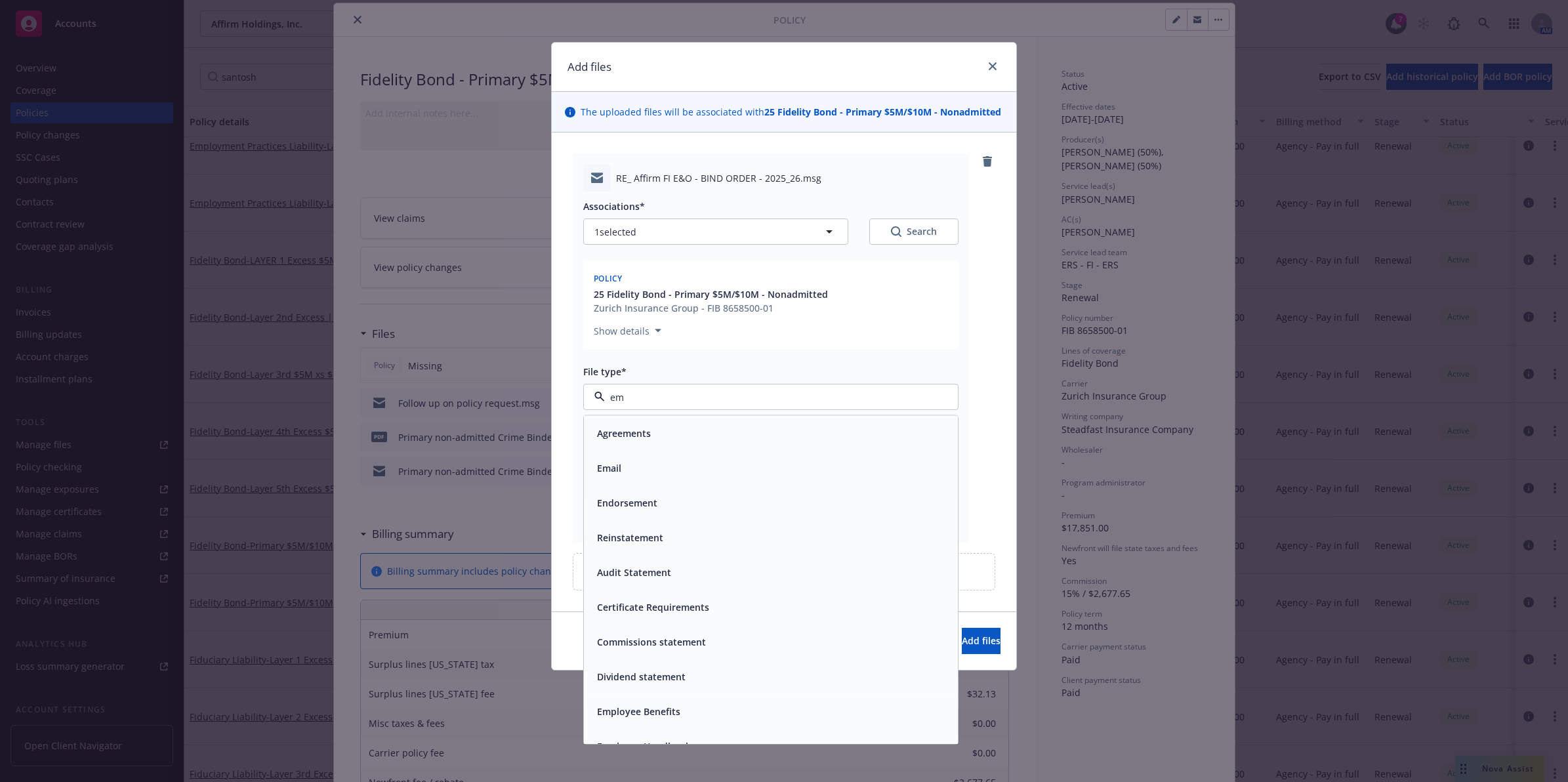
type input "ema"
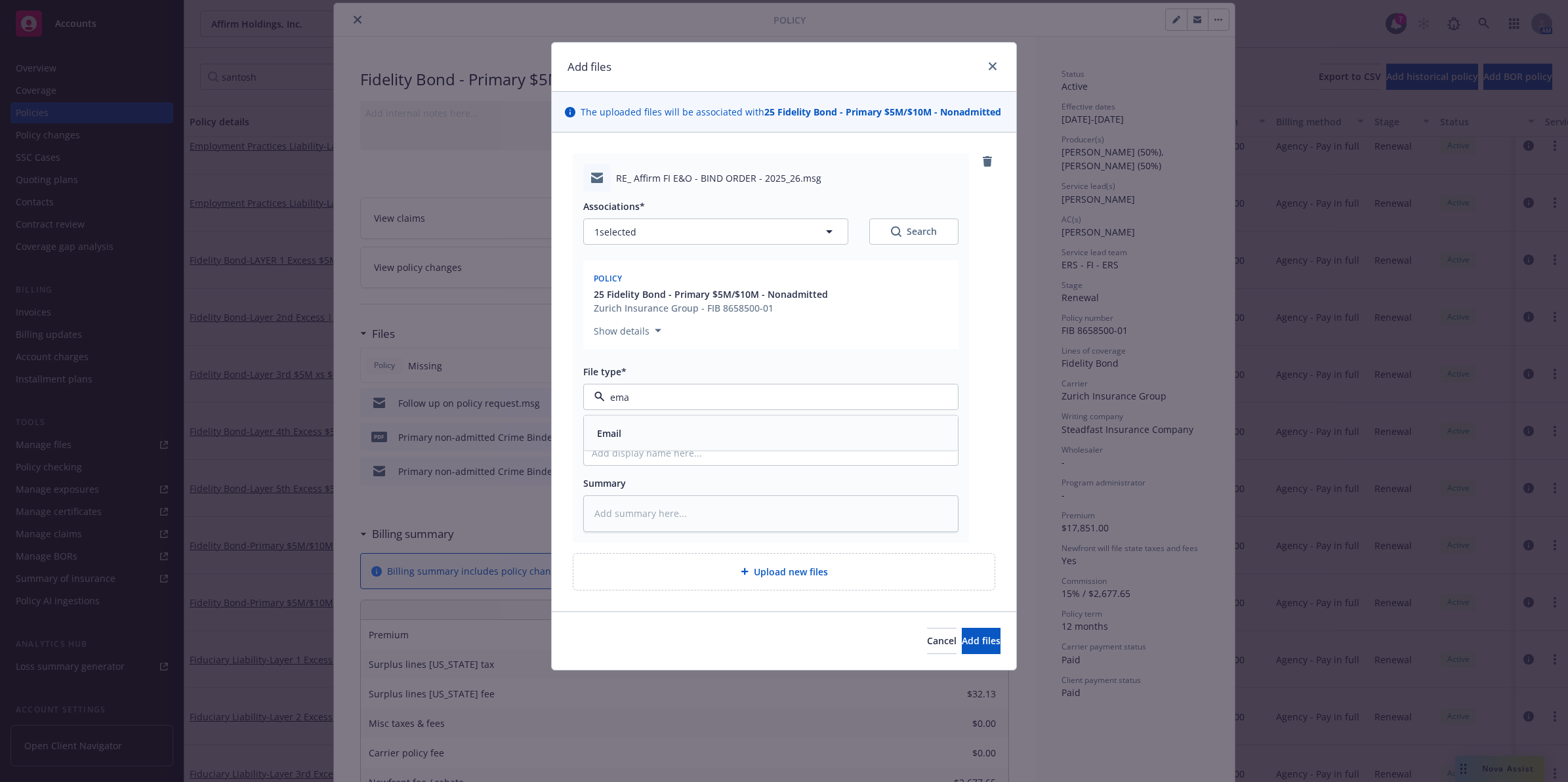
click at [601, 433] on span "Email" at bounding box center [609, 433] width 24 height 14
click at [635, 466] on div at bounding box center [771, 453] width 375 height 26
click at [643, 457] on input "Display name" at bounding box center [771, 452] width 374 height 25
type textarea "x"
type input "P"
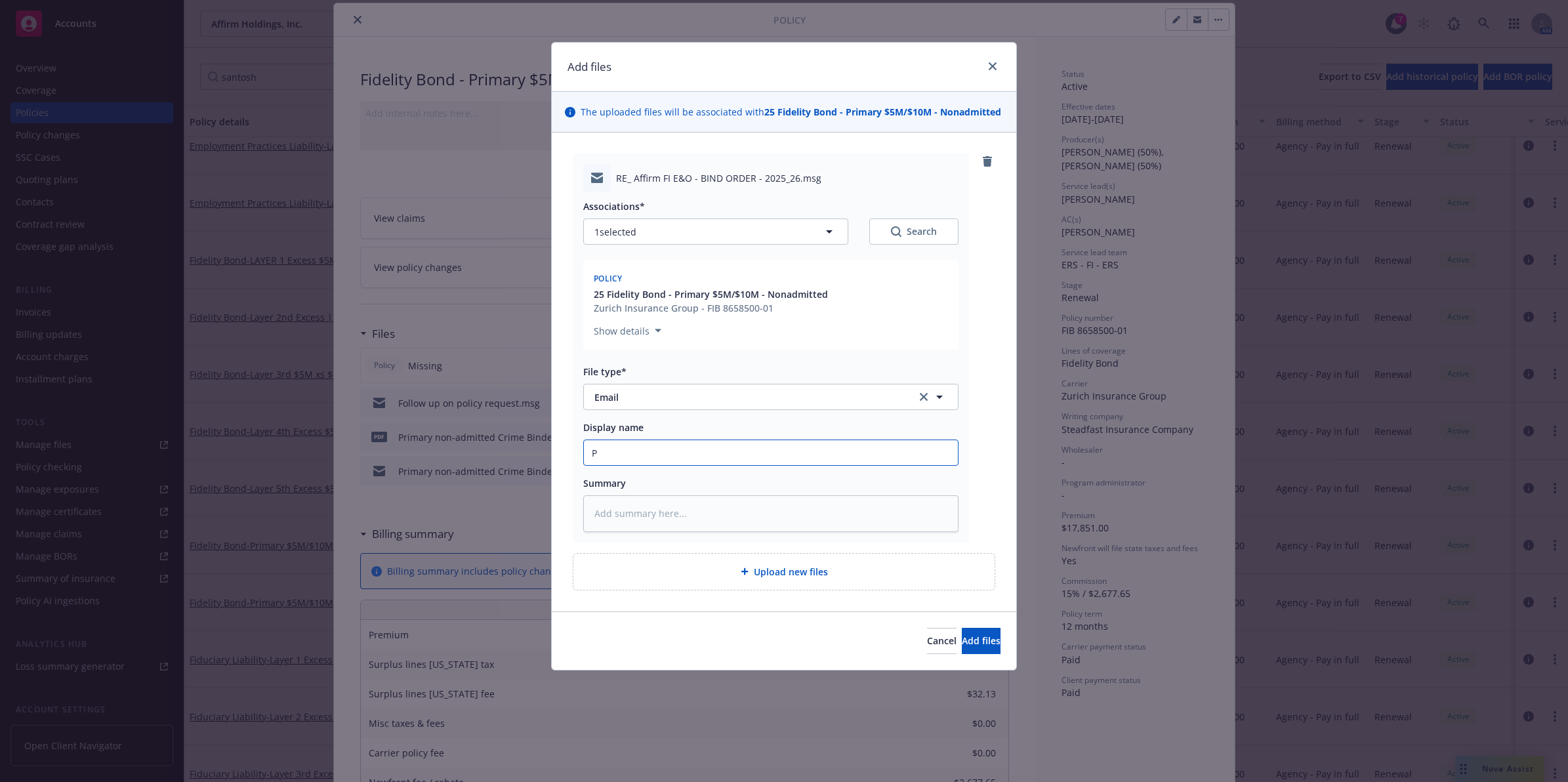
type textarea "x"
type input "Po"
type textarea "x"
type input "Pol"
type textarea "x"
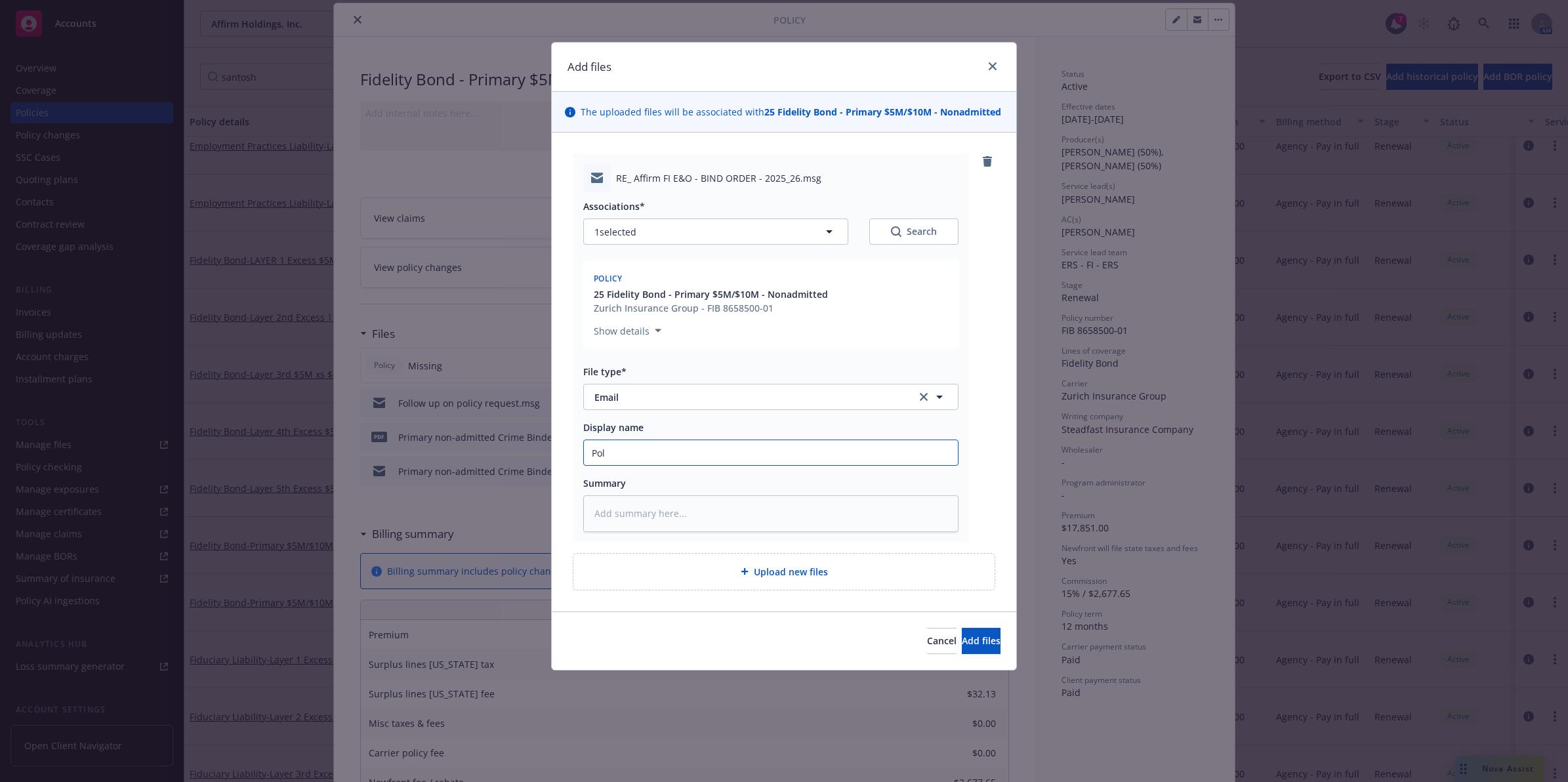
type input "Poli"
type textarea "x"
type input "Polic"
type textarea "x"
type input "Policy"
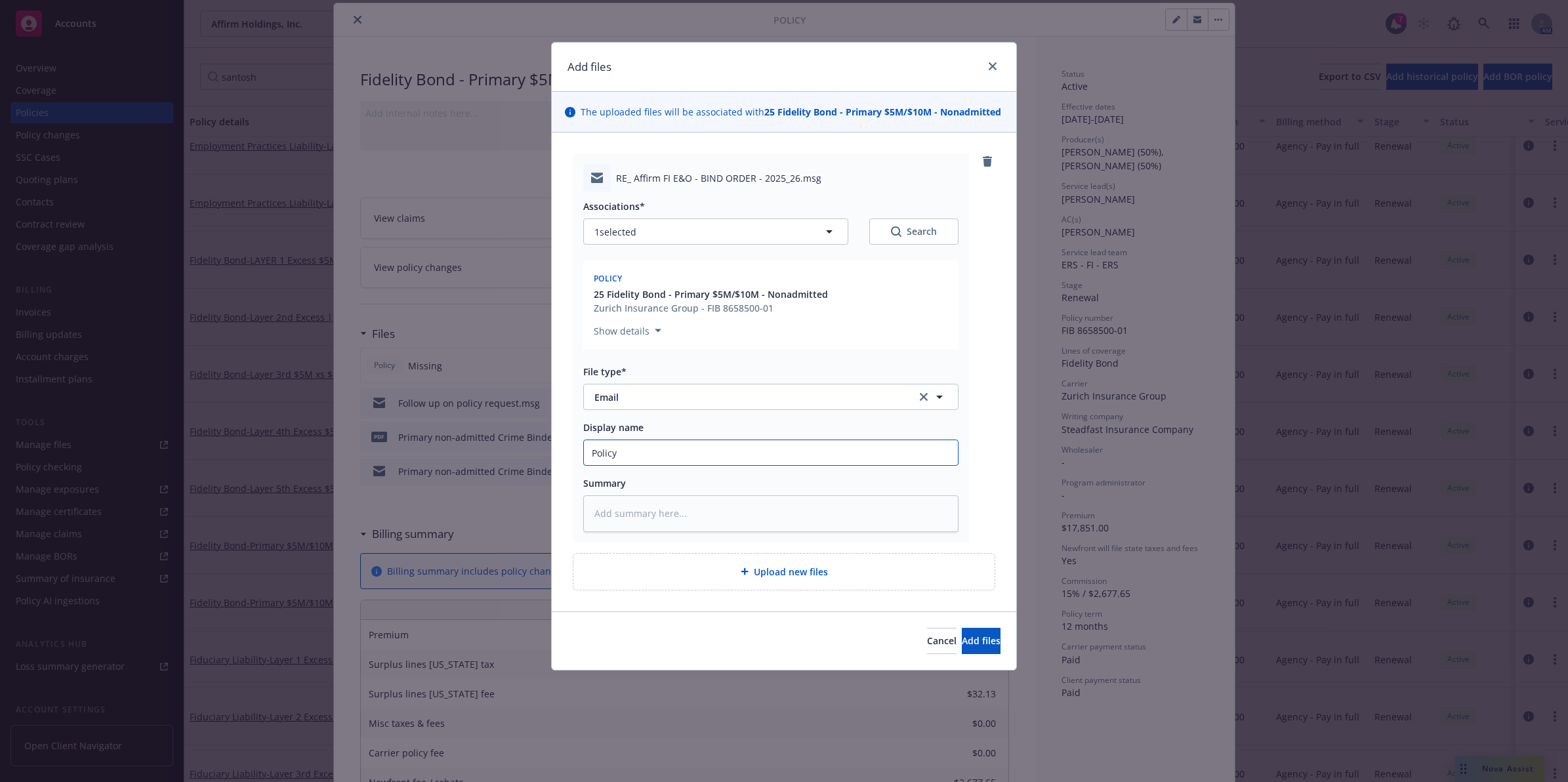
type textarea "x"
type input "Policy"
type textarea "x"
type input "Policy r"
type textarea "x"
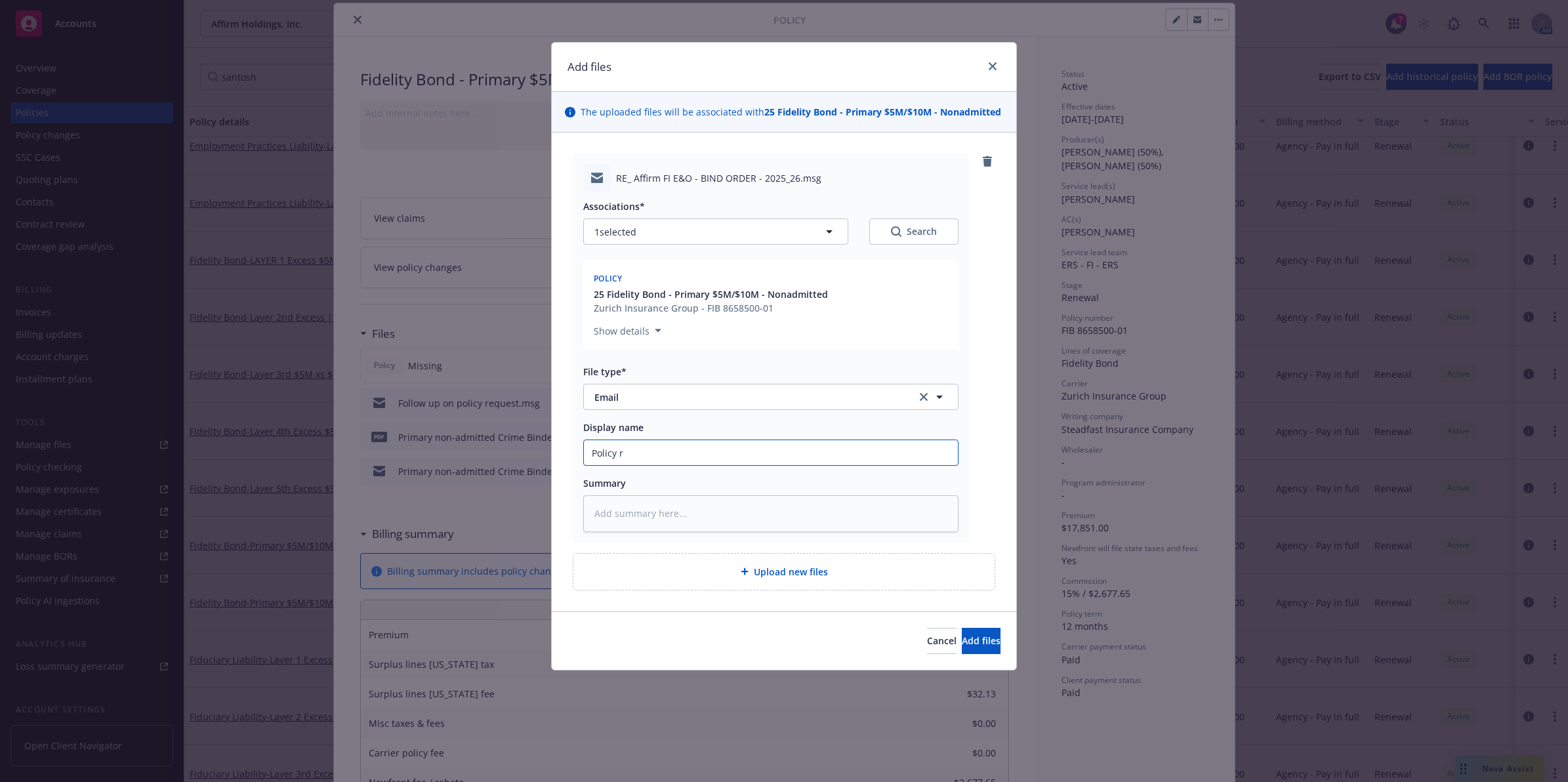
type input "Policy re"
type textarea "x"
type input "Policy req"
type textarea "x"
type input "Policy requ"
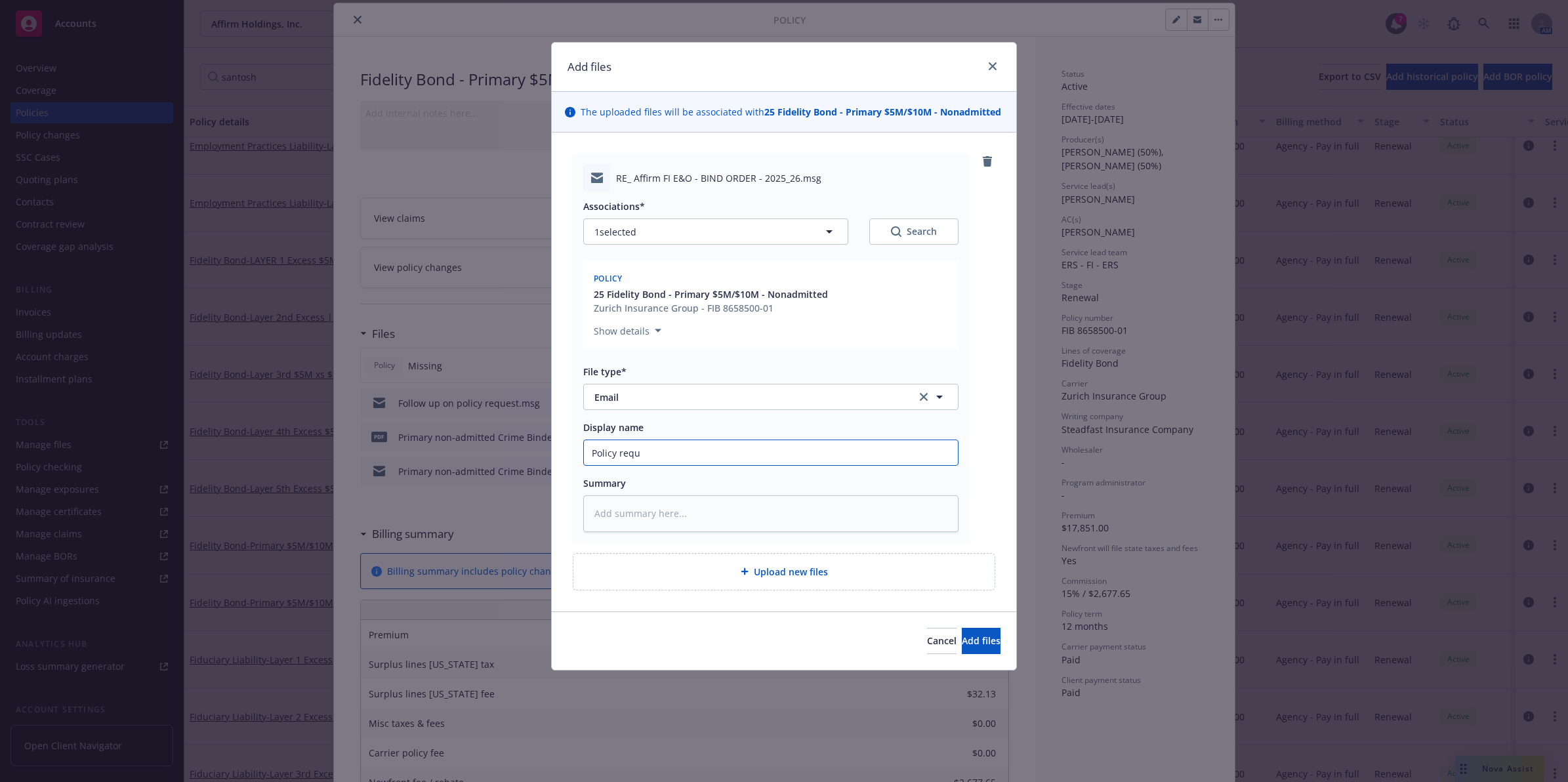
type textarea "x"
type input "Policy reque"
type textarea "x"
type input "Policy request"
type textarea "x"
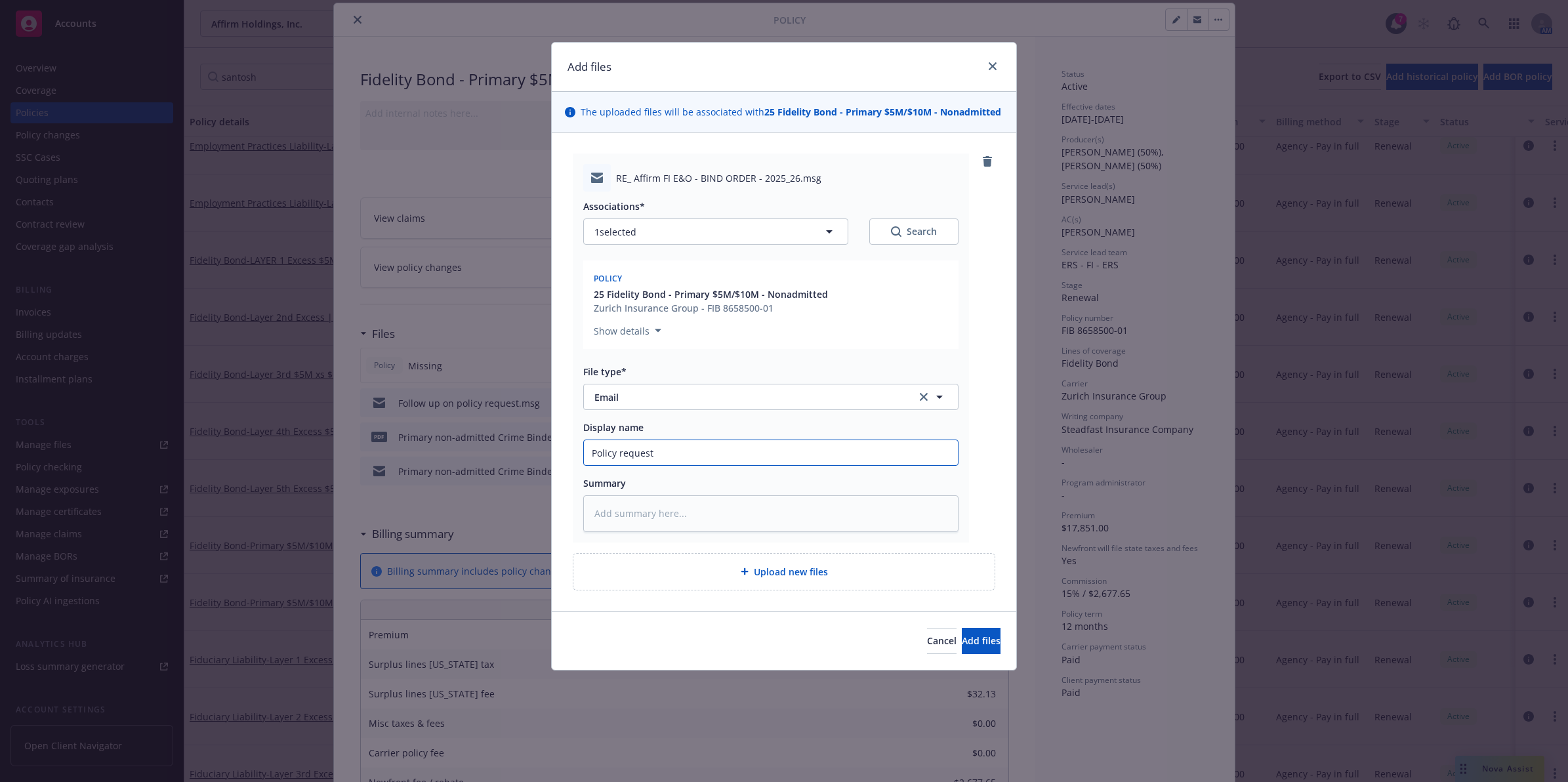
type input "Policy request"
type textarea "x"
type input "Policy request f"
type textarea "x"
type input "Policy request fo"
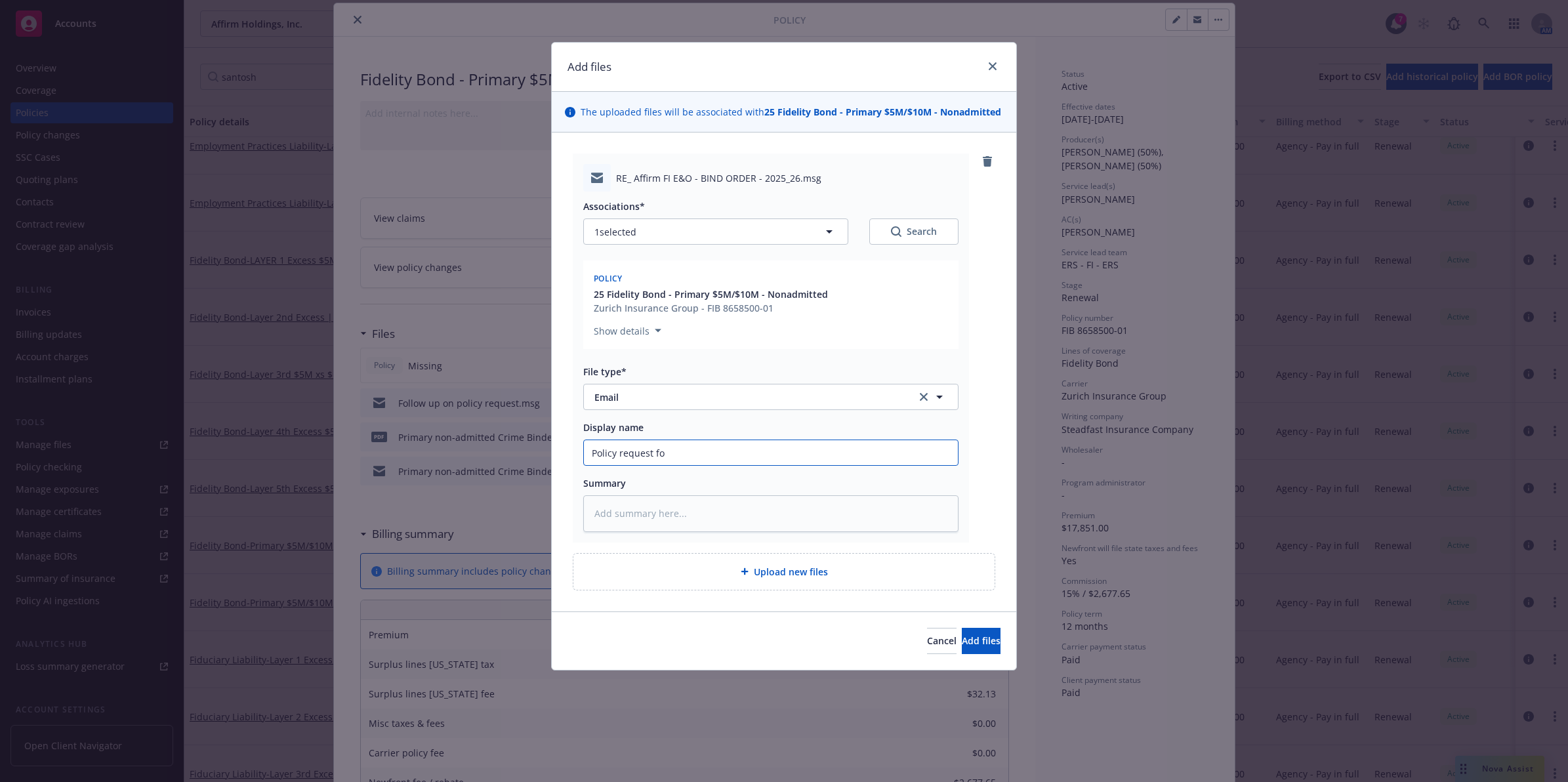
type textarea "x"
type input "Policy request fol"
type textarea "x"
type input "Policy request foll"
type textarea "x"
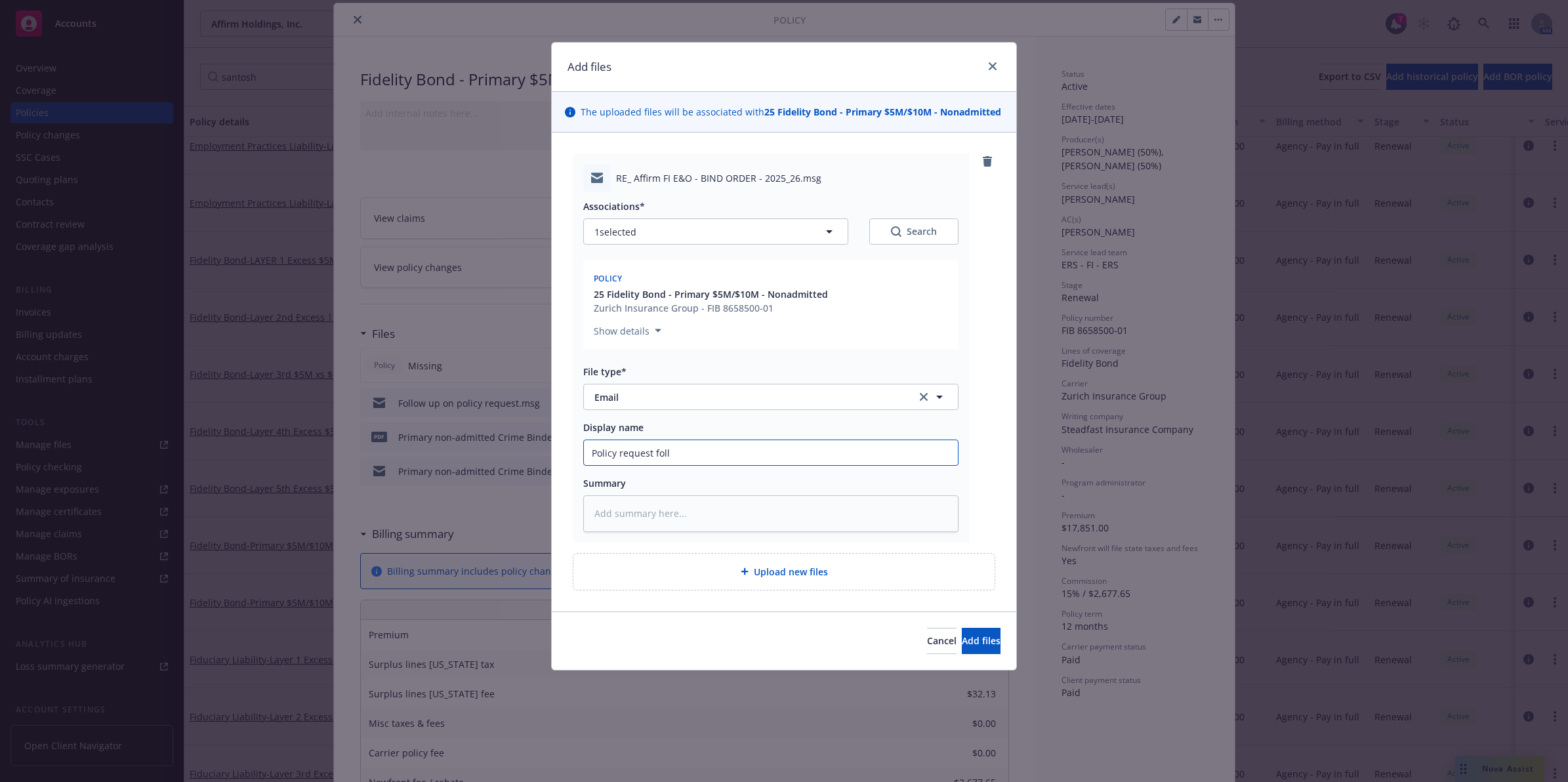
type input "Policy request follo"
type textarea "x"
type input "Policy request follow"
type textarea "x"
type input "Policy request follow"
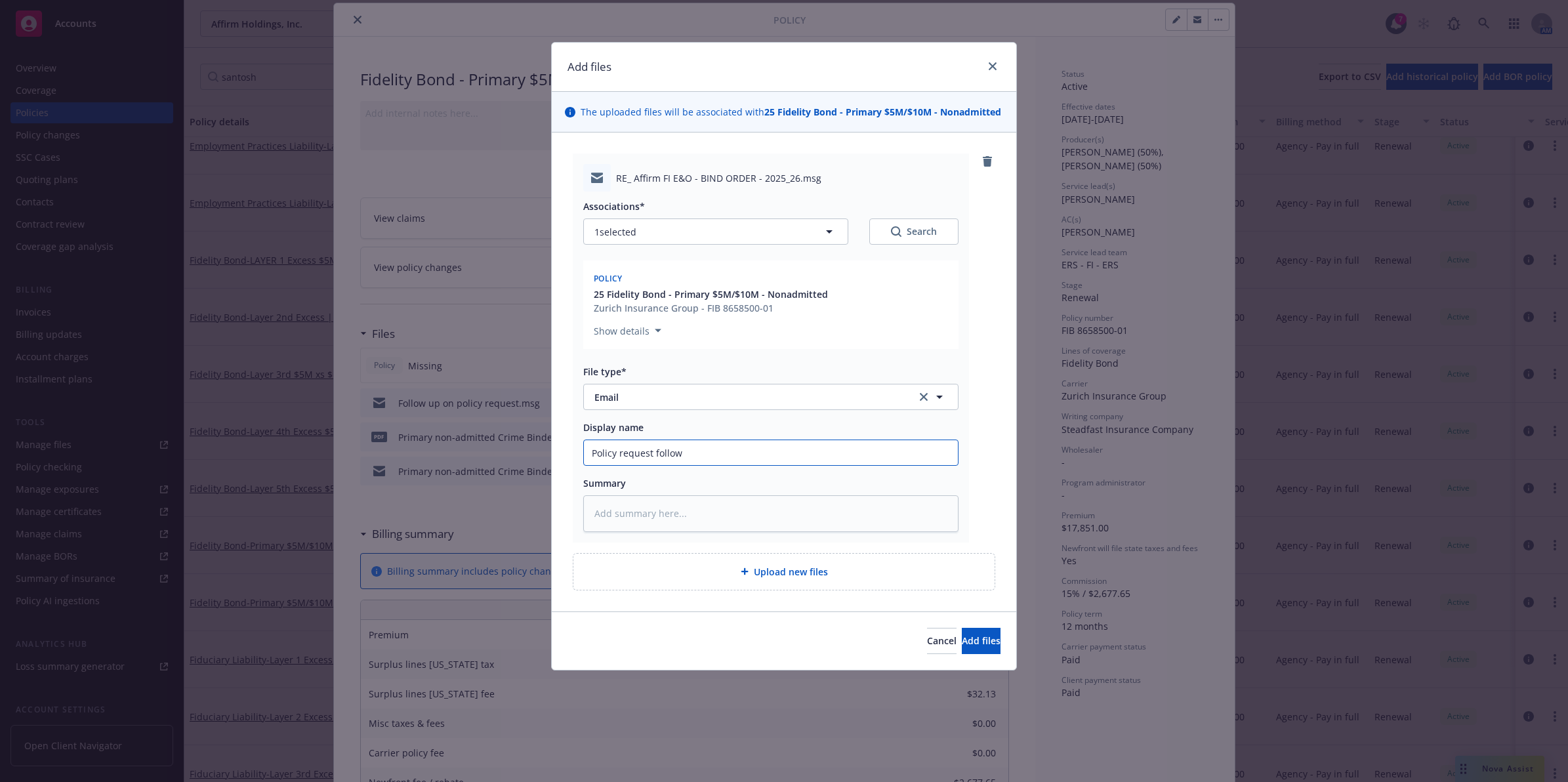
type textarea "x"
type input "Policy request follow u"
type textarea "x"
type input "Policy request follow up"
click at [962, 637] on span "Add files" at bounding box center [981, 640] width 39 height 12
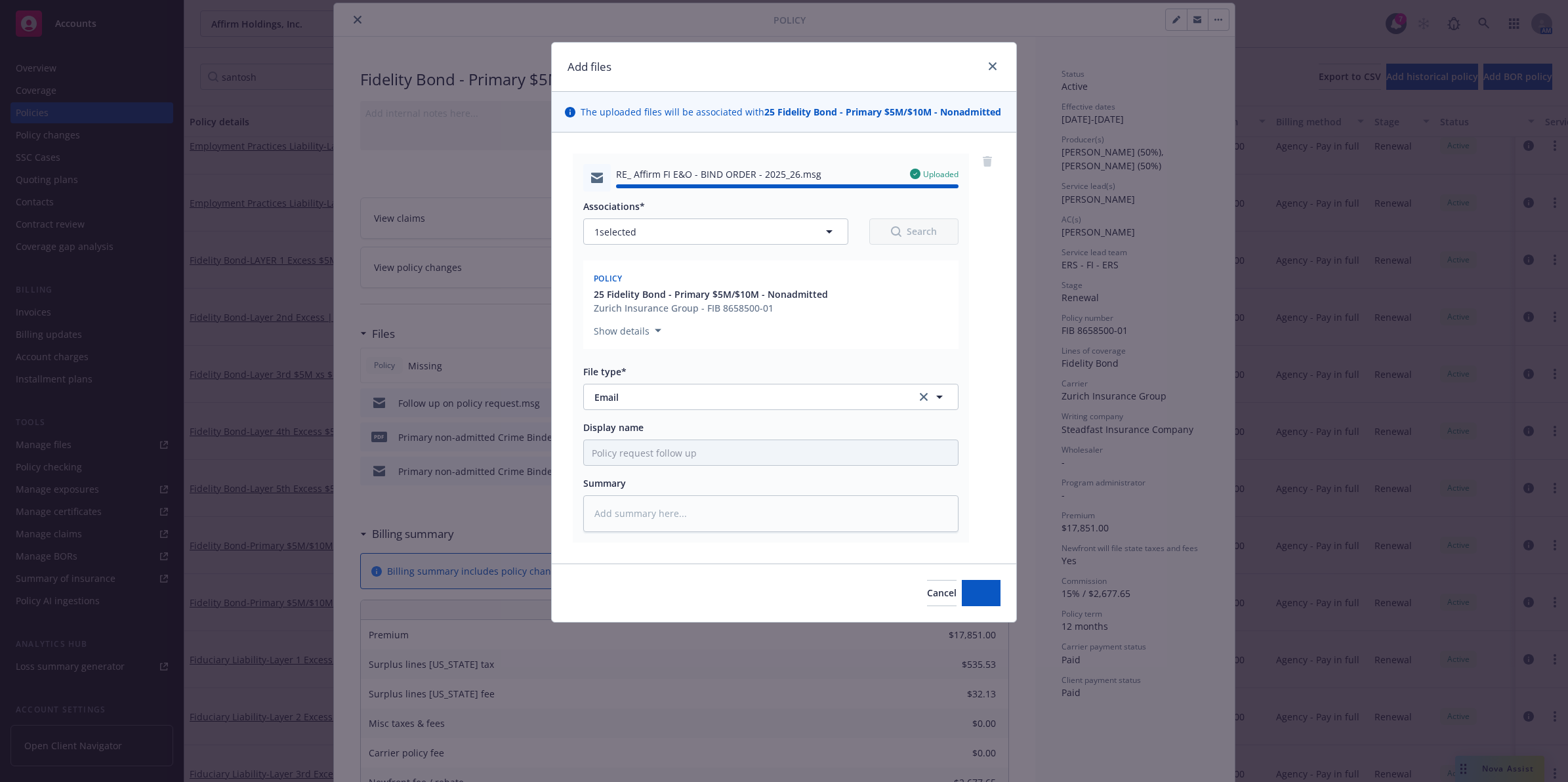
type textarea "x"
